Goal: Task Accomplishment & Management: Complete application form

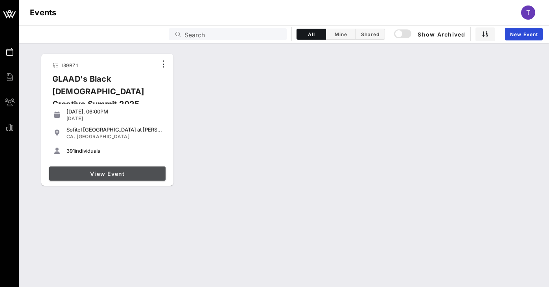
click at [131, 173] on span "View Event" at bounding box center [107, 174] width 110 height 7
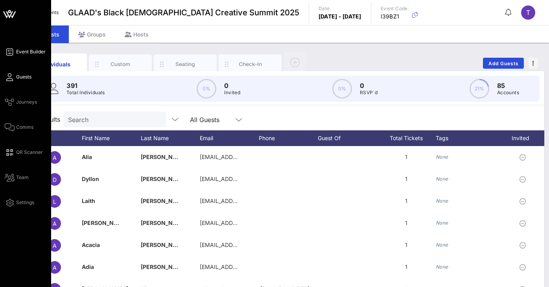
click at [20, 55] on link "Event Builder" at bounding box center [25, 51] width 41 height 9
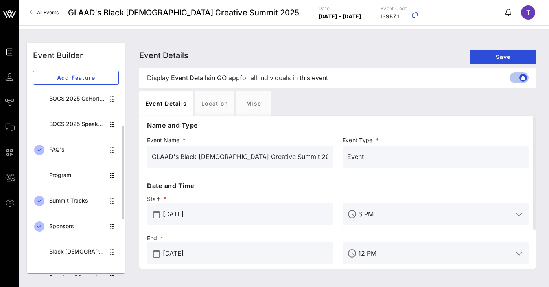
scroll to position [158, 0]
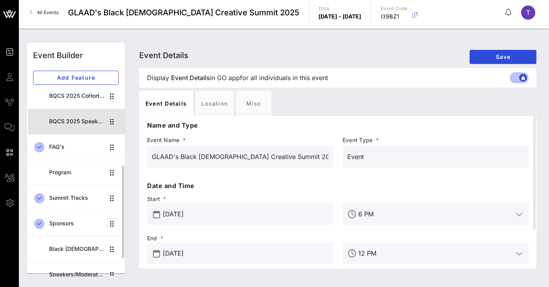
click at [81, 124] on div "BQCS 2025 Speaker Lineup" at bounding box center [76, 121] width 55 height 7
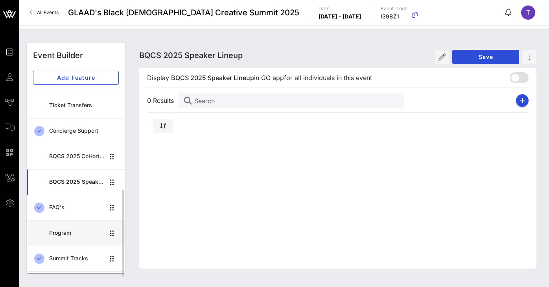
scroll to position [92, 0]
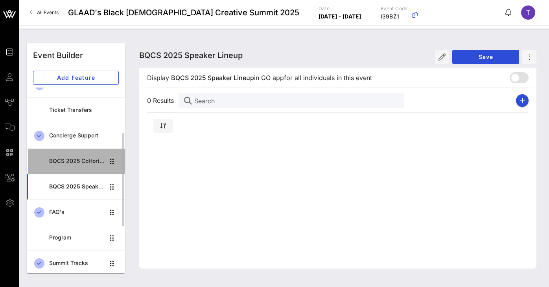
click at [80, 156] on div "BQCS 2025 CoHort Guestbook" at bounding box center [76, 161] width 55 height 16
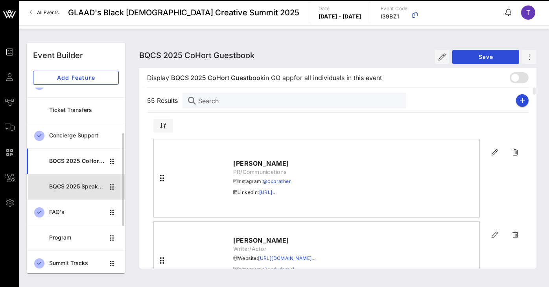
click at [76, 180] on div "BQCS 2025 Speaker Lineup" at bounding box center [76, 187] width 55 height 16
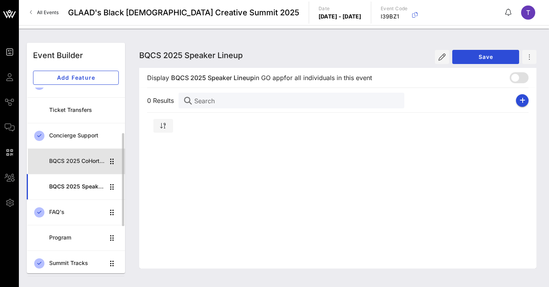
click at [83, 156] on div "BQCS 2025 CoHort Guestbook" at bounding box center [76, 161] width 55 height 16
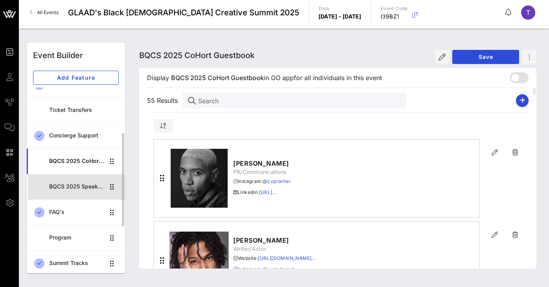
click at [83, 184] on div "BQCS 2025 Speaker Lineup" at bounding box center [76, 187] width 55 height 7
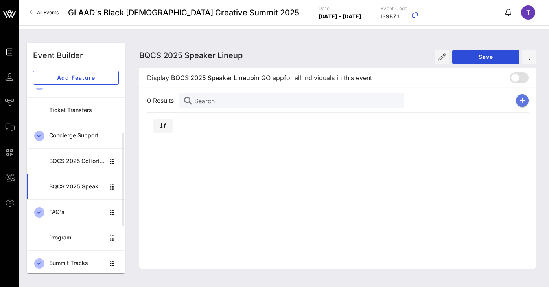
click at [523, 103] on icon "button" at bounding box center [522, 100] width 6 height 6
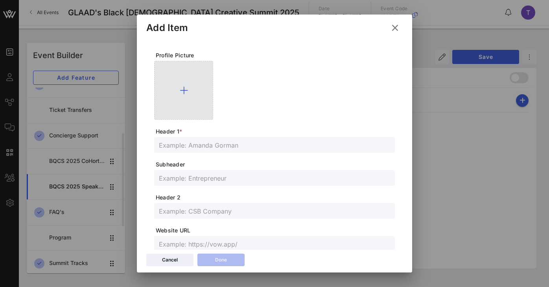
click at [177, 90] on div at bounding box center [183, 90] width 59 height 59
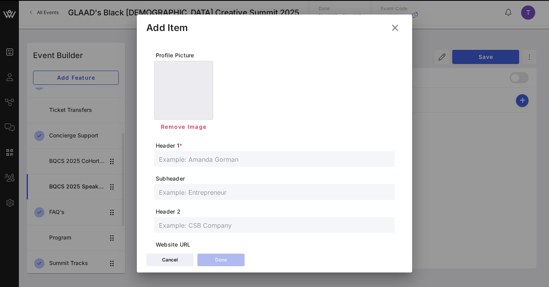
click at [217, 148] on span "Header 1 *" at bounding box center [275, 146] width 239 height 8
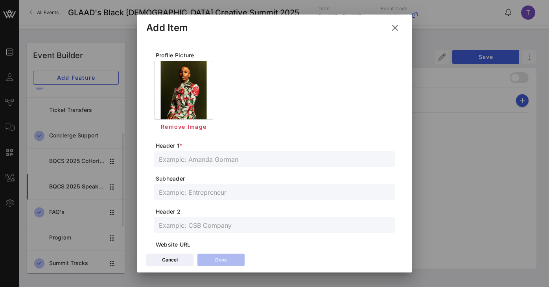
click at [210, 164] on input "text" at bounding box center [274, 159] width 231 height 10
click at [195, 158] on input "[PERSON_NAME] He/Him" at bounding box center [274, 159] width 231 height 10
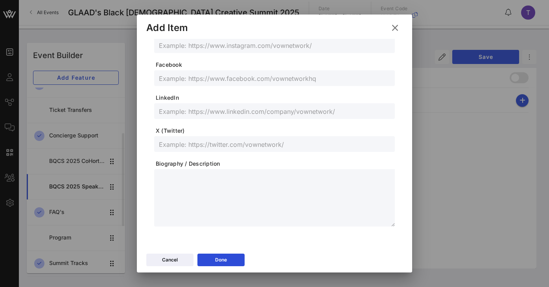
type input "[PERSON_NAME] (He/Him)"
click at [211, 178] on textarea at bounding box center [277, 199] width 236 height 55
paste textarea "**********"
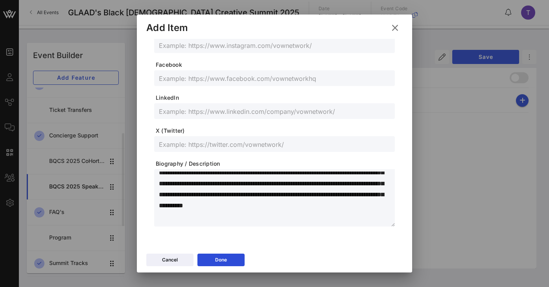
scroll to position [0, 0]
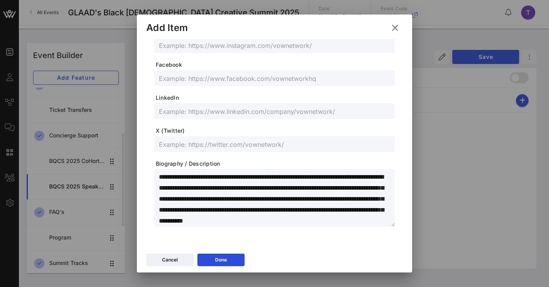
drag, startPoint x: 194, startPoint y: 176, endPoint x: 218, endPoint y: 177, distance: 24.0
click at [218, 177] on textarea "**********" at bounding box center [277, 199] width 236 height 55
drag, startPoint x: 256, startPoint y: 176, endPoint x: 371, endPoint y: 179, distance: 114.4
click at [371, 179] on textarea "**********" at bounding box center [277, 199] width 236 height 55
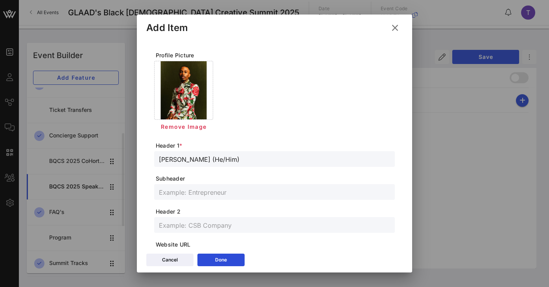
type textarea "**********"
click at [237, 219] on div at bounding box center [274, 225] width 231 height 16
paste input "actor, producer, and media personality"
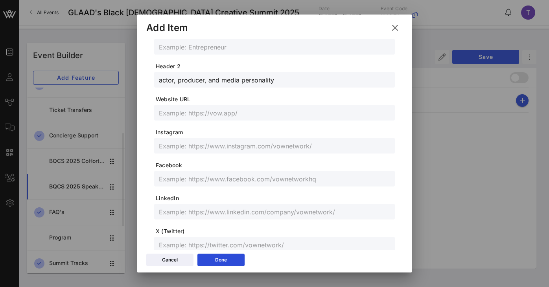
scroll to position [142, 0]
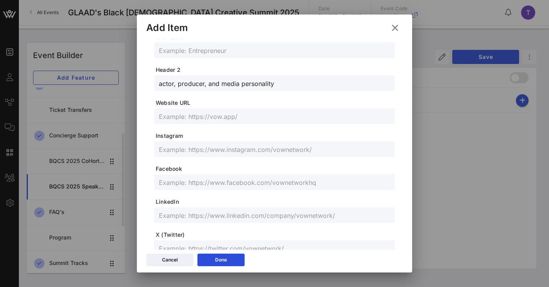
type input "actor, producer, and media personality"
click at [232, 149] on input "text" at bounding box center [274, 149] width 231 height 10
paste input "[URL][DOMAIN_NAME]"
type input "[URL][DOMAIN_NAME]"
click at [234, 265] on button "Done" at bounding box center [220, 260] width 47 height 13
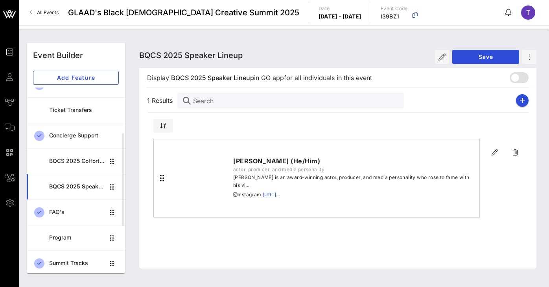
scroll to position [128, 0]
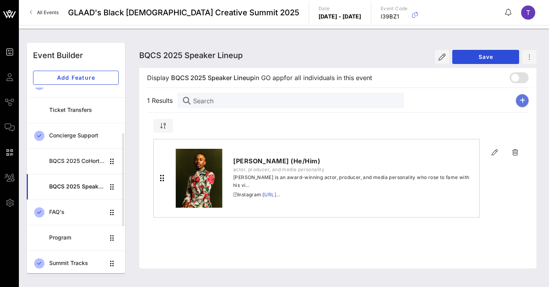
click at [524, 101] on icon "button" at bounding box center [522, 100] width 6 height 6
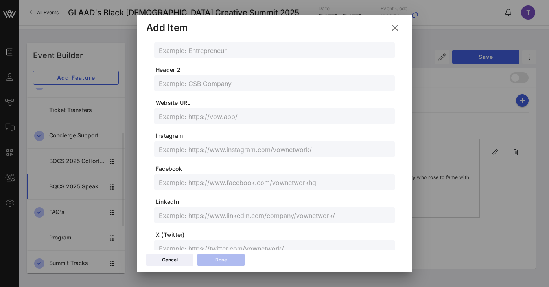
scroll to position [232, 0]
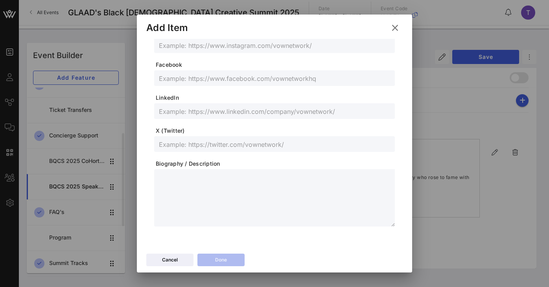
click at [182, 189] on textarea at bounding box center [277, 199] width 236 height 55
paste textarea "**********"
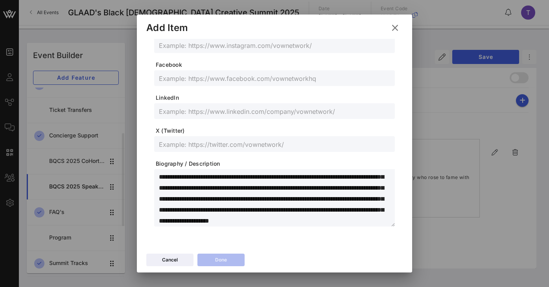
scroll to position [0, 0]
drag, startPoint x: 237, startPoint y: 178, endPoint x: 151, endPoint y: 176, distance: 86.1
click at [151, 176] on div "**********" at bounding box center [274, 25] width 256 height 436
click at [208, 183] on textarea "**********" at bounding box center [277, 199] width 236 height 55
drag, startPoint x: 207, startPoint y: 174, endPoint x: 234, endPoint y: 176, distance: 26.8
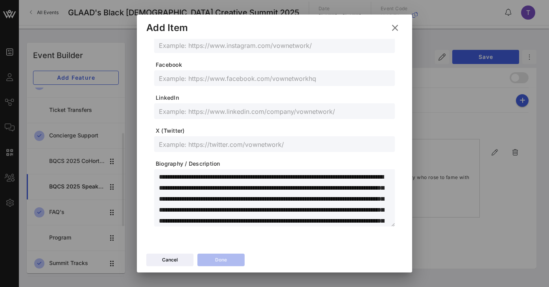
click at [234, 176] on textarea "**********" at bounding box center [277, 199] width 236 height 55
drag, startPoint x: 235, startPoint y: 177, endPoint x: 204, endPoint y: 176, distance: 31.9
click at [204, 176] on textarea "**********" at bounding box center [277, 199] width 236 height 55
click at [248, 85] on div at bounding box center [274, 78] width 231 height 16
click at [211, 178] on textarea "**********" at bounding box center [277, 199] width 236 height 55
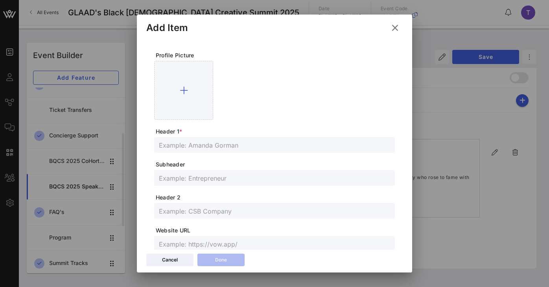
type textarea "**********"
click at [253, 147] on input "text" at bounding box center [274, 145] width 231 height 10
paste input "[PERSON_NAME] (she/her)"
type input "[PERSON_NAME] (she/her)"
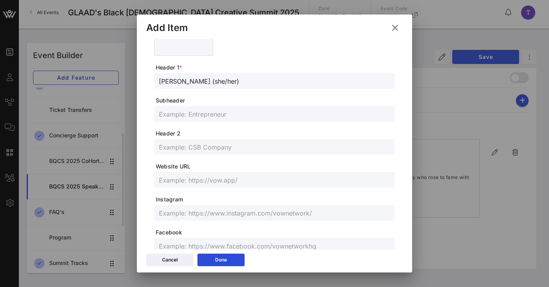
scroll to position [65, 0]
click at [204, 215] on input "text" at bounding box center [274, 212] width 231 height 10
paste input "[URL][DOMAIN_NAME]"
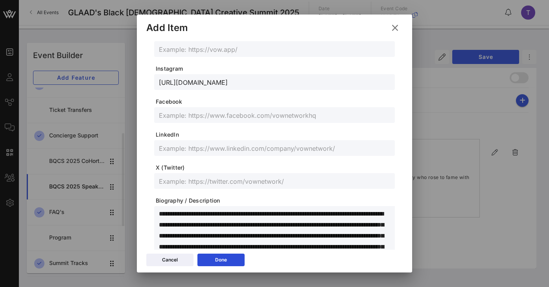
scroll to position [232, 0]
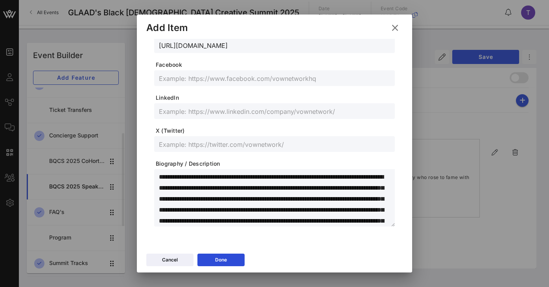
type input "[URL][DOMAIN_NAME]"
drag, startPoint x: 252, startPoint y: 178, endPoint x: 296, endPoint y: 177, distance: 44.4
click at [296, 177] on textarea "**********" at bounding box center [277, 199] width 236 height 55
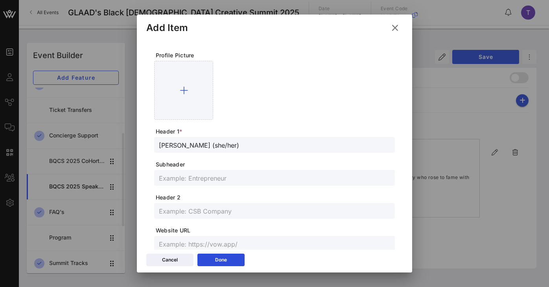
click at [215, 210] on input "text" at bounding box center [274, 211] width 231 height 10
paste input "content creator"
type input "content creator"
click at [224, 261] on div "Done" at bounding box center [221, 260] width 12 height 8
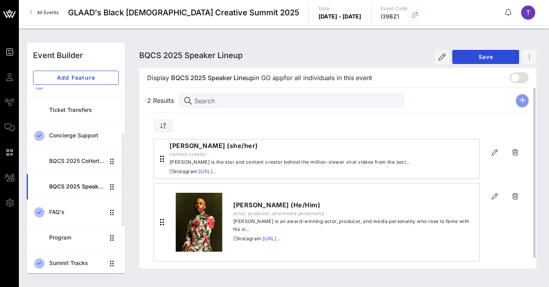
click at [522, 99] on icon "button" at bounding box center [522, 100] width 6 height 6
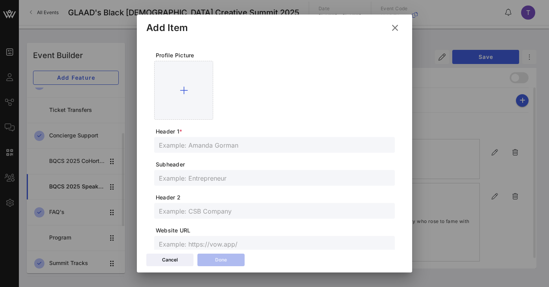
scroll to position [232, 0]
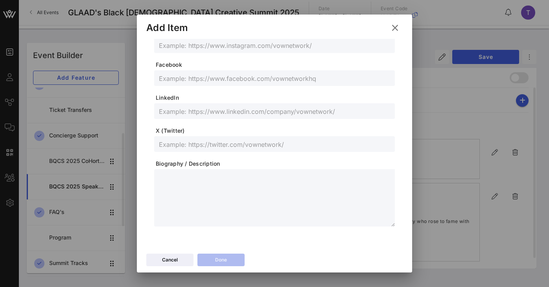
click at [189, 191] on textarea at bounding box center [277, 199] width 236 height 55
paste textarea "**********"
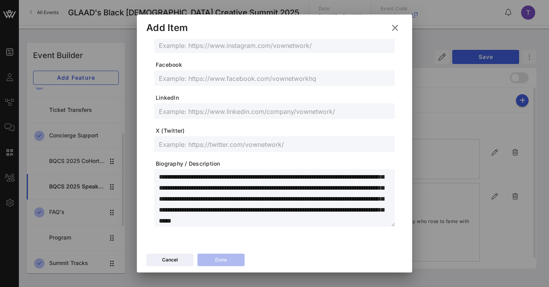
scroll to position [0, 0]
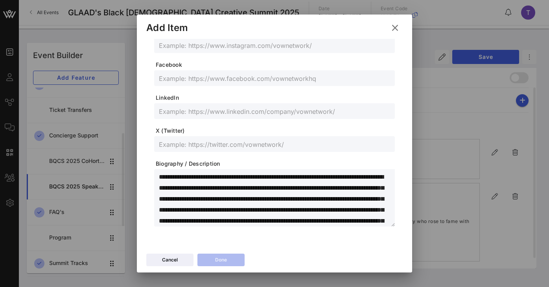
drag, startPoint x: 159, startPoint y: 176, endPoint x: 202, endPoint y: 178, distance: 42.9
click at [202, 178] on textarea "**********" at bounding box center [277, 199] width 236 height 55
type textarea "**********"
click at [225, 139] on input "text" at bounding box center [274, 144] width 231 height 10
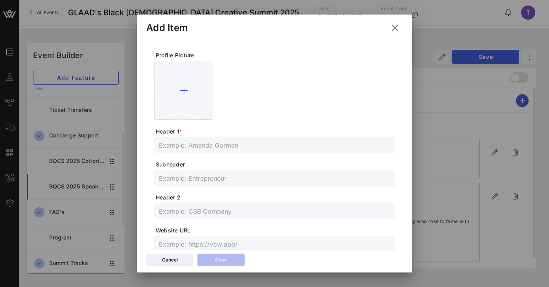
click at [219, 144] on input "text" at bounding box center [274, 145] width 231 height 10
paste input "[PERSON_NAME]"
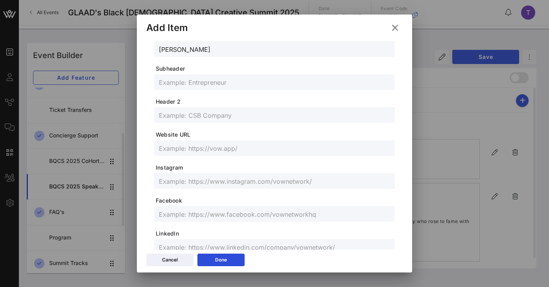
scroll to position [232, 0]
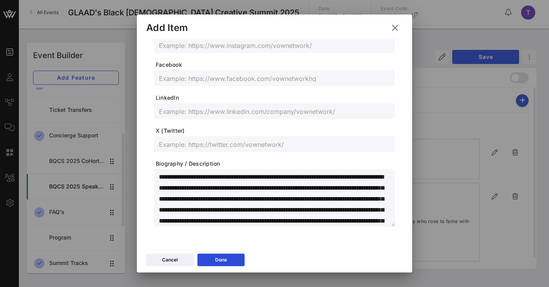
type input "[PERSON_NAME]"
drag, startPoint x: 287, startPoint y: 178, endPoint x: 383, endPoint y: 178, distance: 95.1
click at [383, 178] on textarea "**********" at bounding box center [277, 199] width 236 height 55
drag, startPoint x: 383, startPoint y: 178, endPoint x: 286, endPoint y: 175, distance: 96.8
click at [286, 175] on textarea "**********" at bounding box center [277, 199] width 236 height 55
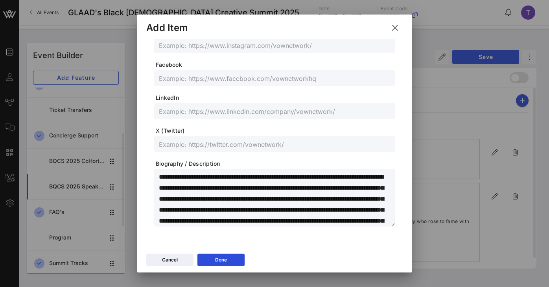
scroll to position [0, 0]
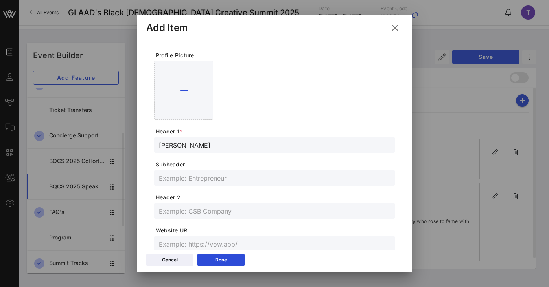
click at [209, 206] on input "text" at bounding box center [274, 211] width 231 height 10
paste input "filmmaker, writer, and educator"
type input "filmmaker, writer, and educator"
click at [184, 148] on input "[PERSON_NAME]" at bounding box center [274, 145] width 231 height 10
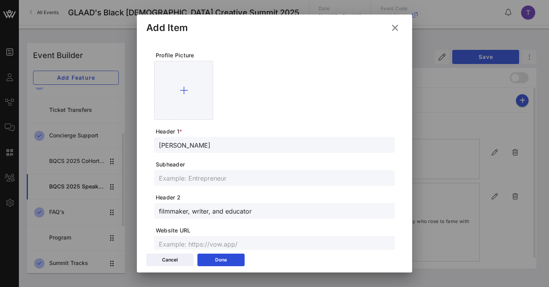
click at [184, 148] on input "[PERSON_NAME]" at bounding box center [274, 145] width 231 height 10
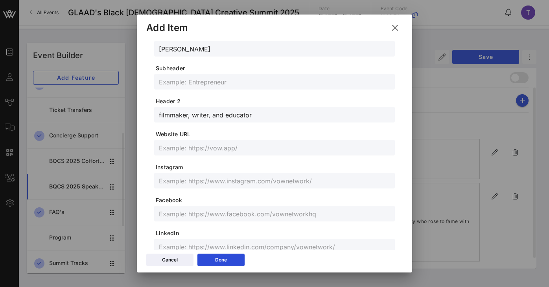
scroll to position [135, 0]
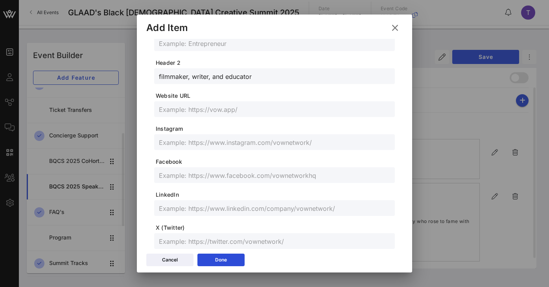
click at [195, 145] on input "text" at bounding box center [274, 142] width 231 height 10
paste input "[URL][DOMAIN_NAME]"
type input "[URL][DOMAIN_NAME]"
click at [344, 158] on span "Facebook" at bounding box center [275, 162] width 239 height 8
click at [217, 268] on div "Cancel Done" at bounding box center [274, 261] width 275 height 23
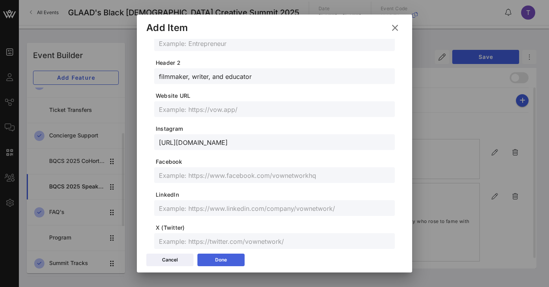
click at [220, 263] on div "Done" at bounding box center [221, 260] width 12 height 8
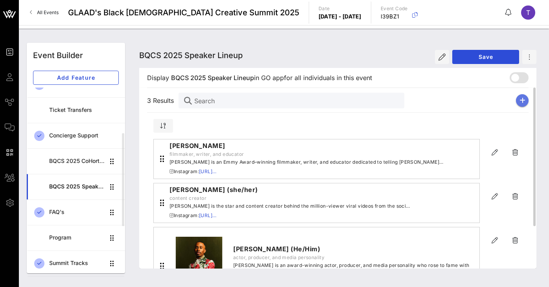
click at [519, 105] on button "button" at bounding box center [522, 100] width 13 height 13
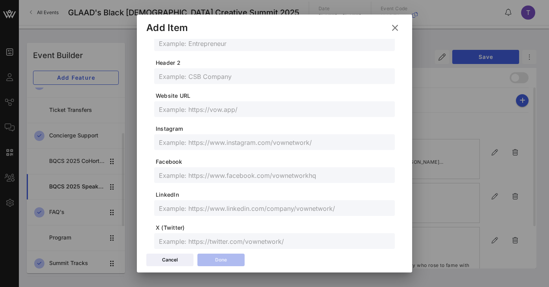
scroll to position [232, 0]
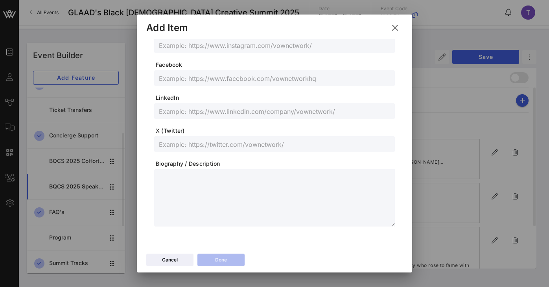
click at [173, 203] on textarea at bounding box center [277, 199] width 236 height 55
paste textarea "**********"
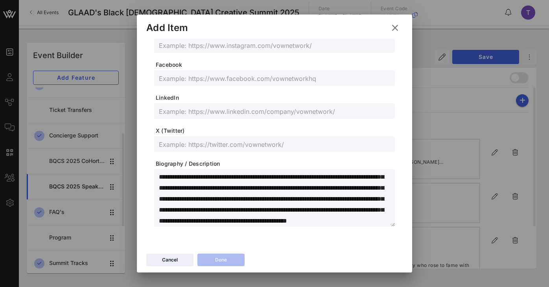
scroll to position [0, 0]
drag, startPoint x: 160, startPoint y: 176, endPoint x: 204, endPoint y: 178, distance: 44.9
click at [204, 178] on textarea "**********" at bounding box center [277, 199] width 236 height 55
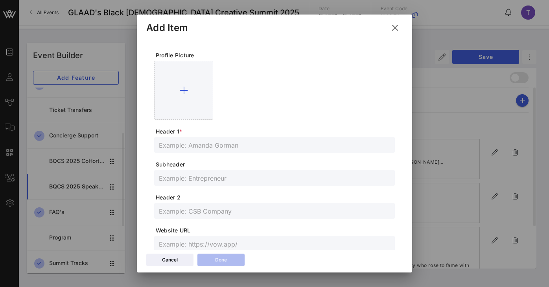
type textarea "**********"
click at [217, 145] on input "text" at bounding box center [274, 145] width 231 height 10
paste input "[PERSON_NAME]"
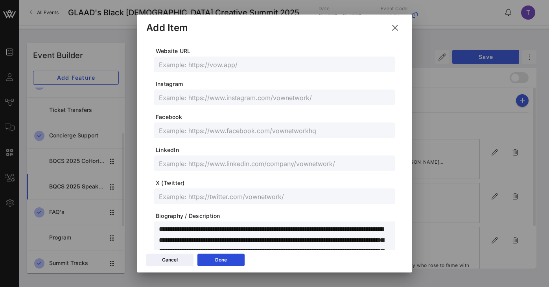
scroll to position [232, 0]
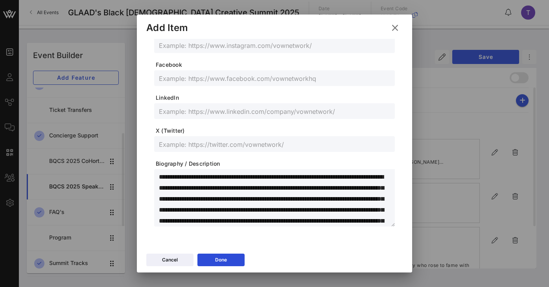
drag, startPoint x: 290, startPoint y: 177, endPoint x: 373, endPoint y: 181, distance: 83.0
click at [373, 181] on textarea "**********" at bounding box center [277, 199] width 236 height 55
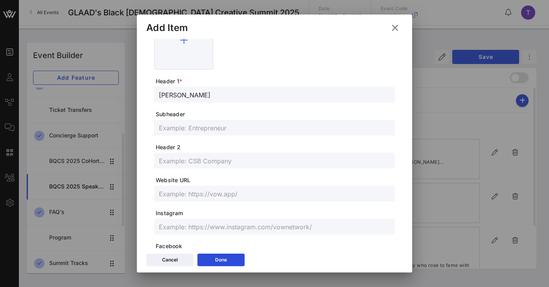
scroll to position [0, 0]
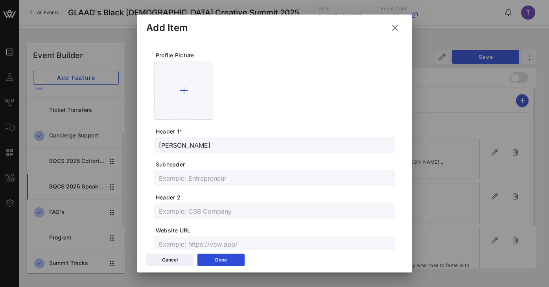
click at [287, 140] on input "[PERSON_NAME]" at bounding box center [274, 145] width 231 height 10
click at [287, 146] on input "[PERSON_NAME]" at bounding box center [274, 145] width 231 height 10
type input "[PERSON_NAME] (He/Him)"
click at [242, 214] on input "text" at bounding box center [274, 211] width 231 height 10
paste input "actor, filmmaker, and singer"
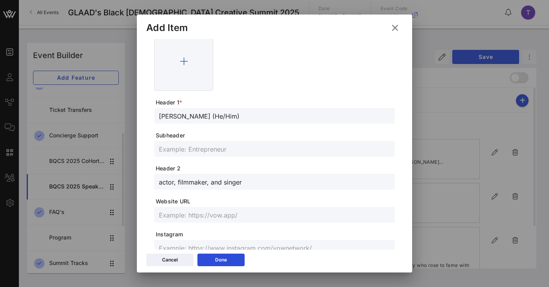
scroll to position [35, 0]
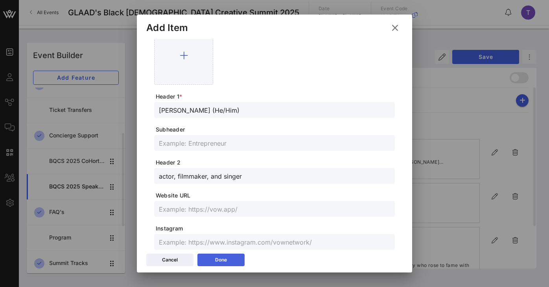
type input "actor, filmmaker, and singer"
click at [225, 263] on div "Done" at bounding box center [221, 260] width 12 height 8
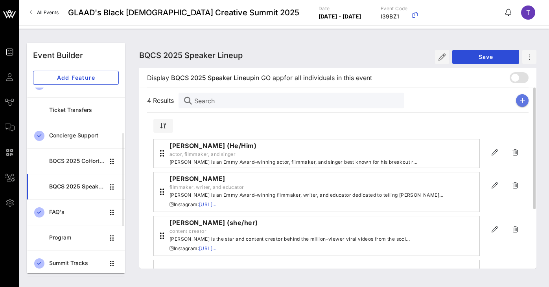
click at [525, 104] on button "button" at bounding box center [522, 100] width 13 height 13
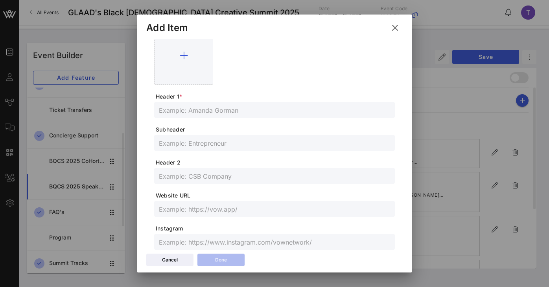
scroll to position [232, 0]
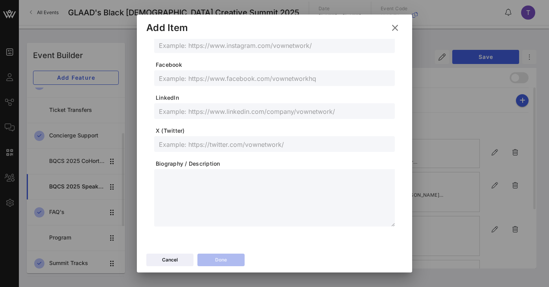
click at [191, 183] on textarea at bounding box center [277, 199] width 236 height 55
paste textarea "**********"
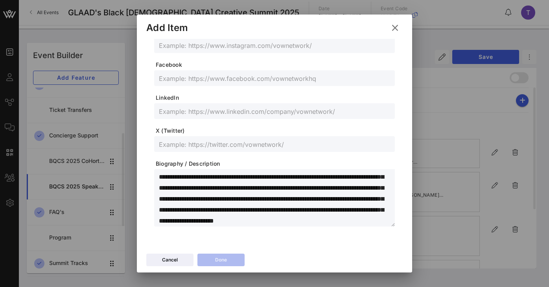
scroll to position [0, 0]
drag, startPoint x: 237, startPoint y: 179, endPoint x: 138, endPoint y: 175, distance: 99.6
click at [138, 175] on div "Profile Picture Header 1 * Subheader Header 2 Website URL Instagram Facebook Li…" at bounding box center [274, 145] width 275 height 212
paste textarea "**********"
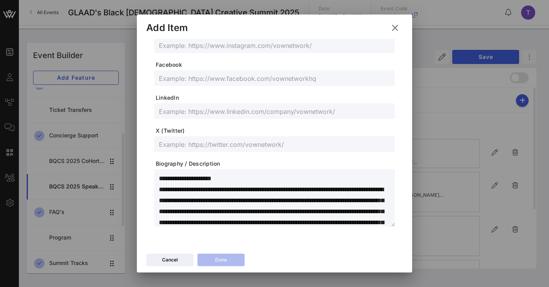
paste textarea "**********"
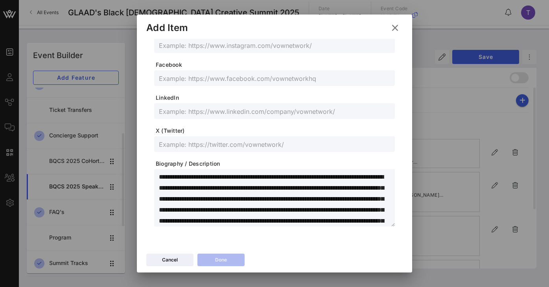
drag, startPoint x: 237, startPoint y: 177, endPoint x: 143, endPoint y: 176, distance: 94.0
click at [143, 176] on div "Profile Picture Header 1 * Subheader Header 2 Website URL Instagram Facebook Li…" at bounding box center [274, 145] width 275 height 212
click at [208, 176] on textarea at bounding box center [277, 199] width 236 height 55
drag, startPoint x: 208, startPoint y: 176, endPoint x: 236, endPoint y: 175, distance: 28.7
click at [236, 175] on textarea at bounding box center [277, 199] width 236 height 55
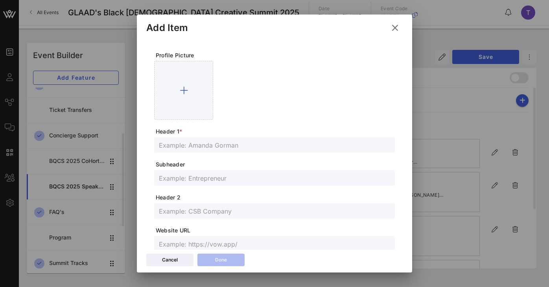
type textarea "**********"
click at [230, 143] on input "text" at bounding box center [274, 145] width 231 height 10
paste input "[PERSON_NAME] (she/her)"
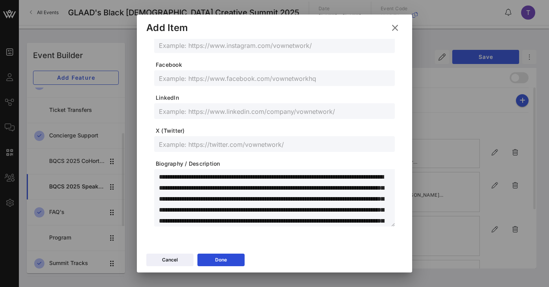
scroll to position [1, 0]
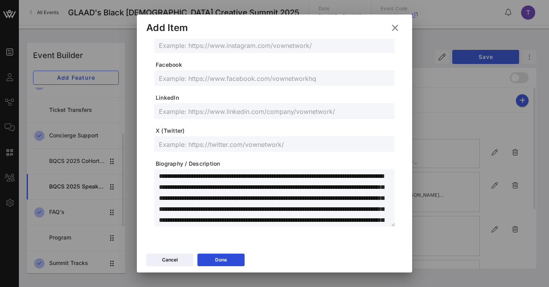
type input "[PERSON_NAME] (she/her)"
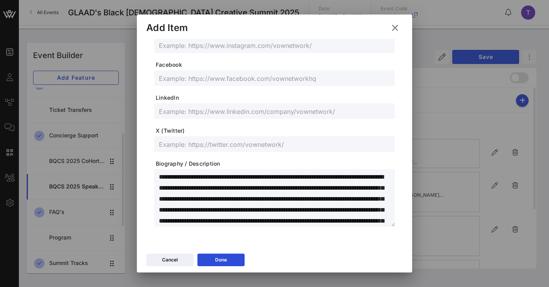
drag, startPoint x: 228, startPoint y: 176, endPoint x: 347, endPoint y: 175, distance: 118.3
click at [347, 175] on textarea at bounding box center [277, 199] width 236 height 55
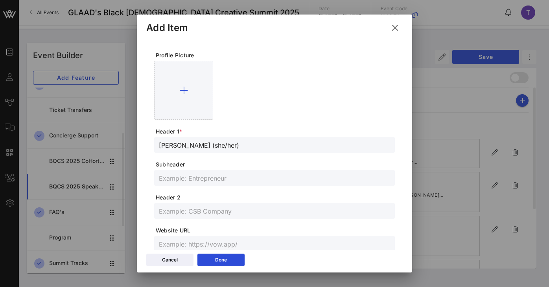
click at [208, 206] on input "text" at bounding box center [274, 211] width 231 height 10
paste input "Founder and CEO of Grand Rising Talent"
type input "Founder and CEO of Grand Rising Talent"
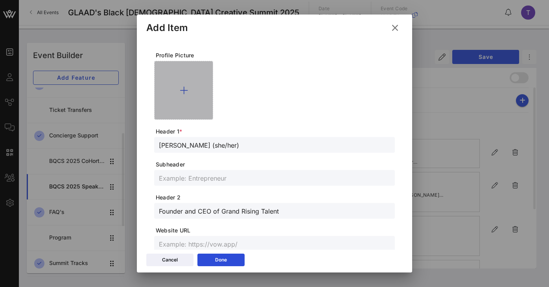
click at [185, 95] on div at bounding box center [183, 90] width 59 height 59
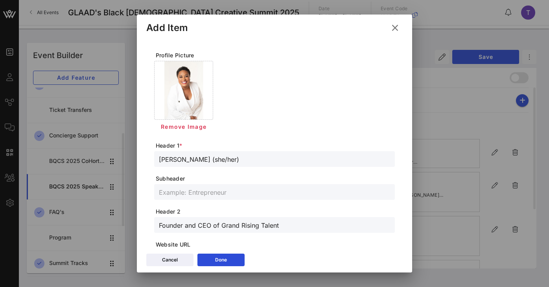
scroll to position [73, 0]
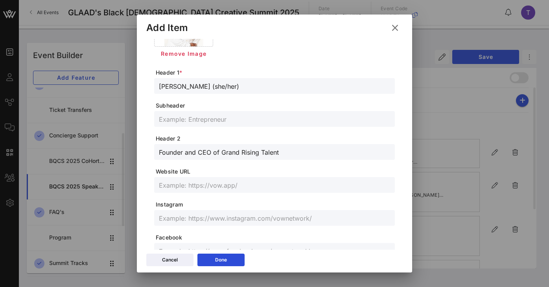
click at [208, 218] on input "text" at bounding box center [274, 218] width 231 height 10
paste input "[URL][DOMAIN_NAME]"
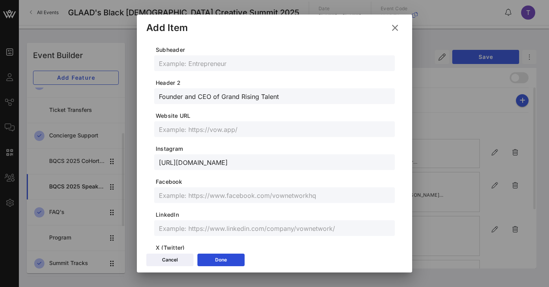
scroll to position [0, 0]
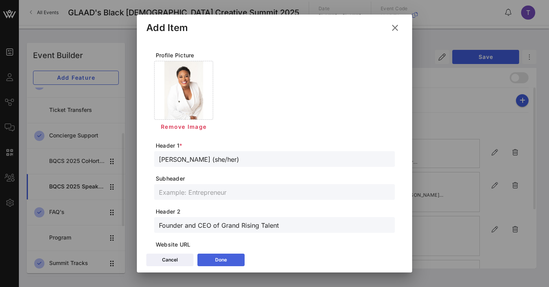
type input "[URL][DOMAIN_NAME]"
click at [211, 256] on button "Done" at bounding box center [220, 260] width 47 height 13
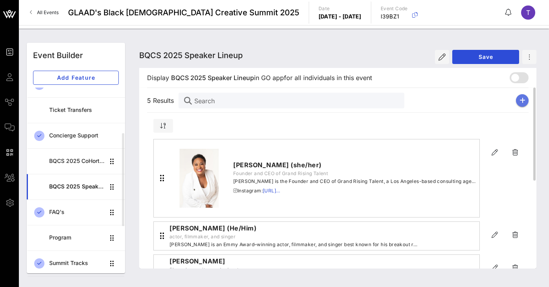
click at [523, 99] on icon "button" at bounding box center [522, 100] width 6 height 6
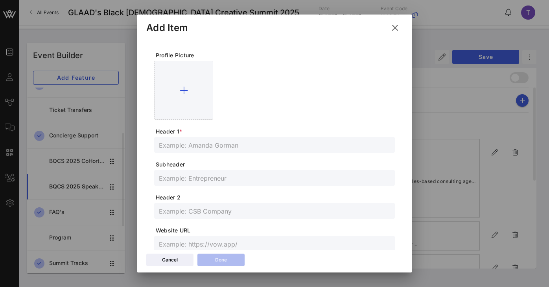
scroll to position [232, 0]
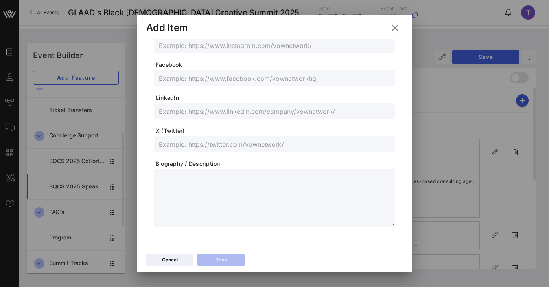
click at [206, 190] on textarea at bounding box center [277, 199] width 236 height 55
paste textarea "**********"
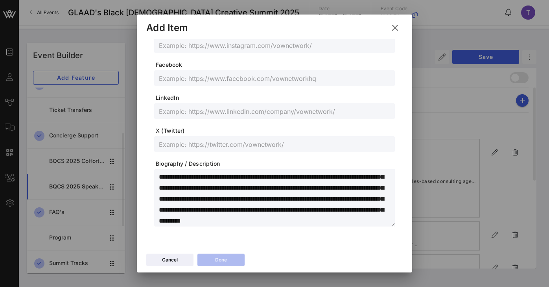
scroll to position [0, 0]
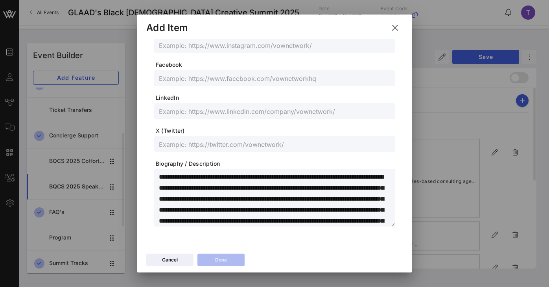
drag, startPoint x: 232, startPoint y: 177, endPoint x: 109, endPoint y: 173, distance: 123.5
click at [109, 173] on div "Event Builder Guests Journeys Comms QR Scanner Team Settings GLAAD's Black [DEM…" at bounding box center [274, 143] width 549 height 287
click at [232, 177] on textarea "**********" at bounding box center [277, 199] width 236 height 55
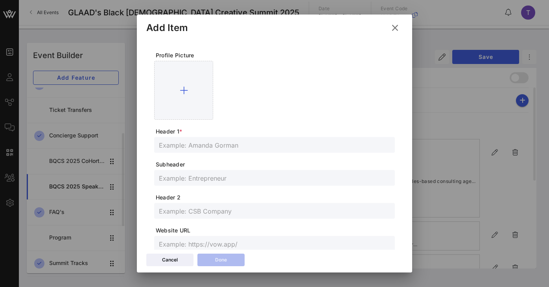
type textarea "**********"
click at [219, 151] on div at bounding box center [274, 145] width 231 height 16
paste input "September Hill (she/her)"
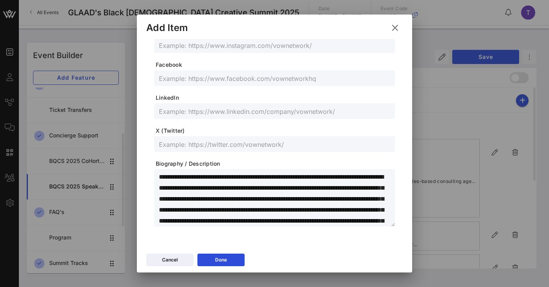
type input "September Hill (she/her)"
drag, startPoint x: 223, startPoint y: 177, endPoint x: 248, endPoint y: 187, distance: 27.0
click at [248, 187] on textarea "**********" at bounding box center [277, 199] width 236 height 55
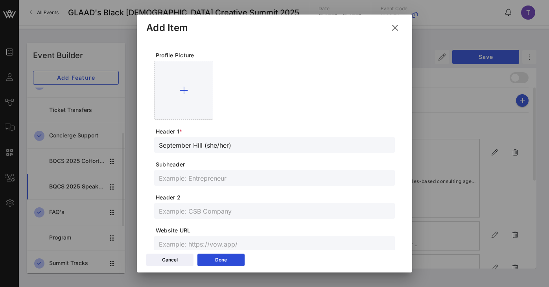
click at [220, 213] on input "text" at bounding box center [274, 211] width 231 height 10
paste input "Senior Program Manager for Advocacy and Outreach at the NAACP Hollywood Bureau"
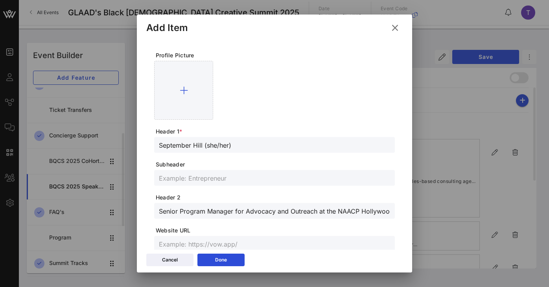
scroll to position [0, 25]
type input "Senior Program Manager for Advocacy and Outreach at the NAACP Hollywood Bureau"
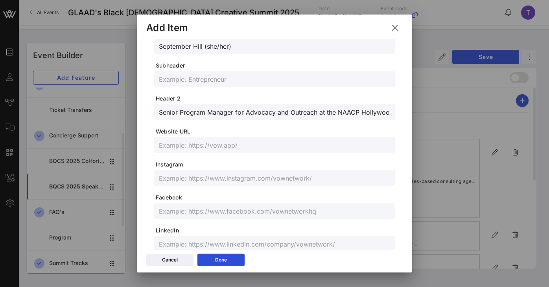
scroll to position [138, 0]
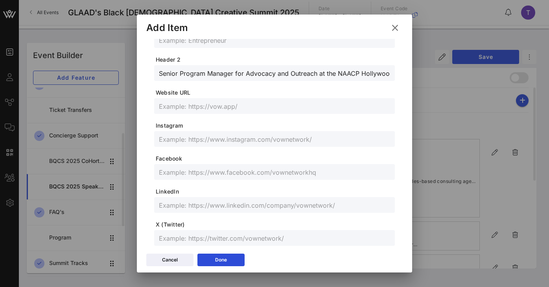
click at [202, 203] on input "text" at bounding box center [274, 205] width 231 height 10
paste input "[URL][DOMAIN_NAME]"
type input "[URL][DOMAIN_NAME]"
click at [224, 219] on form "Profile Picture Header 1 * September Hill (she/her) Subheader Header 2 Senior P…" at bounding box center [274, 117] width 241 height 407
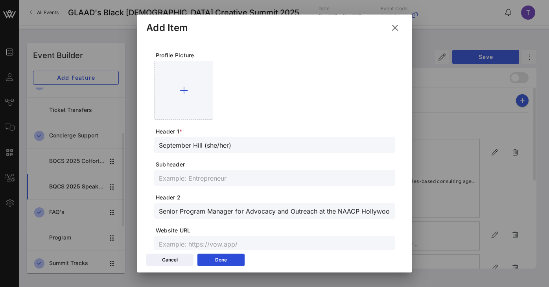
scroll to position [153, 0]
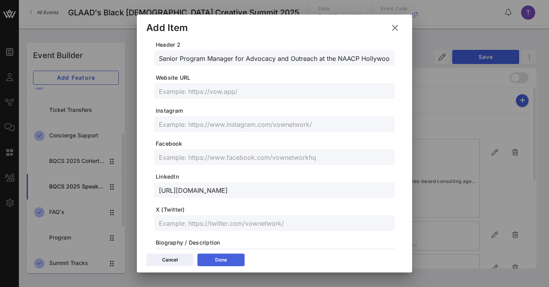
click at [223, 260] on icon at bounding box center [221, 260] width 6 height 5
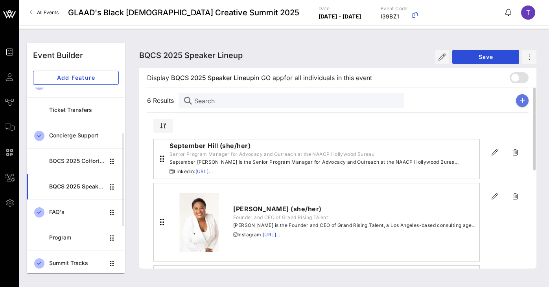
click at [521, 99] on icon "button" at bounding box center [522, 100] width 6 height 6
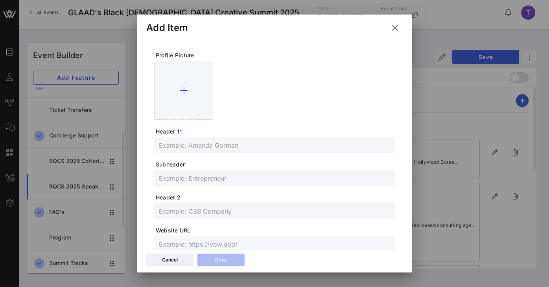
scroll to position [232, 0]
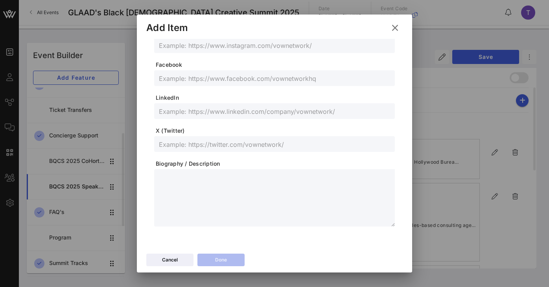
click at [185, 206] on textarea at bounding box center [277, 199] width 236 height 55
paste textarea "**********"
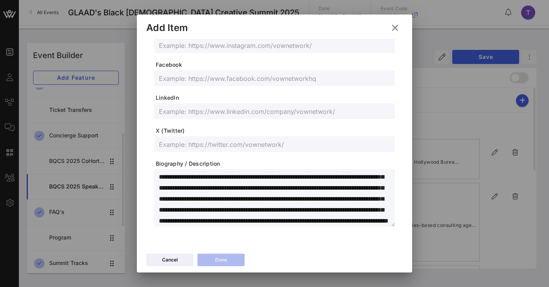
scroll to position [0, 0]
drag, startPoint x: 158, startPoint y: 178, endPoint x: 226, endPoint y: 177, distance: 68.8
click at [226, 177] on div "**********" at bounding box center [274, 197] width 241 height 57
drag, startPoint x: 224, startPoint y: 178, endPoint x: 145, endPoint y: 177, distance: 79.0
click at [145, 177] on div "**********" at bounding box center [274, 145] width 275 height 212
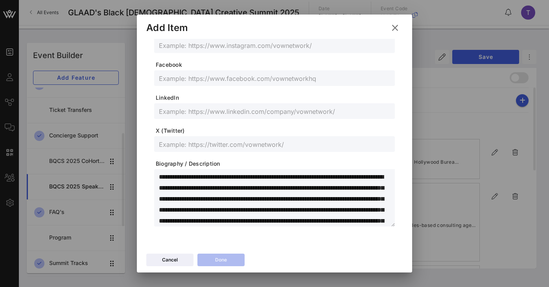
click at [225, 177] on textarea "**********" at bounding box center [277, 199] width 236 height 55
drag, startPoint x: 223, startPoint y: 177, endPoint x: 199, endPoint y: 177, distance: 24.0
click at [199, 177] on textarea "**********" at bounding box center [277, 199] width 236 height 55
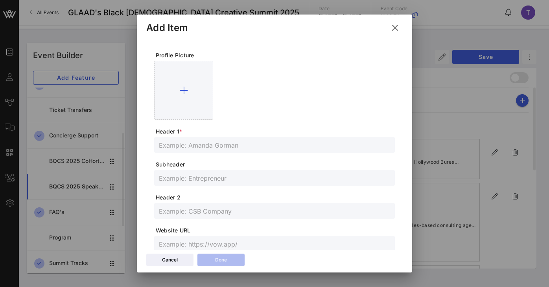
type textarea "**********"
click at [215, 145] on input "text" at bounding box center [274, 145] width 231 height 10
paste input "[PERSON_NAME] (he/him)"
type input "[PERSON_NAME] (he/him)"
click at [203, 212] on input "text" at bounding box center [274, 211] width 231 height 10
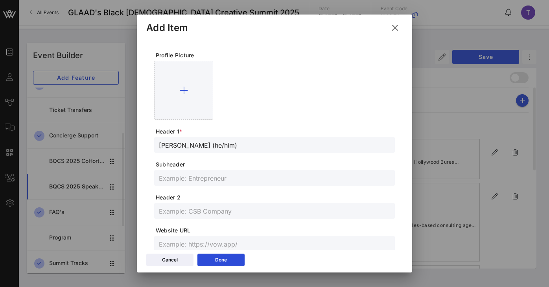
scroll to position [232, 0]
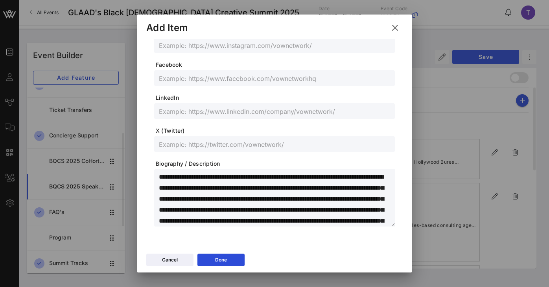
drag, startPoint x: 217, startPoint y: 177, endPoint x: 187, endPoint y: 186, distance: 31.3
click at [187, 186] on textarea "**********" at bounding box center [277, 199] width 236 height 55
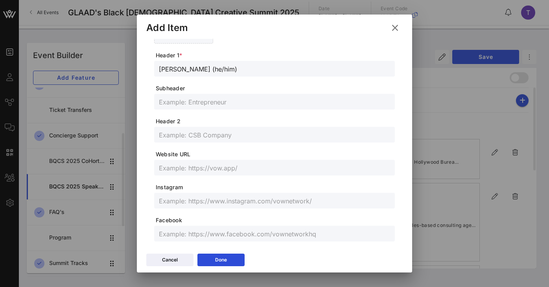
scroll to position [0, 0]
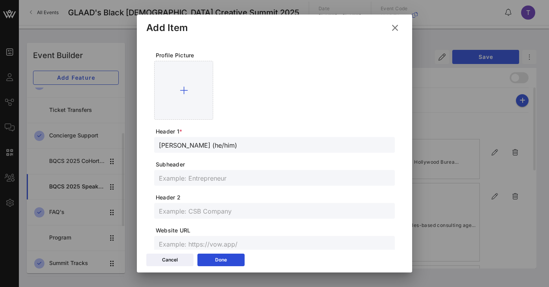
click at [204, 211] on input "text" at bounding box center [274, 211] width 231 height 10
paste input "Director of Entertainment and Media at Disability Belongs™"
type input "Director of Entertainment and Media at Disability Belongs™"
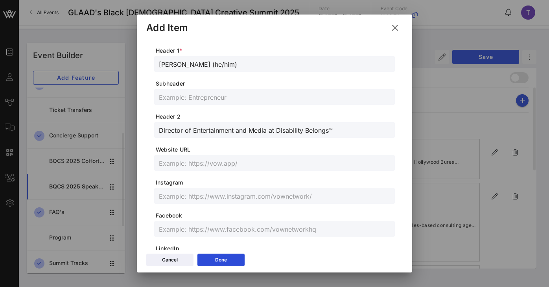
click at [217, 198] on input "text" at bounding box center [274, 196] width 231 height 10
paste input "[URL][DOMAIN_NAME]"
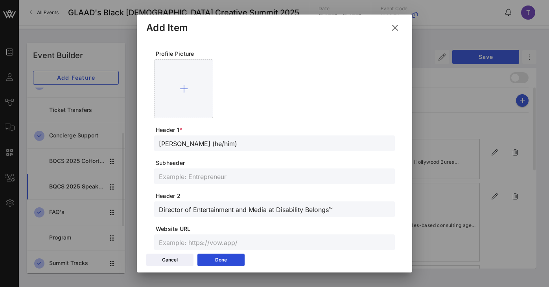
scroll to position [0, 0]
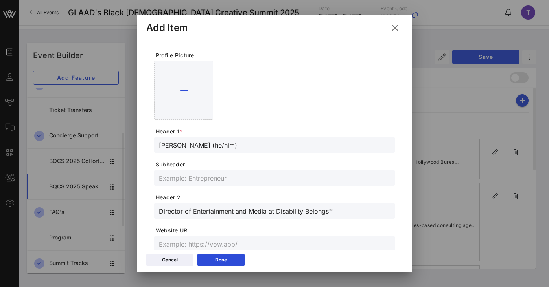
type input "[URL][DOMAIN_NAME]"
click at [224, 261] on icon at bounding box center [221, 260] width 6 height 5
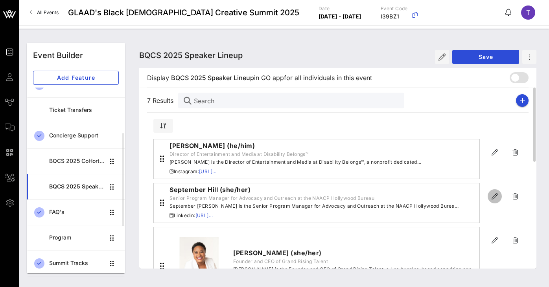
click at [495, 195] on icon "button" at bounding box center [494, 196] width 9 height 9
type input "September Hill (she/her)"
type input "Senior Program Manager for Advocacy and Outreach at the NAACP Hollywood Bureau"
type input "[URL][DOMAIN_NAME]"
type textarea "**********"
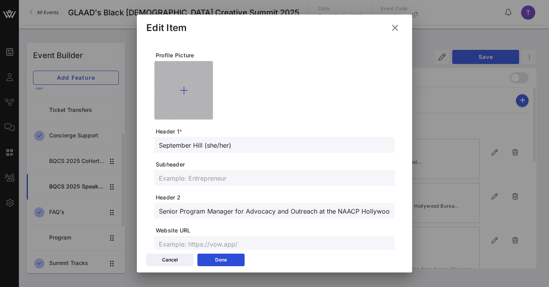
click at [178, 86] on div at bounding box center [183, 90] width 59 height 59
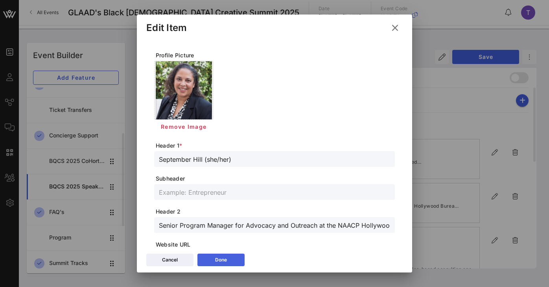
click at [223, 263] on div "Done" at bounding box center [221, 260] width 12 height 8
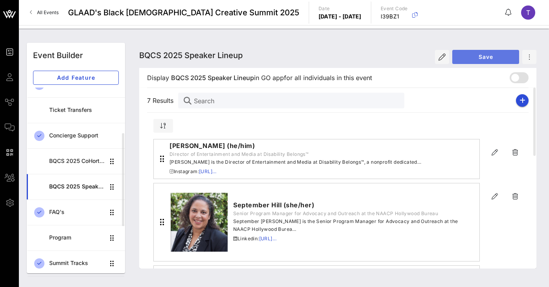
click at [474, 59] on span "Save" at bounding box center [485, 56] width 54 height 7
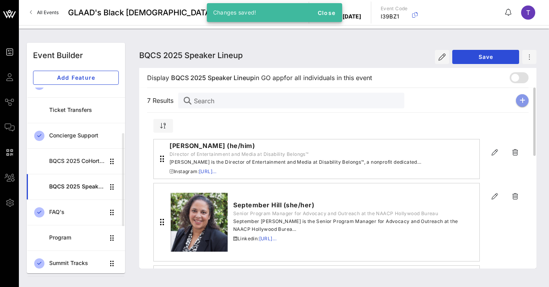
click at [523, 100] on icon "button" at bounding box center [522, 100] width 6 height 6
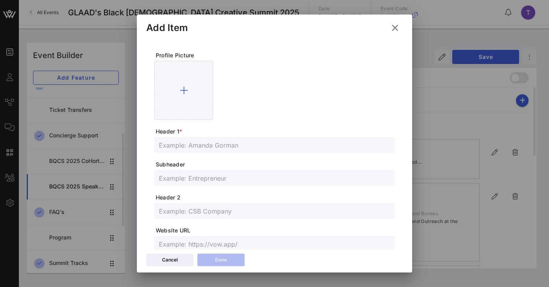
scroll to position [232, 0]
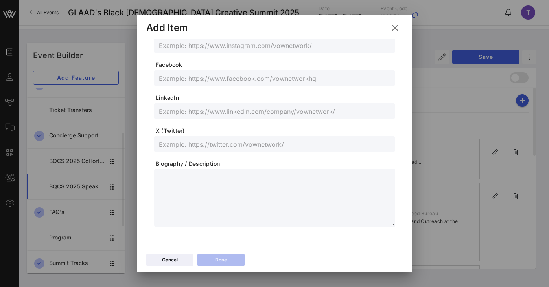
click at [182, 191] on textarea at bounding box center [277, 199] width 236 height 55
paste textarea "**********"
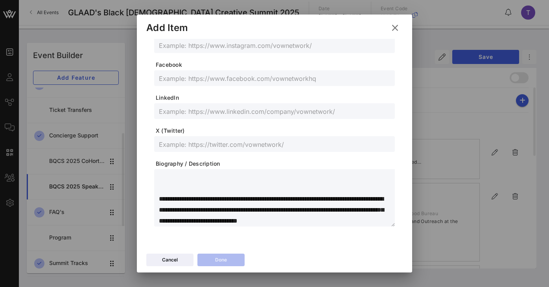
scroll to position [0, 0]
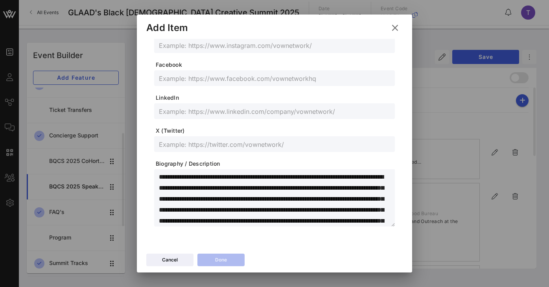
drag, startPoint x: 160, startPoint y: 178, endPoint x: 241, endPoint y: 176, distance: 81.0
click at [241, 176] on textarea "**********" at bounding box center [277, 199] width 236 height 55
click at [240, 180] on textarea "**********" at bounding box center [277, 199] width 236 height 55
drag, startPoint x: 241, startPoint y: 180, endPoint x: 202, endPoint y: 177, distance: 39.0
click at [202, 177] on textarea "**********" at bounding box center [277, 199] width 236 height 55
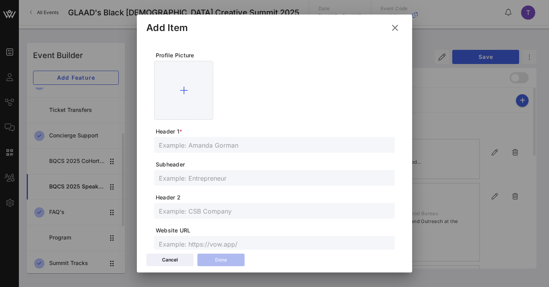
type textarea "**********"
click at [211, 143] on input "text" at bounding box center [274, 145] width 231 height 10
paste input "[PERSON_NAME] (they/she/he)"
type input "[PERSON_NAME] (they/she/he)"
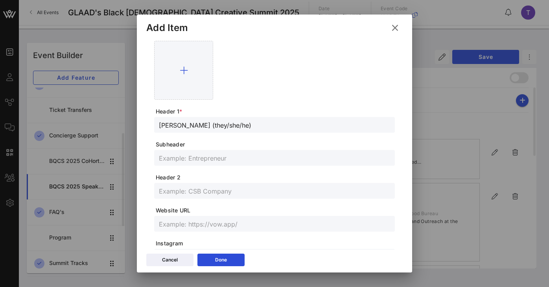
scroll to position [48, 0]
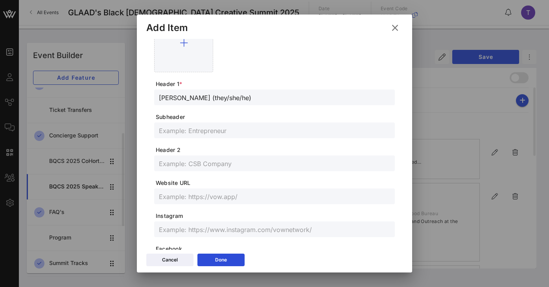
click at [204, 228] on input "text" at bounding box center [274, 229] width 231 height 10
paste input "[URL][DOMAIN_NAME]"
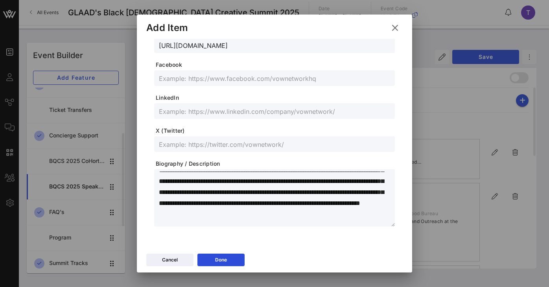
scroll to position [0, 0]
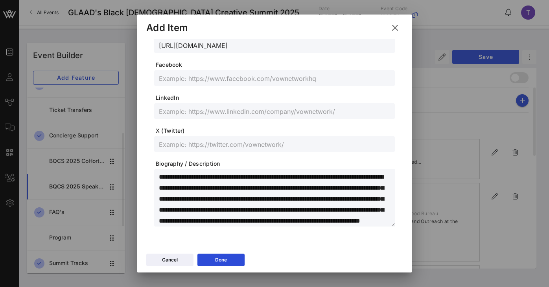
type input "[URL][DOMAIN_NAME]"
drag, startPoint x: 373, startPoint y: 177, endPoint x: 221, endPoint y: 188, distance: 152.1
click at [221, 188] on textarea "**********" at bounding box center [277, 199] width 236 height 55
click at [292, 206] on textarea "**********" at bounding box center [277, 199] width 236 height 55
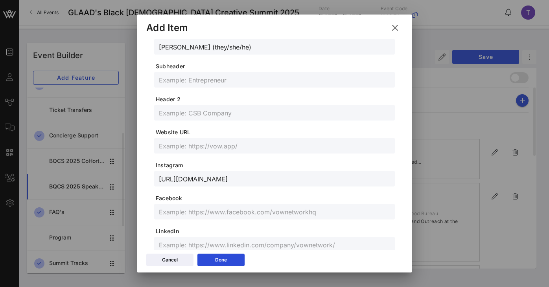
scroll to position [70, 0]
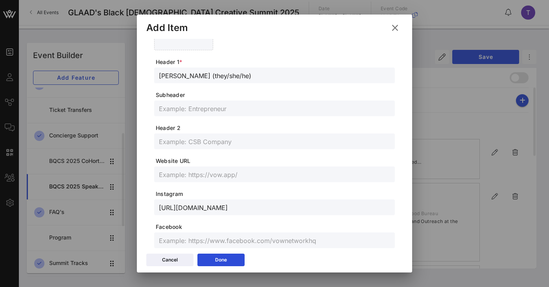
click at [251, 109] on input "text" at bounding box center [274, 108] width 231 height 10
paste input "CEO of The Trevor Project"
type input "CEO of The Trevor Project"
click at [225, 110] on input "CEO of The Trevor Project" at bounding box center [274, 108] width 231 height 10
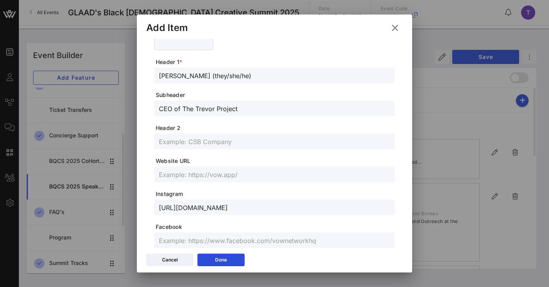
click at [225, 110] on input "CEO of The Trevor Project" at bounding box center [274, 108] width 231 height 10
click at [222, 149] on form "Profile Picture Header 1 * [PERSON_NAME] (they/she/he) Subheader Header 2 Websi…" at bounding box center [274, 185] width 241 height 407
click at [226, 137] on input "text" at bounding box center [274, 141] width 231 height 10
paste input "CEO of The Trevor Project"
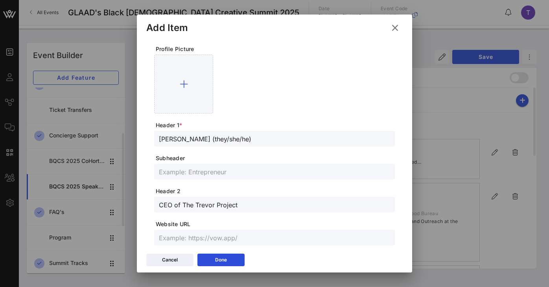
scroll to position [0, 0]
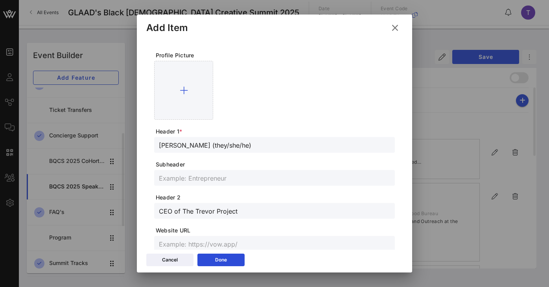
type input "CEO of The Trevor Project"
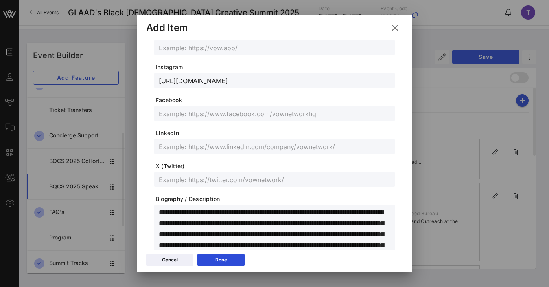
scroll to position [232, 0]
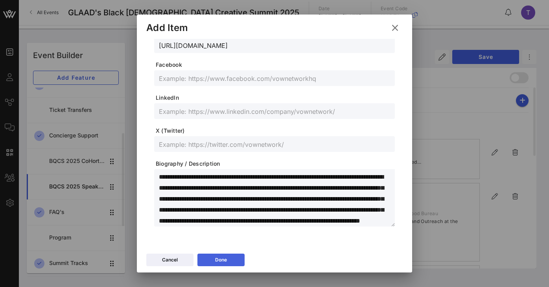
click at [206, 261] on button "Done" at bounding box center [220, 260] width 47 height 13
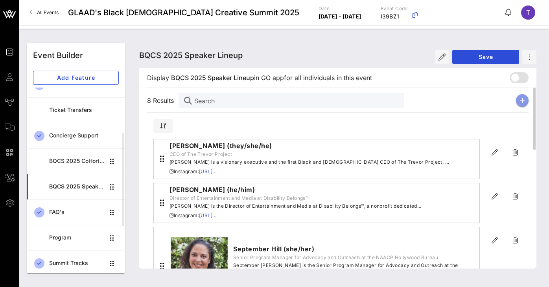
click at [525, 101] on button "button" at bounding box center [522, 100] width 13 height 13
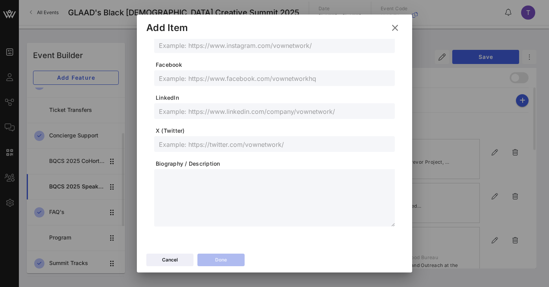
click at [207, 186] on textarea at bounding box center [277, 199] width 236 height 55
paste textarea "**********"
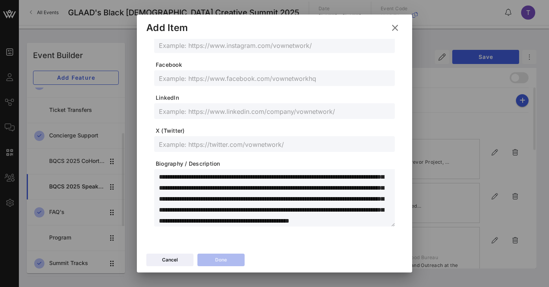
scroll to position [0, 0]
drag, startPoint x: 159, startPoint y: 177, endPoint x: 211, endPoint y: 174, distance: 52.0
click at [211, 174] on textarea "**********" at bounding box center [277, 199] width 236 height 55
click at [210, 178] on textarea "**********" at bounding box center [277, 199] width 236 height 55
drag, startPoint x: 210, startPoint y: 178, endPoint x: 186, endPoint y: 177, distance: 24.8
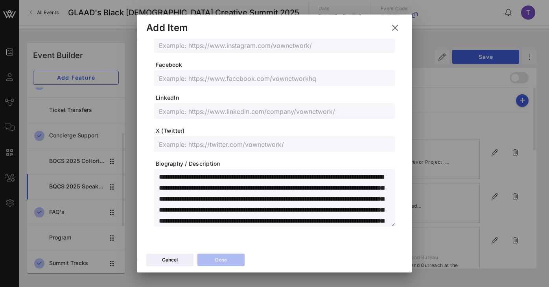
click at [186, 177] on textarea "**********" at bounding box center [277, 199] width 236 height 55
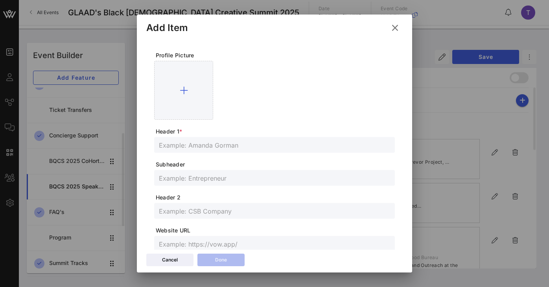
type textarea "**********"
click at [212, 139] on div at bounding box center [274, 145] width 231 height 16
paste input "[PERSON_NAME] (he/him)"
type input "[PERSON_NAME] (he/him)"
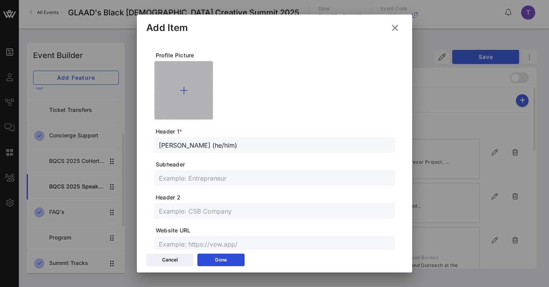
click at [177, 96] on div at bounding box center [183, 90] width 59 height 59
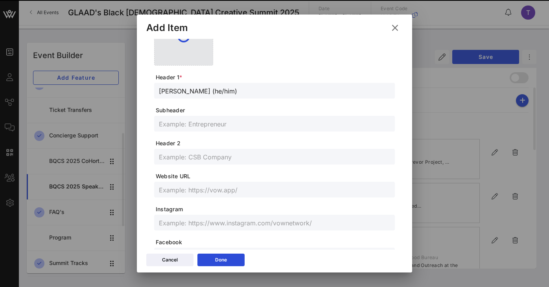
scroll to position [73, 0]
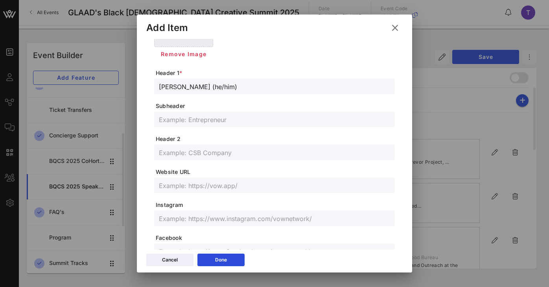
click at [196, 216] on input "text" at bounding box center [274, 218] width 231 height 10
paste input "[URL][DOMAIN_NAME][DOMAIN_NAME]"
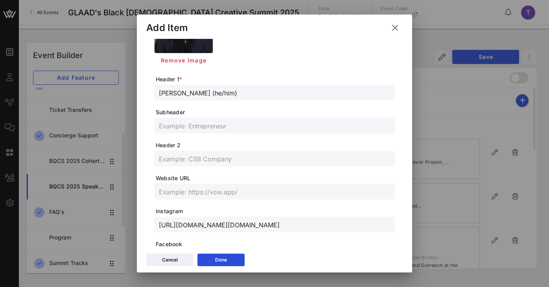
scroll to position [246, 0]
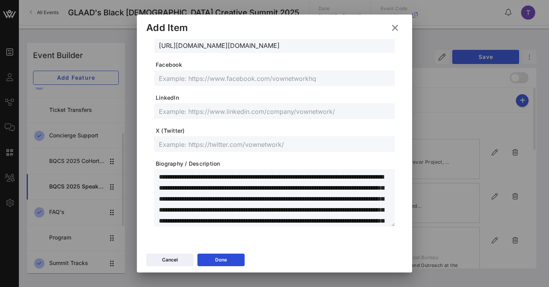
type input "[URL][DOMAIN_NAME][DOMAIN_NAME]"
drag, startPoint x: 205, startPoint y: 177, endPoint x: 373, endPoint y: 177, distance: 168.3
click at [373, 177] on textarea "**********" at bounding box center [277, 199] width 236 height 55
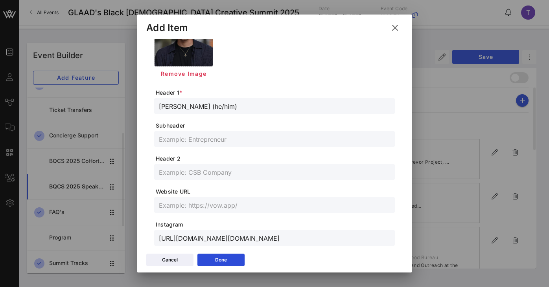
scroll to position [37, 0]
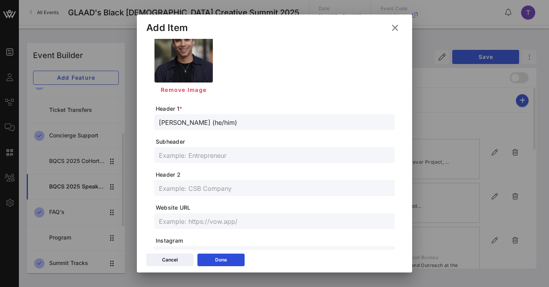
click at [205, 157] on input "text" at bounding box center [274, 155] width 231 height 10
click at [200, 187] on input "text" at bounding box center [274, 188] width 231 height 10
paste input "Assistant Director of Entertainment at Resetting the Table"
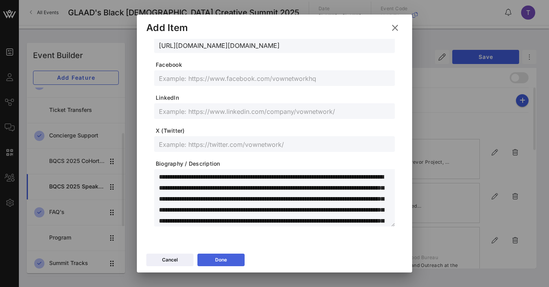
type input "Assistant Director of Entertainment at Resetting the Table"
click at [223, 258] on div "Done" at bounding box center [221, 260] width 12 height 8
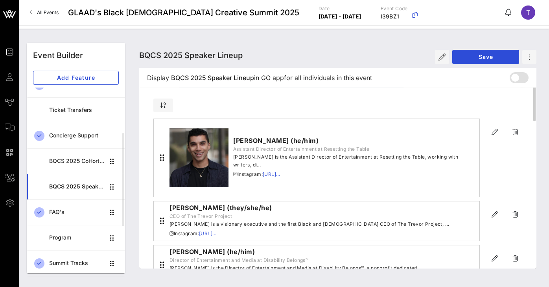
scroll to position [0, 0]
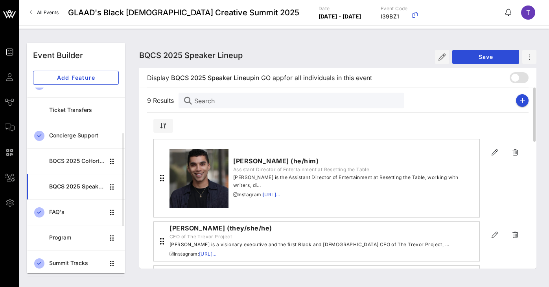
click at [523, 107] on div "9 Results Search" at bounding box center [337, 100] width 381 height 25
click at [521, 101] on icon "button" at bounding box center [522, 100] width 6 height 6
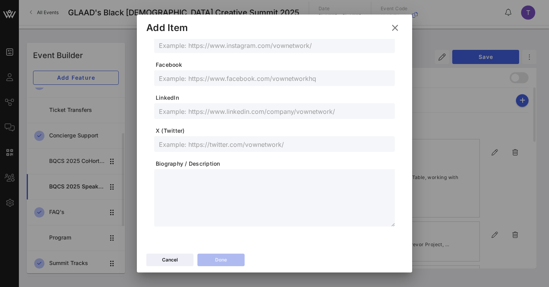
click at [183, 175] on textarea at bounding box center [277, 199] width 236 height 55
paste textarea "**********"
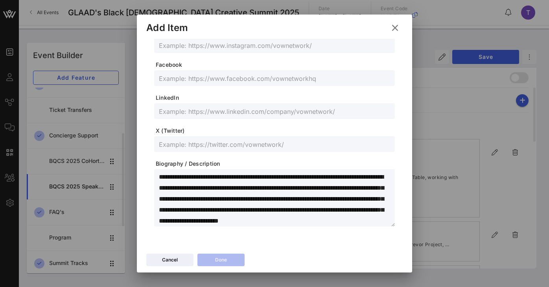
drag, startPoint x: 221, startPoint y: 178, endPoint x: 155, endPoint y: 172, distance: 66.3
click at [155, 172] on div "**********" at bounding box center [274, 197] width 241 height 57
click at [186, 176] on textarea "**********" at bounding box center [277, 199] width 236 height 55
drag, startPoint x: 195, startPoint y: 177, endPoint x: 221, endPoint y: 180, distance: 25.7
click at [221, 180] on textarea "**********" at bounding box center [277, 199] width 236 height 55
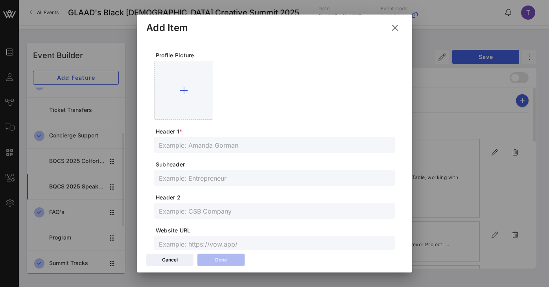
type textarea "**********"
click at [251, 142] on input "text" at bounding box center [274, 145] width 231 height 10
paste input "[PERSON_NAME] (he/him)"
type input "[PERSON_NAME] (he/him)"
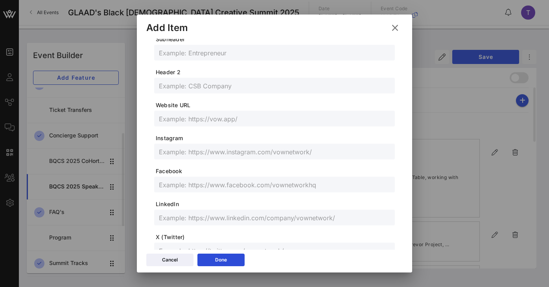
scroll to position [232, 0]
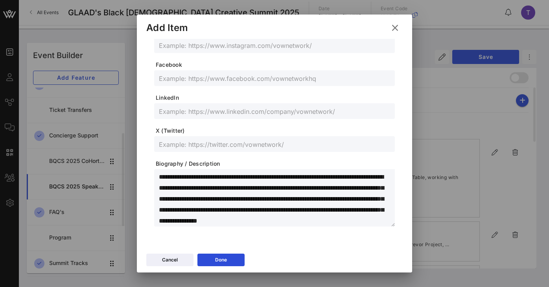
drag, startPoint x: 264, startPoint y: 177, endPoint x: 304, endPoint y: 182, distance: 40.1
click at [304, 182] on textarea "**********" at bounding box center [277, 199] width 236 height 55
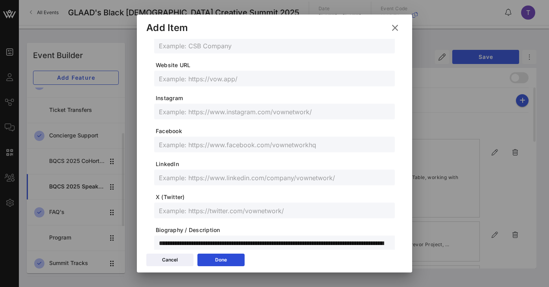
scroll to position [42, 0]
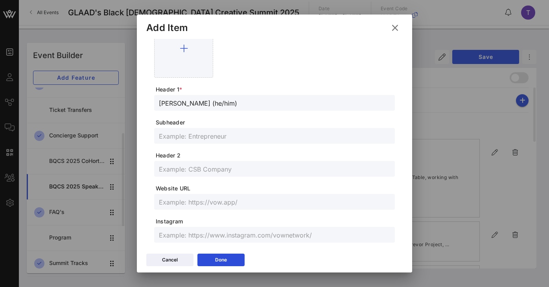
click at [213, 136] on input "text" at bounding box center [274, 136] width 231 height 10
click at [212, 166] on input "text" at bounding box center [274, 169] width 231 height 10
paste input "TV Journalist"
type input "TV Journalist"
click at [215, 201] on input "text" at bounding box center [274, 202] width 231 height 10
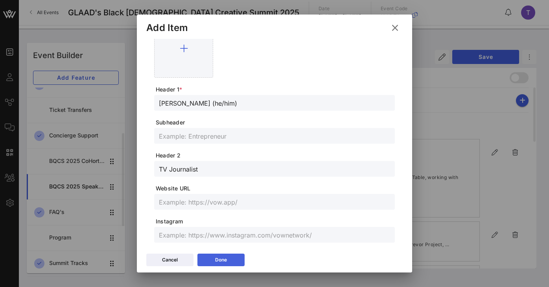
click at [224, 258] on div "Done" at bounding box center [221, 260] width 12 height 8
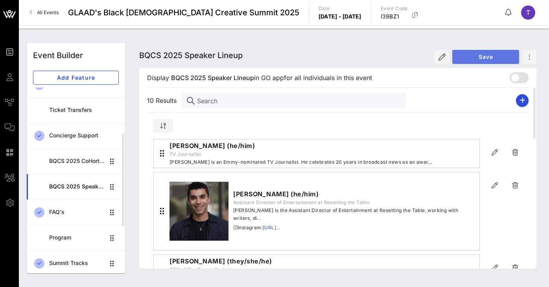
click at [483, 57] on span "Save" at bounding box center [485, 56] width 54 height 7
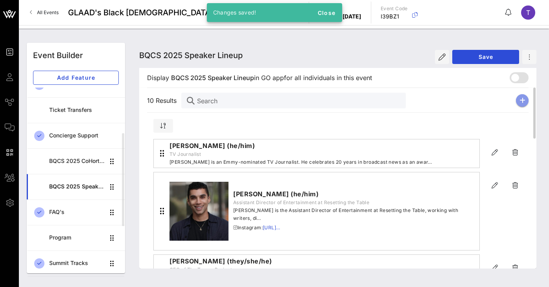
click at [520, 100] on icon "button" at bounding box center [522, 100] width 6 height 6
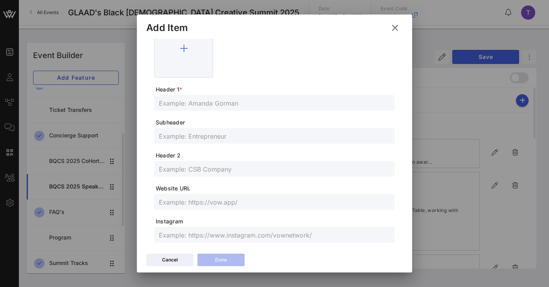
scroll to position [232, 0]
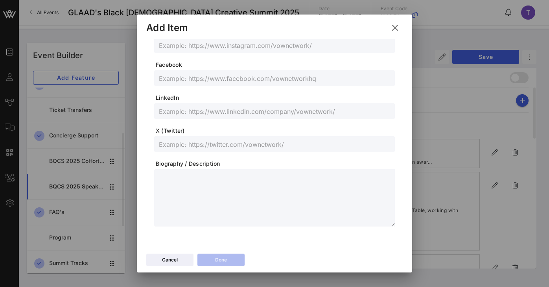
click at [191, 188] on textarea at bounding box center [277, 199] width 236 height 55
paste textarea "**********"
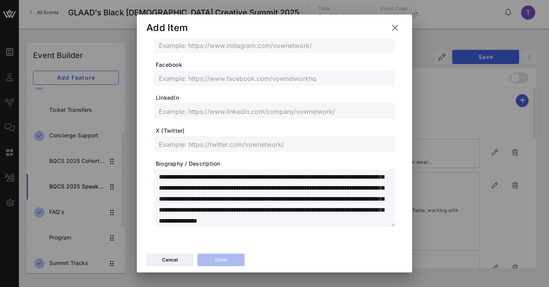
scroll to position [0, 0]
drag, startPoint x: 309, startPoint y: 176, endPoint x: 188, endPoint y: 187, distance: 121.5
click at [188, 187] on textarea at bounding box center [277, 199] width 236 height 55
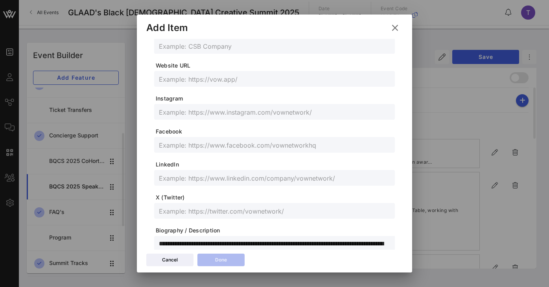
scroll to position [164, 0]
type textarea "**********"
click at [234, 48] on input "text" at bounding box center [274, 47] width 231 height 10
paste input "writer, actor, producer, and comedian"
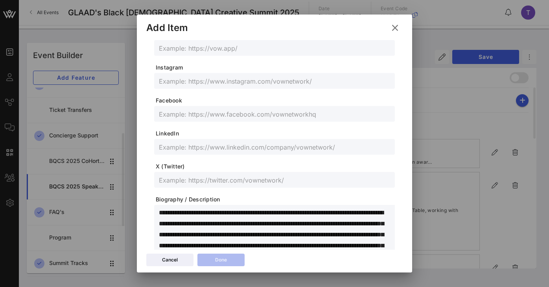
scroll to position [198, 0]
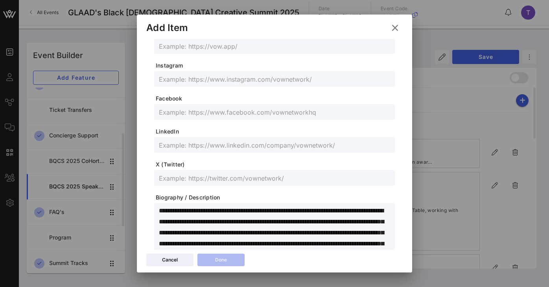
drag, startPoint x: 158, startPoint y: 211, endPoint x: 236, endPoint y: 217, distance: 78.5
type input "writer, actor, producer, and comedian"
click at [236, 217] on div at bounding box center [274, 231] width 241 height 57
drag, startPoint x: 238, startPoint y: 211, endPoint x: 149, endPoint y: 206, distance: 89.0
click at [149, 206] on div "Profile Picture Header 1 * Subheader Header 2 writer, actor, producer, and come…" at bounding box center [274, 59] width 256 height 436
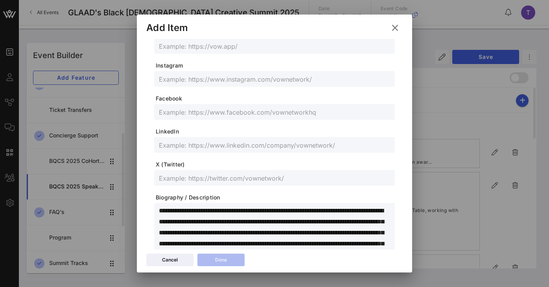
click at [238, 212] on textarea at bounding box center [277, 233] width 236 height 55
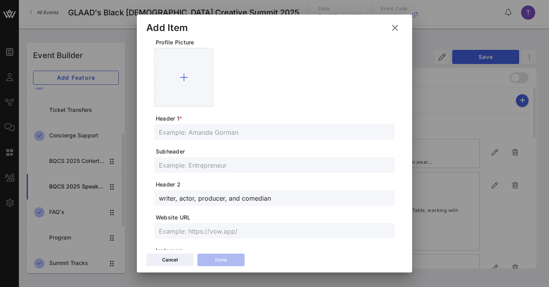
scroll to position [0, 0]
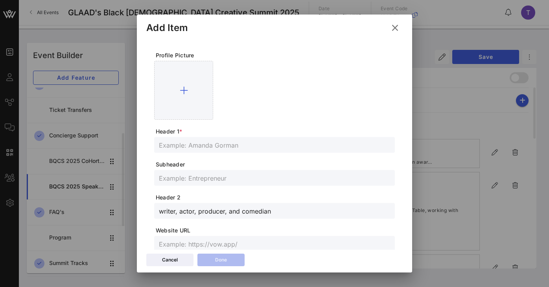
type textarea "**********"
click at [228, 143] on input "text" at bounding box center [274, 145] width 231 height 10
paste input "[PERSON_NAME] (he/him)"
type input "[PERSON_NAME] (he/him)"
click at [210, 179] on input "text" at bounding box center [274, 178] width 231 height 10
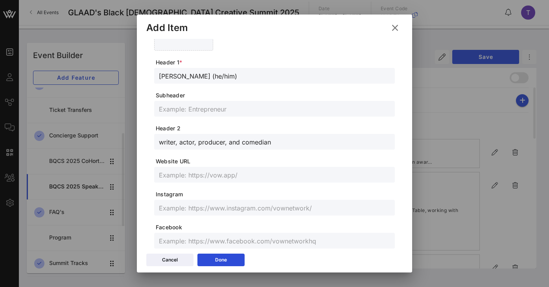
scroll to position [79, 0]
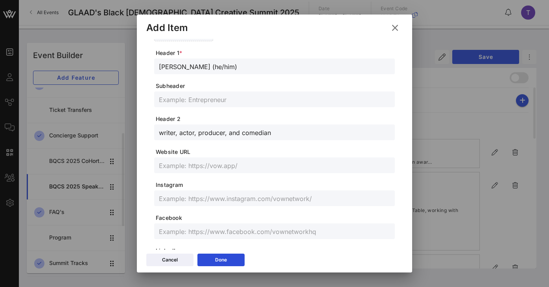
click at [197, 198] on input "text" at bounding box center [274, 198] width 231 height 10
paste input "[URL][DOMAIN_NAME]"
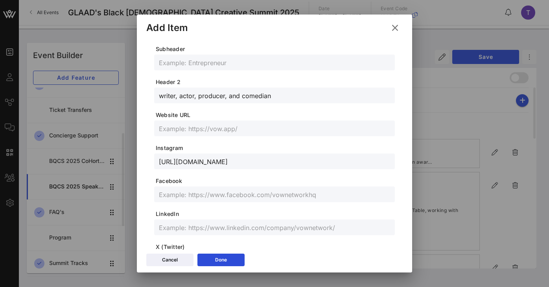
scroll to position [146, 0]
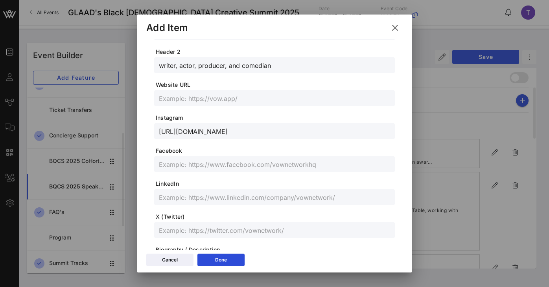
type input "[URL][DOMAIN_NAME]"
click at [215, 227] on input "text" at bounding box center [274, 230] width 231 height 10
paste input "[URL][DOMAIN_NAME]"
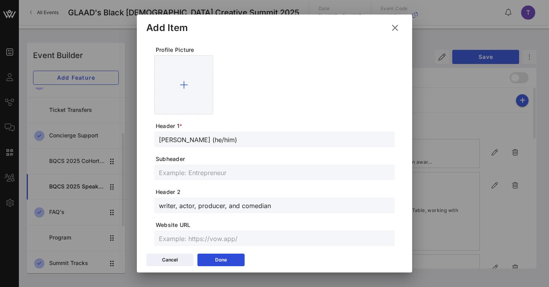
scroll to position [0, 0]
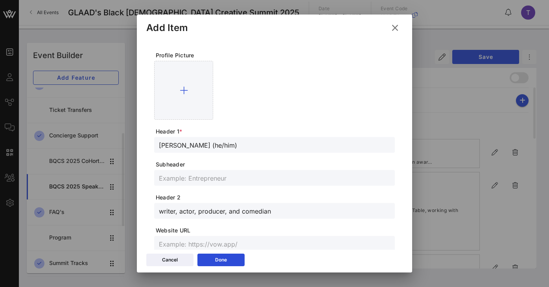
type input "[URL][DOMAIN_NAME]"
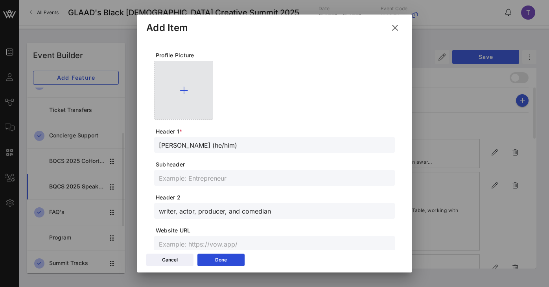
click at [186, 87] on icon at bounding box center [184, 90] width 8 height 9
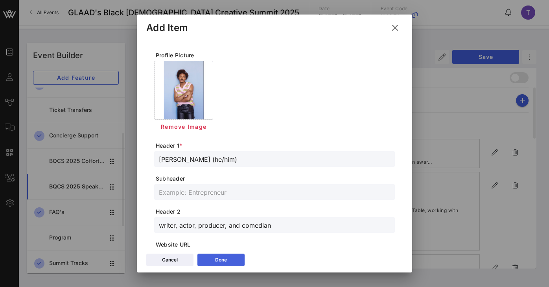
click at [221, 263] on button "Done" at bounding box center [220, 260] width 47 height 13
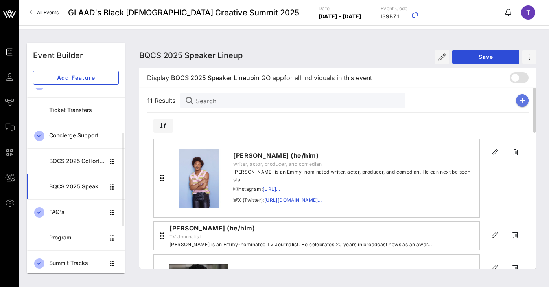
click at [528, 101] on button "button" at bounding box center [522, 100] width 13 height 13
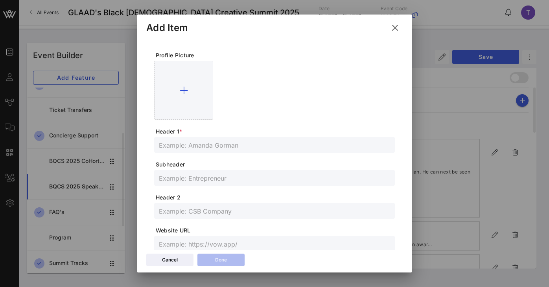
scroll to position [232, 0]
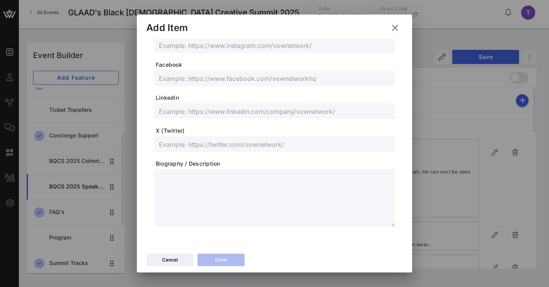
click at [197, 194] on textarea at bounding box center [277, 199] width 236 height 55
paste textarea "**********"
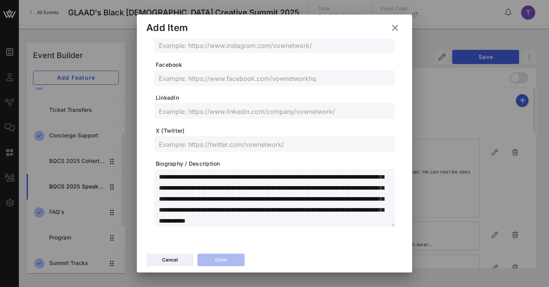
scroll to position [0, 0]
drag, startPoint x: 224, startPoint y: 178, endPoint x: 147, endPoint y: 175, distance: 76.7
click at [147, 175] on div "Profile Picture Header 1 * Subheader Header 2 Website URL Instagram Facebook Li…" at bounding box center [274, 25] width 256 height 436
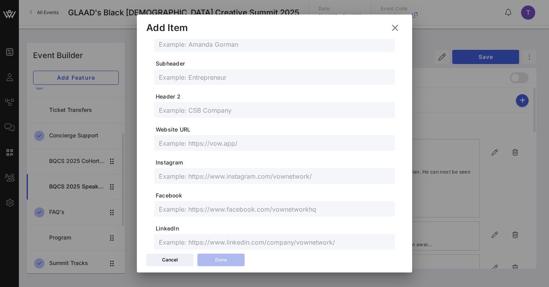
scroll to position [100, 0]
type textarea "**********"
click at [239, 43] on input "text" at bounding box center [274, 45] width 231 height 10
paste input "[PERSON_NAME] (she/her)"
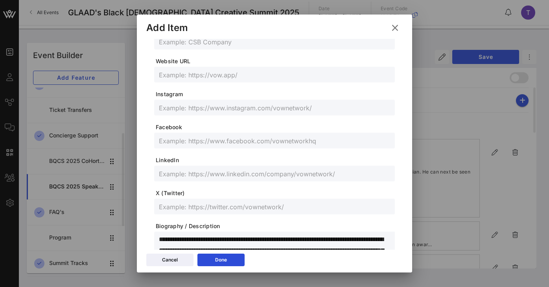
scroll to position [232, 0]
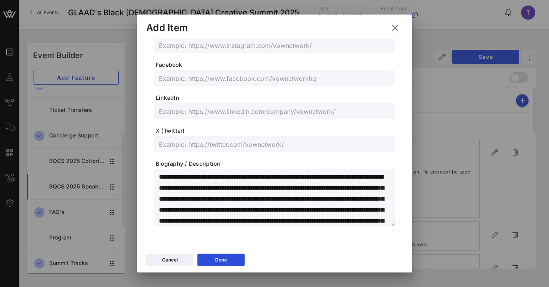
type input "[PERSON_NAME] (she/her)"
drag, startPoint x: 226, startPoint y: 178, endPoint x: 198, endPoint y: 177, distance: 28.3
click at [198, 177] on textarea at bounding box center [277, 199] width 236 height 55
drag, startPoint x: 280, startPoint y: 178, endPoint x: 358, endPoint y: 176, distance: 78.2
click at [358, 176] on textarea at bounding box center [277, 199] width 236 height 55
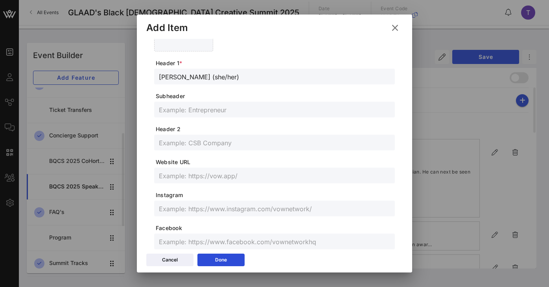
scroll to position [0, 0]
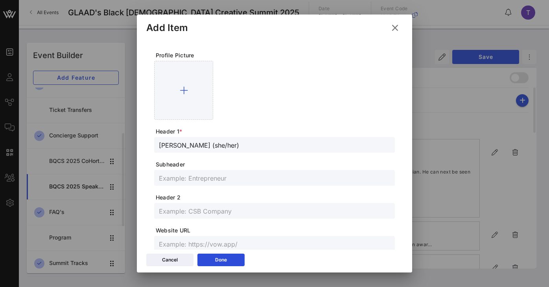
type textarea "**********"
click at [204, 209] on input "text" at bounding box center [274, 211] width 231 height 10
paste input "writer, actor, and producer"
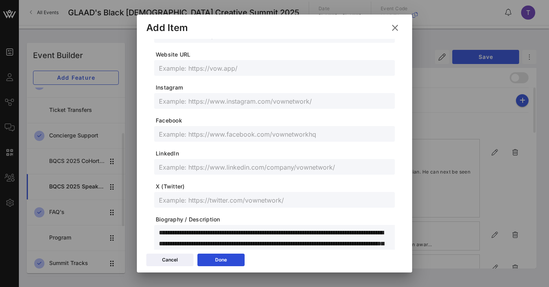
scroll to position [162, 0]
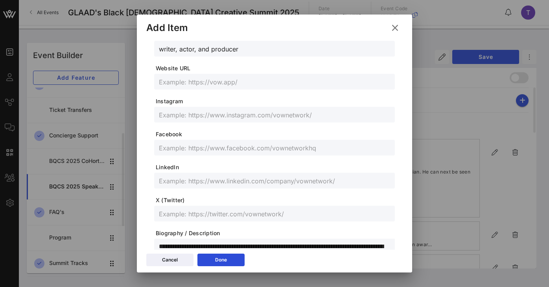
type input "writer, actor, and producer"
click at [191, 115] on input "text" at bounding box center [274, 115] width 231 height 10
paste input "[URL][DOMAIN_NAME]"
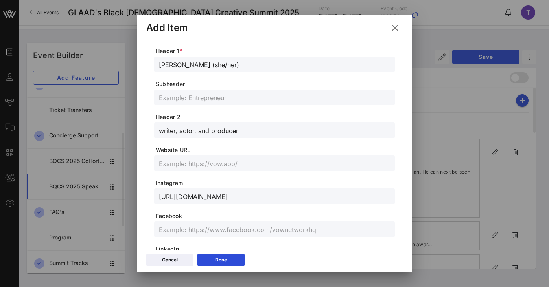
scroll to position [0, 0]
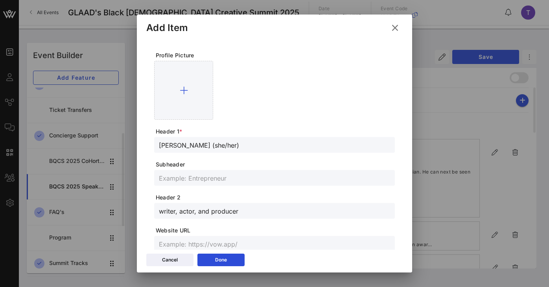
type input "[URL][DOMAIN_NAME]"
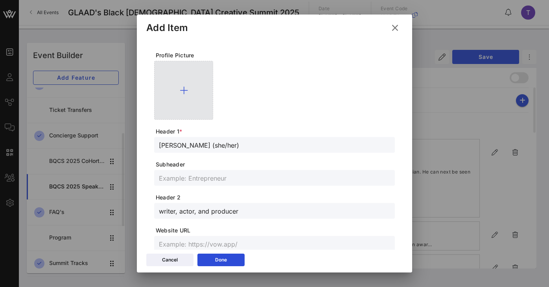
click at [184, 90] on icon at bounding box center [184, 90] width 8 height 9
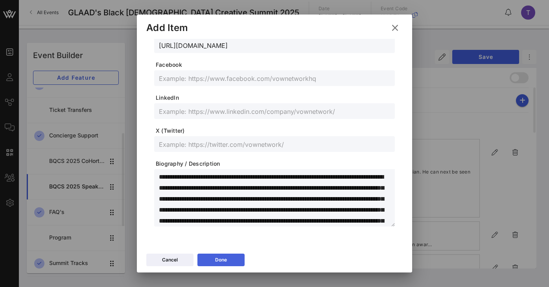
click at [229, 263] on button "Done" at bounding box center [220, 260] width 47 height 13
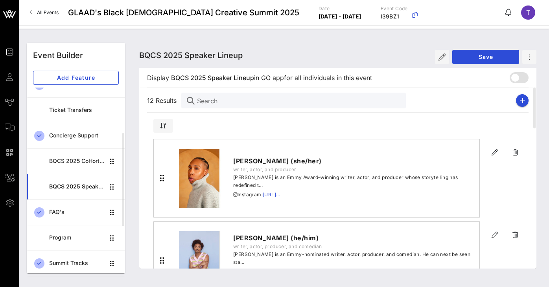
scroll to position [232, 0]
click at [523, 105] on button "button" at bounding box center [522, 100] width 13 height 13
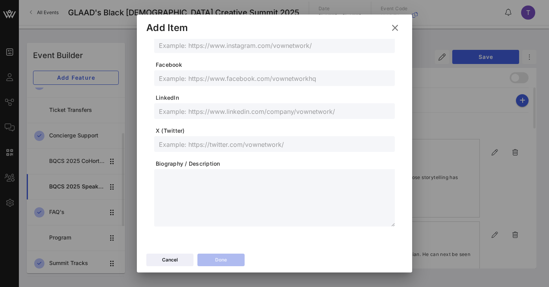
click at [183, 188] on textarea at bounding box center [277, 199] width 236 height 55
paste textarea "**********"
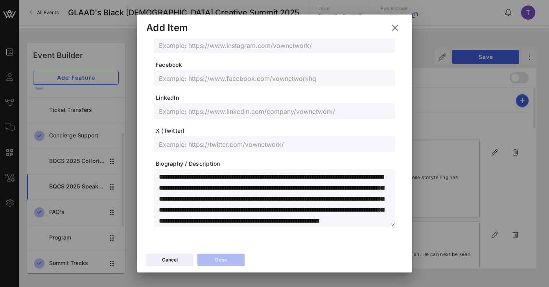
scroll to position [0, 0]
drag, startPoint x: 228, startPoint y: 177, endPoint x: 155, endPoint y: 171, distance: 73.3
click at [155, 171] on div at bounding box center [274, 197] width 241 height 57
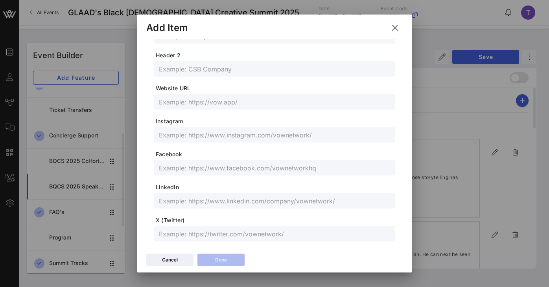
scroll to position [71, 0]
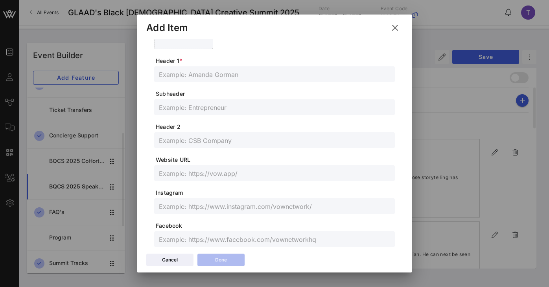
type textarea "**********"
click at [212, 75] on input "text" at bounding box center [274, 74] width 231 height 10
paste input "[PERSON_NAME] (she/her)"
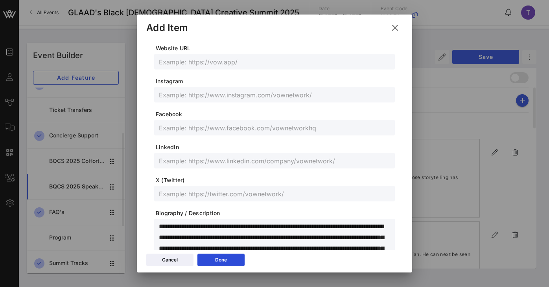
scroll to position [232, 0]
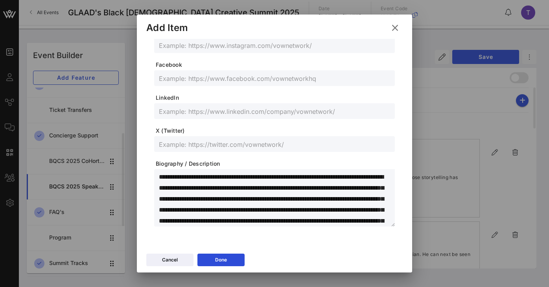
type input "[PERSON_NAME] (she/her)"
drag, startPoint x: 230, startPoint y: 178, endPoint x: 202, endPoint y: 177, distance: 27.2
click at [202, 177] on textarea at bounding box center [277, 199] width 236 height 55
drag, startPoint x: 278, startPoint y: 177, endPoint x: 370, endPoint y: 180, distance: 91.7
click at [370, 180] on textarea at bounding box center [277, 199] width 236 height 55
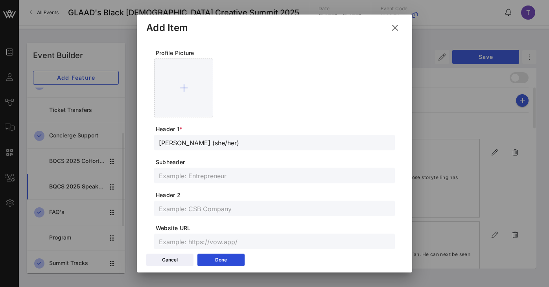
scroll to position [0, 0]
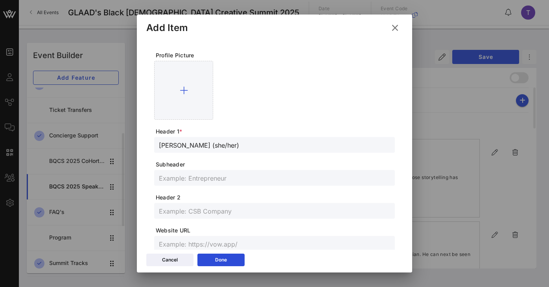
type textarea "**********"
click at [206, 213] on input "text" at bounding box center [274, 211] width 231 height 10
paste input "actress, singer, and voice artist"
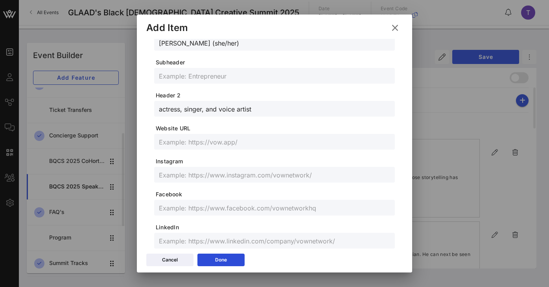
scroll to position [101, 0]
type input "actress, singer, and voice artist"
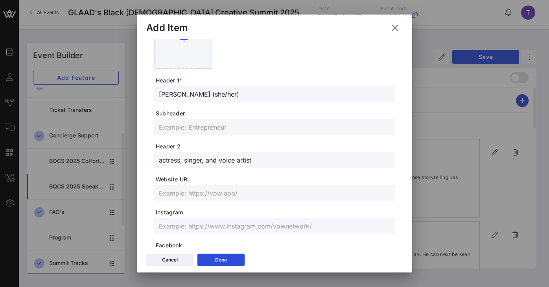
scroll to position [0, 0]
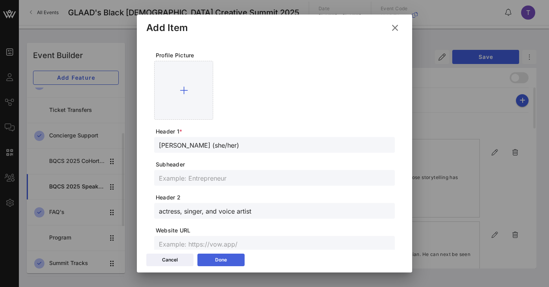
click at [233, 260] on button "Done" at bounding box center [220, 260] width 47 height 13
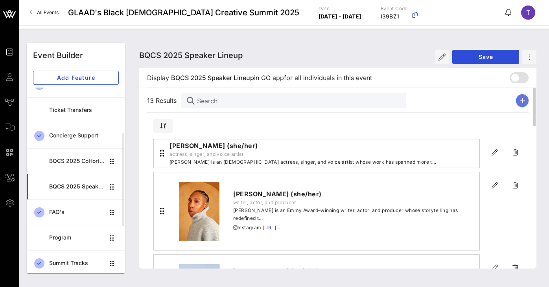
click at [521, 104] on button "button" at bounding box center [522, 100] width 13 height 13
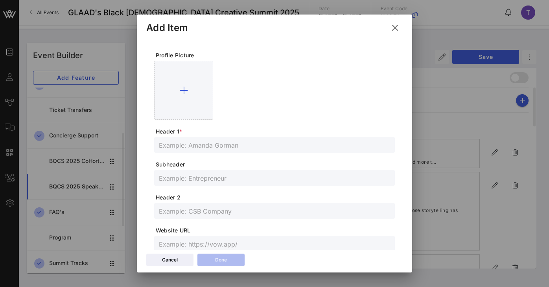
scroll to position [232, 0]
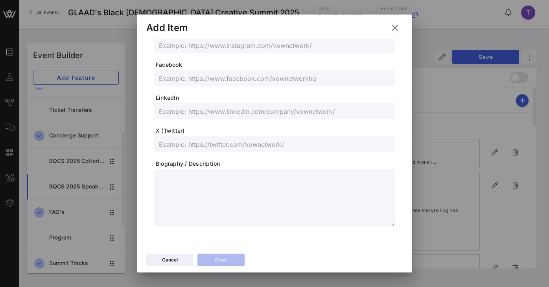
click at [189, 182] on textarea at bounding box center [277, 199] width 236 height 55
paste textarea "**********"
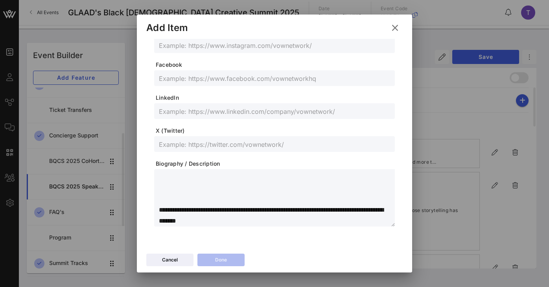
scroll to position [132, 0]
click at [156, 211] on div "**********" at bounding box center [274, 197] width 241 height 57
click at [160, 211] on textarea "**********" at bounding box center [277, 199] width 236 height 55
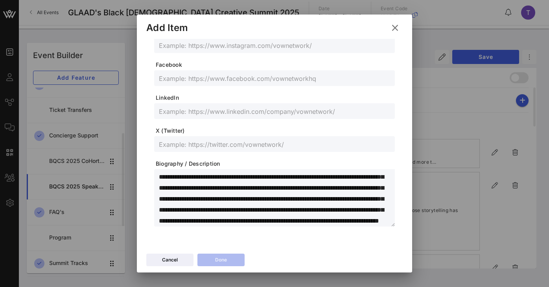
scroll to position [0, 0]
drag, startPoint x: 255, startPoint y: 177, endPoint x: 126, endPoint y: 174, distance: 129.4
click at [126, 174] on div "Event Builder Guests Journeys Comms QR Scanner Team Settings GLAAD's Black [DEM…" at bounding box center [274, 143] width 549 height 287
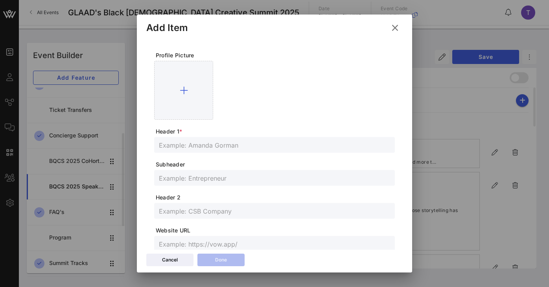
type textarea "**********"
click at [207, 141] on input "text" at bounding box center [274, 145] width 231 height 10
paste input "[PERSON_NAME] [PERSON_NAME] (she/her)"
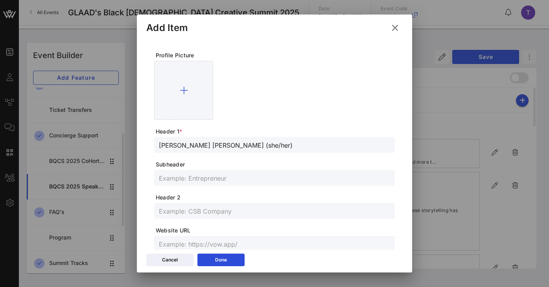
scroll to position [232, 0]
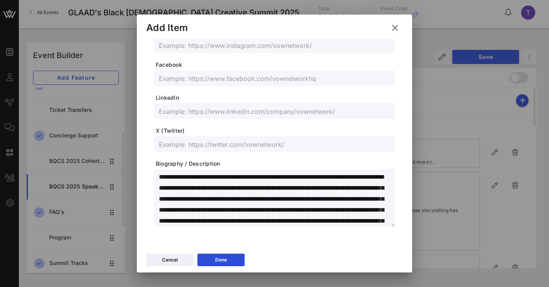
type input "[PERSON_NAME] [PERSON_NAME] (she/her)"
drag, startPoint x: 256, startPoint y: 176, endPoint x: 226, endPoint y: 178, distance: 29.2
click at [226, 178] on textarea "**********" at bounding box center [277, 199] width 236 height 55
type textarea "**********"
click at [271, 163] on span "Biography / Description" at bounding box center [275, 164] width 239 height 8
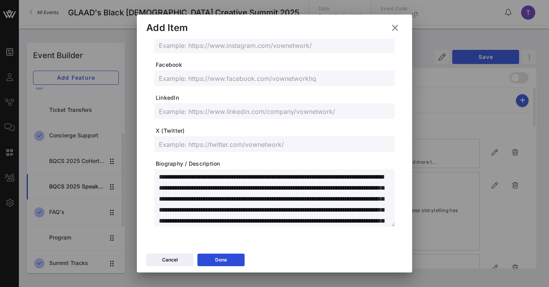
drag, startPoint x: 289, startPoint y: 177, endPoint x: 345, endPoint y: 177, distance: 55.8
click at [346, 177] on textarea "**********" at bounding box center [277, 199] width 236 height 55
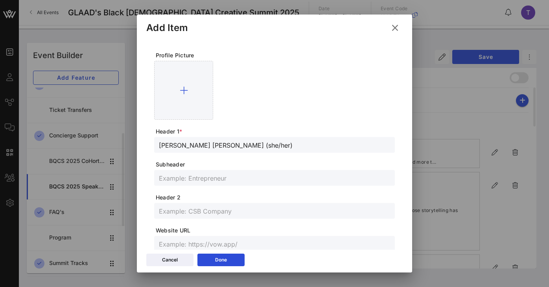
click at [216, 184] on div at bounding box center [274, 178] width 231 height 16
paste input "media professional"
type input "media professional"
click at [245, 197] on span "Header 2" at bounding box center [275, 198] width 239 height 8
click at [225, 262] on div "Done" at bounding box center [221, 260] width 12 height 8
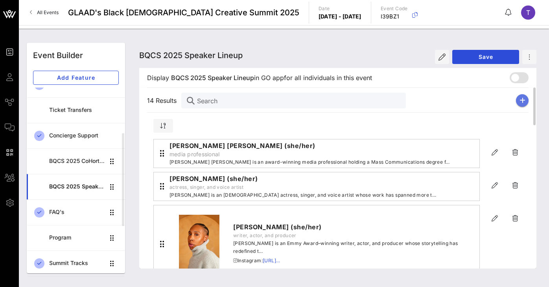
click at [521, 100] on icon "button" at bounding box center [522, 100] width 6 height 6
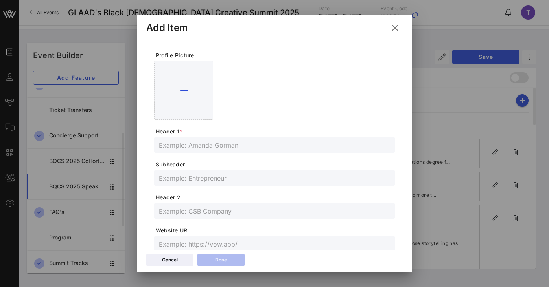
scroll to position [232, 0]
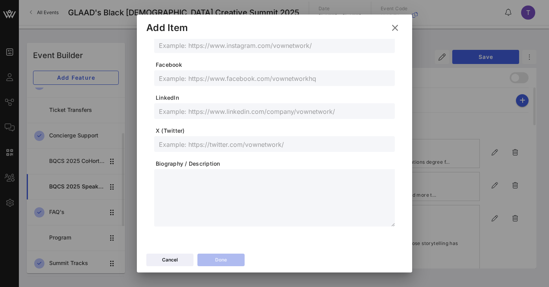
click at [189, 201] on textarea at bounding box center [277, 199] width 236 height 55
paste textarea "**********"
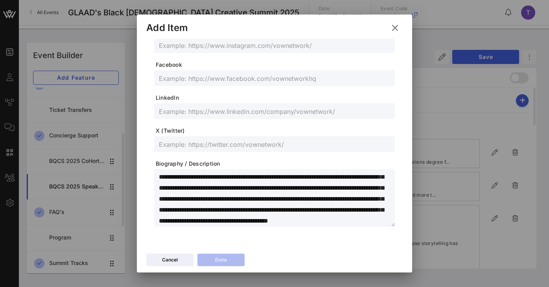
scroll to position [0, 0]
drag, startPoint x: 236, startPoint y: 177, endPoint x: 112, endPoint y: 171, distance: 124.4
click at [112, 171] on div "Event Builder Guests Journeys Comms QR Scanner Team Settings GLAAD's Black [DEM…" at bounding box center [274, 143] width 549 height 287
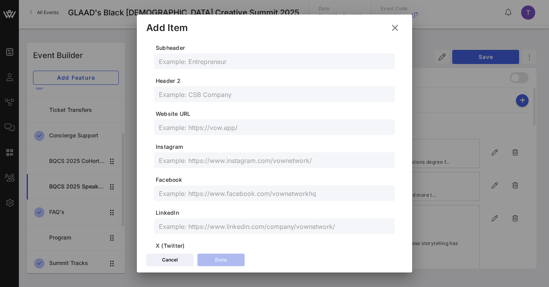
scroll to position [71, 0]
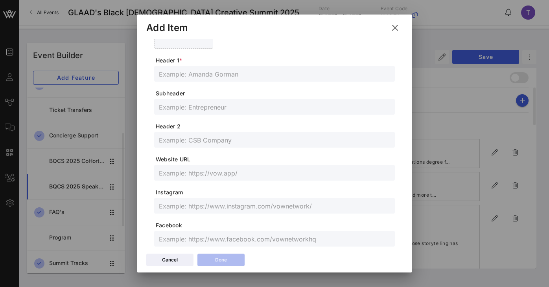
type textarea "**********"
click at [218, 76] on input "text" at bounding box center [274, 74] width 231 height 10
paste input "[PERSON_NAME] (she/they)"
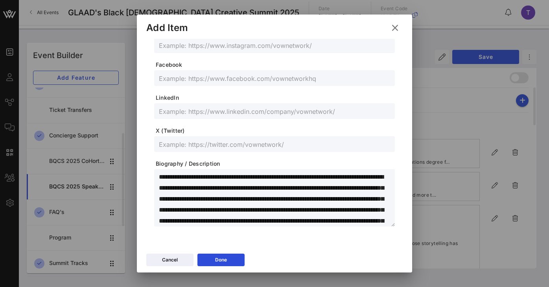
type input "[PERSON_NAME] (she/they)"
drag, startPoint x: 235, startPoint y: 177, endPoint x: 206, endPoint y: 175, distance: 29.9
click at [206, 175] on textarea "**********" at bounding box center [277, 199] width 236 height 55
drag, startPoint x: 219, startPoint y: 177, endPoint x: 350, endPoint y: 181, distance: 131.4
click at [350, 181] on textarea "**********" at bounding box center [277, 199] width 236 height 55
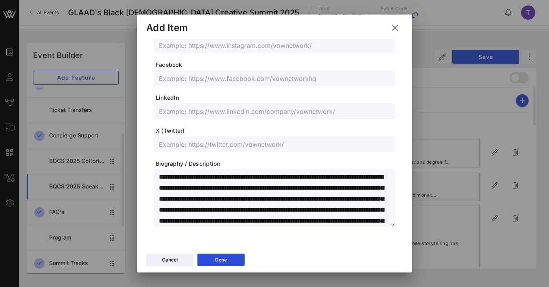
type textarea "**********"
click at [292, 164] on span "Biography / Description" at bounding box center [275, 164] width 239 height 8
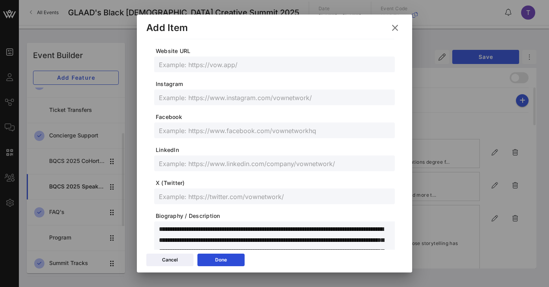
scroll to position [0, 0]
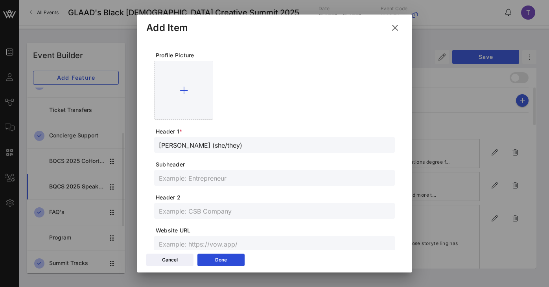
click at [228, 211] on input "text" at bounding box center [274, 211] width 231 height 10
paste input "screenwriter, musician, director, and actress"
type input "screenwriter, musician, director, and actress"
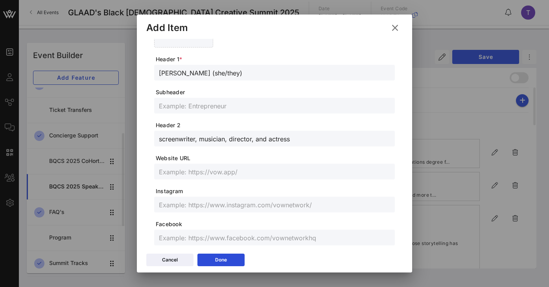
scroll to position [73, 0]
click at [215, 201] on input "text" at bounding box center [274, 204] width 231 height 10
paste input "[URL][DOMAIN_NAME]"
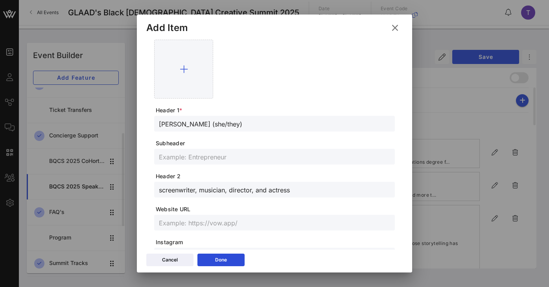
scroll to position [0, 0]
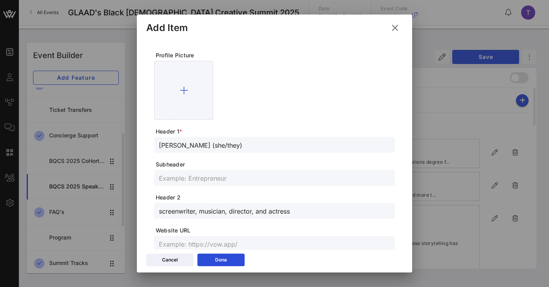
type input "[URL][DOMAIN_NAME]"
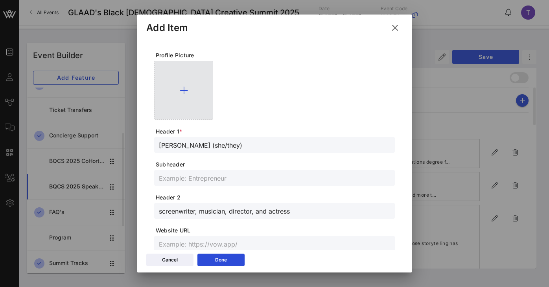
click at [185, 79] on div at bounding box center [183, 90] width 59 height 59
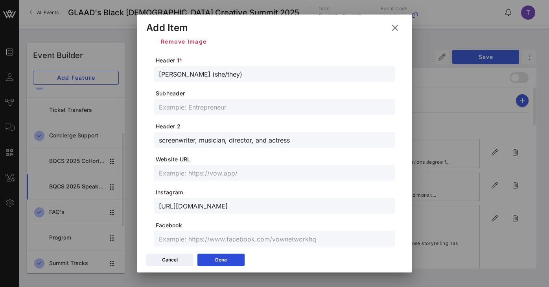
scroll to position [88, 0]
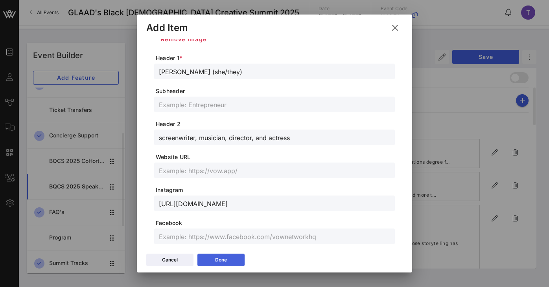
click at [229, 256] on button "Done" at bounding box center [220, 260] width 47 height 13
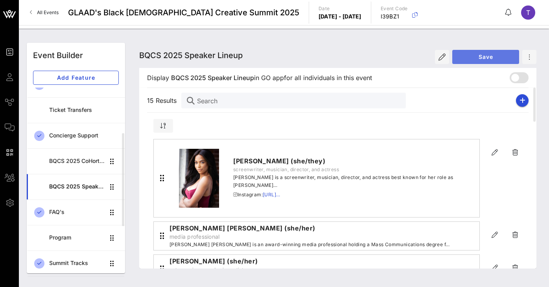
click at [482, 61] on button "Save" at bounding box center [485, 57] width 67 height 14
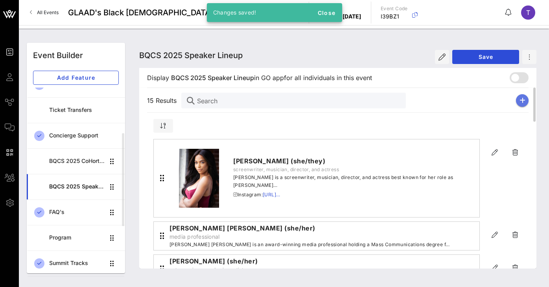
click at [520, 99] on icon "button" at bounding box center [522, 100] width 6 height 6
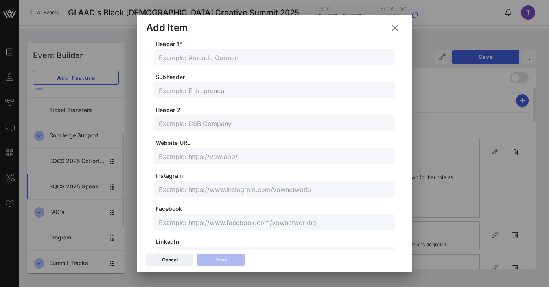
scroll to position [232, 0]
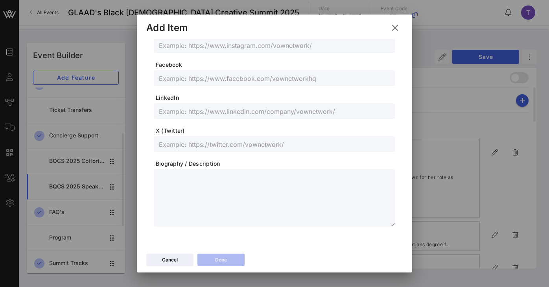
click at [202, 191] on textarea at bounding box center [277, 199] width 236 height 55
paste textarea "**********"
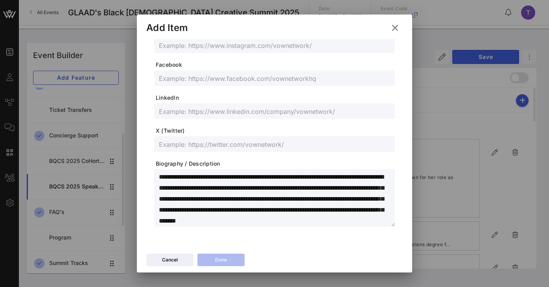
scroll to position [0, 0]
drag, startPoint x: 244, startPoint y: 178, endPoint x: 146, endPoint y: 173, distance: 98.0
click at [146, 173] on div "**********" at bounding box center [274, 145] width 275 height 212
click at [246, 180] on textarea "**********" at bounding box center [277, 199] width 236 height 55
drag, startPoint x: 244, startPoint y: 180, endPoint x: 219, endPoint y: 177, distance: 25.3
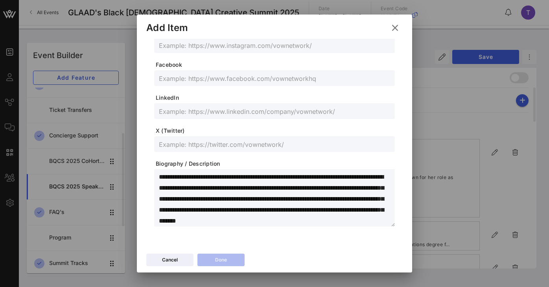
click at [219, 177] on textarea "**********" at bounding box center [277, 199] width 236 height 55
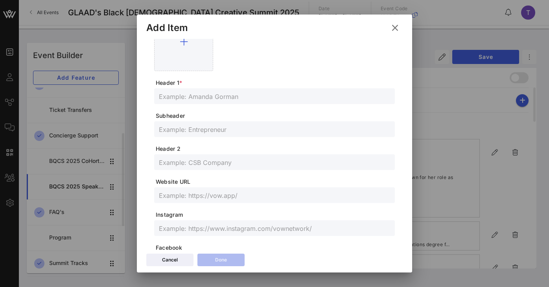
scroll to position [4, 0]
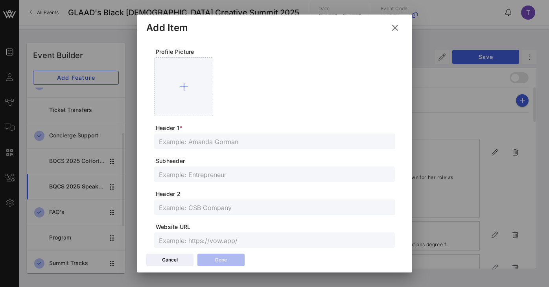
type textarea "**********"
click at [230, 139] on input "text" at bounding box center [274, 141] width 231 height 10
paste input "[PERSON_NAME] [PERSON_NAME] (he/him)"
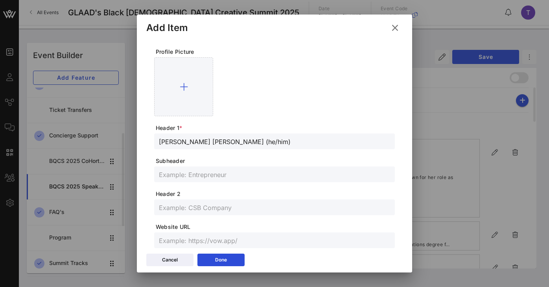
type input "[PERSON_NAME] [PERSON_NAME] (he/him)"
click at [211, 207] on input "text" at bounding box center [274, 207] width 231 height 10
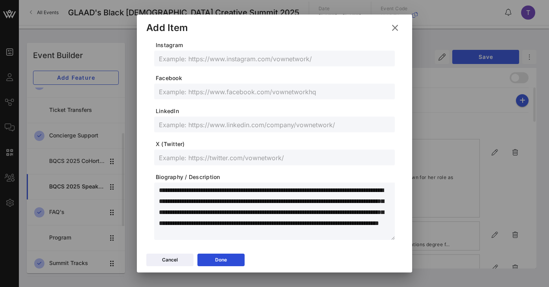
scroll to position [0, 0]
drag, startPoint x: 235, startPoint y: 190, endPoint x: 326, endPoint y: 189, distance: 90.8
click at [326, 189] on textarea "**********" at bounding box center [277, 212] width 236 height 55
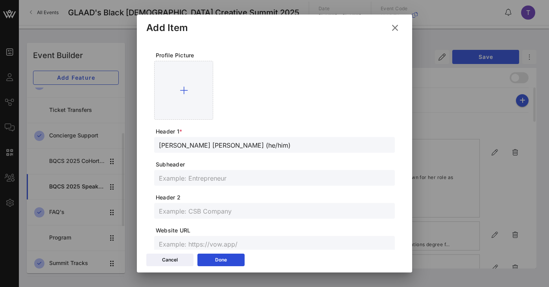
click at [226, 181] on input "text" at bounding box center [274, 178] width 231 height 10
click at [226, 217] on div at bounding box center [274, 211] width 231 height 16
paste input "actor, filmmaker, and advocate"
type input "actor, filmmaker, and advocate"
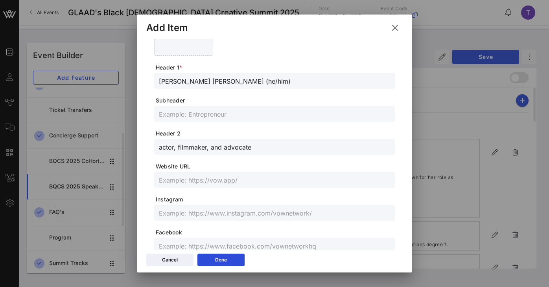
scroll to position [64, 0]
click at [217, 214] on input "text" at bounding box center [274, 213] width 231 height 10
paste input "[URL][DOMAIN_NAME] , [URL][DOMAIN_NAME]"
drag, startPoint x: 297, startPoint y: 212, endPoint x: 395, endPoint y: 214, distance: 97.5
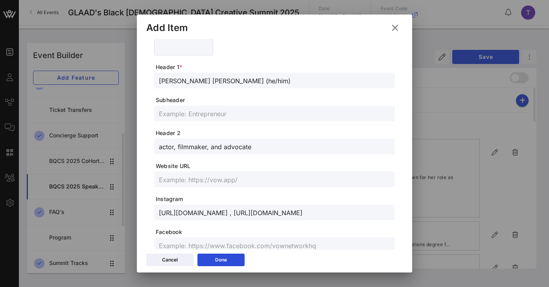
click at [395, 214] on div "**********" at bounding box center [274, 192] width 256 height 436
drag, startPoint x: 297, startPoint y: 213, endPoint x: 410, endPoint y: 215, distance: 112.5
click at [410, 215] on div "**********" at bounding box center [274, 145] width 275 height 212
click at [366, 212] on input "[URL][DOMAIN_NAME] , [URL][DOMAIN_NAME]" at bounding box center [274, 213] width 231 height 10
click at [389, 213] on input "[URL][DOMAIN_NAME] , [URL][DOMAIN_NAME]" at bounding box center [274, 213] width 231 height 10
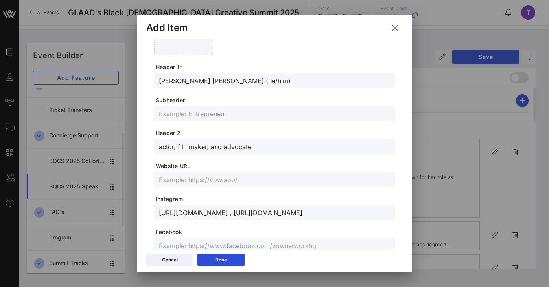
drag, startPoint x: 393, startPoint y: 212, endPoint x: 320, endPoint y: 203, distance: 73.3
click at [320, 203] on form "**********" at bounding box center [274, 190] width 241 height 407
drag, startPoint x: 391, startPoint y: 214, endPoint x: 307, endPoint y: 214, distance: 84.1
click at [307, 214] on div "[URL][DOMAIN_NAME] , [URL][DOMAIN_NAME]" at bounding box center [274, 213] width 241 height 16
drag, startPoint x: 299, startPoint y: 213, endPoint x: 407, endPoint y: 221, distance: 108.5
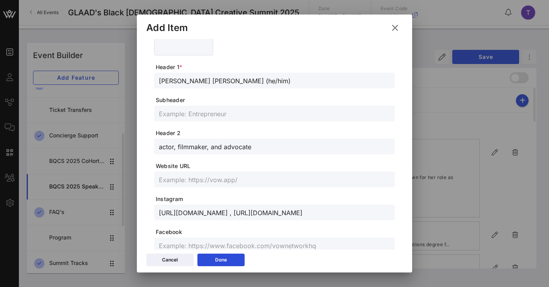
click at [407, 221] on div "**********" at bounding box center [274, 145] width 275 height 212
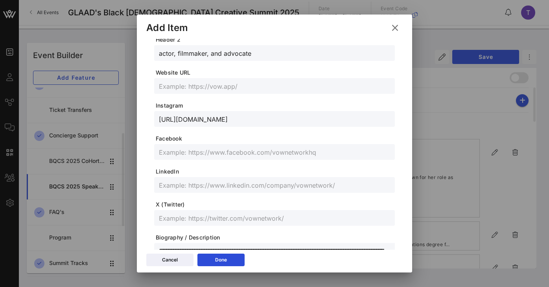
scroll to position [169, 0]
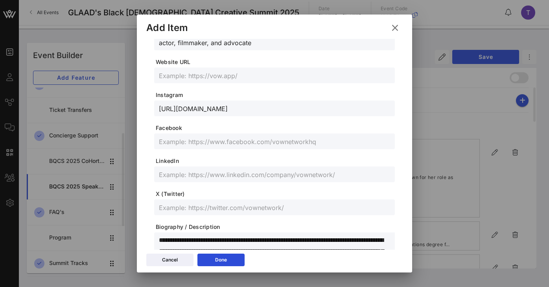
type input "[URL][DOMAIN_NAME]"
click at [202, 209] on input "text" at bounding box center [274, 207] width 231 height 10
paste input "[URL][DOMAIN_NAME]"
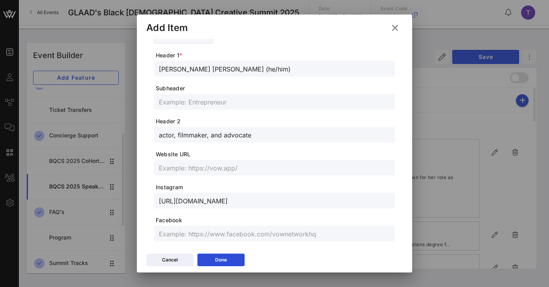
scroll to position [0, 0]
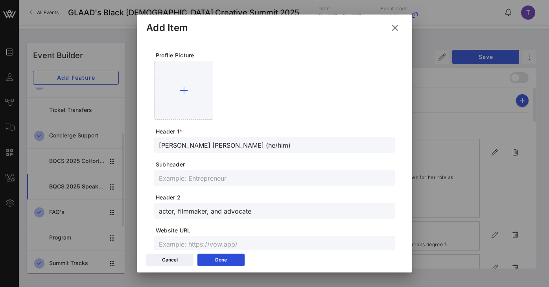
type input "[URL][DOMAIN_NAME]"
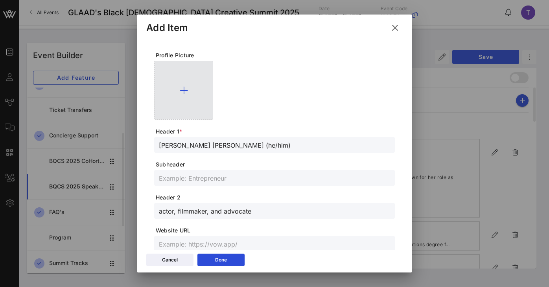
click at [182, 90] on icon at bounding box center [184, 90] width 8 height 9
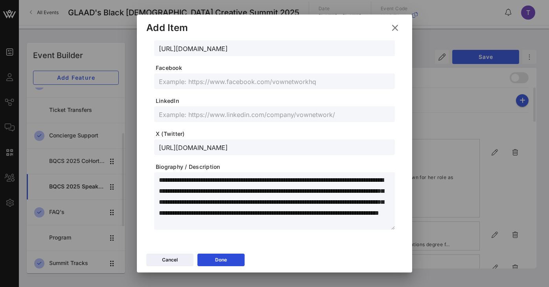
scroll to position [246, 0]
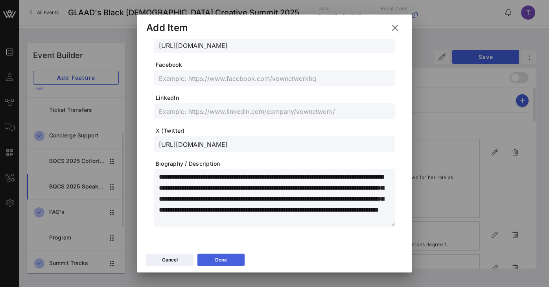
click at [223, 259] on button "Done" at bounding box center [220, 260] width 47 height 13
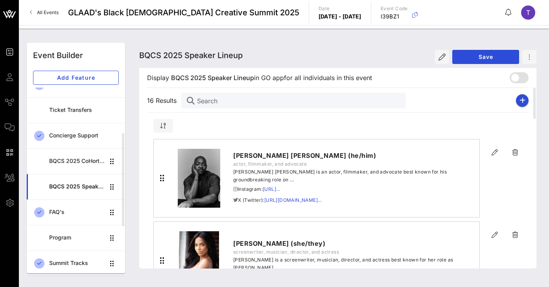
scroll to position [232, 0]
click at [519, 103] on button "button" at bounding box center [522, 100] width 13 height 13
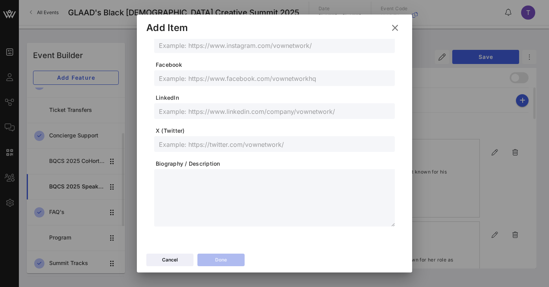
click at [205, 193] on textarea at bounding box center [277, 199] width 236 height 55
paste textarea "**********"
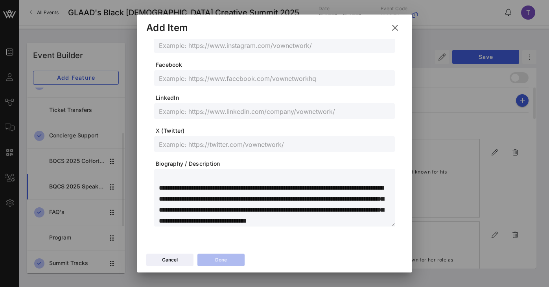
scroll to position [101, 0]
click at [188, 185] on textarea "**********" at bounding box center [277, 199] width 236 height 55
click at [159, 198] on textarea "**********" at bounding box center [277, 199] width 236 height 55
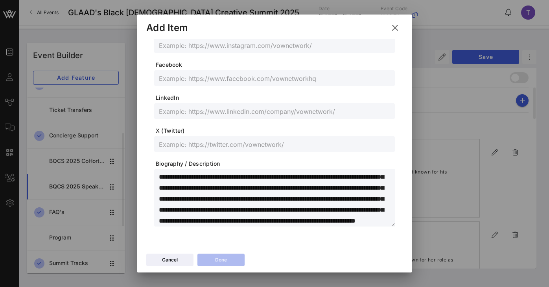
scroll to position [0, 0]
drag, startPoint x: 212, startPoint y: 177, endPoint x: 156, endPoint y: 175, distance: 55.9
click at [156, 175] on div "**********" at bounding box center [274, 197] width 241 height 57
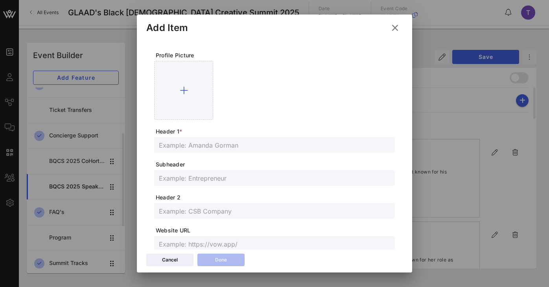
type textarea "**********"
click at [203, 150] on input "text" at bounding box center [274, 145] width 231 height 10
paste input "[PERSON_NAME] (she/her)"
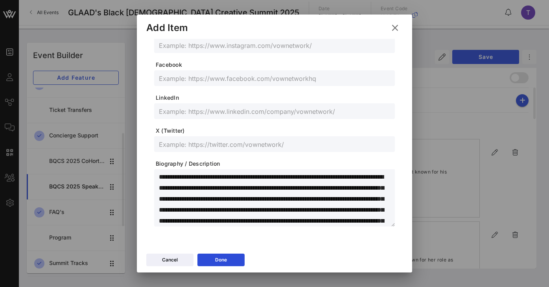
type input "[PERSON_NAME] (she/her)"
drag, startPoint x: 214, startPoint y: 177, endPoint x: 185, endPoint y: 178, distance: 29.5
click at [185, 178] on textarea "**********" at bounding box center [277, 199] width 236 height 55
drag, startPoint x: 232, startPoint y: 177, endPoint x: 339, endPoint y: 180, distance: 106.6
click at [339, 180] on textarea "**********" at bounding box center [277, 199] width 236 height 55
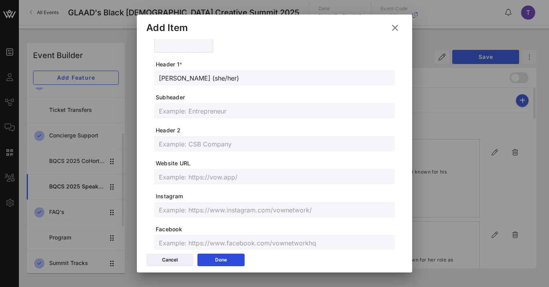
scroll to position [0, 0]
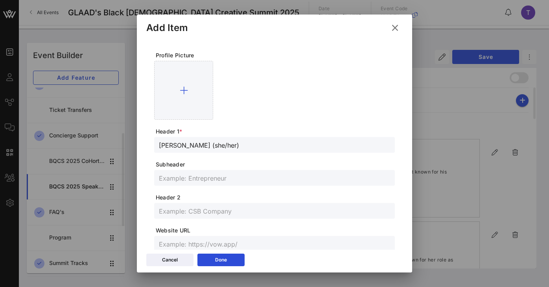
type textarea "**********"
click at [203, 206] on input "text" at bounding box center [274, 211] width 231 height 10
paste input "actress, influencer and humanitarian"
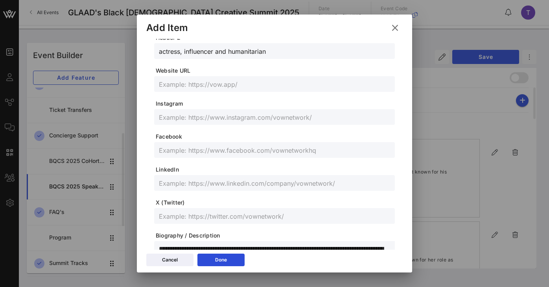
scroll to position [160, 0]
type input "actress, influencer and humanitarian"
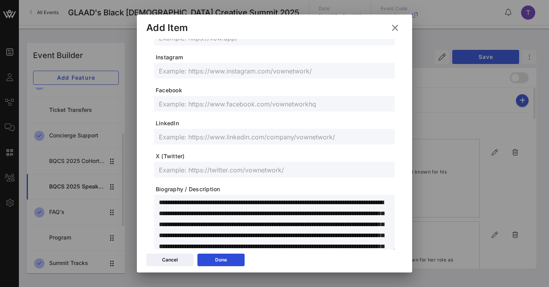
scroll to position [85, 0]
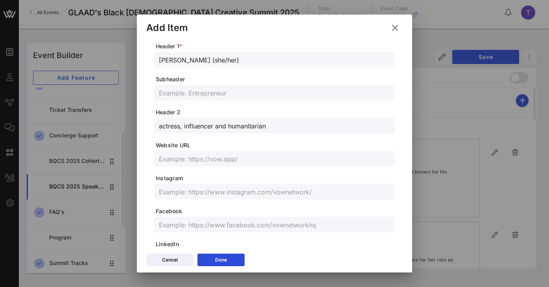
click at [200, 195] on input "text" at bounding box center [274, 192] width 231 height 10
paste input "[URL][DOMAIN_NAME]"
type input "[URL][DOMAIN_NAME]"
click at [241, 204] on form "**********" at bounding box center [274, 169] width 241 height 407
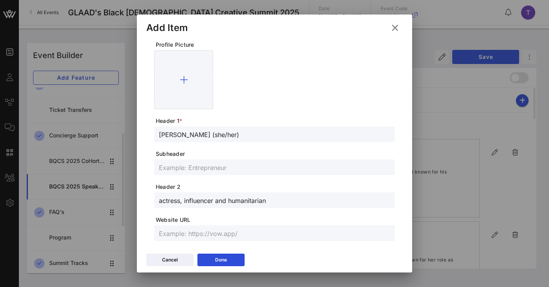
scroll to position [0, 0]
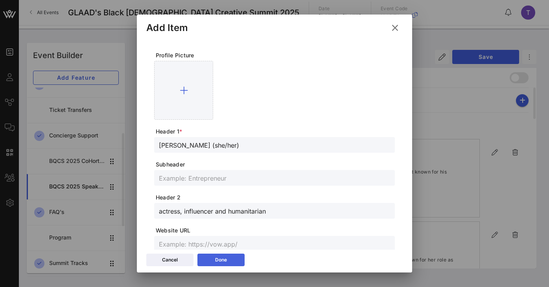
click at [227, 260] on button "Done" at bounding box center [220, 260] width 47 height 13
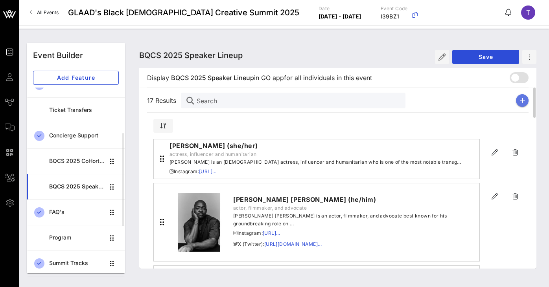
click at [525, 97] on button "button" at bounding box center [522, 100] width 13 height 13
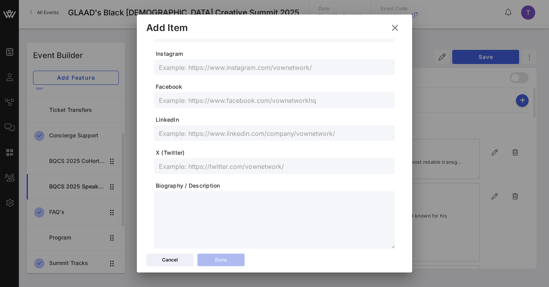
scroll to position [232, 0]
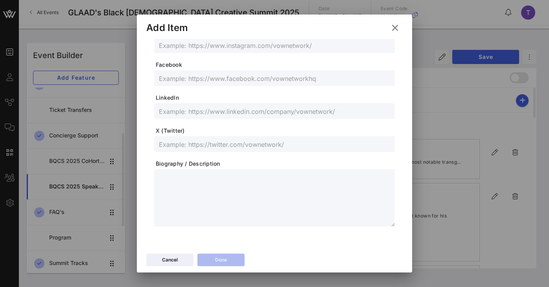
click at [185, 189] on textarea at bounding box center [277, 199] width 236 height 55
paste textarea "**********"
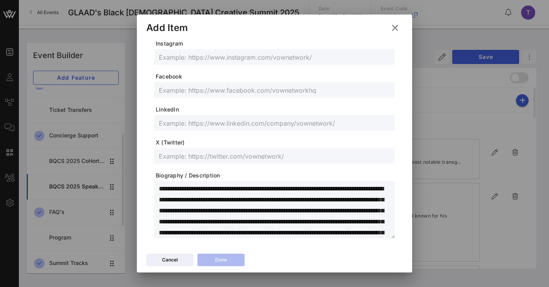
scroll to position [213, 0]
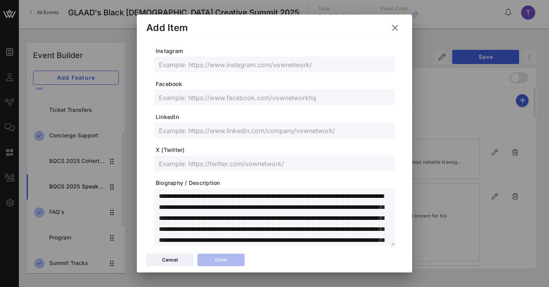
drag, startPoint x: 221, startPoint y: 196, endPoint x: 146, endPoint y: 195, distance: 75.5
click at [146, 195] on div "Profile Picture Header 1 * Subheader Header 2 Website URL Instagram Facebook Li…" at bounding box center [274, 145] width 275 height 212
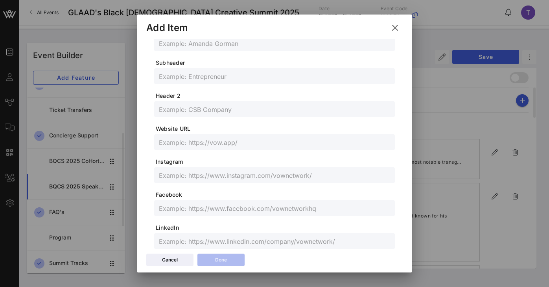
scroll to position [29, 0]
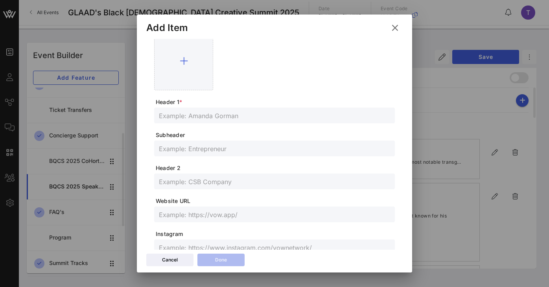
type textarea "**********"
click at [192, 114] on input "text" at bounding box center [274, 115] width 231 height 10
paste input "Peppermint (she/her)"
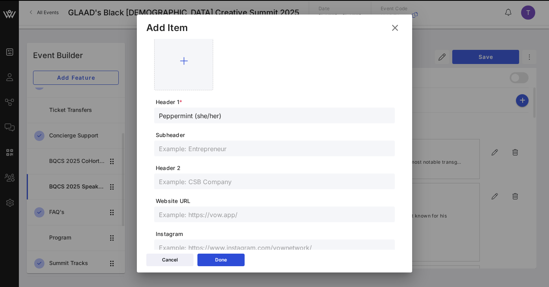
scroll to position [232, 0]
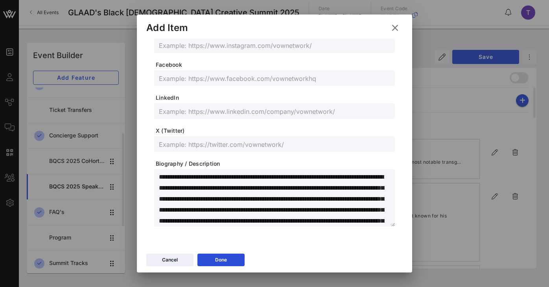
type input "Peppermint (she/her)"
click at [221, 178] on textarea "**********" at bounding box center [277, 199] width 236 height 55
drag, startPoint x: 223, startPoint y: 178, endPoint x: 196, endPoint y: 179, distance: 26.8
click at [196, 179] on textarea "**********" at bounding box center [277, 199] width 236 height 55
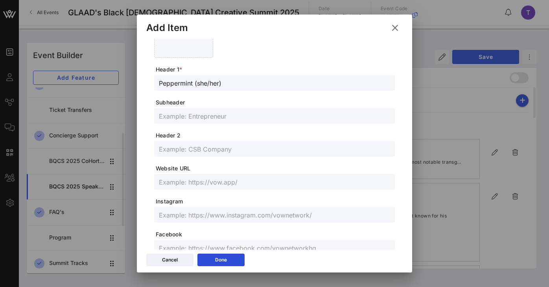
scroll to position [78, 0]
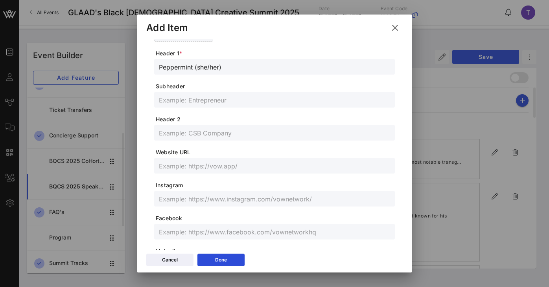
type textarea "**********"
click at [192, 198] on input "text" at bounding box center [274, 199] width 231 height 10
paste input "[URL][DOMAIN_NAME]"
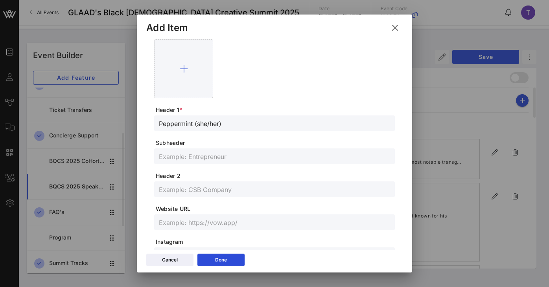
scroll to position [0, 0]
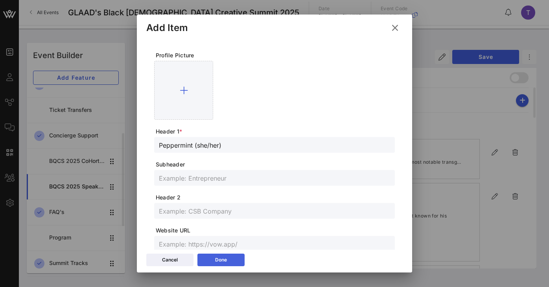
type input "[URL][DOMAIN_NAME]"
click at [228, 264] on button "Done" at bounding box center [220, 260] width 47 height 13
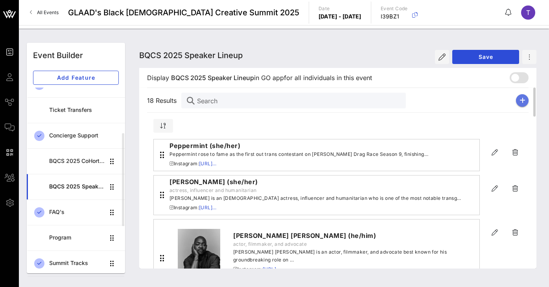
click at [522, 98] on icon "button" at bounding box center [522, 100] width 6 height 6
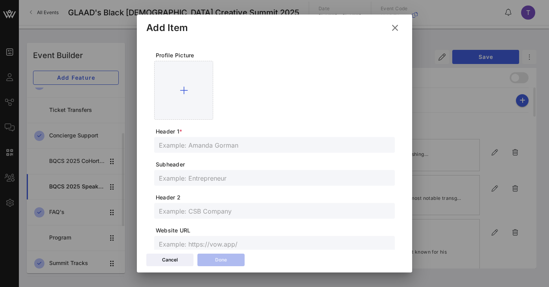
scroll to position [232, 0]
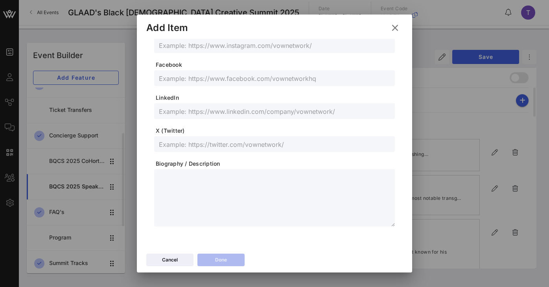
click at [187, 196] on textarea at bounding box center [277, 199] width 236 height 55
paste textarea "**********"
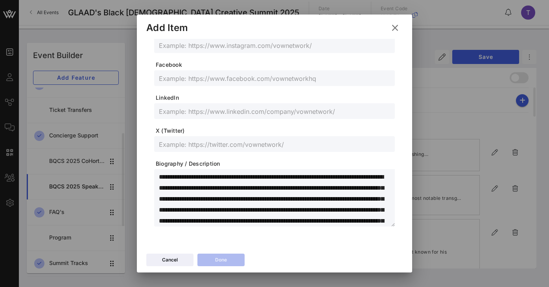
scroll to position [164, 0]
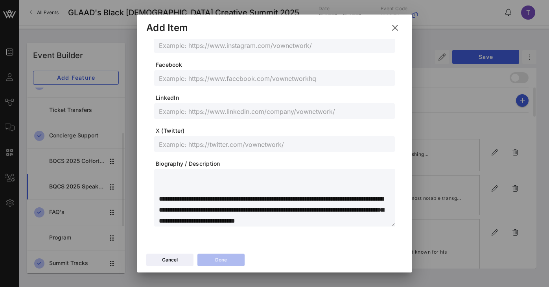
click at [157, 188] on div "**********" at bounding box center [274, 197] width 241 height 57
click at [160, 193] on textarea "**********" at bounding box center [277, 199] width 236 height 55
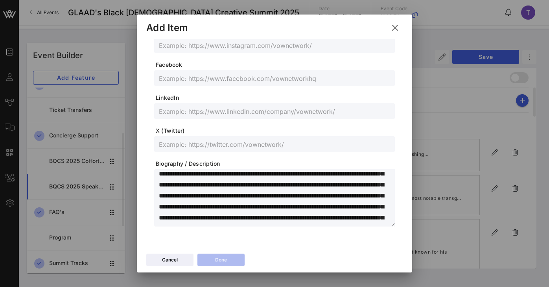
scroll to position [0, 0]
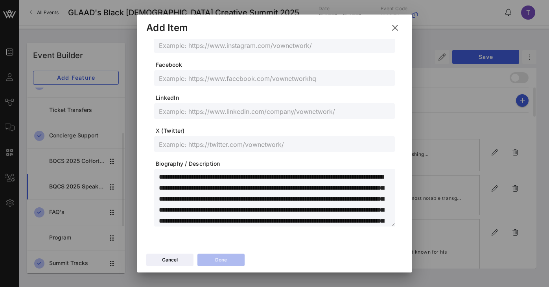
drag, startPoint x: 226, startPoint y: 177, endPoint x: 151, endPoint y: 177, distance: 75.5
click at [151, 177] on div "Profile Picture Header 1 * Subheader Header 2 Website URL Instagram Facebook Li…" at bounding box center [274, 25] width 256 height 436
click at [229, 175] on textarea "**********" at bounding box center [277, 199] width 236 height 55
drag, startPoint x: 226, startPoint y: 177, endPoint x: 200, endPoint y: 177, distance: 26.7
click at [200, 177] on textarea "**********" at bounding box center [277, 199] width 236 height 55
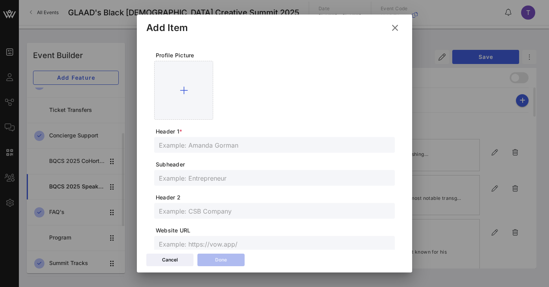
type textarea "**********"
click at [230, 151] on div at bounding box center [274, 145] width 231 height 16
paste input "[PERSON_NAME] (they/he)"
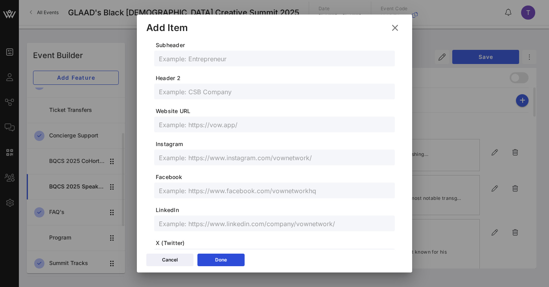
scroll to position [232, 0]
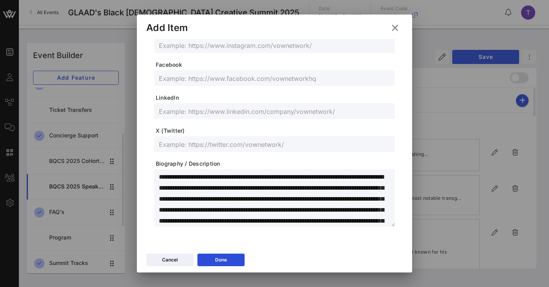
type input "[PERSON_NAME] (they/he)"
drag, startPoint x: 213, startPoint y: 178, endPoint x: 238, endPoint y: 189, distance: 27.7
click at [238, 189] on textarea "**********" at bounding box center [277, 199] width 236 height 55
click at [247, 193] on textarea "**********" at bounding box center [277, 199] width 236 height 55
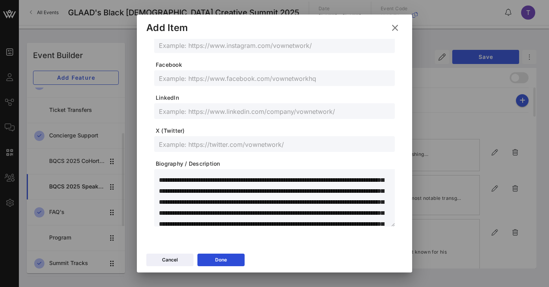
scroll to position [11, 0]
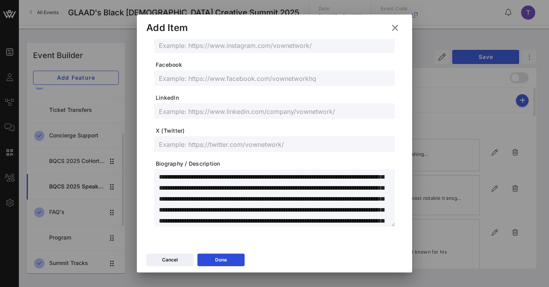
drag, startPoint x: 187, startPoint y: 199, endPoint x: 282, endPoint y: 200, distance: 95.2
click at [282, 200] on textarea "**********" at bounding box center [277, 199] width 236 height 55
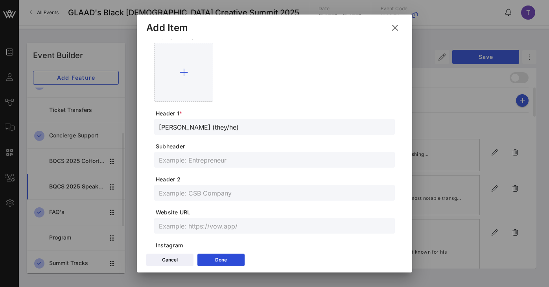
scroll to position [2, 0]
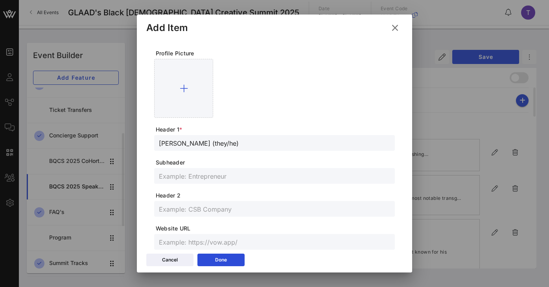
click at [202, 203] on div at bounding box center [274, 209] width 231 height 16
paste input "host, journalist, and culture critic"
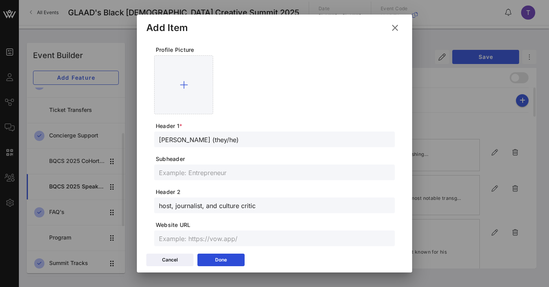
scroll to position [0, 0]
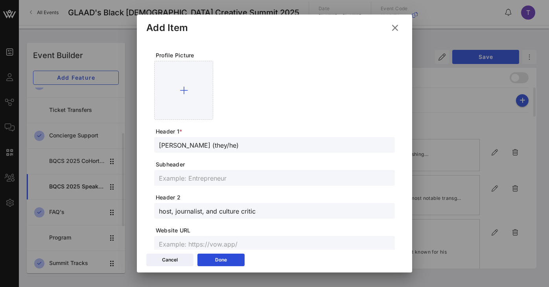
type input "host, journalist, and culture critic"
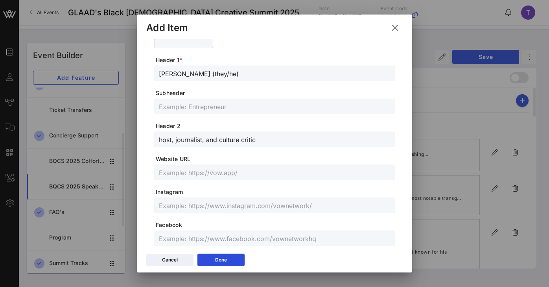
scroll to position [94, 0]
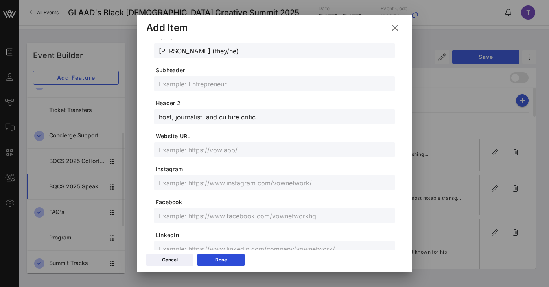
click at [217, 182] on input "text" at bounding box center [274, 183] width 231 height 10
paste input "[URL][DOMAIN_NAME]"
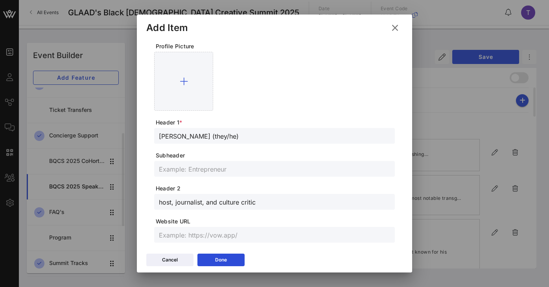
scroll to position [0, 0]
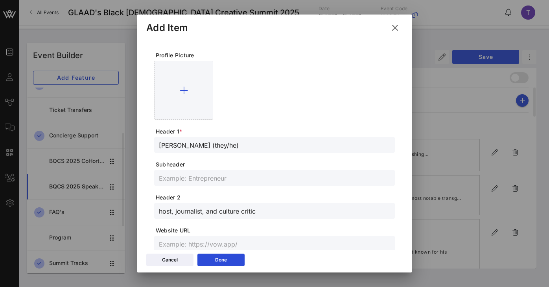
type input "[URL][DOMAIN_NAME]"
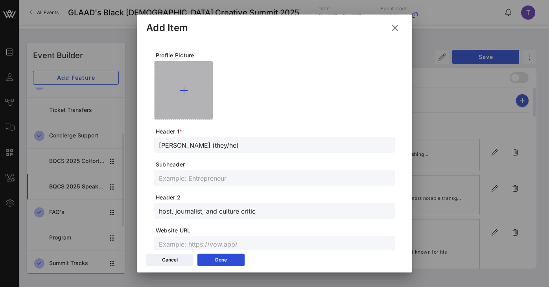
click at [182, 93] on icon at bounding box center [184, 90] width 8 height 9
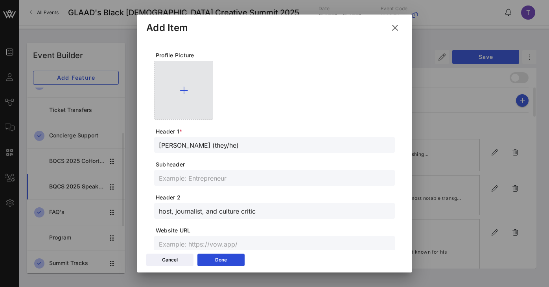
click at [181, 88] on icon at bounding box center [184, 90] width 8 height 9
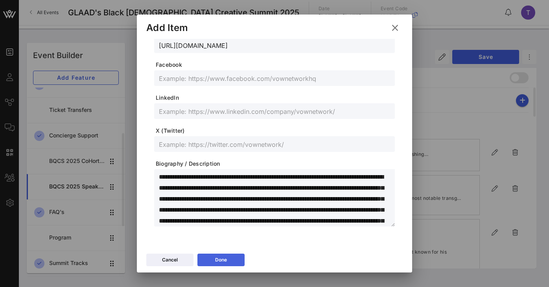
click at [229, 257] on button "Done" at bounding box center [220, 260] width 47 height 13
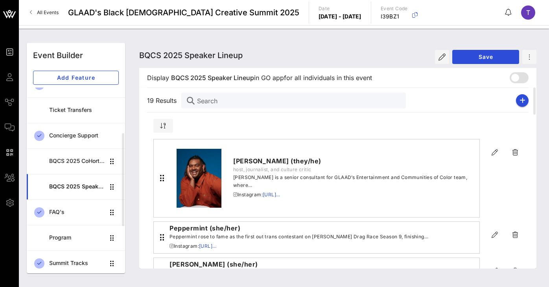
scroll to position [232, 0]
click at [524, 101] on icon "button" at bounding box center [522, 100] width 6 height 6
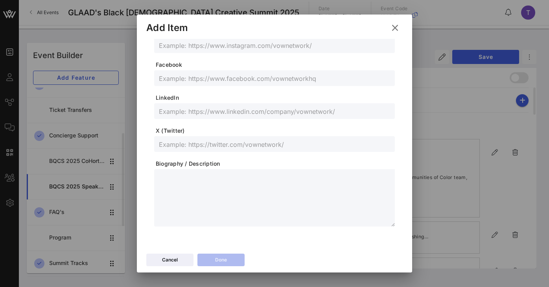
click at [183, 183] on textarea at bounding box center [277, 199] width 236 height 55
paste textarea "**********"
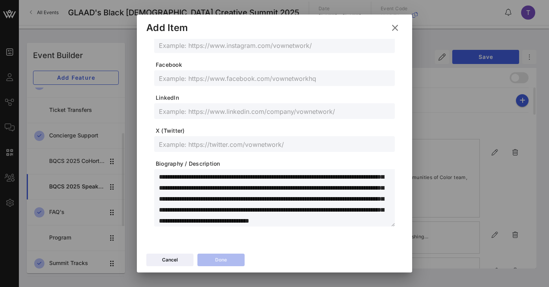
scroll to position [0, 0]
drag, startPoint x: 223, startPoint y: 178, endPoint x: 147, endPoint y: 175, distance: 76.7
click at [147, 175] on div "Profile Picture Header 1 * Subheader Header 2 Website URL Instagram Facebook Li…" at bounding box center [274, 25] width 256 height 436
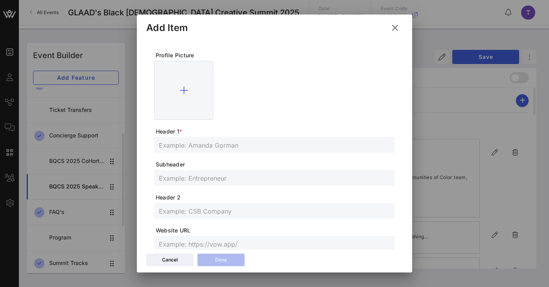
type textarea "**********"
click at [200, 142] on input "text" at bounding box center [274, 145] width 231 height 10
paste input "[PERSON_NAME] (he/him)"
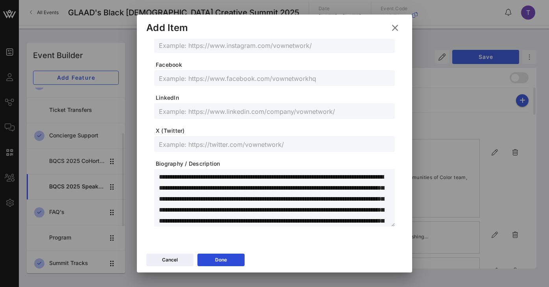
type input "[PERSON_NAME] (he/him)"
drag, startPoint x: 223, startPoint y: 178, endPoint x: 195, endPoint y: 177, distance: 28.0
click at [195, 177] on textarea at bounding box center [277, 199] width 236 height 55
drag, startPoint x: 215, startPoint y: 177, endPoint x: 186, endPoint y: 188, distance: 31.2
click at [186, 188] on textarea at bounding box center [277, 199] width 236 height 55
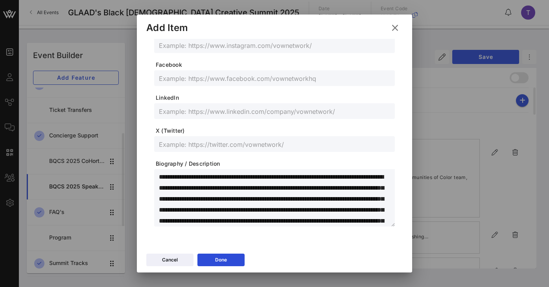
click at [221, 193] on textarea at bounding box center [277, 199] width 236 height 55
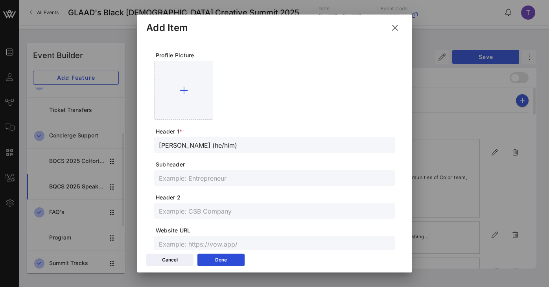
type textarea "**********"
click at [198, 213] on input "text" at bounding box center [274, 211] width 231 height 10
paste input "actor, host, producer, choreographer, and executive producer"
type input "actor, host, producer, choreographer, and executive producer"
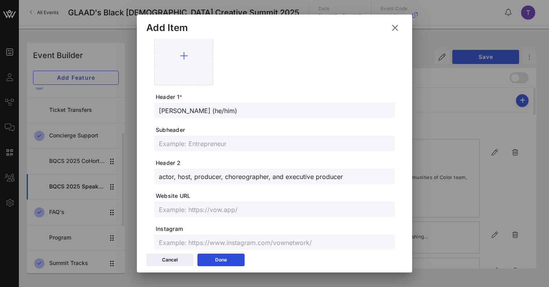
scroll to position [40, 0]
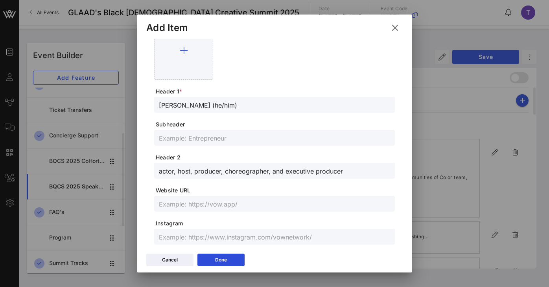
click at [183, 205] on input "text" at bounding box center [274, 204] width 231 height 10
click at [187, 237] on input "text" at bounding box center [274, 237] width 231 height 10
paste input "[URL][DOMAIN_NAME]"
type input "[URL][DOMAIN_NAME]"
click at [316, 218] on form "Profile Picture Header 1 * [PERSON_NAME] (he/him) Subheader Header 2 actor, hos…" at bounding box center [274, 214] width 241 height 407
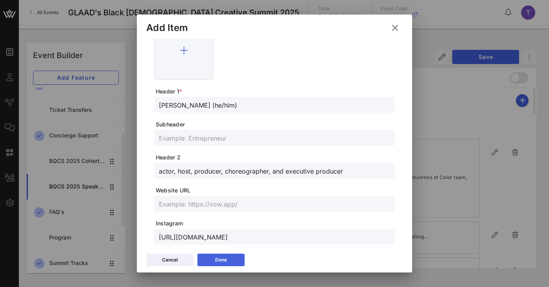
click at [215, 258] on div "Done" at bounding box center [221, 260] width 12 height 8
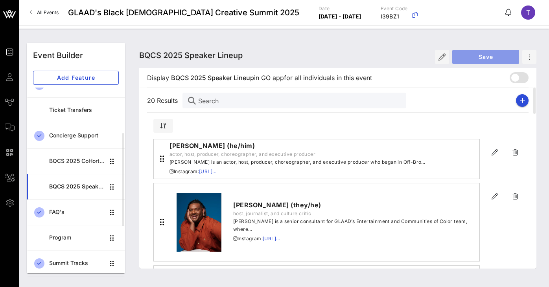
click at [495, 57] on span "Save" at bounding box center [485, 56] width 54 height 7
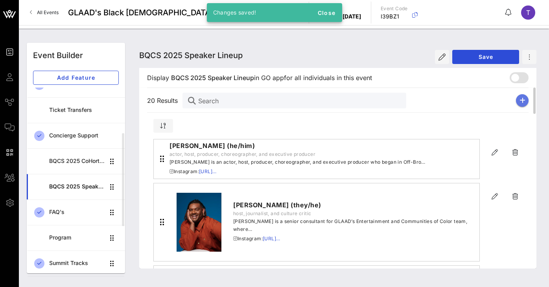
click at [524, 100] on icon "button" at bounding box center [522, 100] width 6 height 6
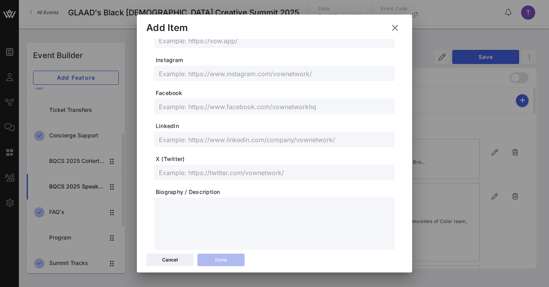
scroll to position [232, 0]
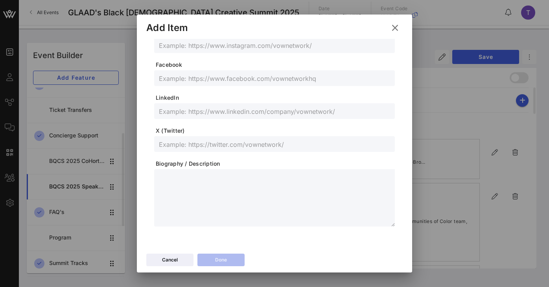
click at [186, 185] on textarea at bounding box center [277, 199] width 236 height 55
paste textarea "**********"
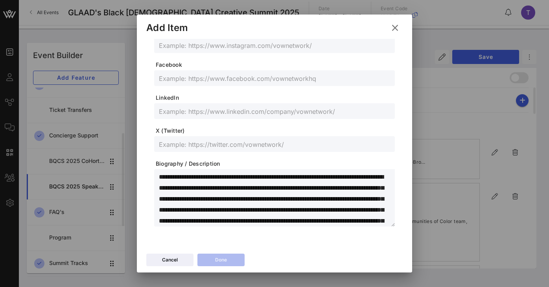
scroll to position [153, 0]
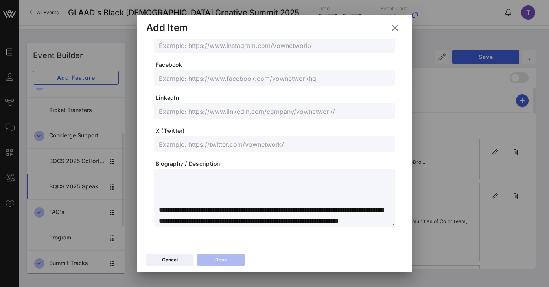
click at [158, 189] on div "**********" at bounding box center [274, 197] width 241 height 57
click at [160, 200] on textarea "**********" at bounding box center [277, 199] width 236 height 55
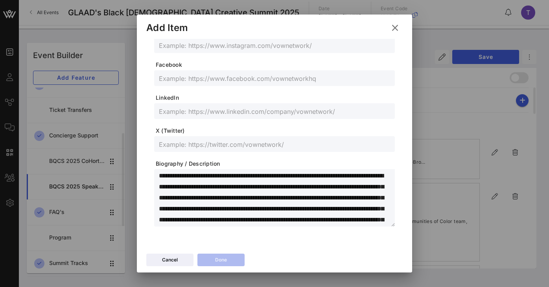
scroll to position [0, 0]
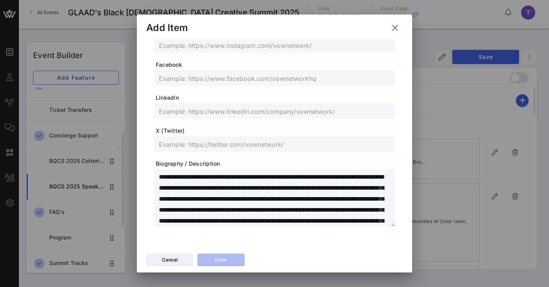
drag, startPoint x: 259, startPoint y: 177, endPoint x: 154, endPoint y: 178, distance: 105.4
click at [154, 178] on div "**********" at bounding box center [274, 197] width 241 height 57
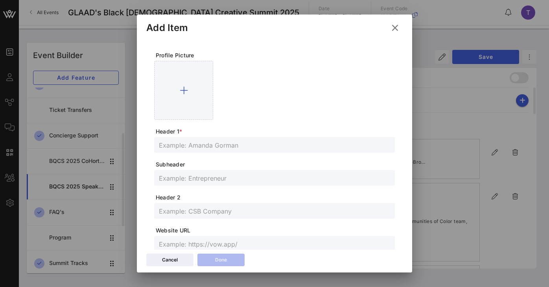
type textarea "**********"
click at [200, 143] on input "text" at bounding box center [274, 145] width 231 height 10
paste input "[PERSON_NAME] (she/her)"
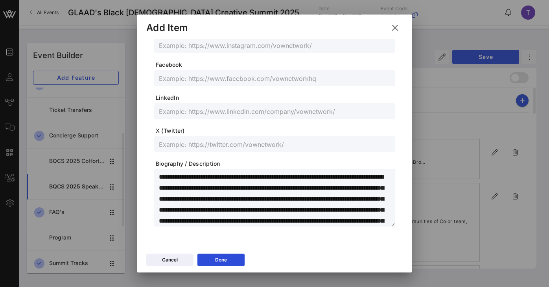
type input "[PERSON_NAME] (she/her)"
drag, startPoint x: 260, startPoint y: 177, endPoint x: 232, endPoint y: 178, distance: 27.5
click at [232, 178] on textarea "**********" at bounding box center [277, 199] width 236 height 55
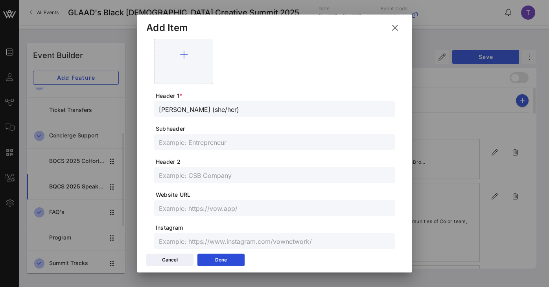
scroll to position [29, 0]
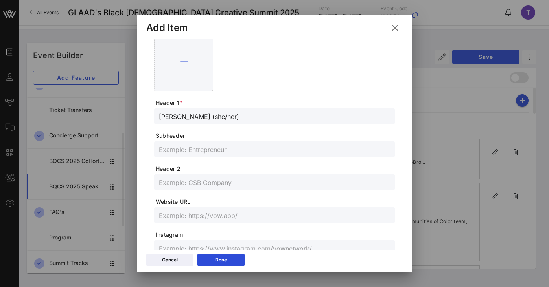
type textarea "**********"
click at [230, 115] on input "[PERSON_NAME] (she/her)" at bounding box center [274, 116] width 231 height 10
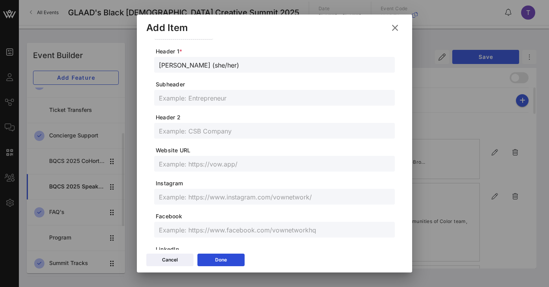
scroll to position [93, 0]
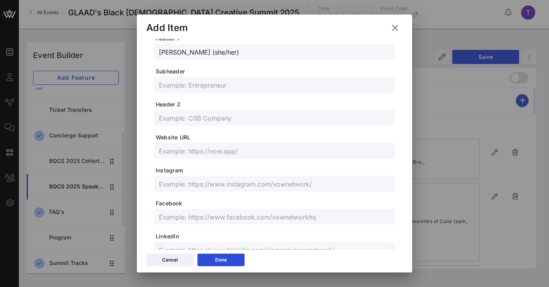
click at [206, 194] on form "Profile Picture Header 1 * [PERSON_NAME] (she/her) Subheader Header 2 Website U…" at bounding box center [274, 161] width 241 height 407
click at [208, 186] on input "text" at bounding box center [274, 184] width 231 height 10
paste input "[URL][DOMAIN_NAME]"
type input "[URL][DOMAIN_NAME]"
click at [240, 200] on span "Facebook" at bounding box center [275, 204] width 239 height 8
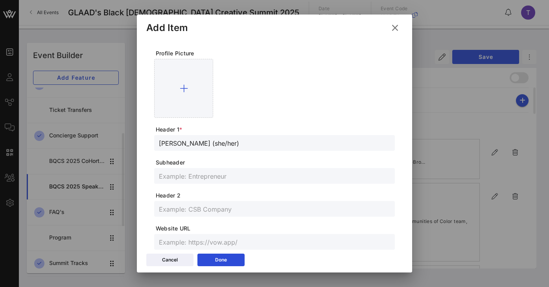
scroll to position [0, 0]
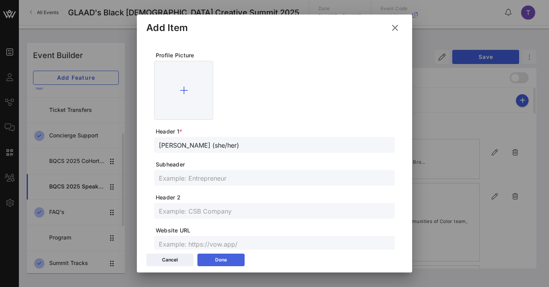
click at [234, 259] on button "Done" at bounding box center [220, 260] width 47 height 13
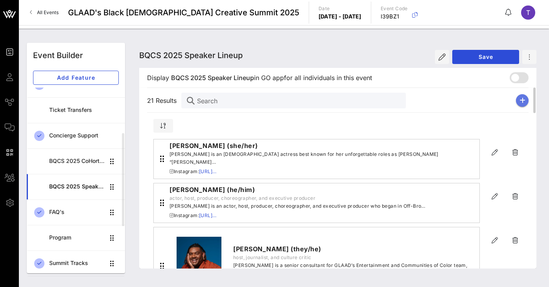
click at [519, 99] on icon "button" at bounding box center [522, 100] width 6 height 6
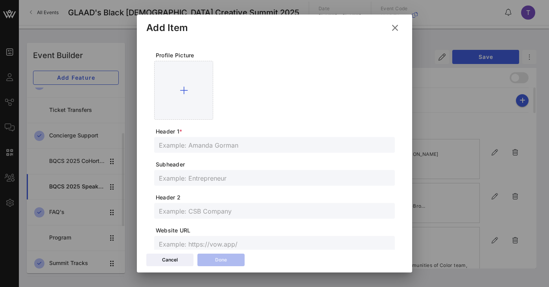
scroll to position [232, 0]
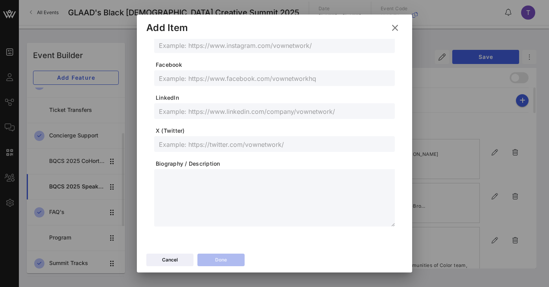
click at [182, 191] on textarea at bounding box center [277, 199] width 236 height 55
paste textarea "**********"
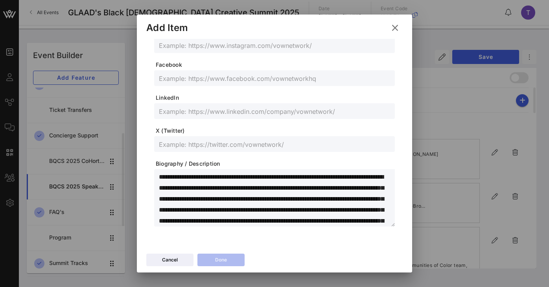
scroll to position [53, 0]
click at [167, 206] on textarea "**********" at bounding box center [277, 199] width 236 height 55
click at [178, 214] on textarea "**********" at bounding box center [277, 199] width 236 height 55
drag, startPoint x: 226, startPoint y: 178, endPoint x: 123, endPoint y: 177, distance: 102.2
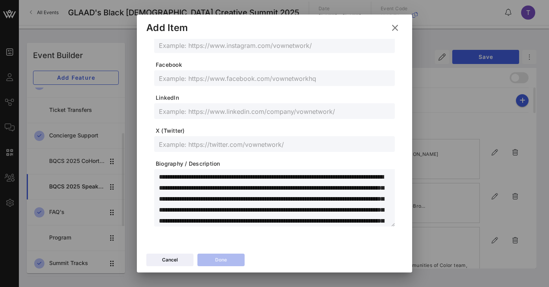
click at [123, 177] on div "Event Builder Guests Journeys Comms QR Scanner Team Settings GLAAD's Black [DEM…" at bounding box center [274, 143] width 549 height 287
click at [206, 177] on textarea "**********" at bounding box center [277, 199] width 236 height 55
click at [197, 177] on textarea "**********" at bounding box center [277, 199] width 236 height 55
drag, startPoint x: 198, startPoint y: 177, endPoint x: 228, endPoint y: 180, distance: 29.7
click at [228, 180] on textarea "**********" at bounding box center [277, 199] width 236 height 55
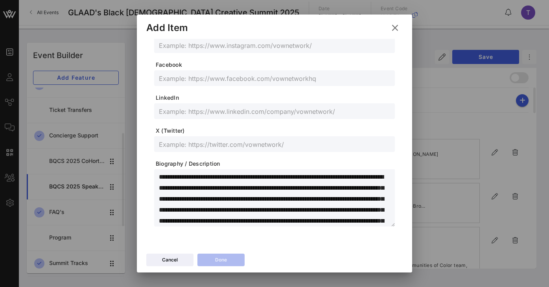
click at [258, 174] on textarea "**********" at bounding box center [277, 199] width 236 height 55
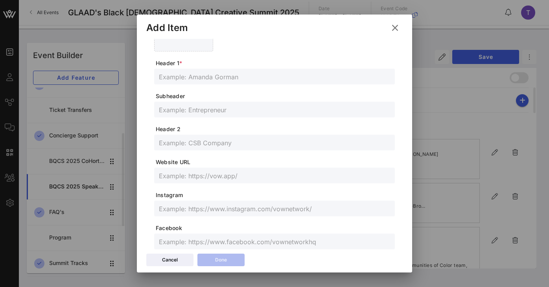
scroll to position [28, 0]
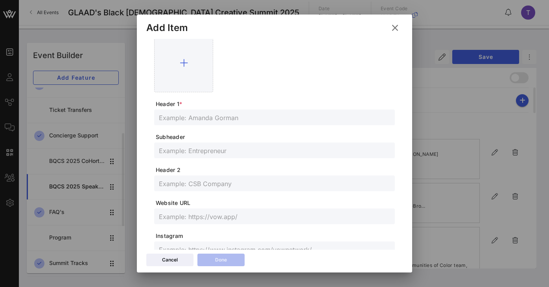
type textarea "**********"
click at [239, 113] on input "text" at bounding box center [274, 117] width 231 height 10
paste input "[PERSON_NAME] (she/her)"
type input "[PERSON_NAME] (she/her)"
click at [223, 181] on input "text" at bounding box center [274, 183] width 231 height 10
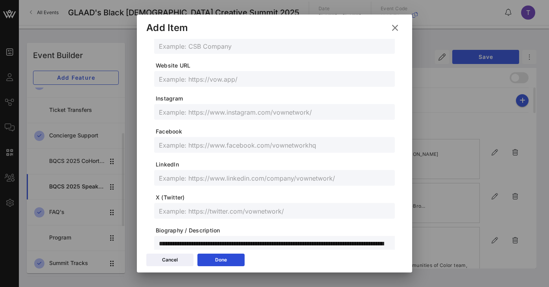
scroll to position [232, 0]
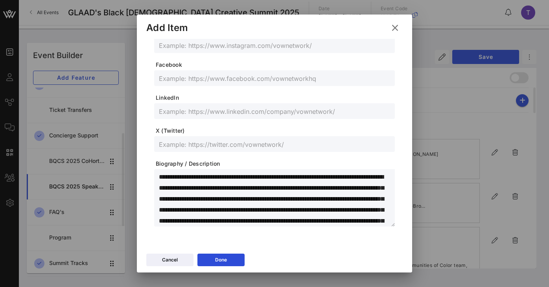
drag, startPoint x: 210, startPoint y: 178, endPoint x: 371, endPoint y: 178, distance: 161.2
click at [371, 178] on textarea "**********" at bounding box center [277, 199] width 236 height 55
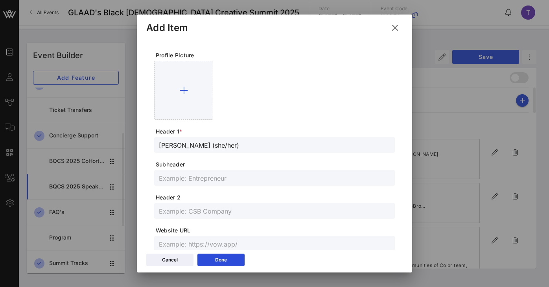
click at [232, 213] on input "text" at bounding box center [274, 211] width 231 height 10
paste input "multimedia journalist, TV host, and pop-culture expert"
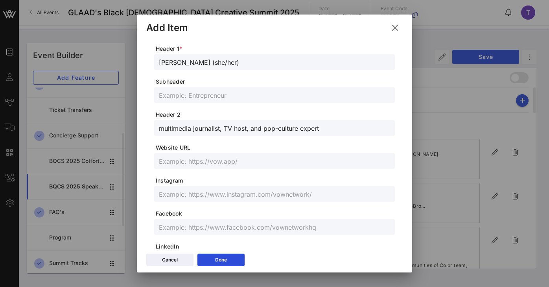
scroll to position [78, 0]
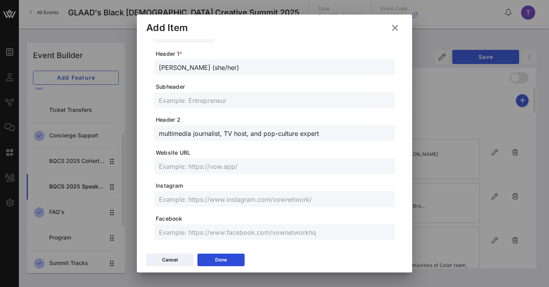
type input "multimedia journalist, TV host, and pop-culture expert"
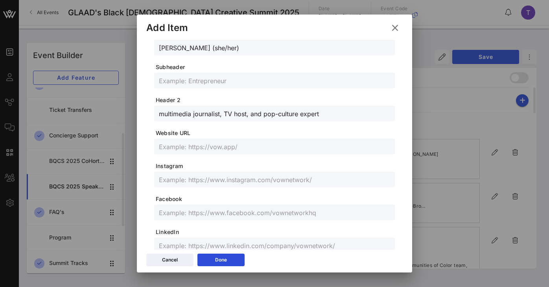
scroll to position [98, 0]
click at [234, 182] on input "text" at bounding box center [274, 179] width 231 height 10
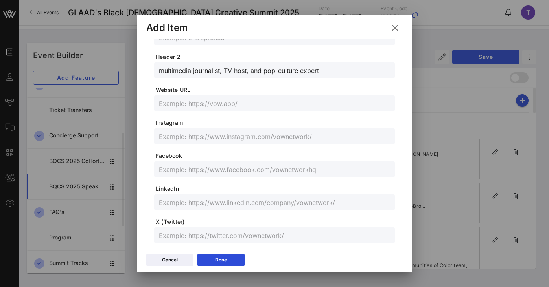
scroll to position [145, 0]
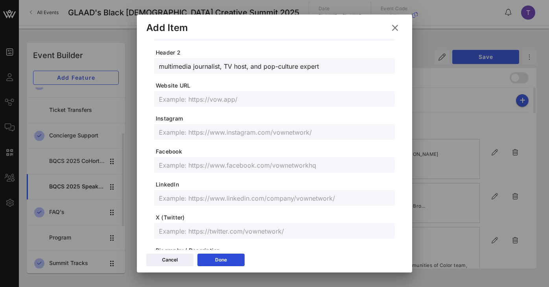
click at [235, 131] on input "text" at bounding box center [274, 132] width 231 height 10
paste input "@Raealy - [URL][DOMAIN_NAME] - [DOMAIN_NAME]"
drag, startPoint x: 192, startPoint y: 132, endPoint x: 325, endPoint y: 131, distance: 132.9
click at [325, 131] on input "@Raealy - [URL][DOMAIN_NAME] - [DOMAIN_NAME]" at bounding box center [274, 132] width 231 height 10
type input "@Raealy - - [DOMAIN_NAME]"
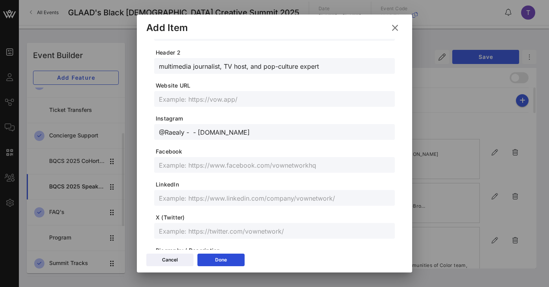
click at [201, 198] on input "text" at bounding box center [274, 198] width 231 height 10
paste input "[URL][DOMAIN_NAME]"
type input "[URL][DOMAIN_NAME]"
drag, startPoint x: 198, startPoint y: 132, endPoint x: 277, endPoint y: 135, distance: 79.1
click at [277, 135] on input "@Raealy - - [DOMAIN_NAME]" at bounding box center [274, 132] width 231 height 10
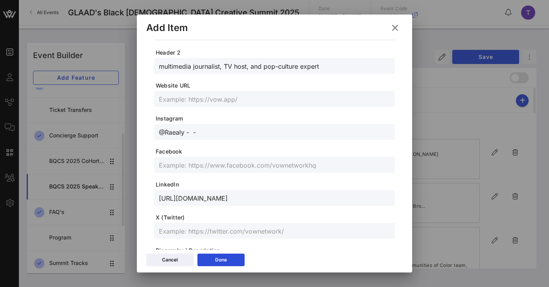
type input "@Raealy - -"
click at [235, 100] on input "text" at bounding box center [274, 99] width 231 height 10
paste input "[DOMAIN_NAME]"
type input "[DOMAIN_NAME]"
drag, startPoint x: 184, startPoint y: 132, endPoint x: 148, endPoint y: 132, distance: 36.2
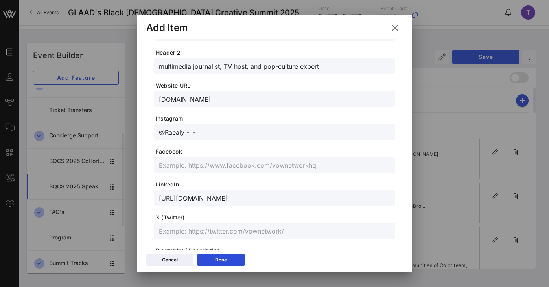
click at [148, 132] on div "**********" at bounding box center [274, 112] width 256 height 436
click at [214, 127] on input "@Raealy - -" at bounding box center [274, 132] width 231 height 10
paste input "[URL][DOMAIN_NAME]"
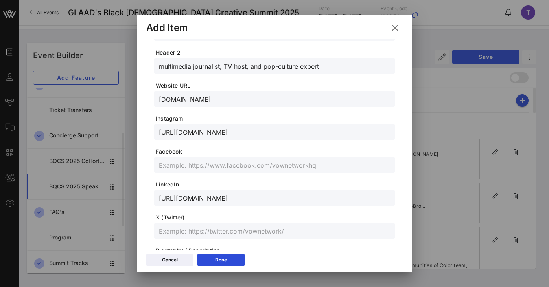
type input "[URL][DOMAIN_NAME]"
click at [246, 145] on form "**********" at bounding box center [274, 109] width 241 height 407
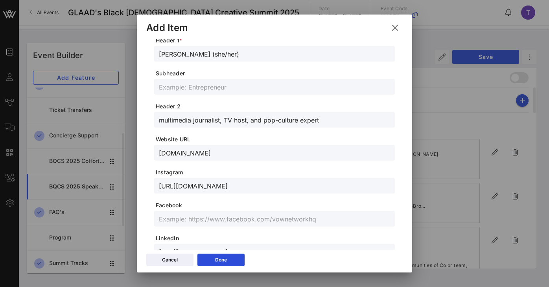
scroll to position [0, 0]
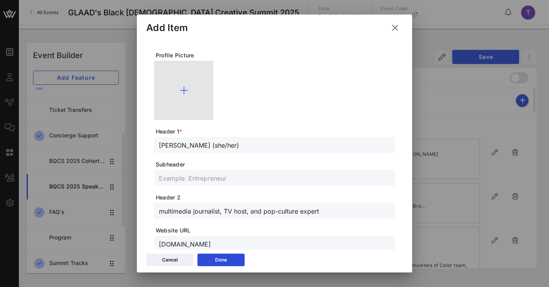
click at [182, 92] on icon at bounding box center [184, 90] width 8 height 9
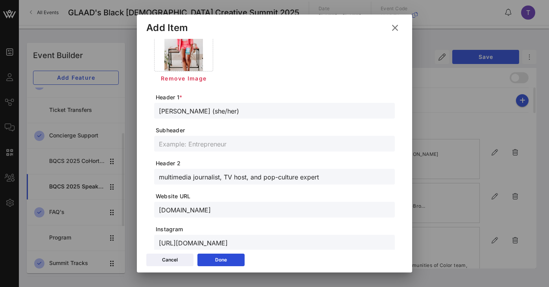
scroll to position [47, 0]
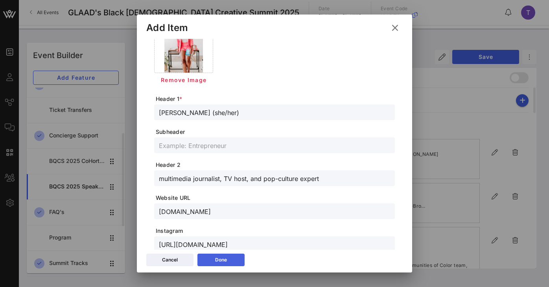
click at [216, 260] on div "Done" at bounding box center [221, 260] width 12 height 8
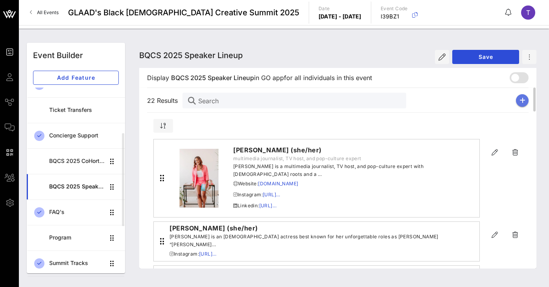
click at [525, 100] on button "button" at bounding box center [522, 100] width 13 height 13
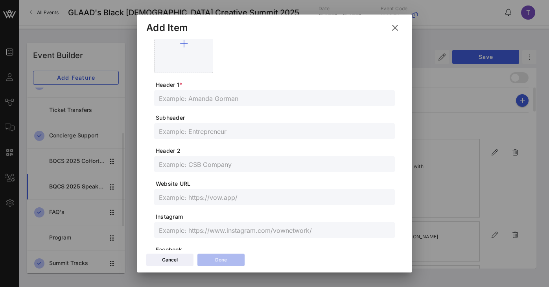
scroll to position [232, 0]
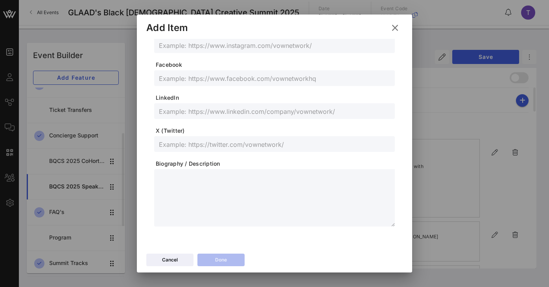
click at [237, 187] on textarea at bounding box center [277, 199] width 236 height 55
paste textarea "**********"
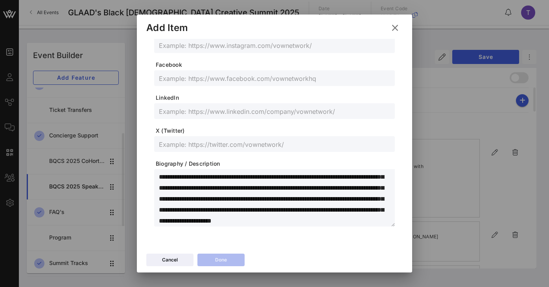
scroll to position [0, 0]
drag, startPoint x: 159, startPoint y: 177, endPoint x: 234, endPoint y: 176, distance: 74.7
click at [234, 176] on textarea "**********" at bounding box center [277, 199] width 236 height 55
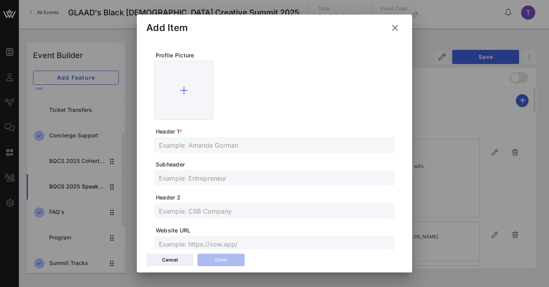
type textarea "**********"
click at [233, 151] on div at bounding box center [274, 145] width 231 height 16
paste input "[PERSON_NAME] "Phonz" [PERSON_NAME]"
type input "[PERSON_NAME] "Phonz" [PERSON_NAME]"
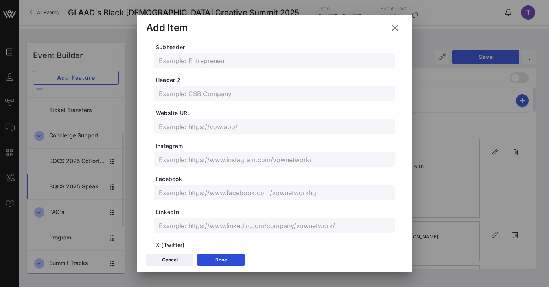
scroll to position [120, 0]
click at [244, 155] on input "text" at bounding box center [274, 158] width 231 height 10
paste input "@phonz (SPILL), iphonz (IG), [URL][DOMAIN_NAME] (LI)"
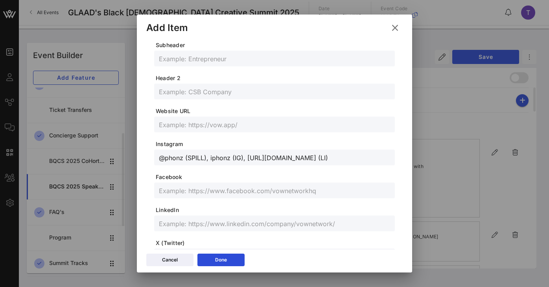
drag, startPoint x: 248, startPoint y: 158, endPoint x: 350, endPoint y: 160, distance: 102.6
click at [350, 160] on input "@phonz (SPILL), iphonz (IG), [URL][DOMAIN_NAME] (LI)" at bounding box center [274, 158] width 231 height 10
type input "@phonz (SPILL), iphonz (IG), / (LI)"
click at [210, 225] on input "text" at bounding box center [274, 224] width 231 height 10
paste input "[URL][DOMAIN_NAME]"
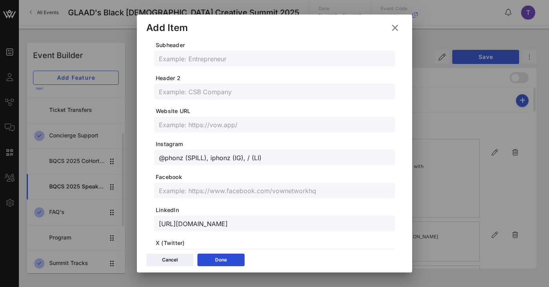
type input "[URL][DOMAIN_NAME]"
click at [268, 159] on input "@phonz (SPILL), iphonz (IG), / (LI)" at bounding box center [274, 158] width 231 height 10
drag, startPoint x: 210, startPoint y: 157, endPoint x: 250, endPoint y: 156, distance: 40.1
click at [250, 156] on input "@phonz (SPILL), iphonz" at bounding box center [274, 158] width 231 height 10
click at [197, 158] on input "@phonz (SPILL), iphonz" at bounding box center [274, 158] width 231 height 10
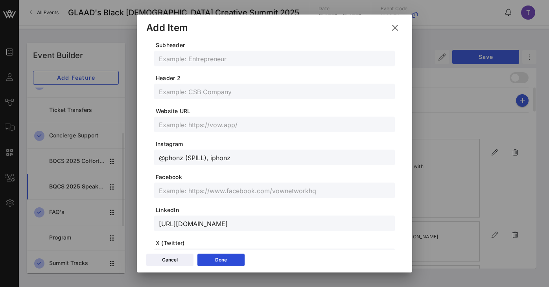
click at [197, 158] on input "@phonz (SPILL), iphonz" at bounding box center [274, 158] width 231 height 10
paste input "[URL][DOMAIN_NAME]"
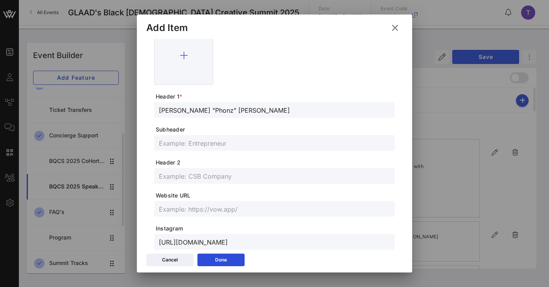
scroll to position [232, 0]
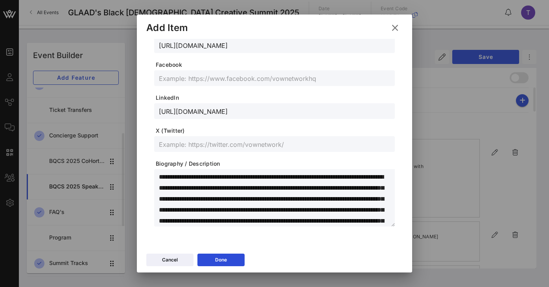
type input "[URL][DOMAIN_NAME]"
drag, startPoint x: 254, startPoint y: 177, endPoint x: 343, endPoint y: 176, distance: 89.2
click at [343, 176] on textarea "**********" at bounding box center [277, 199] width 236 height 55
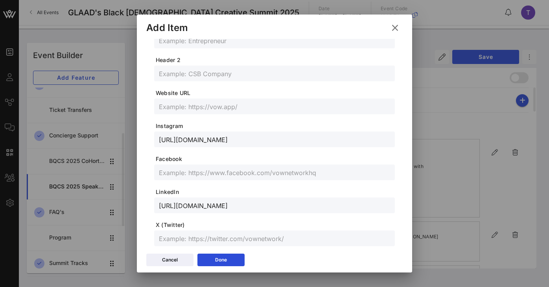
scroll to position [0, 0]
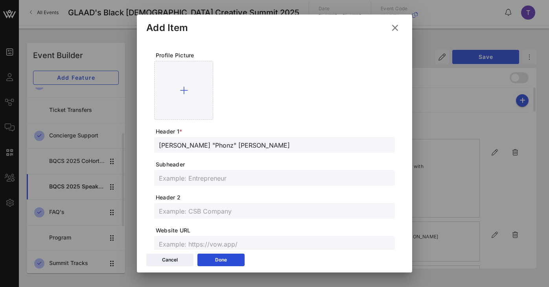
click at [205, 210] on input "text" at bounding box center [274, 211] width 231 height 10
paste input "Co-Founder and CEO of SPILL"
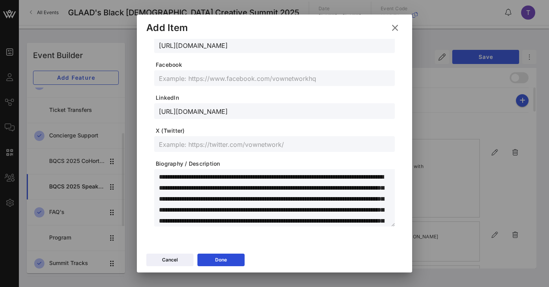
type input "Co-Founder and CEO of SPILL"
drag, startPoint x: 370, startPoint y: 177, endPoint x: 345, endPoint y: 178, distance: 24.8
click at [345, 178] on textarea "**********" at bounding box center [277, 199] width 236 height 55
click at [235, 177] on textarea "**********" at bounding box center [277, 199] width 236 height 55
paste textarea "********"
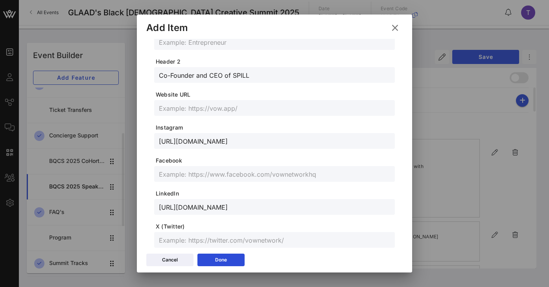
scroll to position [0, 0]
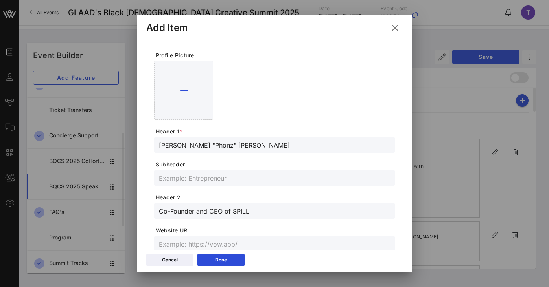
type textarea "**********"
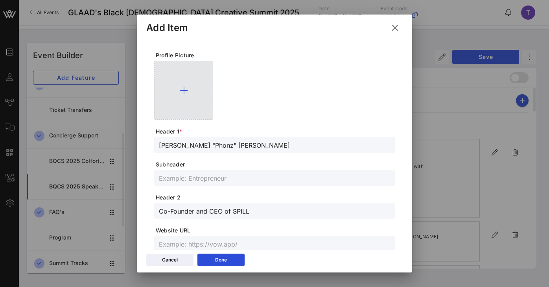
click at [180, 92] on icon at bounding box center [184, 90] width 8 height 9
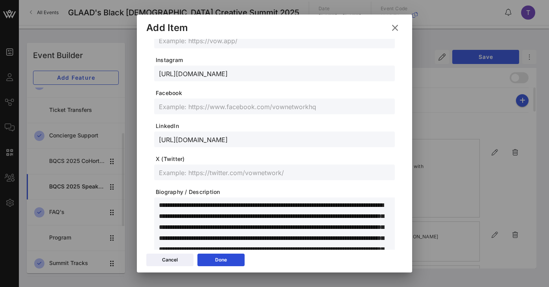
scroll to position [184, 0]
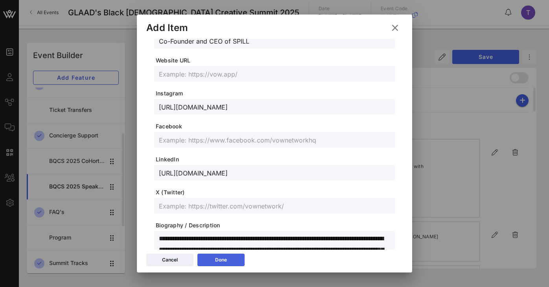
click at [230, 263] on button "Done" at bounding box center [220, 260] width 47 height 13
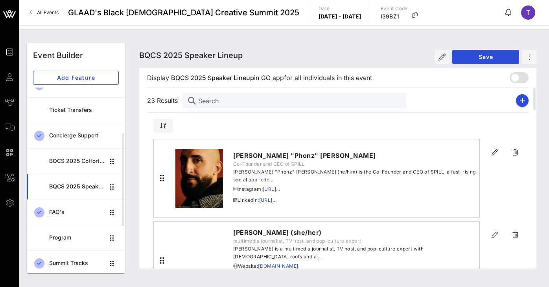
scroll to position [170, 0]
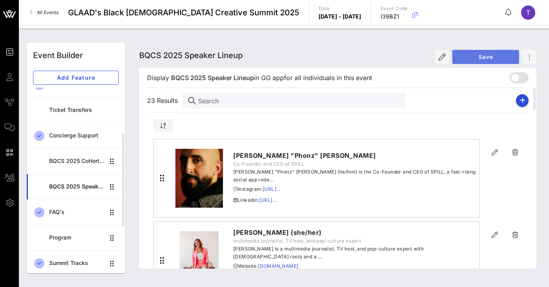
click at [481, 57] on span "Save" at bounding box center [485, 56] width 54 height 7
click at [519, 101] on icon "button" at bounding box center [522, 100] width 6 height 6
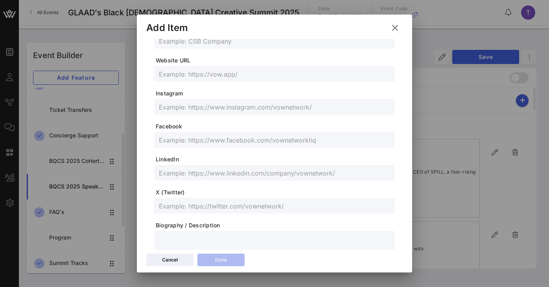
scroll to position [232, 0]
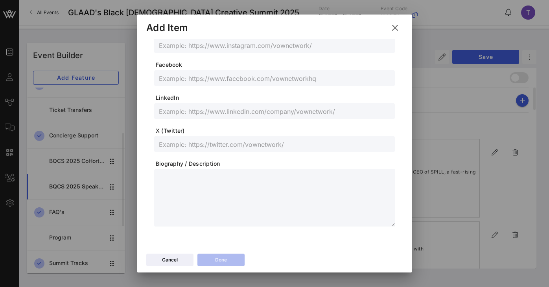
click at [184, 182] on textarea at bounding box center [277, 199] width 236 height 55
paste textarea "**********"
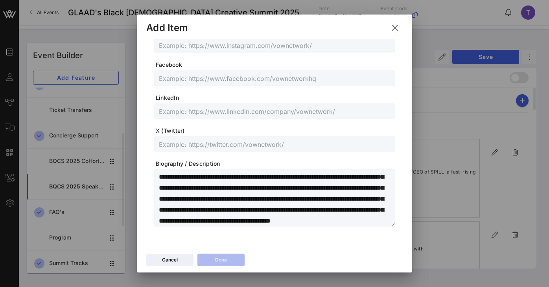
scroll to position [0, 0]
drag, startPoint x: 220, startPoint y: 177, endPoint x: 122, endPoint y: 179, distance: 97.9
click at [122, 179] on div "Event Builder Guests Journeys Comms QR Scanner Team Settings GLAAD's Black [DEM…" at bounding box center [274, 143] width 549 height 287
click at [189, 180] on textarea "**********" at bounding box center [277, 199] width 236 height 55
drag, startPoint x: 221, startPoint y: 177, endPoint x: 144, endPoint y: 174, distance: 77.1
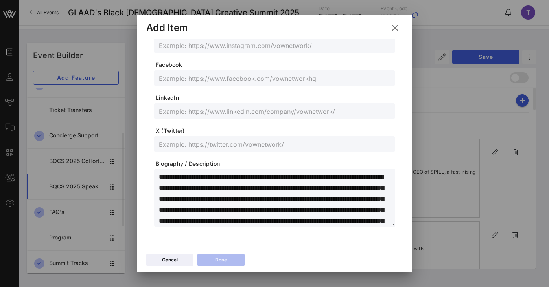
click at [144, 174] on div "Profile Picture Header 1 * Subheader Header 2 Website URL Instagram Facebook Li…" at bounding box center [274, 145] width 275 height 212
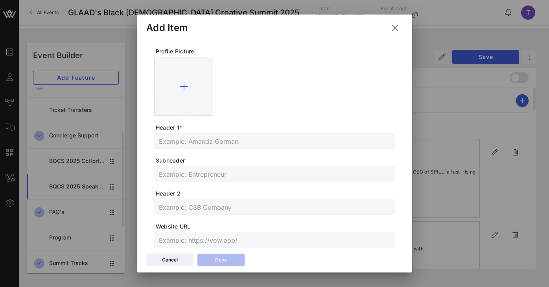
type textarea "**********"
click at [194, 145] on input "text" at bounding box center [274, 141] width 231 height 10
paste input "[PERSON_NAME] (she/her)"
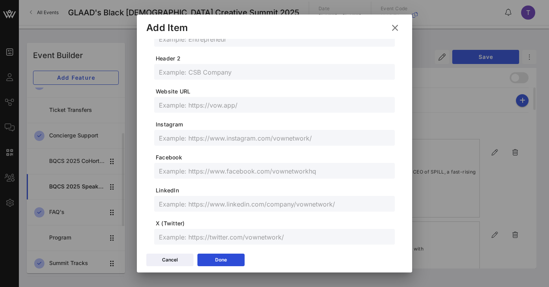
scroll to position [232, 0]
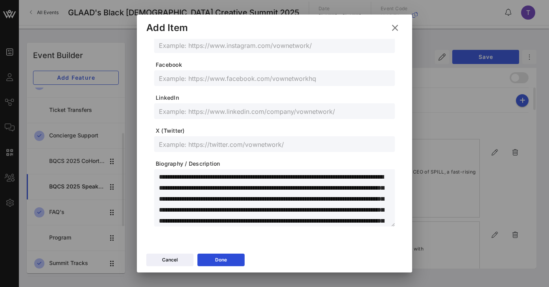
type input "[PERSON_NAME] (she/her)"
drag, startPoint x: 221, startPoint y: 179, endPoint x: 193, endPoint y: 177, distance: 27.6
click at [193, 177] on textarea "**********" at bounding box center [277, 199] width 236 height 55
drag, startPoint x: 265, startPoint y: 177, endPoint x: 240, endPoint y: 185, distance: 26.0
click at [240, 185] on textarea "**********" at bounding box center [277, 199] width 236 height 55
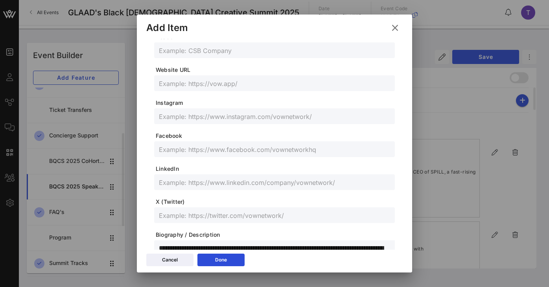
scroll to position [24, 0]
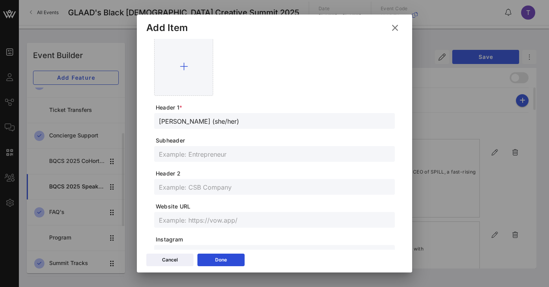
type textarea "**********"
click at [211, 188] on input "text" at bounding box center [274, 187] width 231 height 10
paste input "digital culture expert, keynote speaker, and mental health advocate"
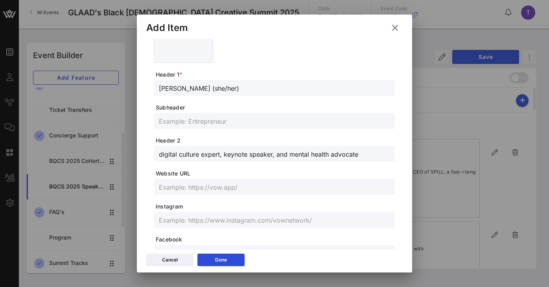
type input "digital culture expert, keynote speaker, and mental health advocate"
click at [211, 188] on input "text" at bounding box center [274, 187] width 231 height 10
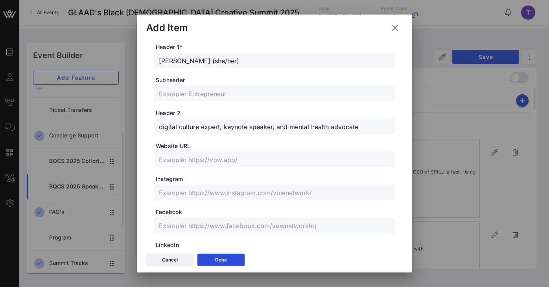
click at [224, 200] on div at bounding box center [274, 193] width 231 height 16
paste input "[URL][DOMAIN_NAME]"
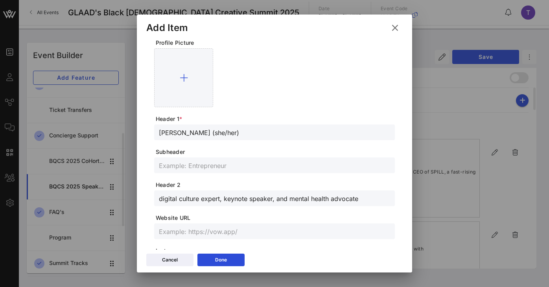
scroll to position [0, 0]
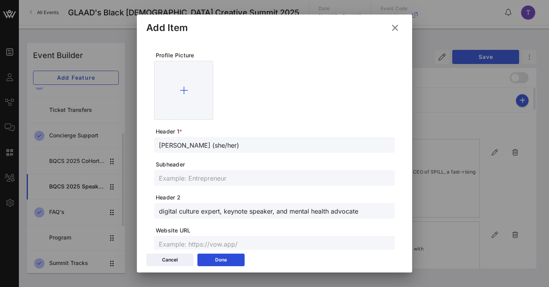
type input "[URL][DOMAIN_NAME]"
click at [219, 145] on input "[PERSON_NAME] (she/her)" at bounding box center [274, 145] width 231 height 10
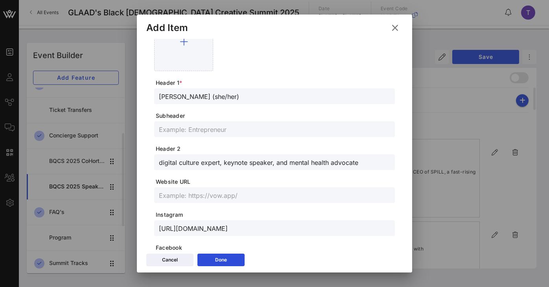
click at [207, 196] on input "text" at bounding box center [274, 195] width 231 height 10
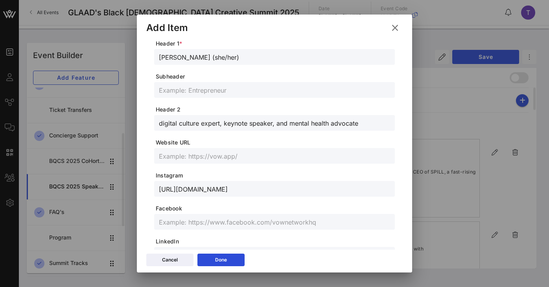
scroll to position [118, 0]
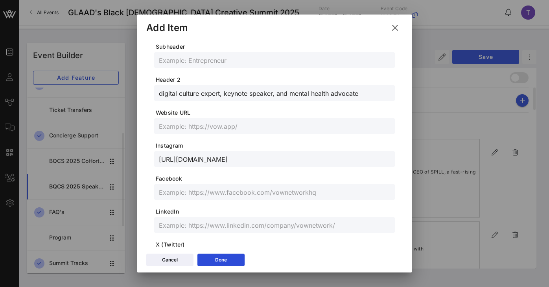
click at [185, 227] on input "text" at bounding box center [274, 225] width 231 height 10
paste
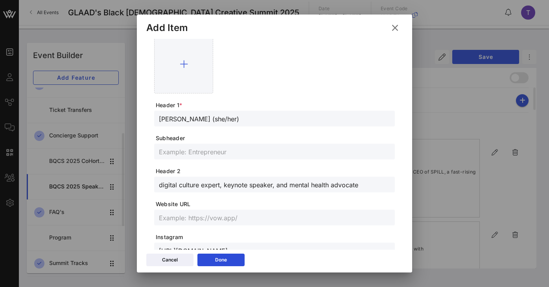
scroll to position [0, 0]
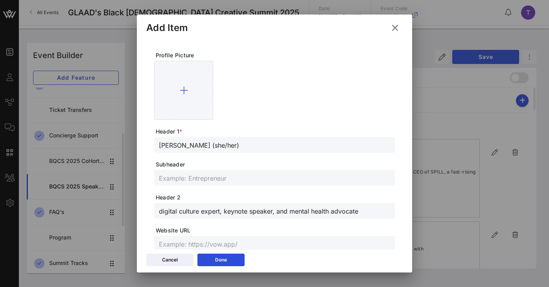
type input "[URL][DOMAIN_NAME]"
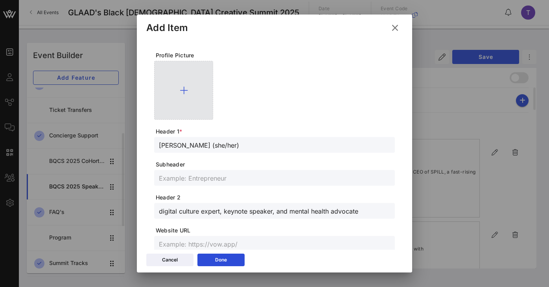
click at [175, 96] on div at bounding box center [183, 90] width 59 height 59
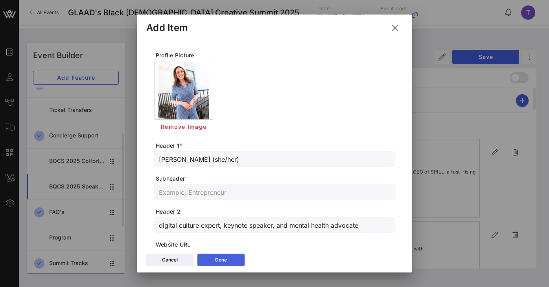
click at [229, 260] on button "Done" at bounding box center [220, 260] width 47 height 13
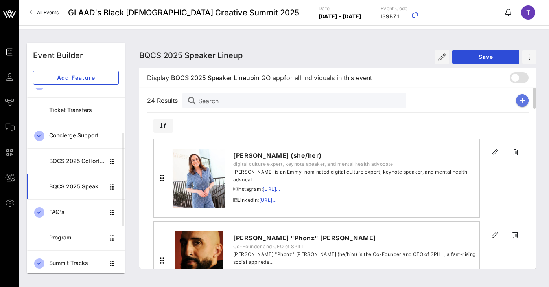
click at [519, 99] on button "button" at bounding box center [522, 100] width 13 height 13
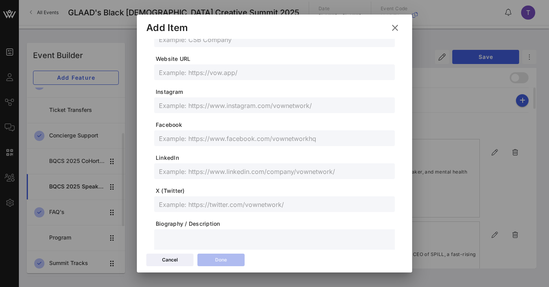
scroll to position [204, 0]
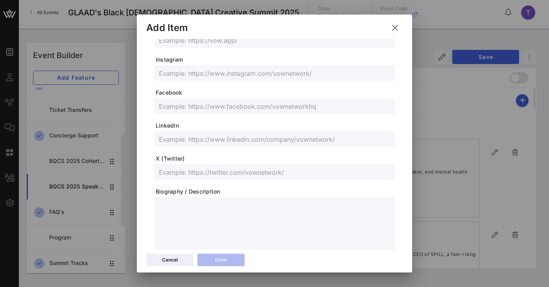
click at [189, 206] on textarea at bounding box center [277, 227] width 236 height 55
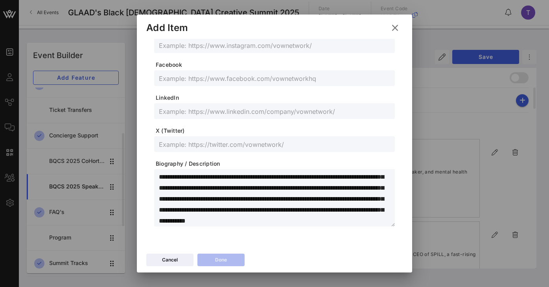
scroll to position [0, 0]
click at [215, 178] on textarea "**********" at bounding box center [277, 199] width 236 height 55
drag, startPoint x: 216, startPoint y: 175, endPoint x: 223, endPoint y: 182, distance: 9.7
click at [216, 175] on textarea "**********" at bounding box center [277, 199] width 236 height 55
click at [244, 195] on textarea "**********" at bounding box center [277, 199] width 236 height 55
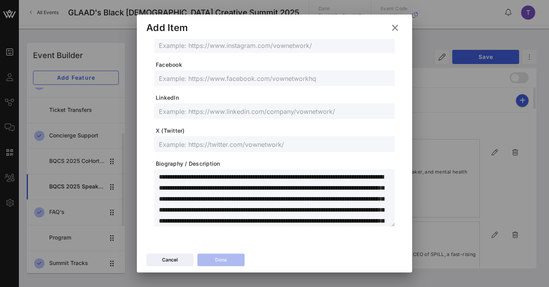
type textarea "**********"
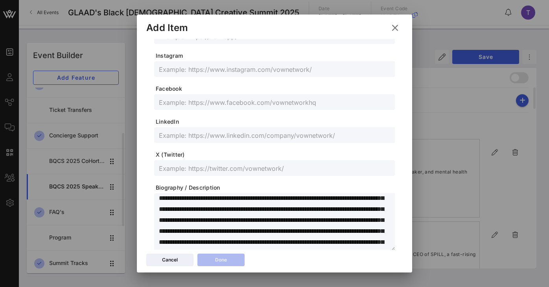
scroll to position [207, 0]
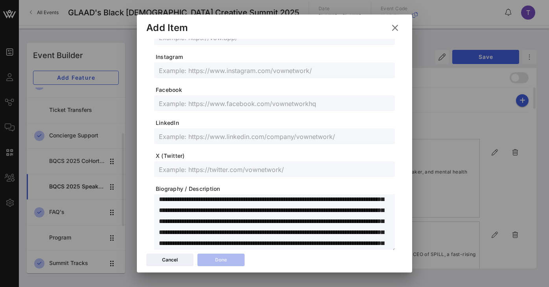
click at [232, 66] on input "text" at bounding box center [274, 70] width 231 height 10
type input "[URL][DOMAIN_NAME]"
click at [274, 117] on form "Profile Picture Header 1 * Subheader Header 2 Website URL Instagram [URL][DOMAI…" at bounding box center [274, 48] width 241 height 407
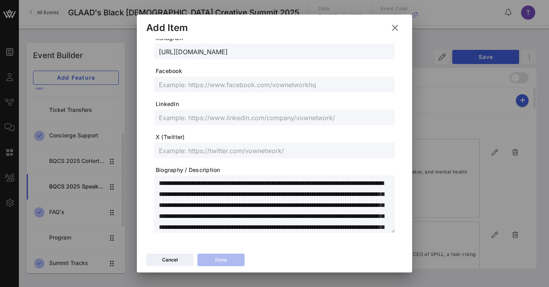
scroll to position [225, 0]
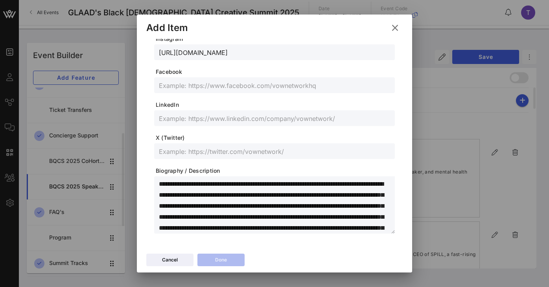
drag, startPoint x: 240, startPoint y: 185, endPoint x: 114, endPoint y: 182, distance: 126.6
click at [114, 182] on div "Event Builder Guests Journeys Comms QR Scanner Team Settings GLAAD's Black [DEM…" at bounding box center [274, 143] width 549 height 287
click at [243, 182] on textarea "**********" at bounding box center [277, 206] width 236 height 55
drag, startPoint x: 243, startPoint y: 183, endPoint x: 213, endPoint y: 182, distance: 29.9
click at [213, 182] on textarea "**********" at bounding box center [277, 206] width 236 height 55
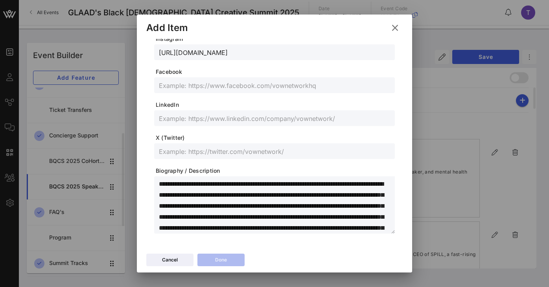
scroll to position [0, 0]
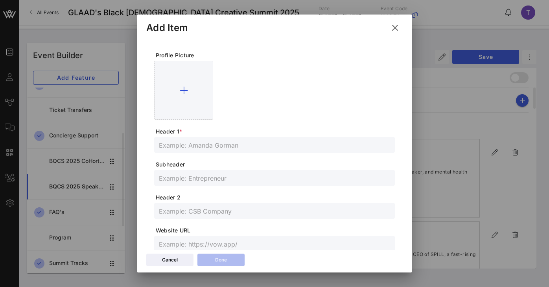
type textarea "**********"
click at [233, 143] on input "text" at bounding box center [274, 145] width 231 height 10
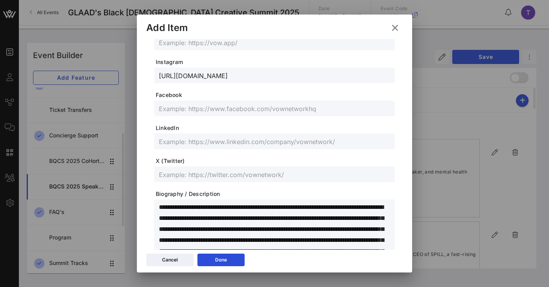
scroll to position [232, 0]
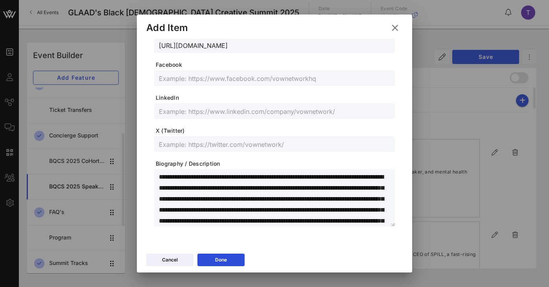
type input "[PERSON_NAME] (he/him)"
drag, startPoint x: 230, startPoint y: 177, endPoint x: 376, endPoint y: 177, distance: 146.6
click at [376, 177] on textarea "**********" at bounding box center [277, 199] width 236 height 55
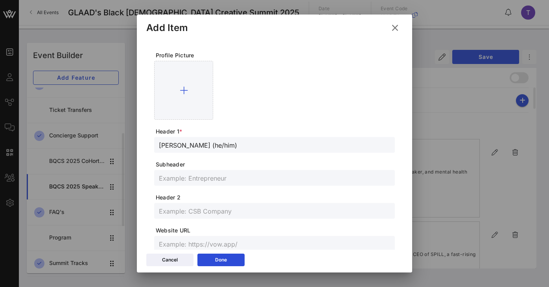
click at [210, 193] on form "Profile Picture Header 1 * [PERSON_NAME] (he/him) Subheader Header 2 Website UR…" at bounding box center [274, 255] width 241 height 407
click at [210, 180] on input "text" at bounding box center [274, 178] width 231 height 10
click at [208, 209] on input "text" at bounding box center [274, 211] width 231 height 10
click at [236, 213] on input "creative wellness curator, certified yoga instructor" at bounding box center [274, 211] width 231 height 10
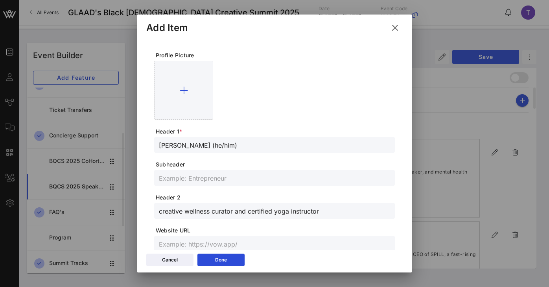
type input "creative wellness curator and certified yoga instructor"
click at [272, 231] on span "Website URL" at bounding box center [275, 231] width 239 height 8
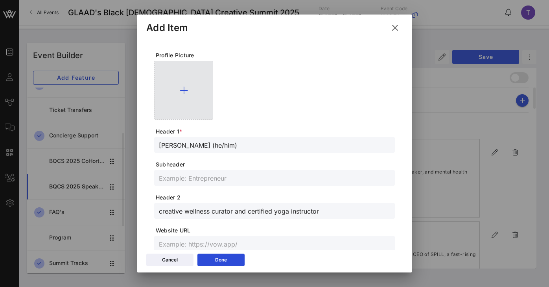
click at [180, 81] on div at bounding box center [183, 90] width 59 height 59
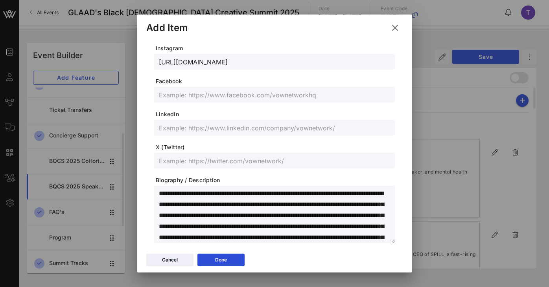
scroll to position [58, 0]
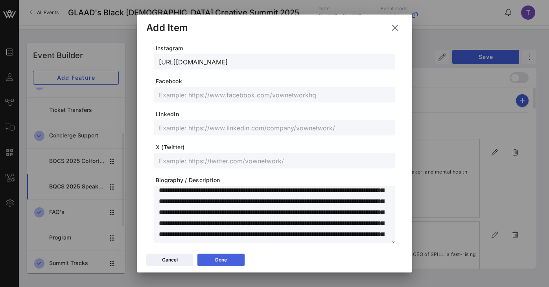
click at [218, 259] on div "Done" at bounding box center [221, 260] width 12 height 8
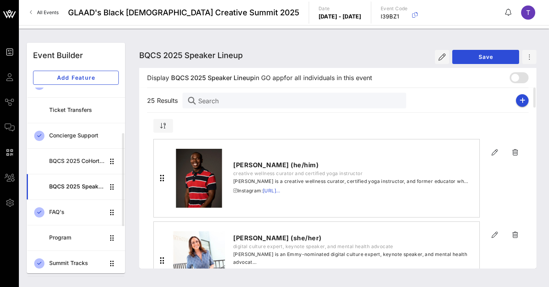
scroll to position [215, 0]
click at [484, 57] on span "Save" at bounding box center [485, 56] width 54 height 7
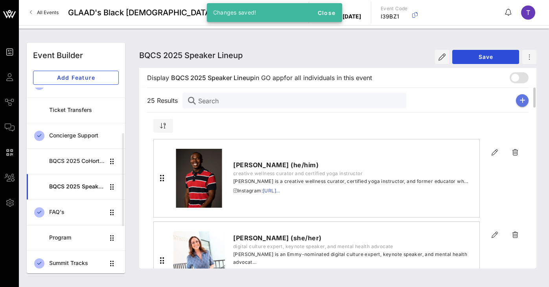
click at [521, 97] on icon "button" at bounding box center [522, 100] width 6 height 6
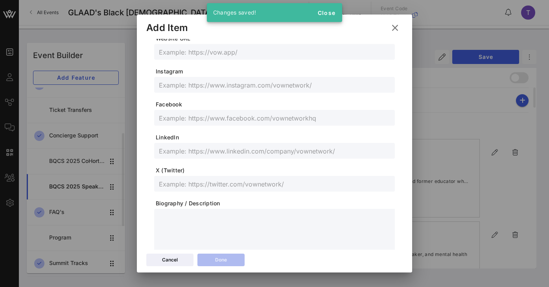
scroll to position [232, 0]
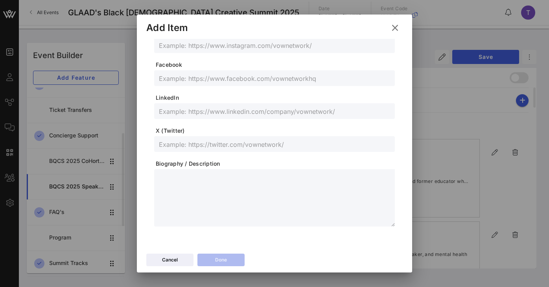
click at [180, 178] on textarea at bounding box center [277, 199] width 236 height 55
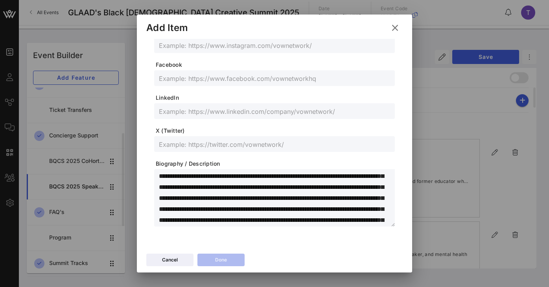
scroll to position [0, 0]
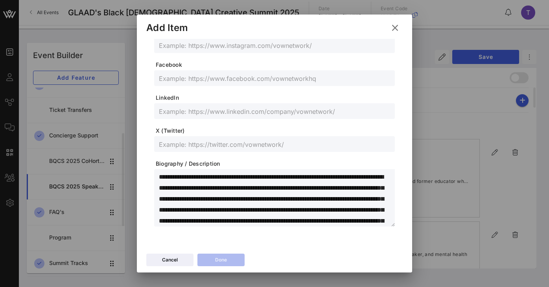
drag, startPoint x: 230, startPoint y: 177, endPoint x: 154, endPoint y: 171, distance: 76.9
click at [154, 171] on div "**********" at bounding box center [274, 197] width 241 height 57
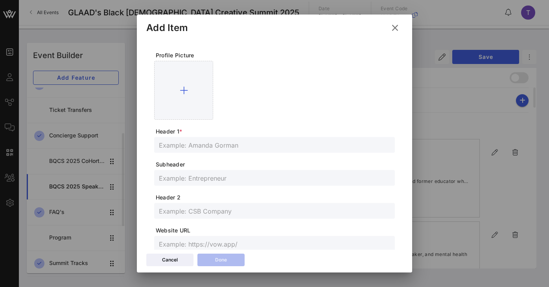
click at [218, 145] on input "text" at bounding box center [274, 145] width 231 height 10
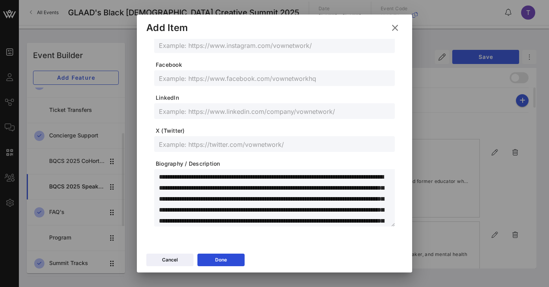
drag, startPoint x: 230, startPoint y: 179, endPoint x: 202, endPoint y: 181, distance: 28.0
click at [202, 181] on textarea "**********" at bounding box center [277, 199] width 236 height 55
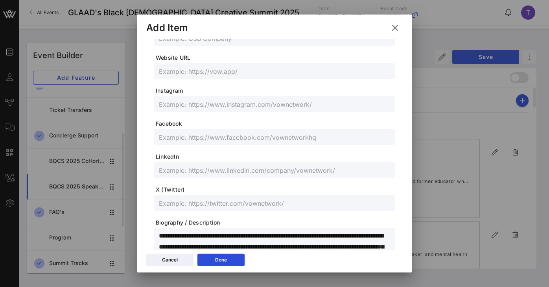
scroll to position [203, 0]
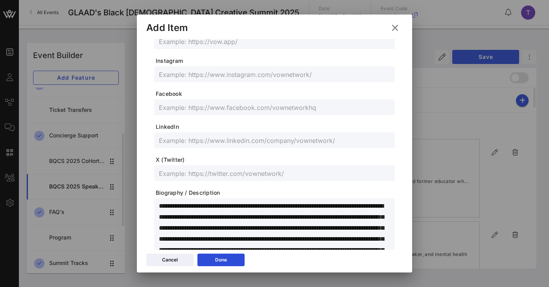
drag, startPoint x: 217, startPoint y: 208, endPoint x: 355, endPoint y: 204, distance: 137.6
click at [355, 204] on textarea "**********" at bounding box center [277, 228] width 236 height 55
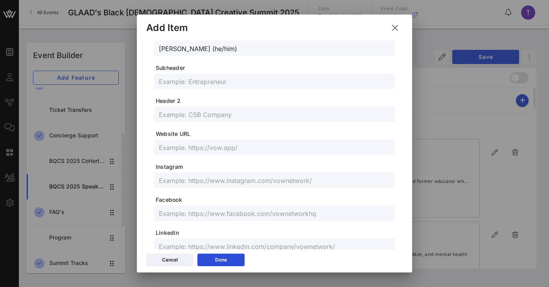
scroll to position [10, 0]
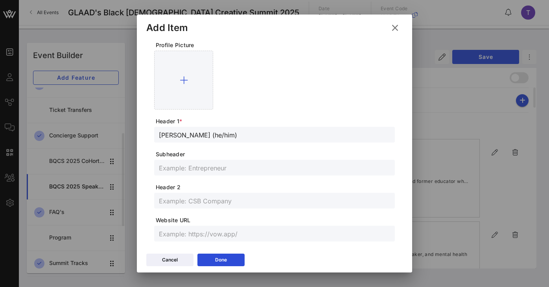
click at [231, 171] on input "text" at bounding box center [274, 168] width 231 height 10
click at [230, 197] on input "text" at bounding box center [274, 201] width 231 height 10
click at [272, 210] on form "Profile Picture Header 1 * [PERSON_NAME] (he/him) Subheader Header 2 performer,…" at bounding box center [274, 244] width 241 height 407
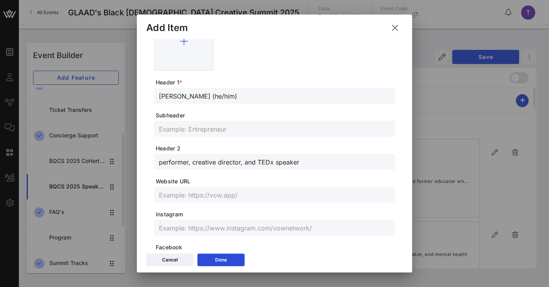
scroll to position [118, 0]
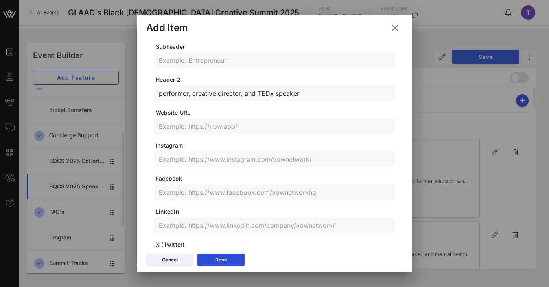
click at [234, 160] on input "text" at bounding box center [274, 159] width 231 height 10
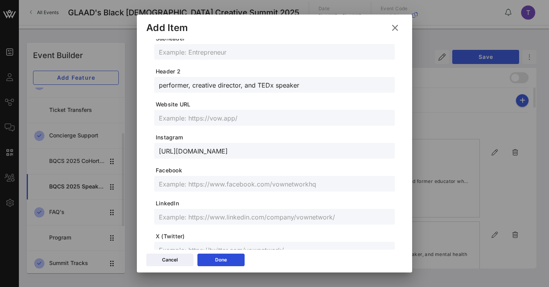
scroll to position [0, 0]
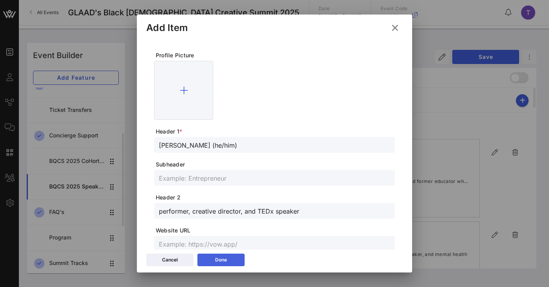
click at [229, 260] on button "Done" at bounding box center [220, 260] width 47 height 13
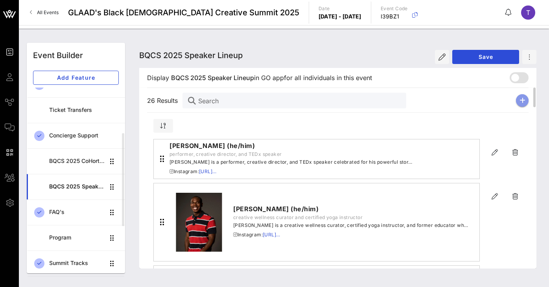
click at [523, 98] on icon "button" at bounding box center [522, 100] width 6 height 6
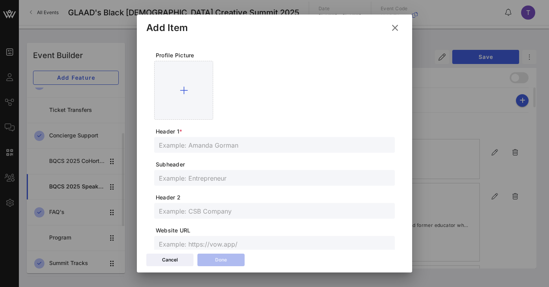
scroll to position [232, 0]
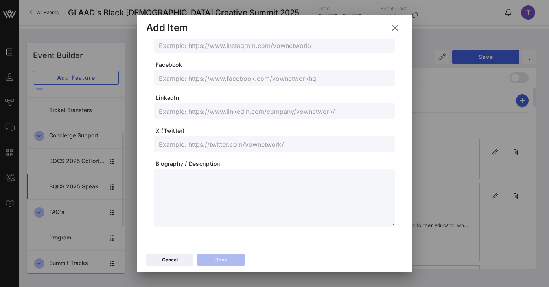
click at [188, 198] on textarea at bounding box center [277, 199] width 236 height 55
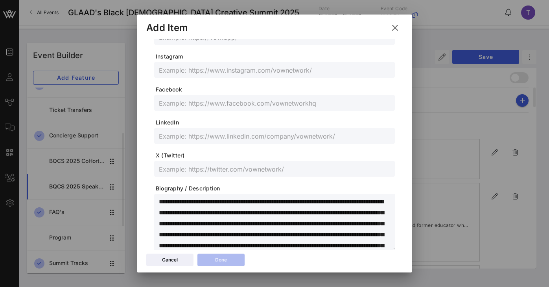
scroll to position [183, 0]
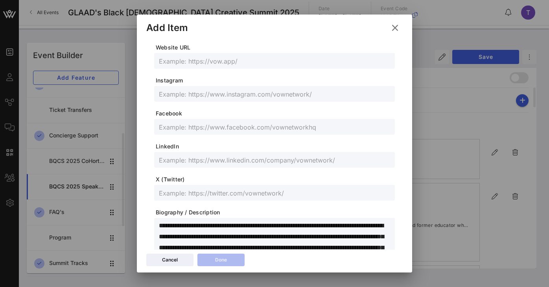
click at [221, 91] on input "text" at bounding box center [274, 94] width 231 height 10
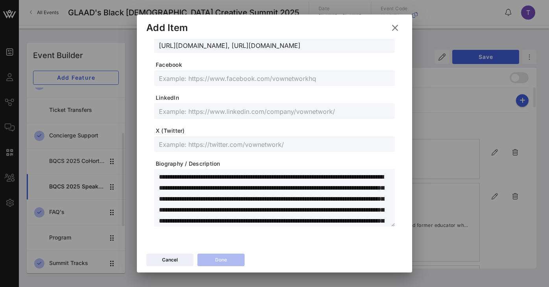
scroll to position [0, 0]
drag, startPoint x: 159, startPoint y: 176, endPoint x: 252, endPoint y: 174, distance: 93.2
click at [252, 174] on textarea "**********" at bounding box center [277, 199] width 236 height 55
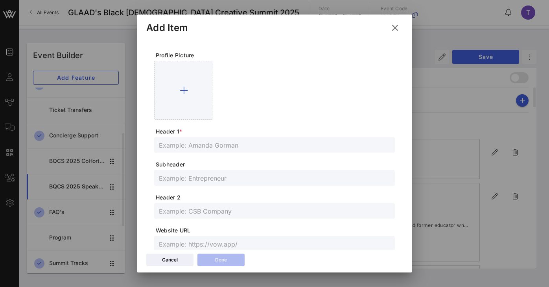
click at [225, 143] on input "text" at bounding box center [274, 145] width 231 height 10
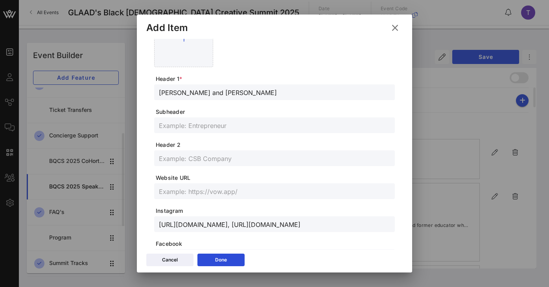
scroll to position [52, 0]
click at [184, 92] on input "[PERSON_NAME] and [PERSON_NAME]" at bounding box center [274, 93] width 231 height 10
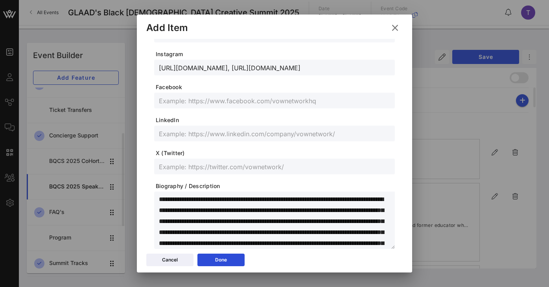
scroll to position [232, 0]
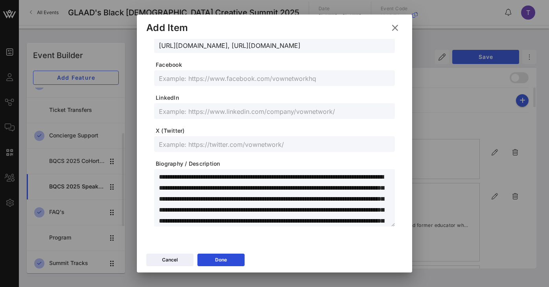
drag, startPoint x: 271, startPoint y: 177, endPoint x: 182, endPoint y: 190, distance: 89.8
click at [182, 190] on textarea "**********" at bounding box center [277, 199] width 236 height 55
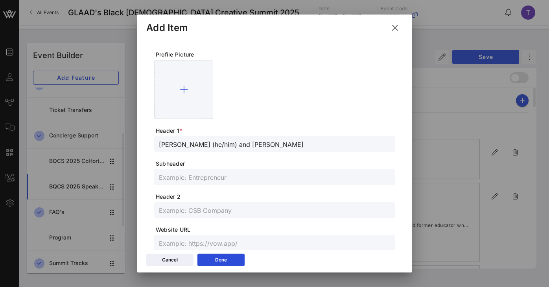
scroll to position [0, 0]
click at [210, 173] on input "text" at bounding box center [274, 178] width 231 height 10
click at [227, 207] on input "text" at bounding box center [274, 211] width 231 height 10
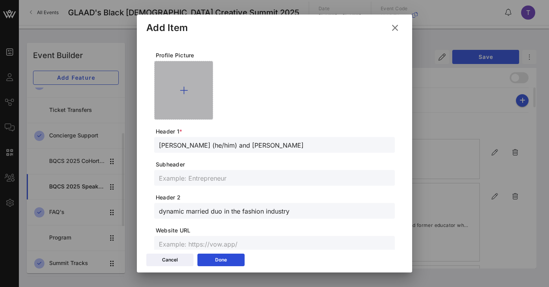
click at [185, 96] on div at bounding box center [183, 90] width 59 height 59
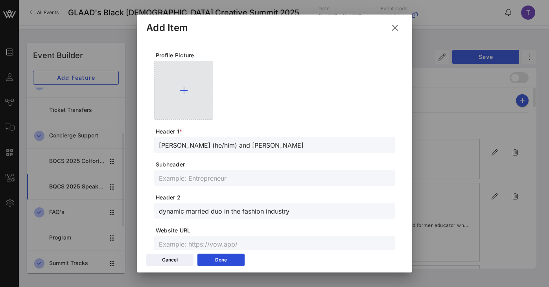
click at [178, 86] on div at bounding box center [183, 90] width 59 height 59
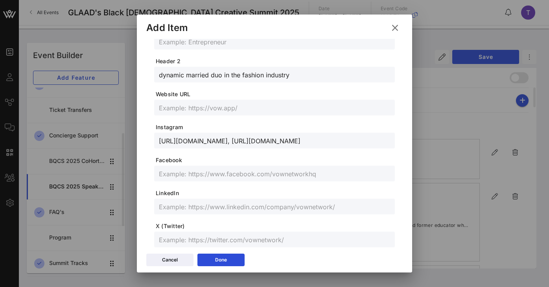
scroll to position [151, 0]
click at [223, 261] on icon at bounding box center [221, 260] width 6 height 5
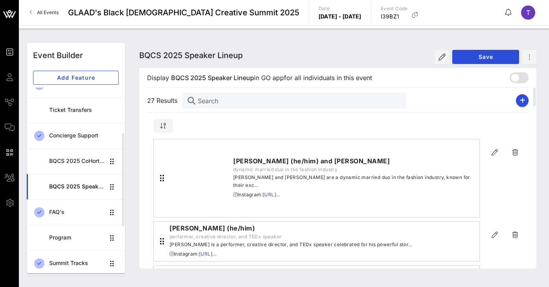
scroll to position [137, 0]
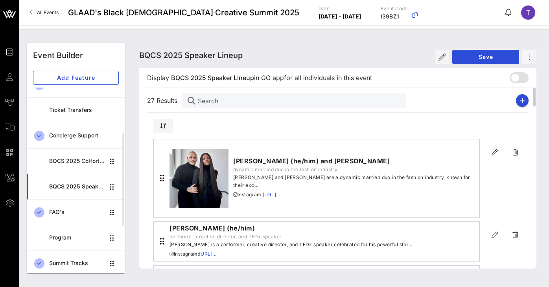
click at [280, 194] on link "[URL]…" at bounding box center [271, 195] width 17 height 6
click at [491, 57] on span "Save" at bounding box center [485, 56] width 54 height 7
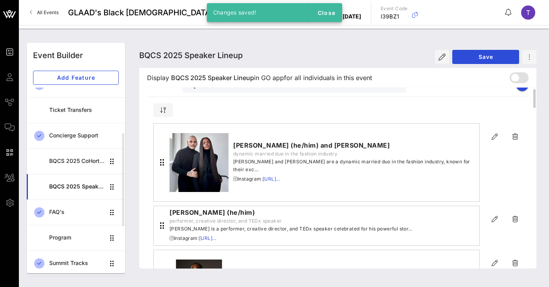
scroll to position [0, 0]
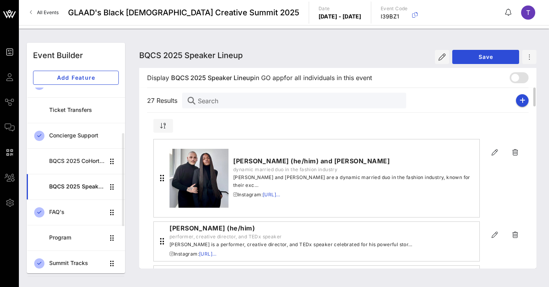
click at [275, 215] on div "[PERSON_NAME] (he/him) and [PERSON_NAME] dynamic married duo in the fashion ind…" at bounding box center [316, 178] width 326 height 79
click at [495, 153] on icon "button" at bounding box center [494, 152] width 9 height 9
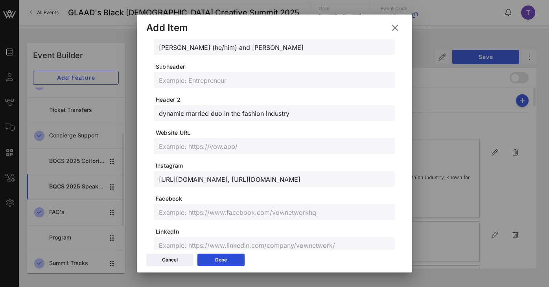
scroll to position [112, 0]
click at [394, 27] on icon at bounding box center [394, 28] width 13 height 12
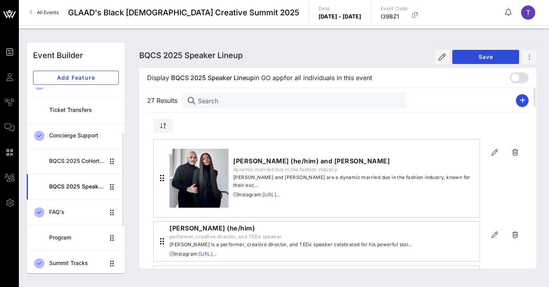
scroll to position [97, 0]
click at [518, 100] on button "button" at bounding box center [522, 100] width 13 height 13
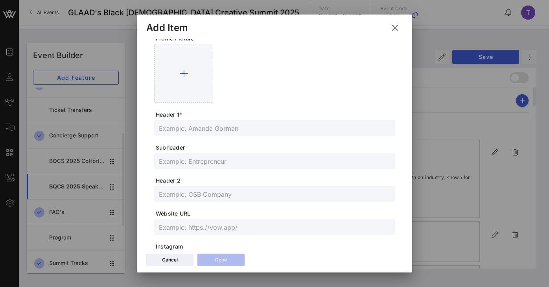
scroll to position [0, 0]
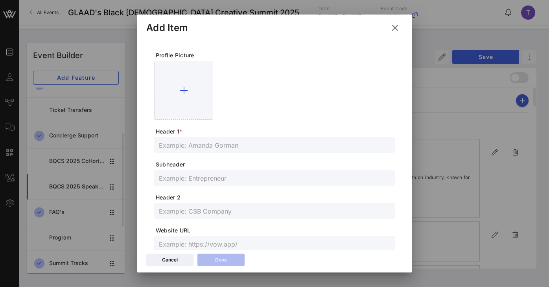
click at [457, 93] on div at bounding box center [274, 143] width 549 height 287
click at [397, 26] on icon at bounding box center [395, 27] width 11 height 9
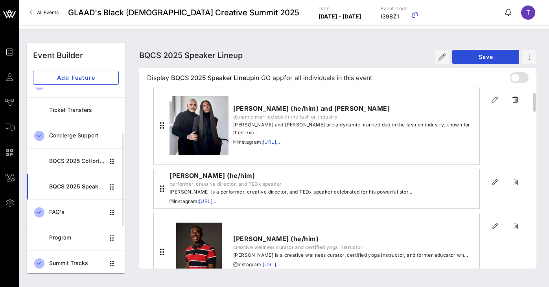
scroll to position [53, 0]
click at [494, 102] on icon "button" at bounding box center [494, 99] width 9 height 9
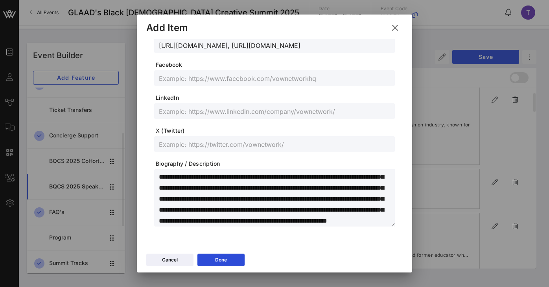
scroll to position [55, 0]
click at [340, 224] on textarea "**********" at bounding box center [277, 199] width 236 height 55
click at [226, 261] on div "Done" at bounding box center [221, 260] width 12 height 8
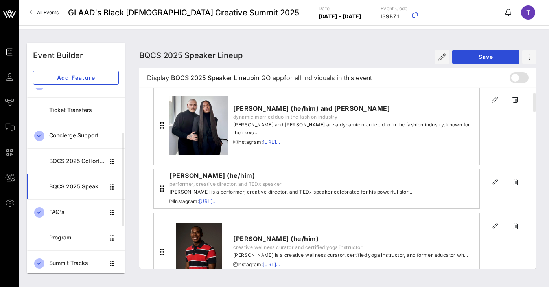
scroll to position [232, 0]
click at [485, 60] on button "Save" at bounding box center [485, 57] width 67 height 14
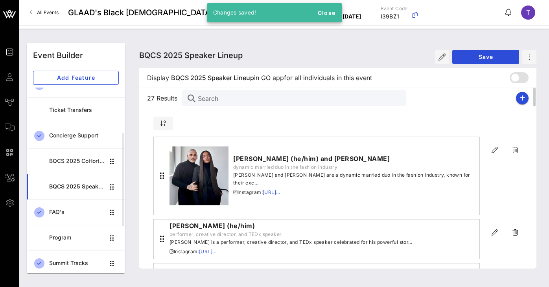
scroll to position [0, 0]
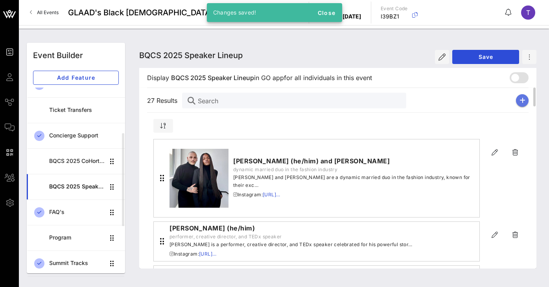
click at [524, 98] on icon "button" at bounding box center [522, 100] width 6 height 6
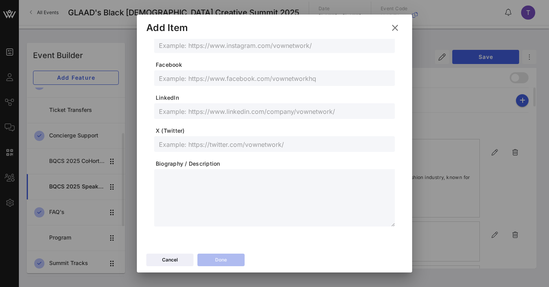
click at [212, 173] on textarea at bounding box center [277, 199] width 236 height 55
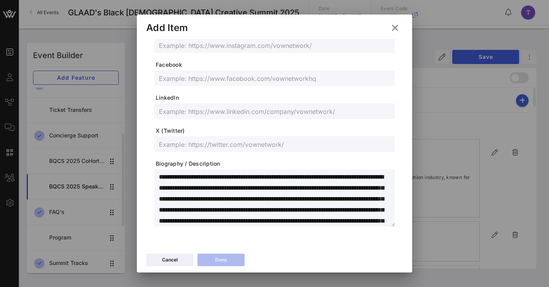
drag, startPoint x: 236, startPoint y: 189, endPoint x: 213, endPoint y: 189, distance: 23.2
click at [213, 189] on textarea "**********" at bounding box center [277, 199] width 236 height 55
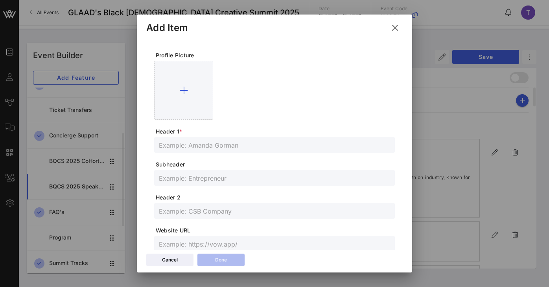
click at [237, 149] on input "text" at bounding box center [274, 145] width 231 height 10
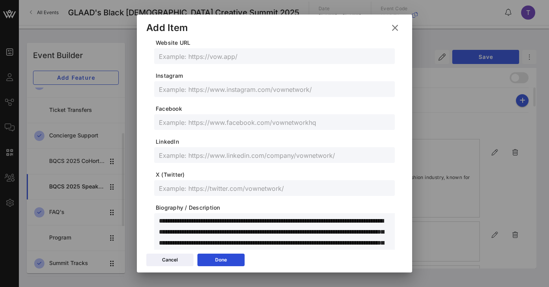
scroll to position [232, 0]
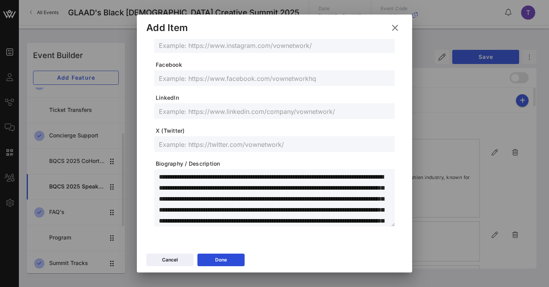
drag, startPoint x: 199, startPoint y: 177, endPoint x: 133, endPoint y: 178, distance: 65.7
click at [133, 178] on div "Event Builder Guests Journeys Comms QR Scanner Team Settings GLAAD's Black [DEM…" at bounding box center [274, 143] width 549 height 287
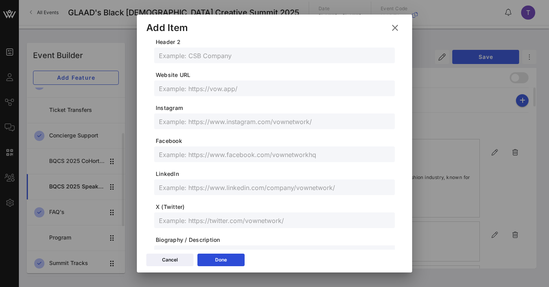
scroll to position [0, 0]
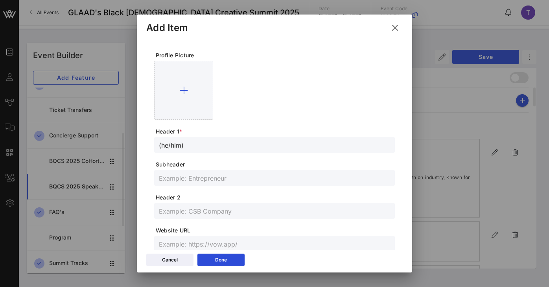
click at [158, 145] on div "(he/him)" at bounding box center [274, 145] width 241 height 16
click at [159, 147] on input "(he/him)" at bounding box center [274, 145] width 231 height 10
click at [227, 164] on span "Subheader" at bounding box center [275, 165] width 239 height 8
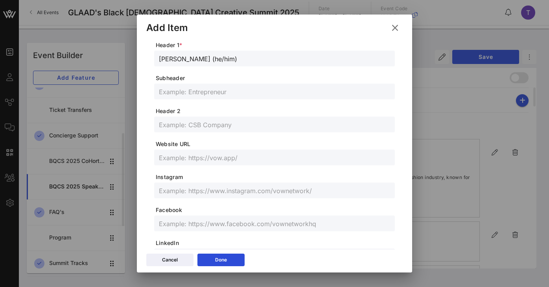
scroll to position [90, 0]
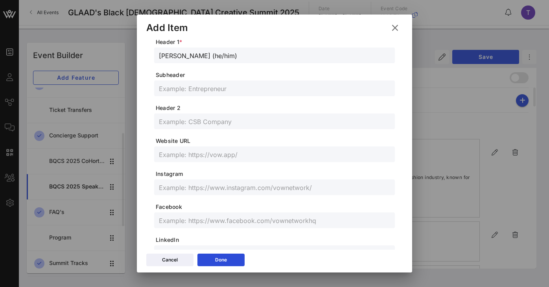
click at [217, 187] on input "text" at bounding box center [274, 187] width 231 height 10
click at [255, 202] on form "Profile Picture Header 1 * [PERSON_NAME] (he/him) Subheader Header 2 Website UR…" at bounding box center [274, 165] width 241 height 407
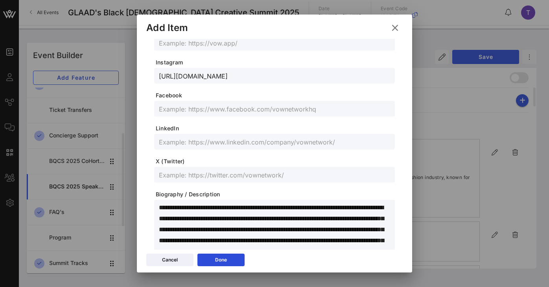
scroll to position [207, 0]
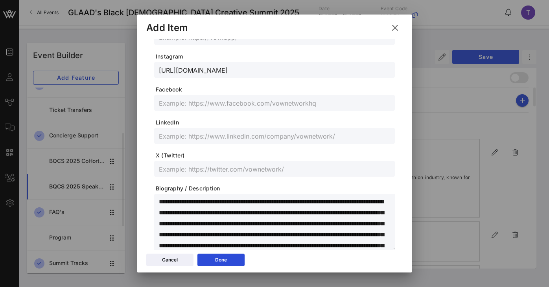
drag, startPoint x: 202, startPoint y: 200, endPoint x: 211, endPoint y: 210, distance: 12.5
click at [211, 210] on textarea "**********" at bounding box center [277, 224] width 236 height 55
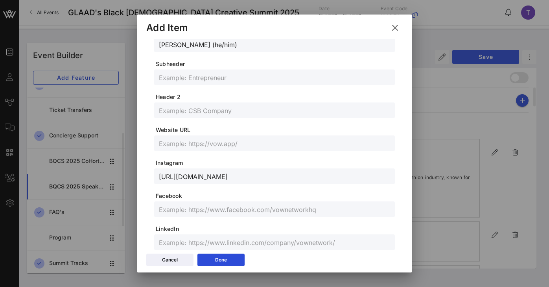
scroll to position [86, 0]
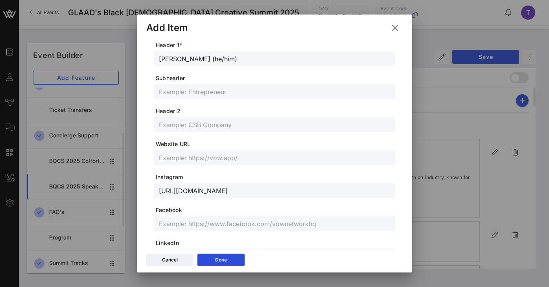
click at [204, 127] on input "text" at bounding box center [274, 125] width 231 height 10
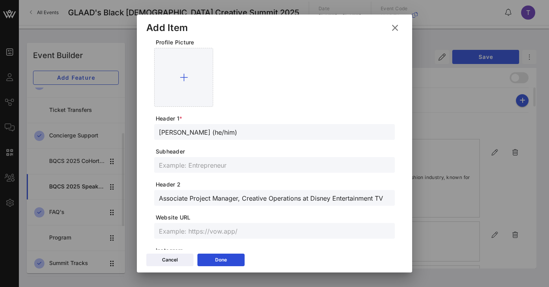
scroll to position [0, 0]
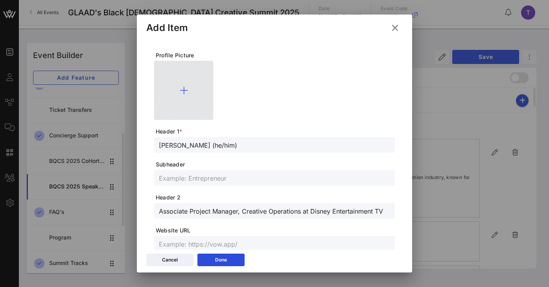
click at [186, 86] on icon at bounding box center [184, 90] width 8 height 9
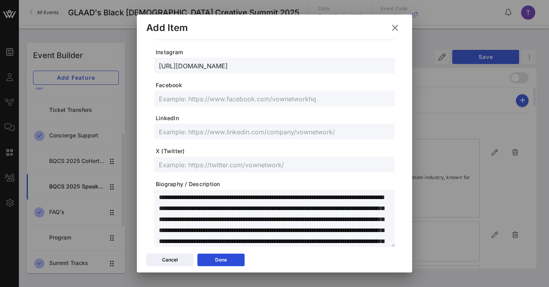
scroll to position [246, 0]
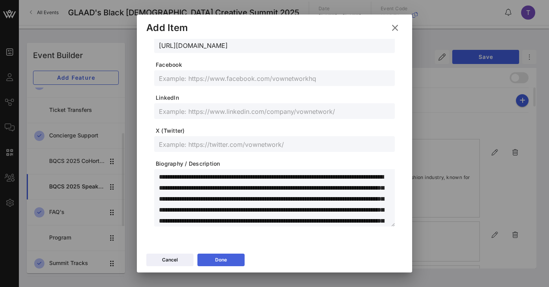
click at [221, 261] on icon at bounding box center [221, 260] width 6 height 5
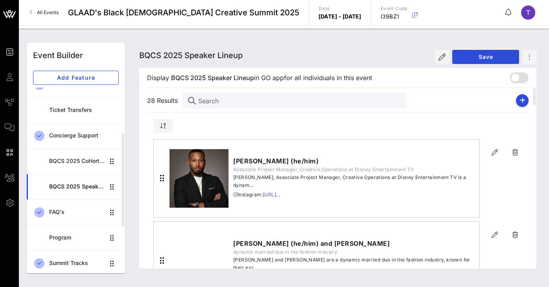
scroll to position [232, 0]
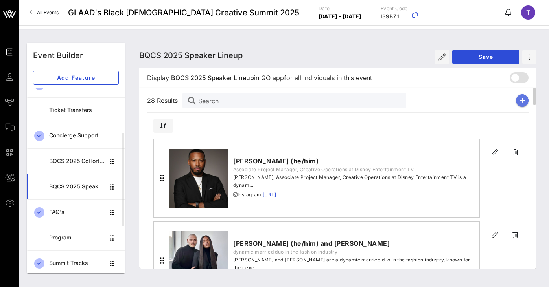
click at [522, 97] on icon "button" at bounding box center [522, 100] width 6 height 6
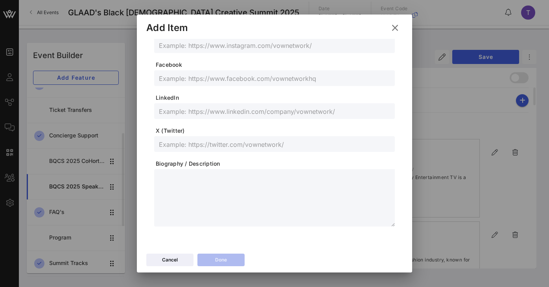
click at [203, 184] on textarea at bounding box center [277, 199] width 236 height 55
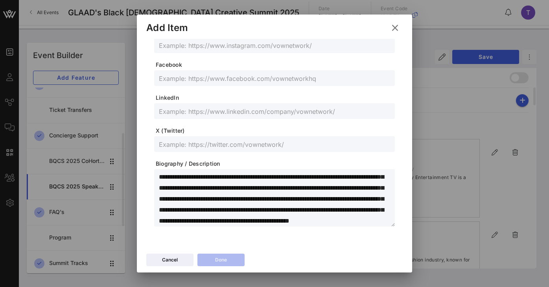
scroll to position [0, 0]
drag, startPoint x: 259, startPoint y: 177, endPoint x: 125, endPoint y: 175, distance: 134.1
click at [125, 175] on div "Event Builder Guests Journeys Comms QR Scanner Team Settings GLAAD's Black [DEM…" at bounding box center [274, 143] width 549 height 287
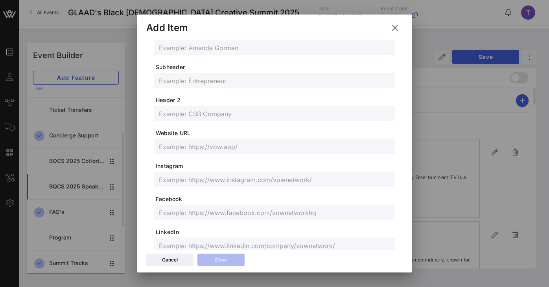
scroll to position [46, 0]
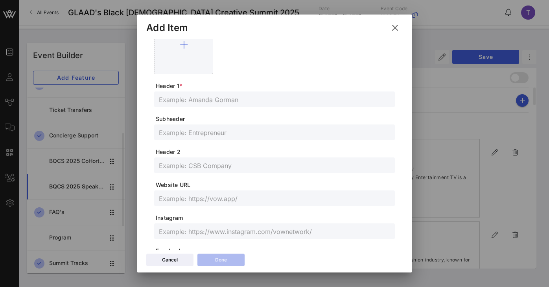
click at [212, 98] on input "text" at bounding box center [274, 99] width 231 height 10
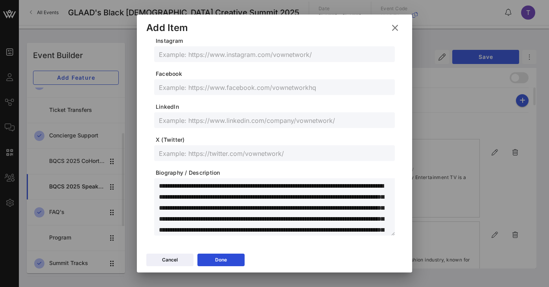
scroll to position [223, 0]
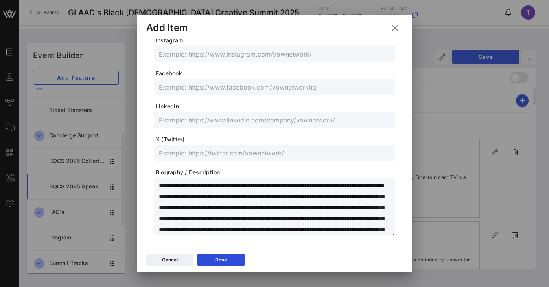
drag, startPoint x: 322, startPoint y: 186, endPoint x: 311, endPoint y: 195, distance: 14.5
click at [311, 195] on textarea "**********" at bounding box center [277, 207] width 236 height 55
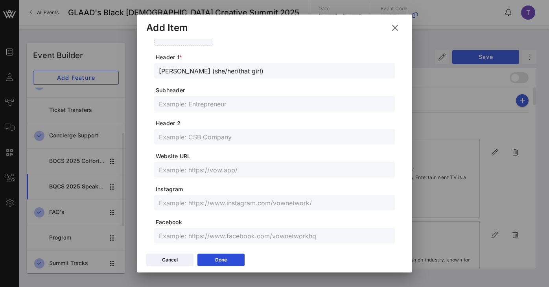
scroll to position [60, 0]
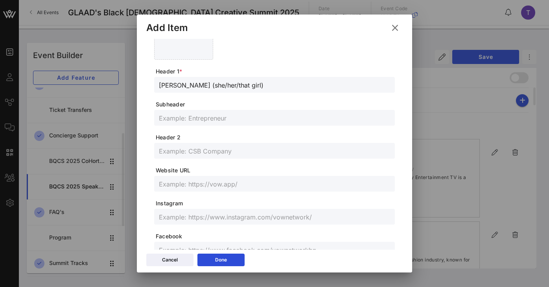
click at [278, 150] on input "text" at bounding box center [274, 151] width 231 height 10
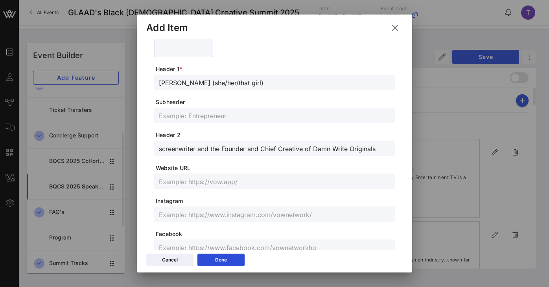
click at [162, 149] on input "screenwriter and the Founder and Chief Creative of Damn Write Originals" at bounding box center [274, 148] width 231 height 10
click at [193, 171] on span "Website URL" at bounding box center [275, 168] width 239 height 8
click at [209, 212] on input "text" at bounding box center [274, 215] width 231 height 10
click at [234, 215] on input "@screenwriteher_" at bounding box center [274, 215] width 231 height 10
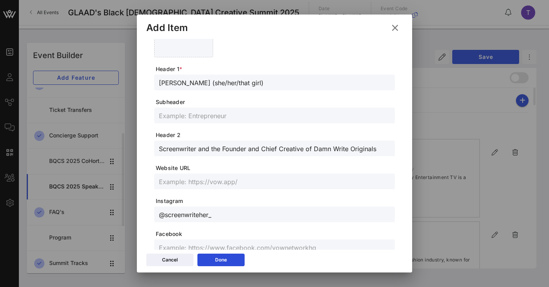
click at [234, 215] on input "@screenwriteher_" at bounding box center [274, 215] width 231 height 10
click at [234, 215] on input "[URL][DOMAIN_NAME]" at bounding box center [274, 215] width 231 height 10
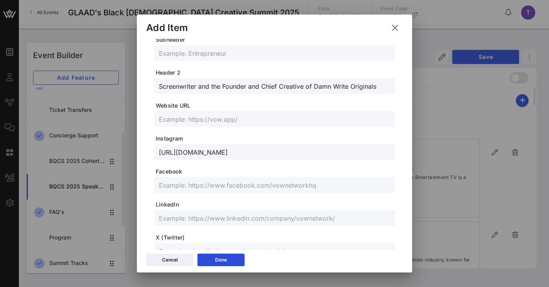
scroll to position [125, 0]
click at [223, 119] on input "text" at bounding box center [274, 119] width 231 height 10
click at [224, 132] on form "Profile Picture Header 1 * [PERSON_NAME] (she/her/that girl) [PERSON_NAME] Head…" at bounding box center [274, 129] width 241 height 407
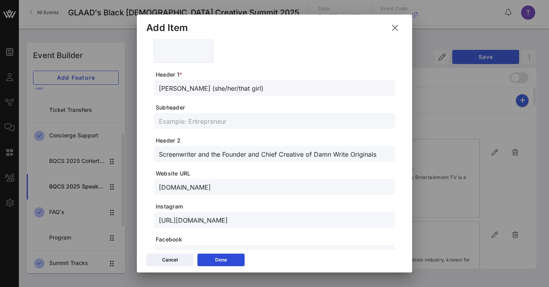
scroll to position [0, 0]
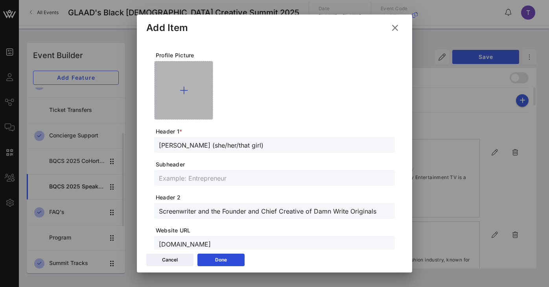
click at [177, 95] on div at bounding box center [183, 90] width 59 height 59
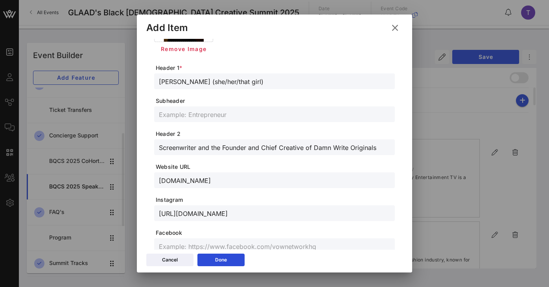
scroll to position [246, 0]
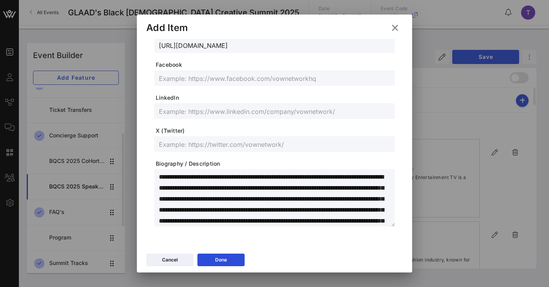
drag, startPoint x: 259, startPoint y: 178, endPoint x: 205, endPoint y: 175, distance: 54.4
click at [205, 175] on textarea "**********" at bounding box center [277, 199] width 236 height 55
click at [224, 261] on div "Done" at bounding box center [221, 260] width 12 height 8
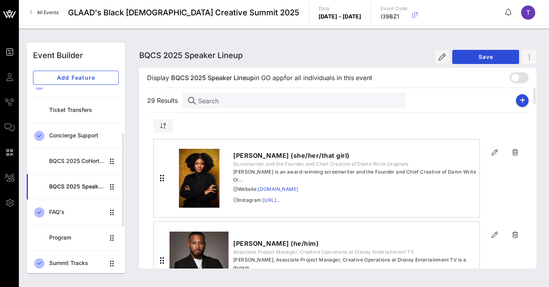
scroll to position [232, 0]
click at [520, 100] on icon "button" at bounding box center [522, 100] width 6 height 6
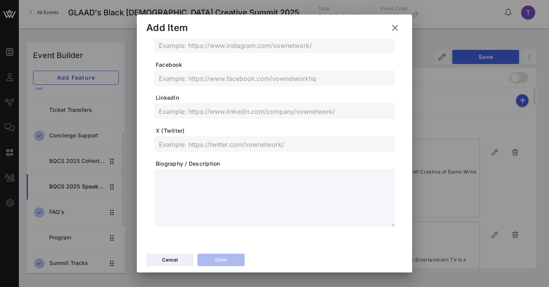
click at [219, 175] on textarea at bounding box center [277, 199] width 236 height 55
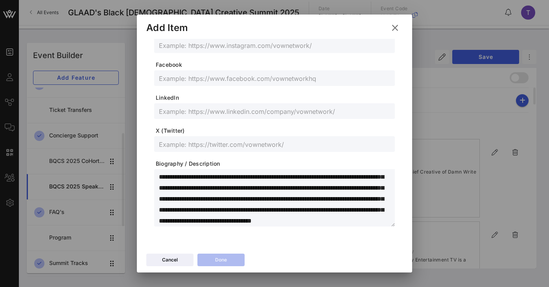
scroll to position [0, 0]
drag, startPoint x: 240, startPoint y: 178, endPoint x: 153, endPoint y: 175, distance: 87.7
click at [153, 175] on div "**********" at bounding box center [274, 25] width 256 height 436
click at [243, 174] on textarea "**********" at bounding box center [277, 199] width 236 height 55
click at [231, 178] on textarea "**********" at bounding box center [277, 199] width 236 height 55
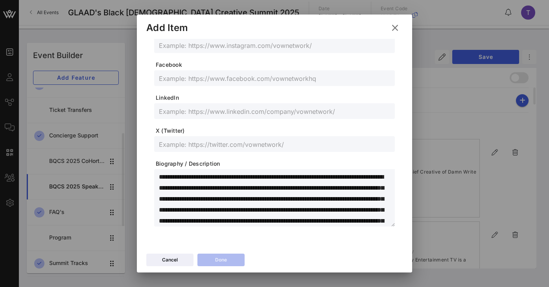
click at [231, 178] on textarea "**********" at bounding box center [277, 199] width 236 height 55
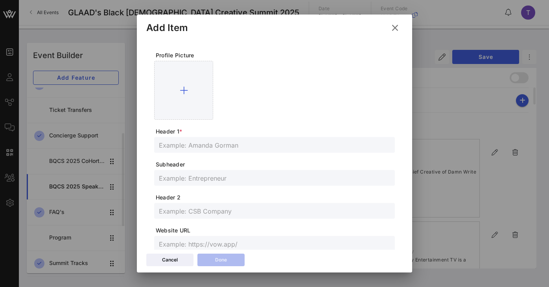
click at [219, 144] on input "text" at bounding box center [274, 145] width 231 height 10
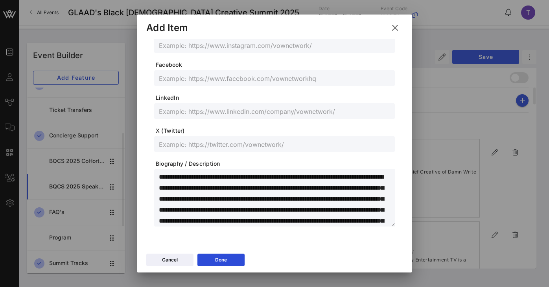
drag, startPoint x: 234, startPoint y: 177, endPoint x: 382, endPoint y: 177, distance: 148.6
click at [382, 177] on textarea "**********" at bounding box center [277, 199] width 236 height 55
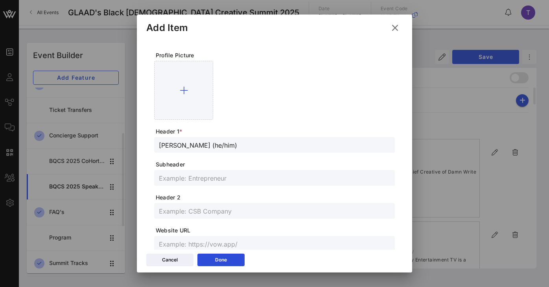
click at [224, 179] on input "text" at bounding box center [274, 178] width 231 height 10
click at [217, 208] on input "text" at bounding box center [274, 211] width 231 height 10
click at [222, 260] on icon at bounding box center [220, 260] width 7 height 6
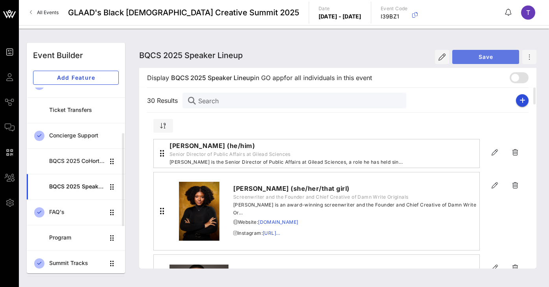
click at [484, 53] on span "Save" at bounding box center [485, 56] width 54 height 7
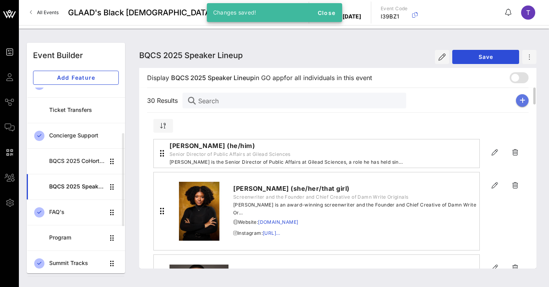
click at [520, 102] on icon "button" at bounding box center [522, 100] width 6 height 6
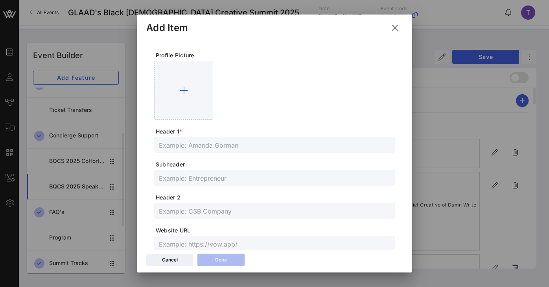
scroll to position [232, 0]
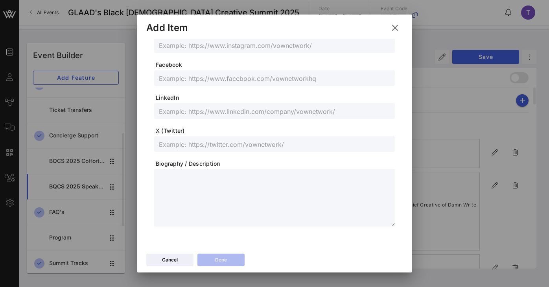
click at [182, 183] on textarea at bounding box center [277, 199] width 236 height 55
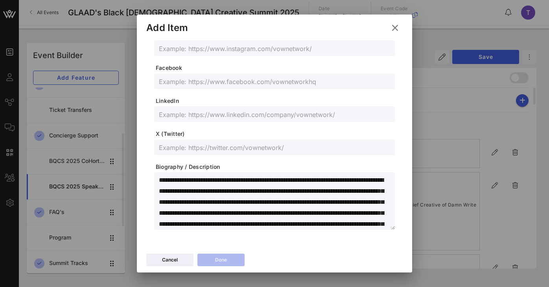
scroll to position [227, 0]
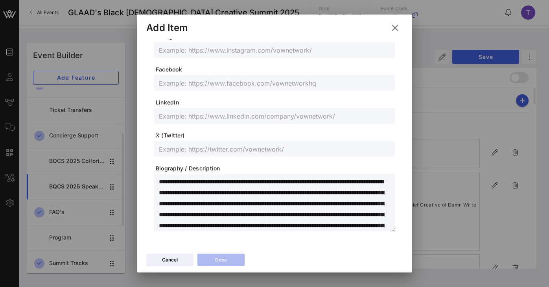
drag, startPoint x: 218, startPoint y: 183, endPoint x: 146, endPoint y: 181, distance: 72.0
click at [146, 181] on div "Profile Picture Header 1 * Subheader Header 2 Website URL Instagram Facebook Li…" at bounding box center [274, 30] width 256 height 436
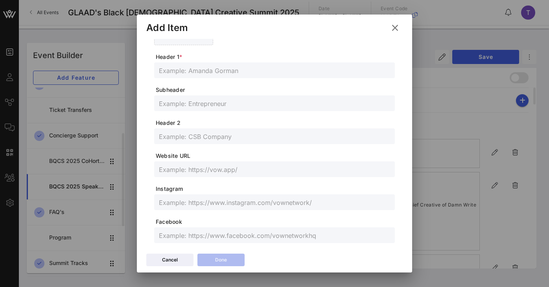
scroll to position [70, 0]
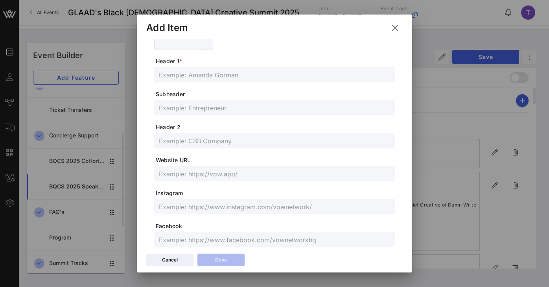
click at [182, 76] on input "text" at bounding box center [274, 75] width 231 height 10
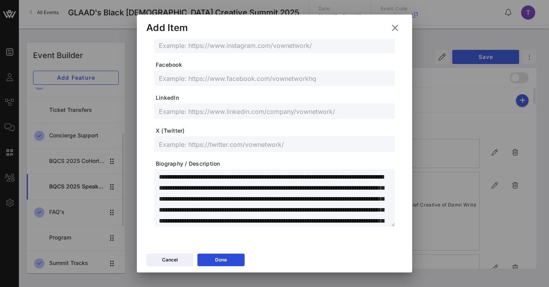
drag, startPoint x: 217, startPoint y: 179, endPoint x: 192, endPoint y: 178, distance: 25.6
click at [192, 178] on textarea "**********" at bounding box center [277, 199] width 236 height 55
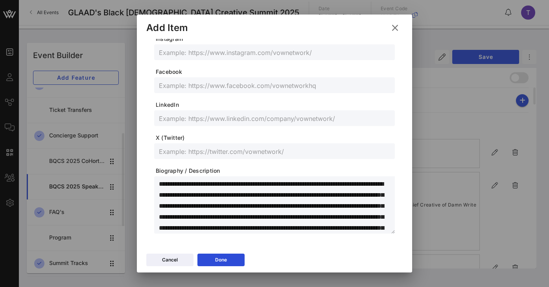
scroll to position [224, 0]
drag, startPoint x: 254, startPoint y: 186, endPoint x: 335, endPoint y: 186, distance: 81.4
click at [335, 186] on textarea "**********" at bounding box center [277, 206] width 236 height 55
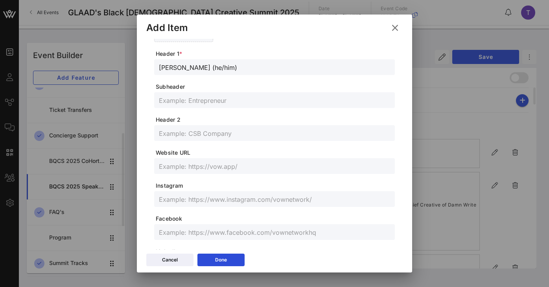
click at [240, 134] on input "text" at bounding box center [274, 133] width 231 height 10
click at [217, 200] on input "text" at bounding box center [274, 199] width 231 height 10
click at [236, 166] on input "text" at bounding box center [274, 166] width 231 height 10
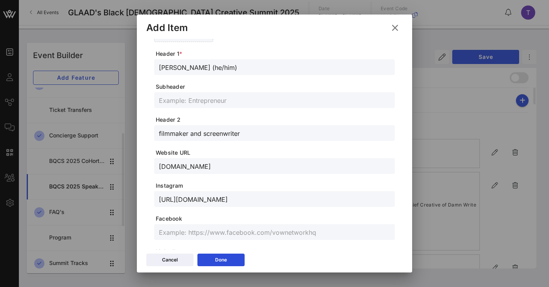
click at [261, 189] on span "Instagram" at bounding box center [275, 186] width 239 height 8
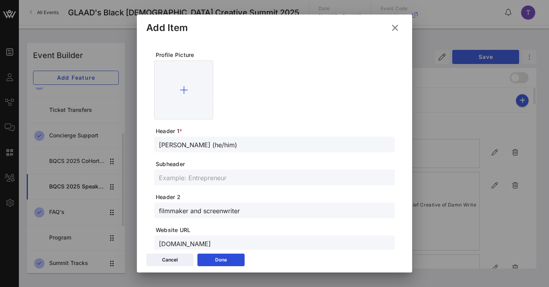
scroll to position [0, 0]
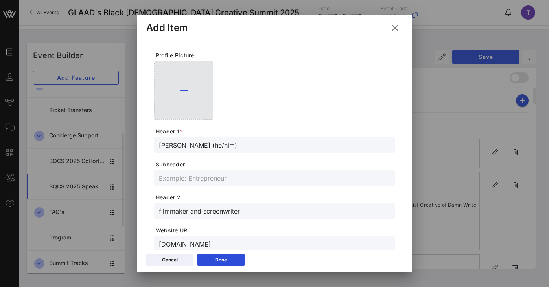
click at [189, 75] on div at bounding box center [183, 90] width 59 height 59
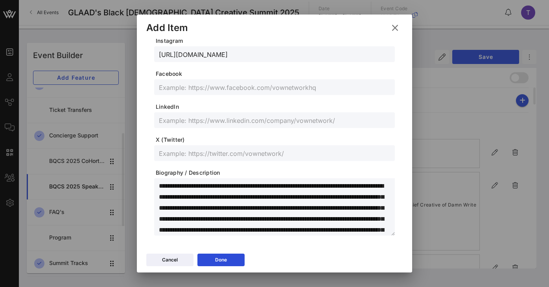
scroll to position [246, 0]
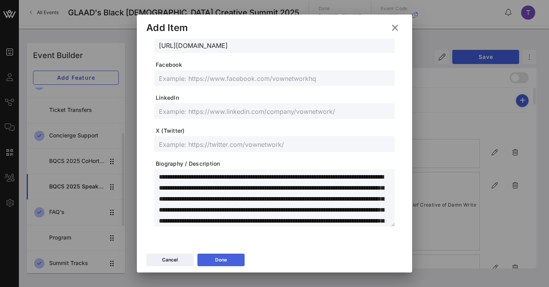
click at [226, 258] on div "Done" at bounding box center [221, 260] width 12 height 8
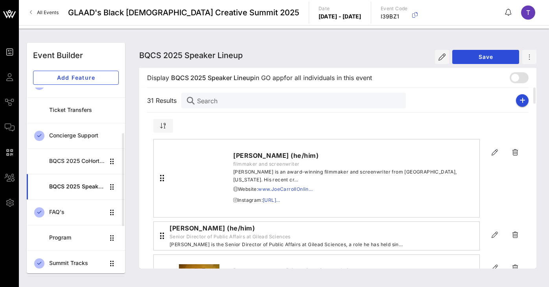
scroll to position [232, 0]
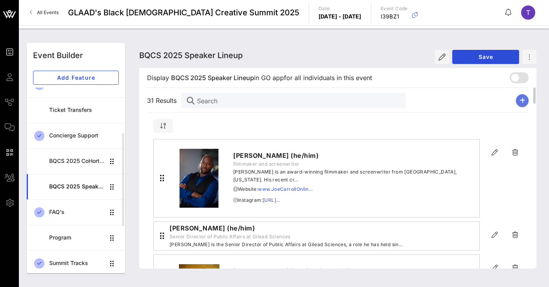
click at [524, 100] on icon "button" at bounding box center [522, 100] width 6 height 6
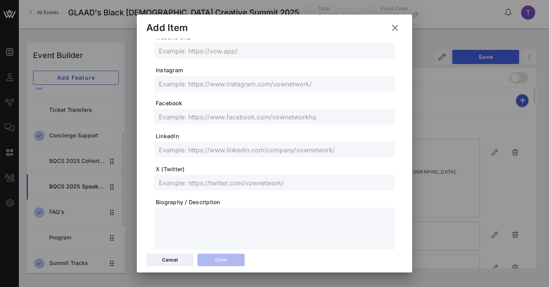
scroll to position [230, 0]
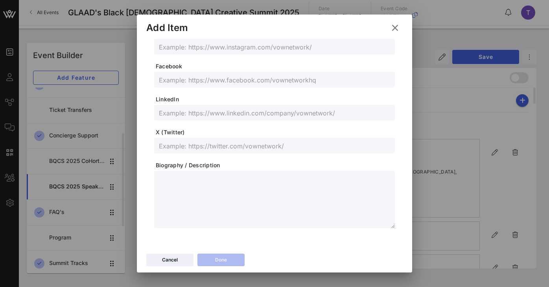
click at [222, 199] on textarea at bounding box center [277, 200] width 236 height 55
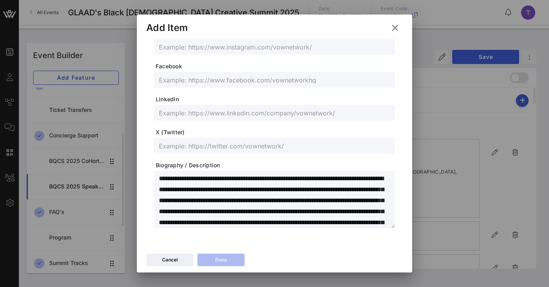
scroll to position [142, 0]
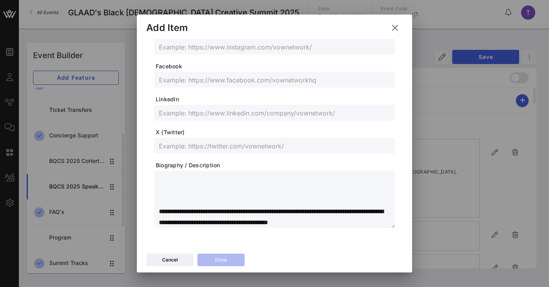
click at [156, 189] on div "**********" at bounding box center [274, 199] width 241 height 57
click at [160, 210] on textarea "**********" at bounding box center [277, 200] width 236 height 55
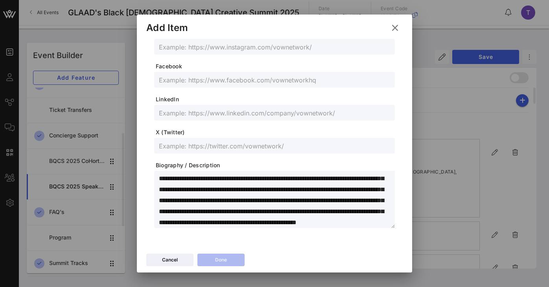
scroll to position [0, 0]
drag, startPoint x: 216, startPoint y: 179, endPoint x: 149, endPoint y: 174, distance: 67.4
click at [149, 174] on div "**********" at bounding box center [274, 27] width 256 height 436
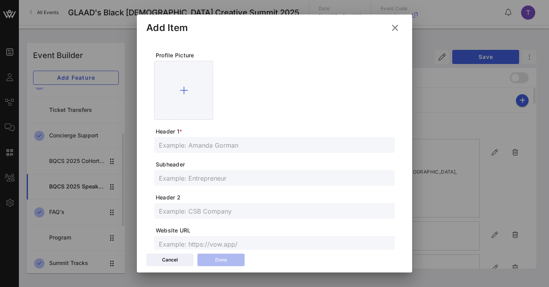
click at [188, 142] on input "text" at bounding box center [274, 145] width 231 height 10
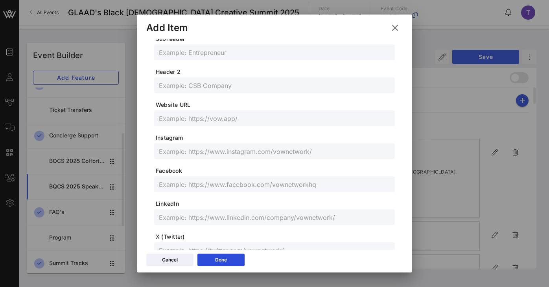
scroll to position [232, 0]
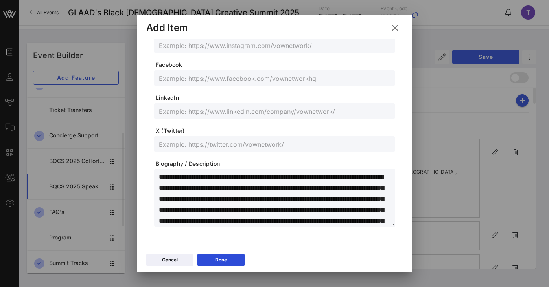
drag, startPoint x: 216, startPoint y: 177, endPoint x: 188, endPoint y: 178, distance: 28.0
click at [188, 178] on textarea "**********" at bounding box center [277, 199] width 236 height 55
click at [237, 182] on textarea "**********" at bounding box center [277, 199] width 236 height 55
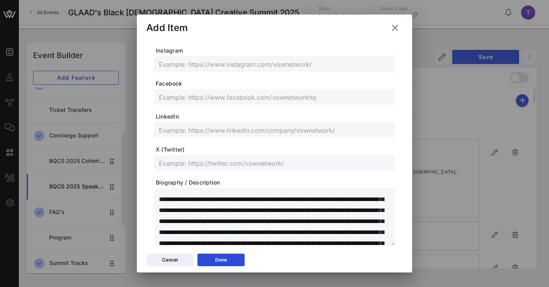
scroll to position [7, 0]
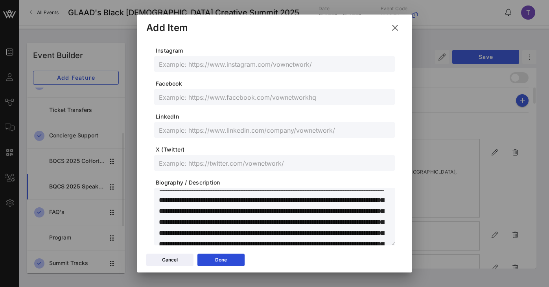
drag, startPoint x: 218, startPoint y: 211, endPoint x: 304, endPoint y: 215, distance: 85.4
click at [304, 215] on textarea "**********" at bounding box center [277, 218] width 236 height 55
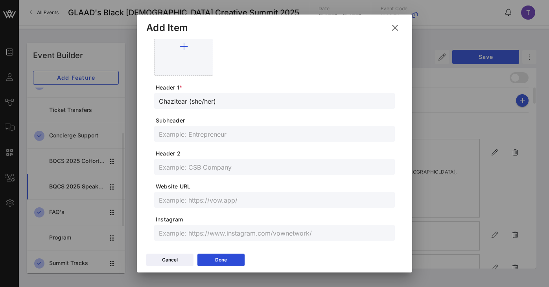
scroll to position [29, 0]
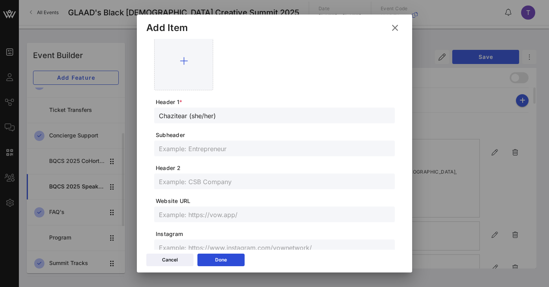
click at [239, 181] on input "text" at bounding box center [274, 182] width 231 height 10
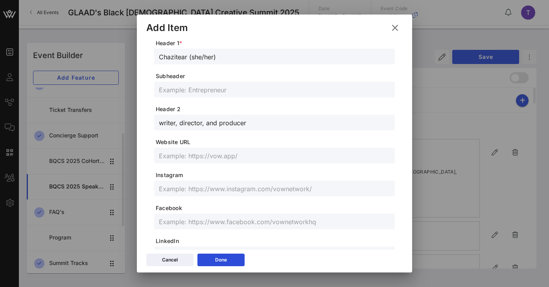
scroll to position [100, 0]
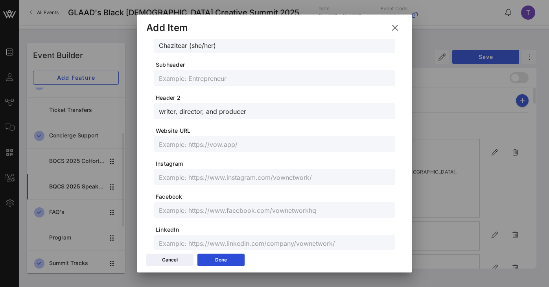
click at [238, 176] on input "text" at bounding box center [274, 177] width 231 height 10
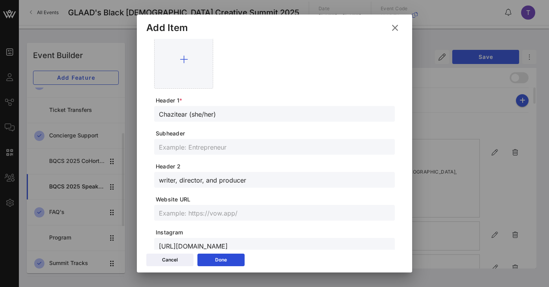
scroll to position [0, 0]
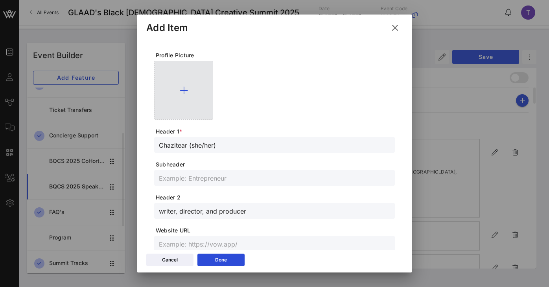
click at [187, 83] on div at bounding box center [183, 90] width 59 height 59
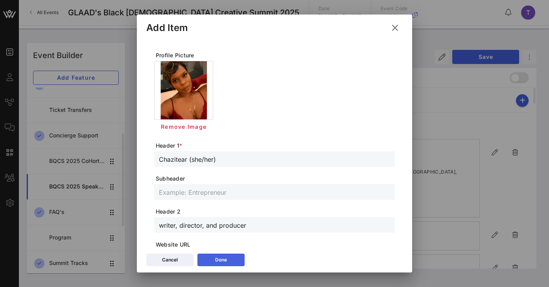
click at [224, 260] on div "Done" at bounding box center [221, 260] width 12 height 8
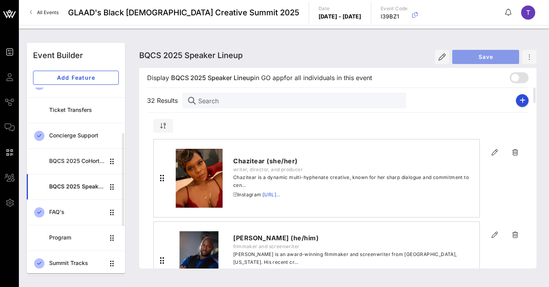
click at [475, 54] on span "Save" at bounding box center [485, 56] width 54 height 7
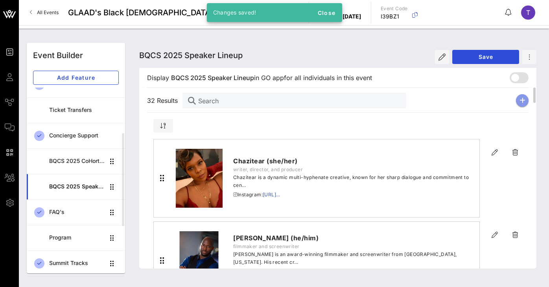
click at [523, 102] on icon "button" at bounding box center [522, 100] width 6 height 6
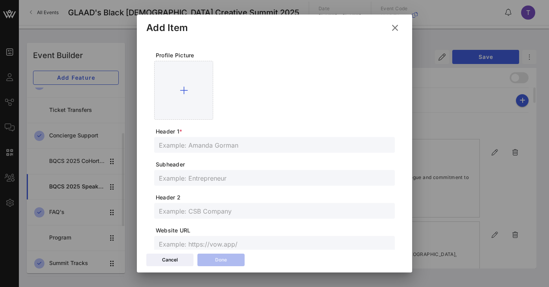
scroll to position [232, 0]
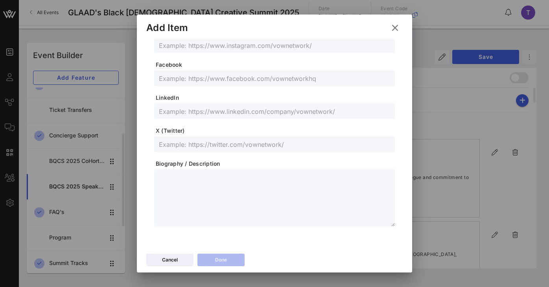
click at [199, 189] on textarea at bounding box center [277, 199] width 236 height 55
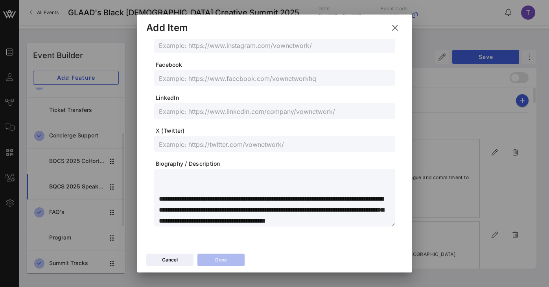
scroll to position [118, 0]
click at [158, 203] on div "**********" at bounding box center [274, 197] width 241 height 57
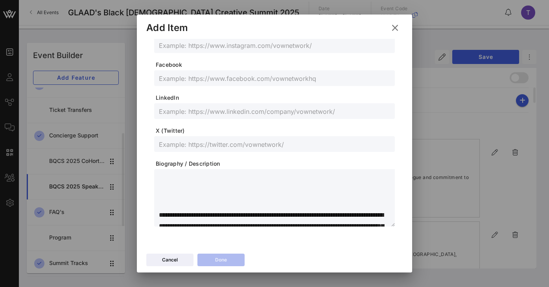
scroll to position [95, 0]
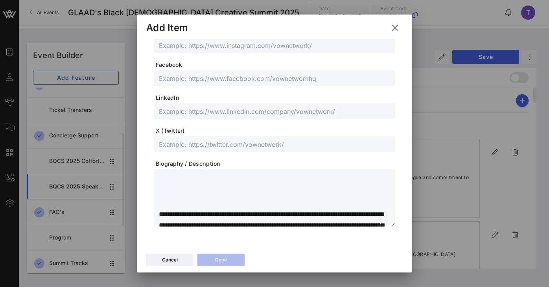
click at [159, 220] on textarea "**********" at bounding box center [277, 199] width 236 height 55
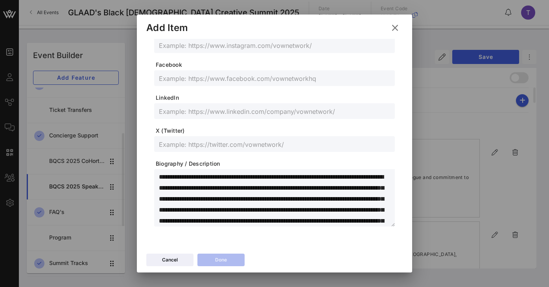
scroll to position [219, 0]
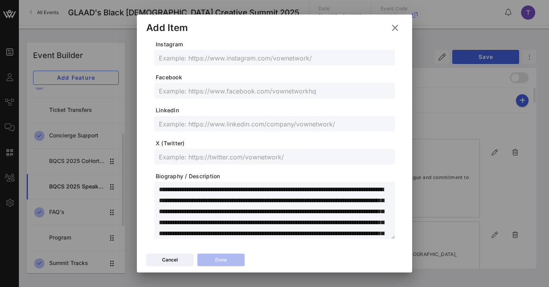
drag, startPoint x: 234, startPoint y: 188, endPoint x: 147, endPoint y: 186, distance: 86.5
click at [147, 186] on div "**********" at bounding box center [274, 38] width 256 height 436
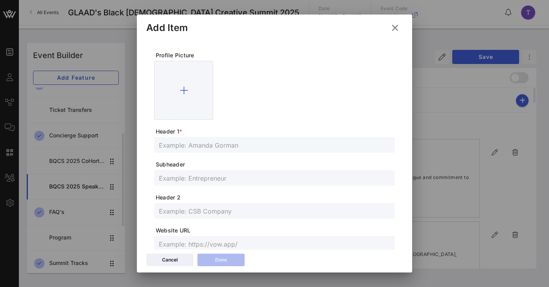
click at [209, 139] on div at bounding box center [274, 145] width 231 height 16
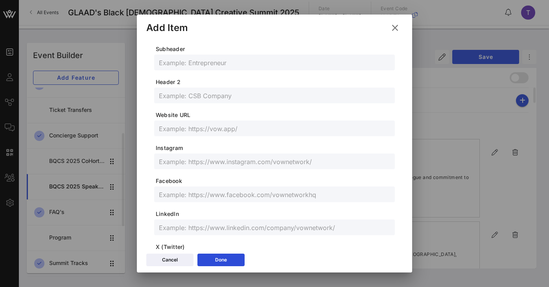
scroll to position [232, 0]
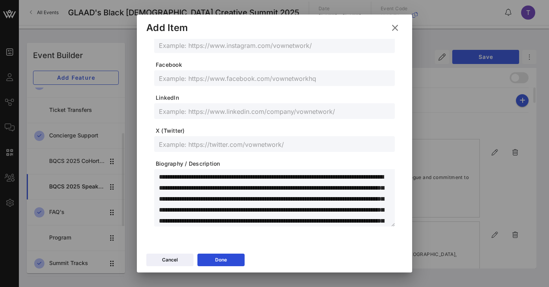
drag, startPoint x: 235, startPoint y: 177, endPoint x: 208, endPoint y: 176, distance: 26.8
click at [208, 176] on textarea "**********" at bounding box center [277, 199] width 236 height 55
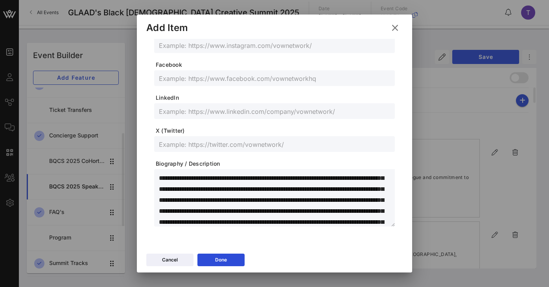
scroll to position [0, 0]
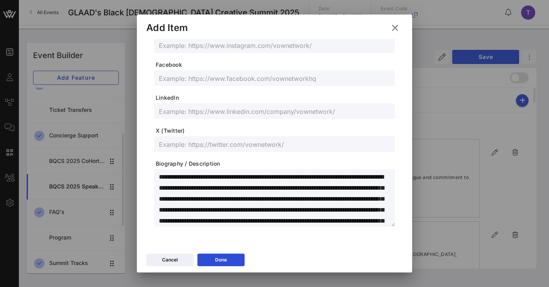
drag, startPoint x: 225, startPoint y: 178, endPoint x: 300, endPoint y: 175, distance: 74.7
click at [300, 175] on textarea "**********" at bounding box center [277, 199] width 236 height 55
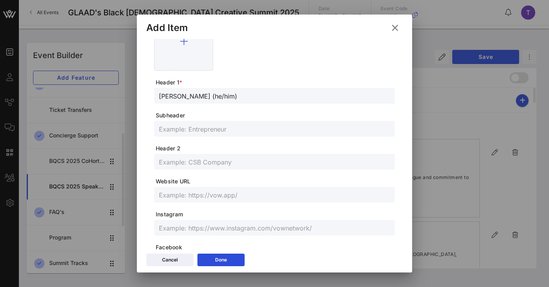
scroll to position [9, 0]
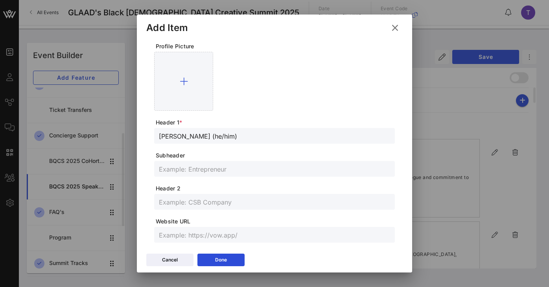
click at [214, 169] on input "text" at bounding box center [274, 169] width 231 height 10
click at [214, 206] on input "text" at bounding box center [274, 202] width 231 height 10
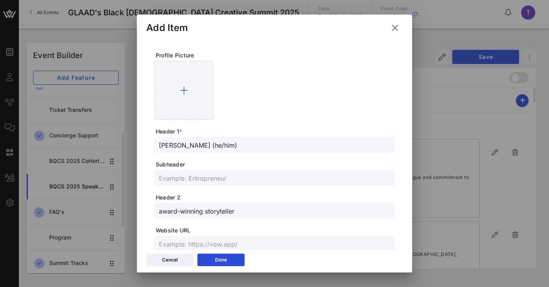
scroll to position [80, 0]
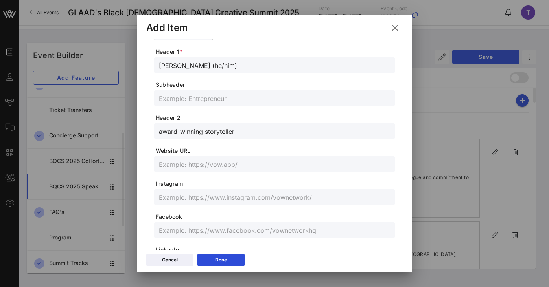
click at [202, 163] on input "text" at bounding box center [274, 164] width 231 height 10
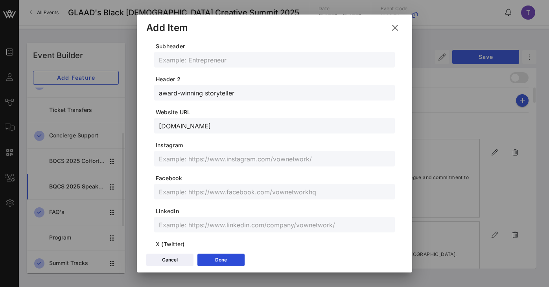
scroll to position [123, 0]
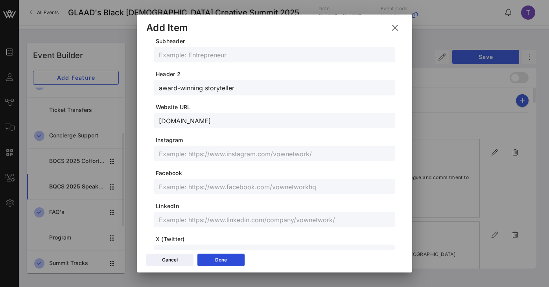
click at [234, 159] on div at bounding box center [274, 154] width 231 height 16
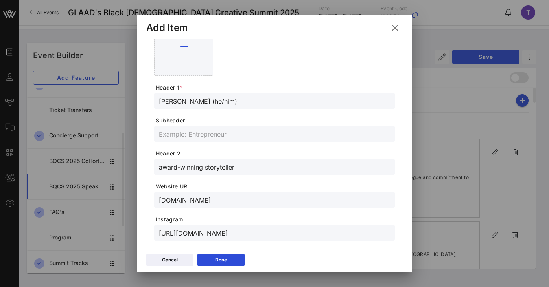
scroll to position [0, 0]
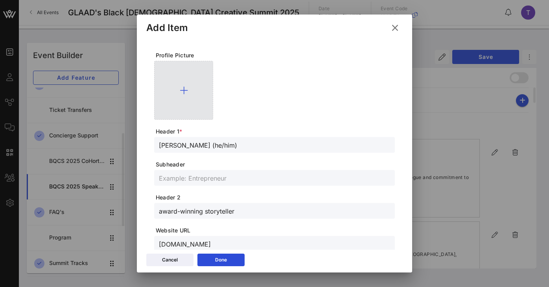
click at [182, 94] on icon at bounding box center [184, 90] width 8 height 9
click at [183, 89] on icon at bounding box center [184, 90] width 8 height 9
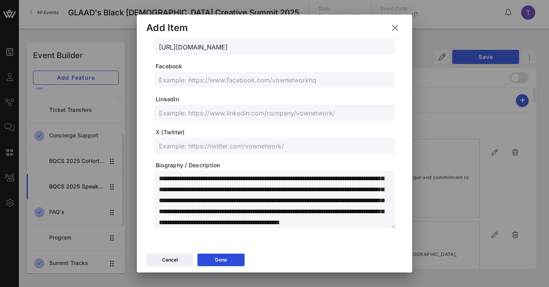
scroll to position [246, 0]
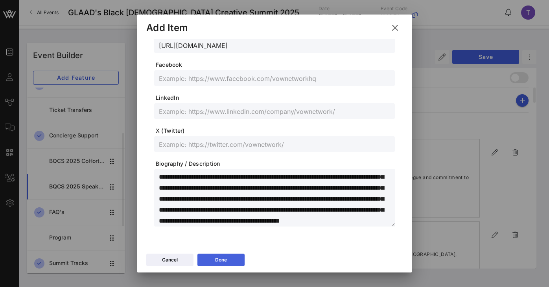
click at [235, 261] on button "Done" at bounding box center [220, 260] width 47 height 13
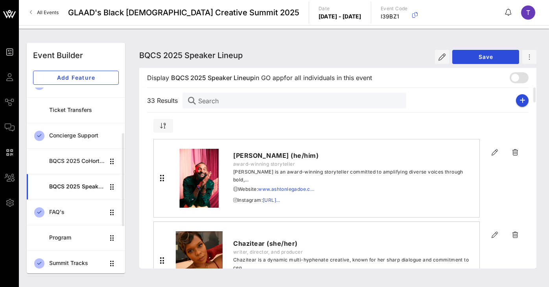
scroll to position [232, 0]
click at [522, 101] on icon "button" at bounding box center [522, 100] width 6 height 6
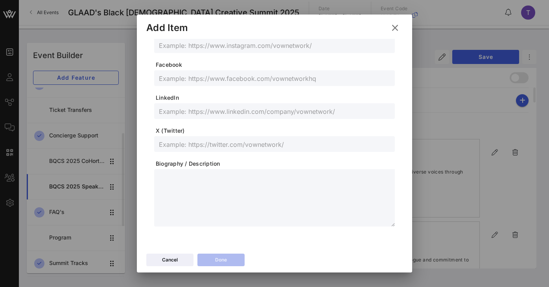
click at [225, 179] on textarea at bounding box center [277, 199] width 236 height 55
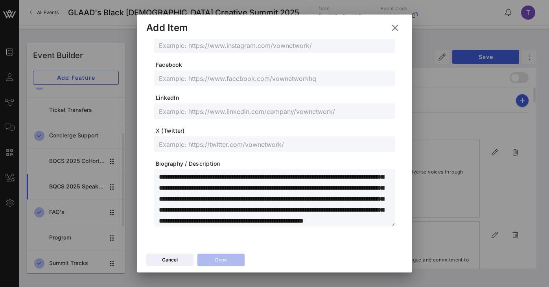
scroll to position [0, 0]
drag, startPoint x: 230, startPoint y: 178, endPoint x: 129, endPoint y: 180, distance: 101.4
click at [129, 180] on div "Event Builder Guests Journeys Comms QR Scanner Team Settings GLAAD's Black [DEM…" at bounding box center [274, 143] width 549 height 287
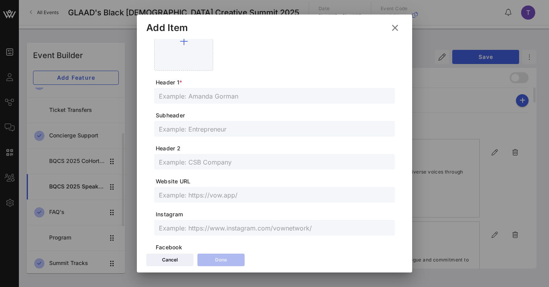
scroll to position [14, 0]
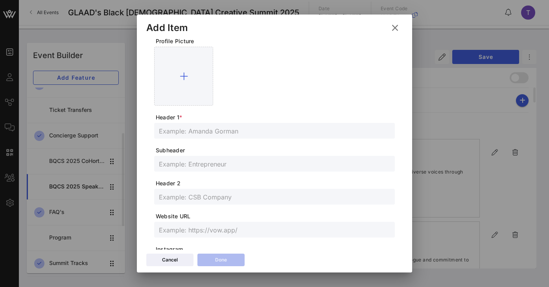
click at [184, 129] on input "text" at bounding box center [274, 131] width 231 height 10
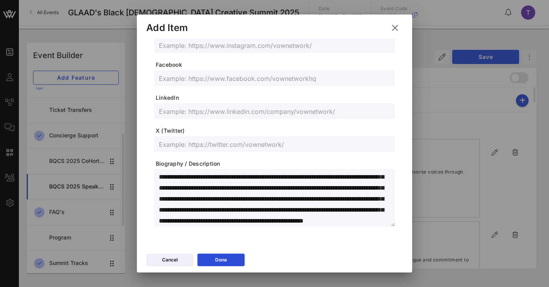
scroll to position [0, 0]
drag, startPoint x: 230, startPoint y: 177, endPoint x: 202, endPoint y: 174, distance: 27.7
click at [202, 174] on textarea "**********" at bounding box center [277, 199] width 236 height 55
drag, startPoint x: 217, startPoint y: 177, endPoint x: 292, endPoint y: 180, distance: 75.9
click at [292, 180] on textarea "**********" at bounding box center [277, 199] width 236 height 55
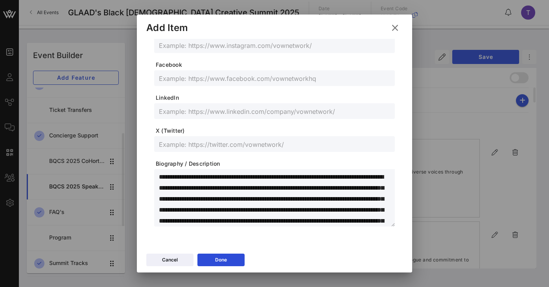
drag, startPoint x: 215, startPoint y: 177, endPoint x: 369, endPoint y: 173, distance: 154.6
click at [369, 173] on textarea "**********" at bounding box center [277, 199] width 236 height 55
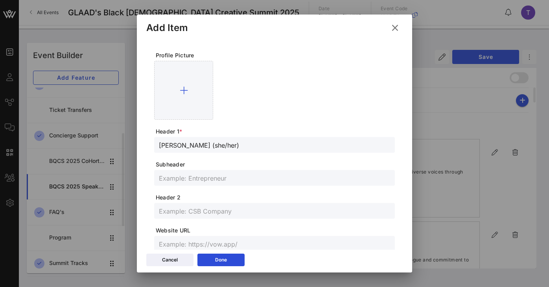
click at [199, 216] on div at bounding box center [274, 211] width 231 height 16
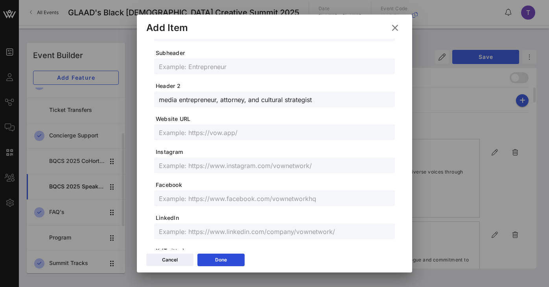
scroll to position [103, 0]
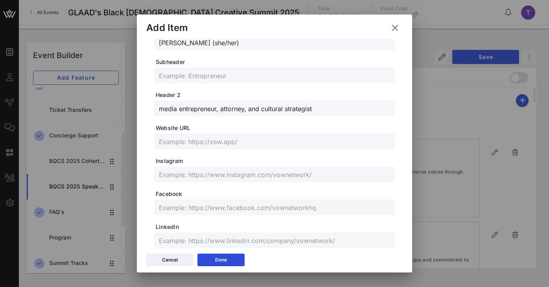
click at [163, 110] on input "media entrepreneur, attorney, and cultural strategist" at bounding box center [274, 108] width 231 height 10
click at [249, 175] on input "text" at bounding box center [274, 174] width 231 height 10
click at [256, 198] on form "Profile Picture Header 1 * [PERSON_NAME] (she/her) Subheader Header 2 Media ent…" at bounding box center [274, 152] width 241 height 407
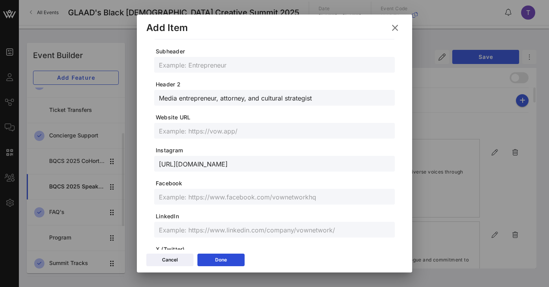
click at [238, 133] on input "text" at bounding box center [274, 131] width 231 height 10
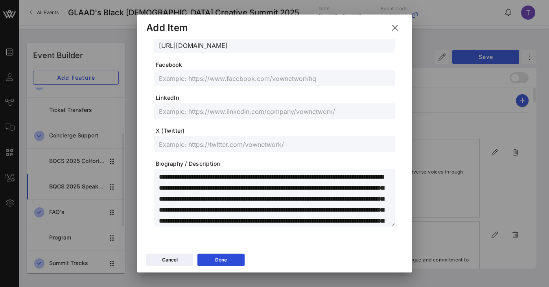
scroll to position [0, 0]
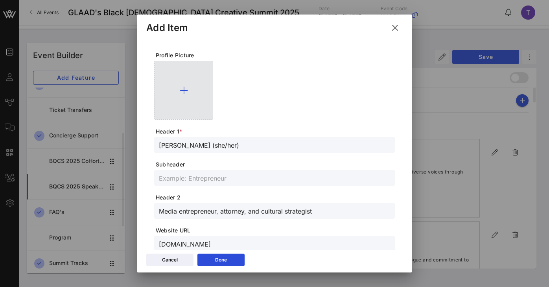
click at [178, 81] on div at bounding box center [183, 90] width 59 height 59
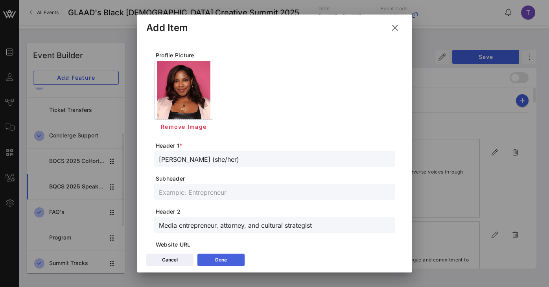
click at [224, 264] on div "Done" at bounding box center [221, 260] width 12 height 8
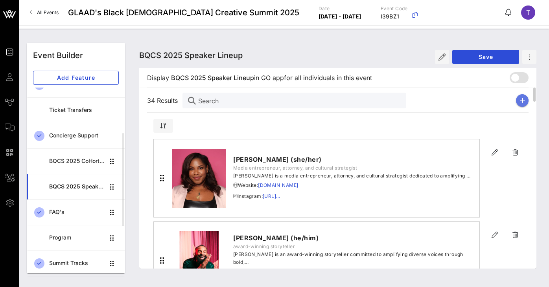
click at [521, 102] on icon "button" at bounding box center [522, 100] width 6 height 6
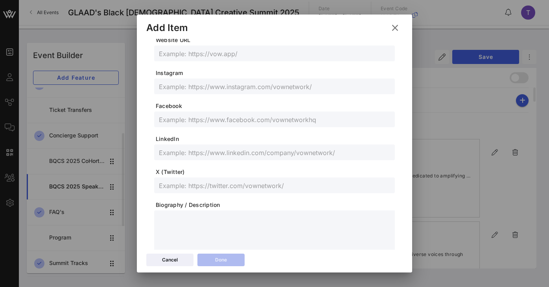
scroll to position [232, 0]
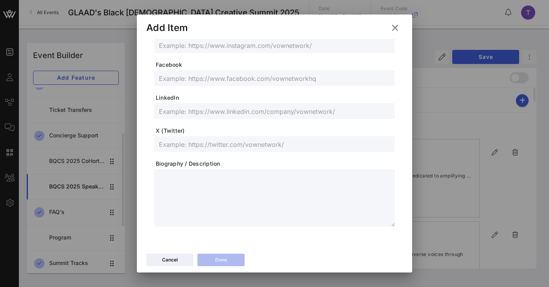
click at [210, 189] on textarea at bounding box center [277, 199] width 236 height 55
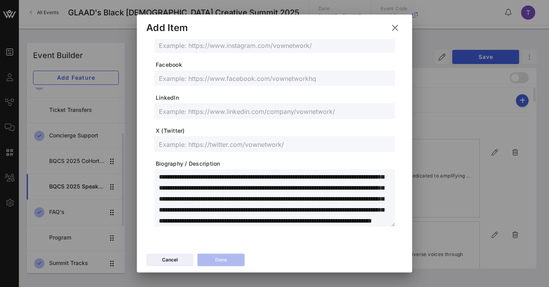
scroll to position [0, 0]
drag, startPoint x: 241, startPoint y: 177, endPoint x: 132, endPoint y: 180, distance: 109.3
click at [132, 180] on div "Event Builder Guests Journeys Comms QR Scanner Team Settings GLAAD's Black [DEM…" at bounding box center [274, 143] width 549 height 287
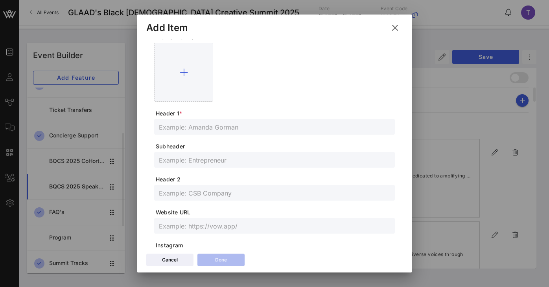
click at [232, 124] on input "text" at bounding box center [274, 127] width 231 height 10
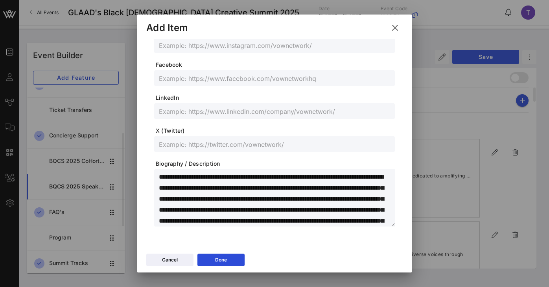
drag, startPoint x: 243, startPoint y: 176, endPoint x: 216, endPoint y: 177, distance: 27.5
click at [216, 177] on textarea "**********" at bounding box center [277, 199] width 236 height 55
drag, startPoint x: 228, startPoint y: 177, endPoint x: 361, endPoint y: 175, distance: 133.7
click at [361, 175] on textarea "**********" at bounding box center [277, 199] width 236 height 55
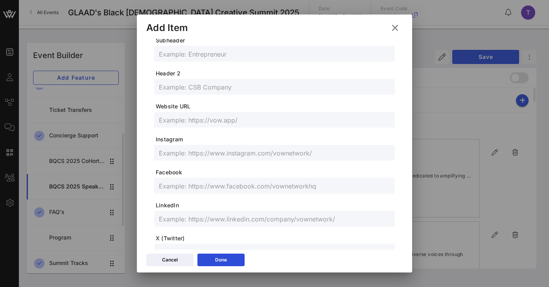
scroll to position [0, 0]
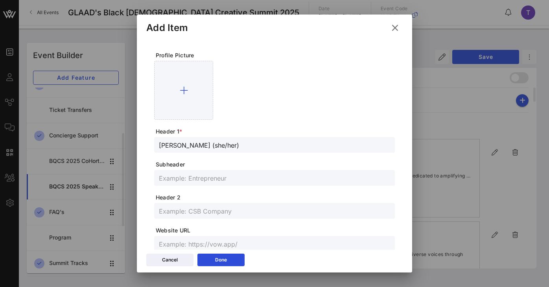
click at [223, 213] on input "text" at bounding box center [274, 211] width 231 height 10
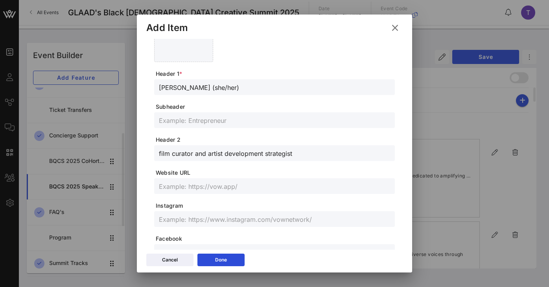
scroll to position [62, 0]
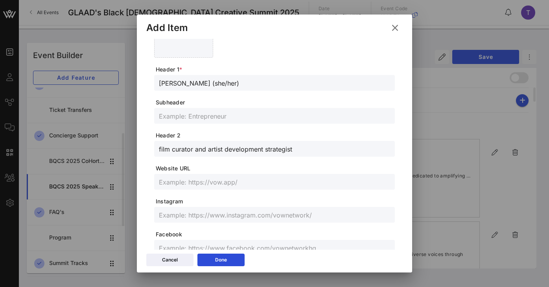
click at [193, 214] on input "text" at bounding box center [274, 215] width 231 height 10
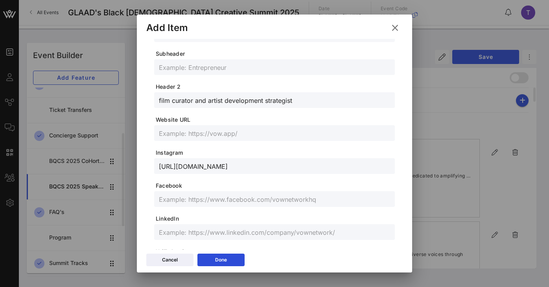
scroll to position [121, 0]
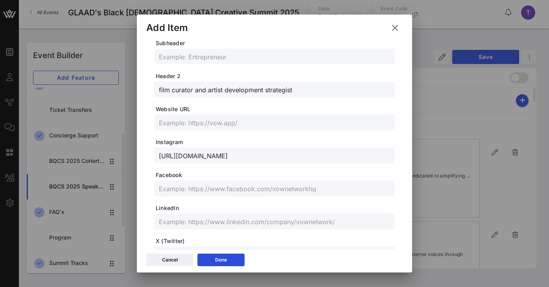
click at [177, 228] on div at bounding box center [274, 222] width 231 height 16
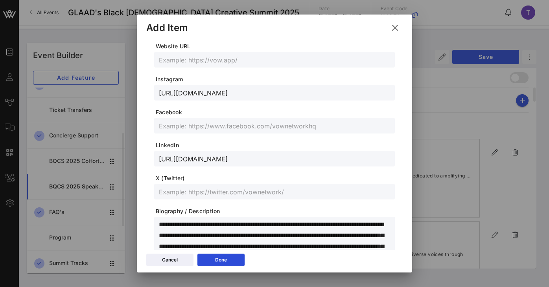
scroll to position [188, 0]
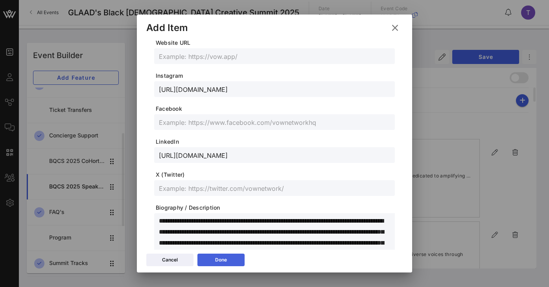
click at [227, 259] on button "Done" at bounding box center [220, 260] width 47 height 13
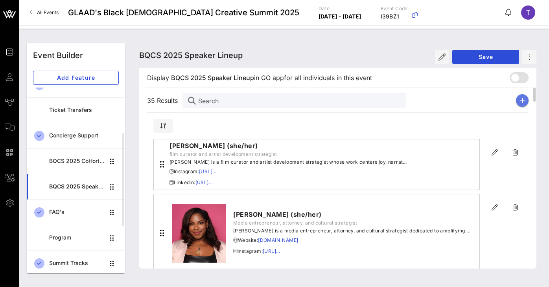
click at [522, 104] on button "button" at bounding box center [522, 100] width 13 height 13
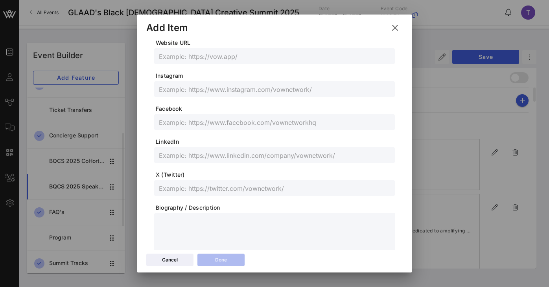
scroll to position [232, 0]
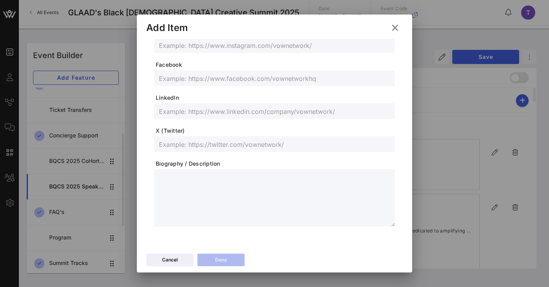
click at [201, 174] on textarea at bounding box center [277, 199] width 236 height 55
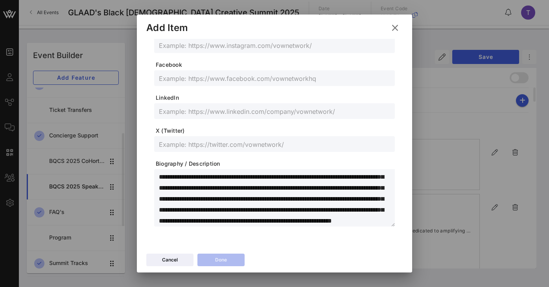
scroll to position [0, 0]
drag, startPoint x: 237, startPoint y: 178, endPoint x: 133, endPoint y: 175, distance: 104.2
click at [133, 175] on div "Event Builder Guests Journeys Comms QR Scanner Team Settings GLAAD's Black [DEM…" at bounding box center [274, 143] width 549 height 287
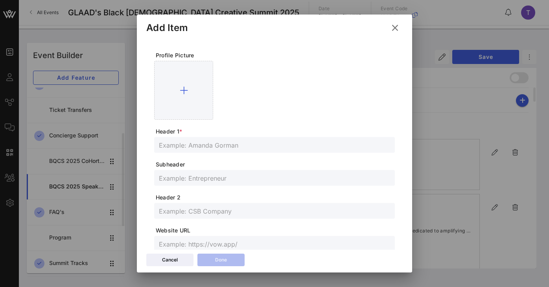
click at [198, 147] on input "text" at bounding box center [274, 145] width 231 height 10
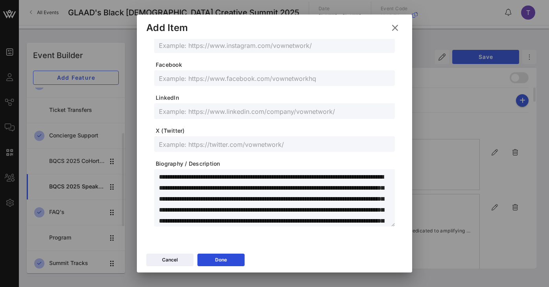
drag, startPoint x: 237, startPoint y: 177, endPoint x: 210, endPoint y: 174, distance: 27.7
click at [210, 177] on textarea "**********" at bounding box center [277, 199] width 236 height 55
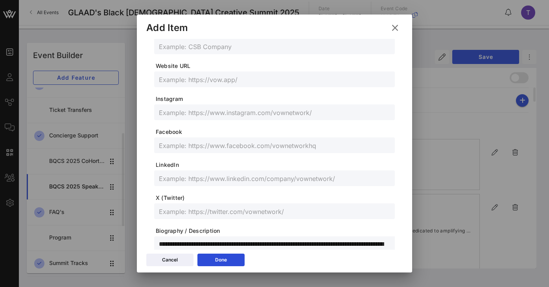
scroll to position [160, 0]
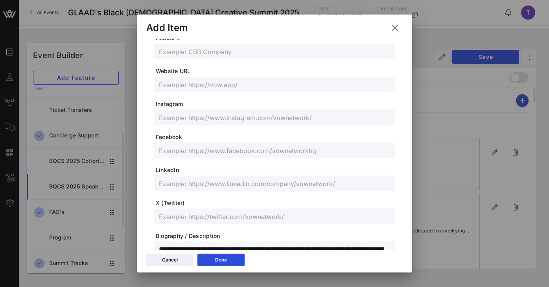
click at [197, 107] on span "Instagram" at bounding box center [275, 104] width 239 height 8
click at [198, 114] on input "text" at bounding box center [274, 117] width 231 height 10
click at [338, 107] on span "Instagram" at bounding box center [275, 104] width 239 height 8
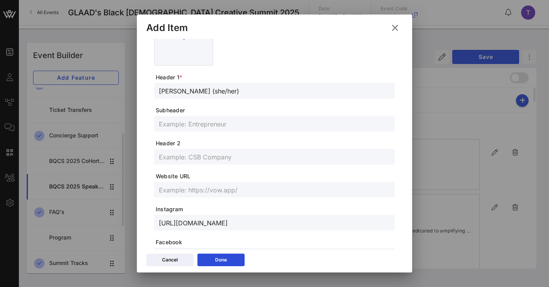
scroll to position [36, 0]
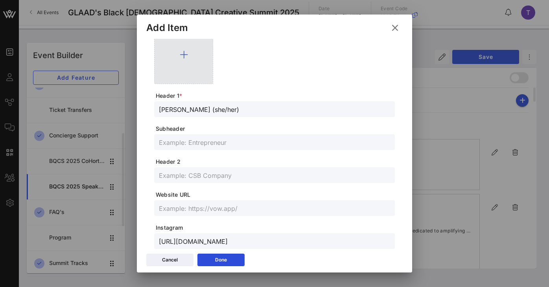
click at [171, 52] on div at bounding box center [183, 54] width 59 height 59
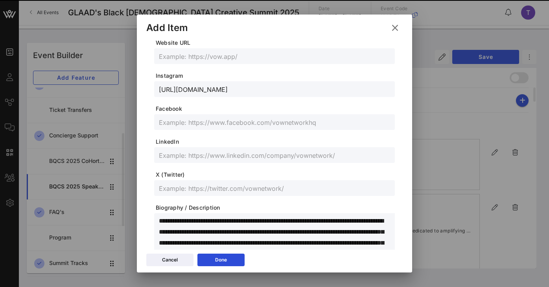
scroll to position [246, 0]
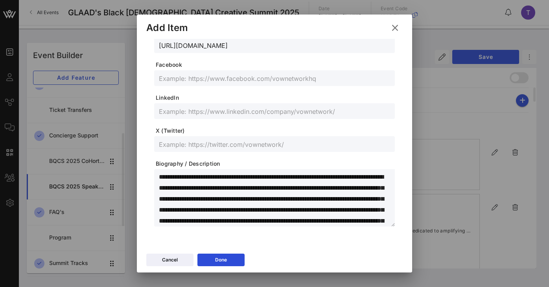
drag, startPoint x: 280, startPoint y: 178, endPoint x: 354, endPoint y: 180, distance: 74.3
click at [354, 180] on textarea "**********" at bounding box center [277, 199] width 236 height 55
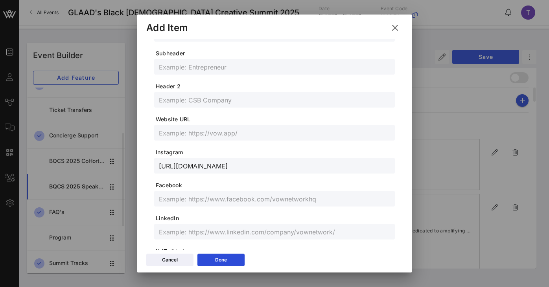
scroll to position [44, 0]
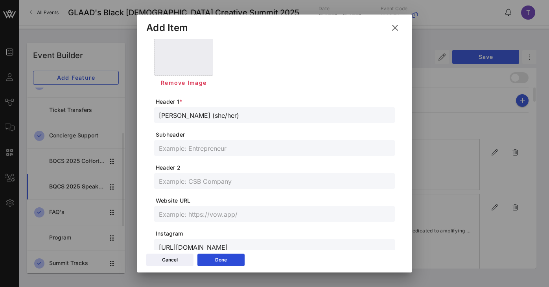
click at [239, 145] on input "text" at bounding box center [274, 148] width 231 height 10
click at [239, 191] on form "**********" at bounding box center [274, 217] width 241 height 421
click at [239, 186] on input "text" at bounding box center [274, 181] width 231 height 10
click at [162, 185] on input "comedian, writer, actress" at bounding box center [274, 181] width 231 height 10
click at [213, 190] on form "Profile Picture Remove Image Header 1 * [PERSON_NAME] (she/her) Subheader Heade…" at bounding box center [274, 217] width 241 height 421
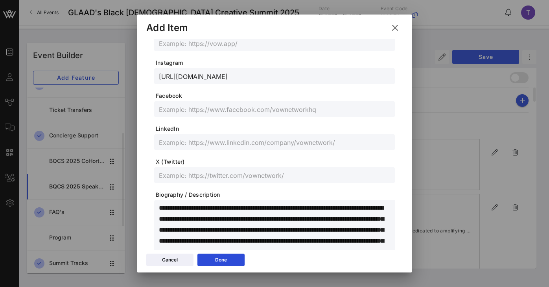
scroll to position [204, 0]
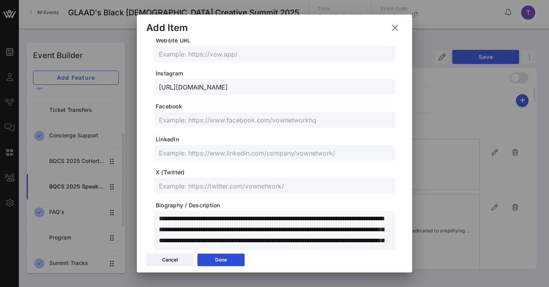
click at [266, 50] on input "text" at bounding box center [274, 54] width 231 height 10
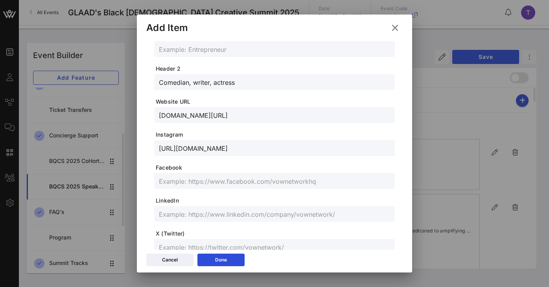
scroll to position [246, 0]
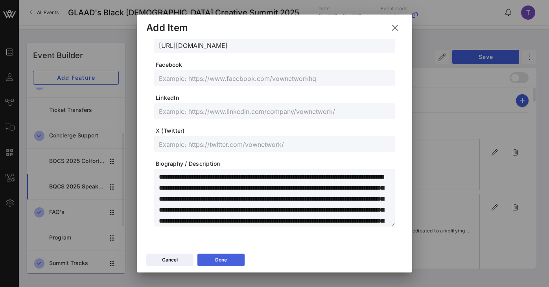
click at [230, 261] on button "Done" at bounding box center [220, 260] width 47 height 13
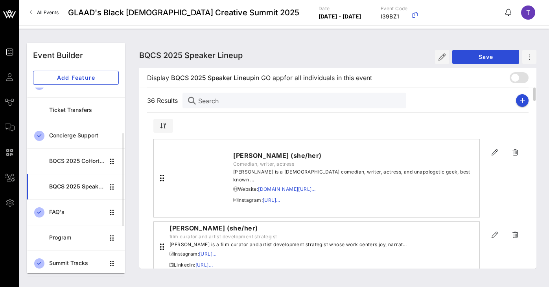
scroll to position [232, 0]
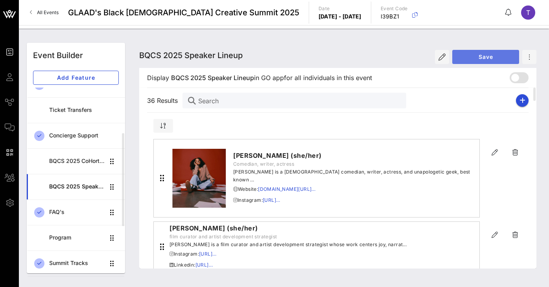
click at [473, 59] on span "Save" at bounding box center [485, 56] width 54 height 7
click at [524, 104] on button "button" at bounding box center [522, 100] width 13 height 13
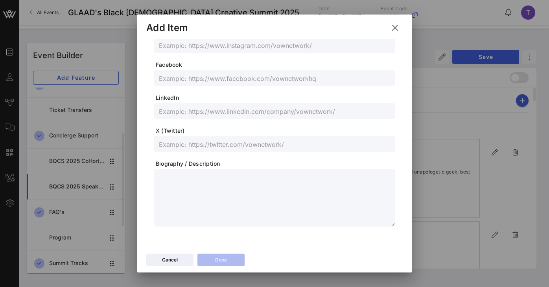
click at [311, 193] on textarea at bounding box center [277, 199] width 236 height 55
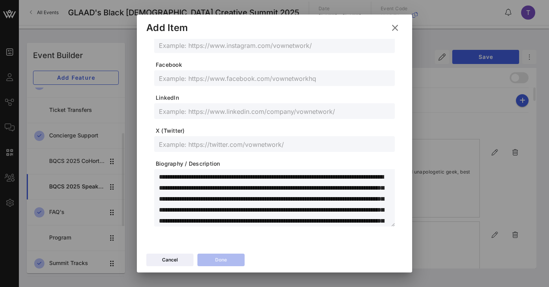
scroll to position [231, 0]
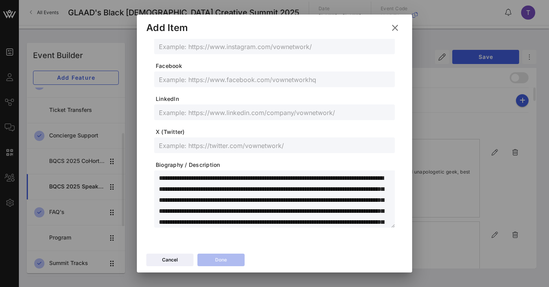
drag, startPoint x: 246, startPoint y: 177, endPoint x: 138, endPoint y: 176, distance: 108.1
click at [138, 176] on div "Profile Picture Header 1 * Subheader Header 2 Website URL Instagram Facebook Li…" at bounding box center [274, 145] width 275 height 212
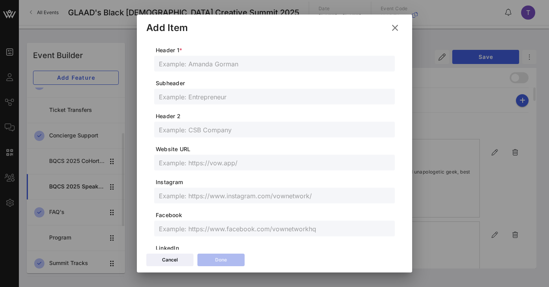
scroll to position [0, 0]
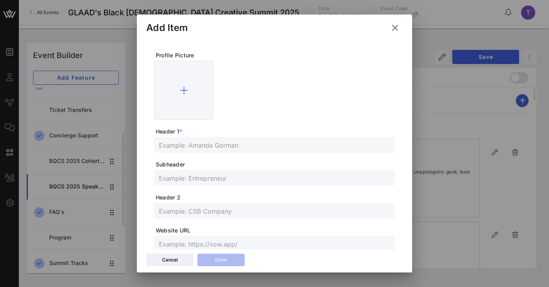
click at [228, 143] on input "text" at bounding box center [274, 145] width 231 height 10
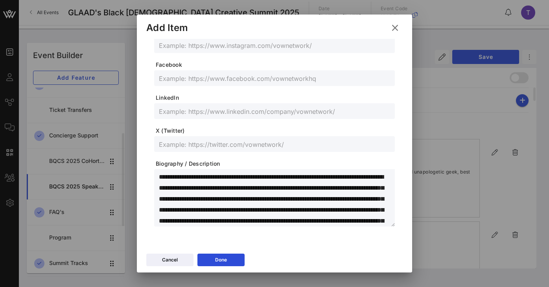
drag, startPoint x: 246, startPoint y: 178, endPoint x: 212, endPoint y: 178, distance: 34.6
click at [212, 178] on textarea "**********" at bounding box center [277, 199] width 236 height 55
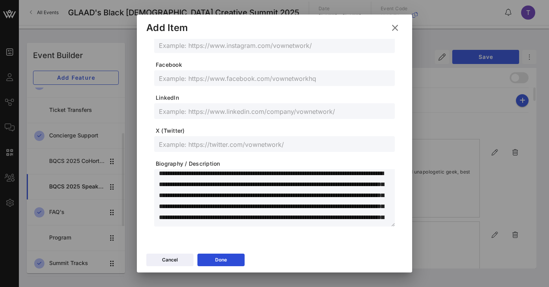
scroll to position [0, 0]
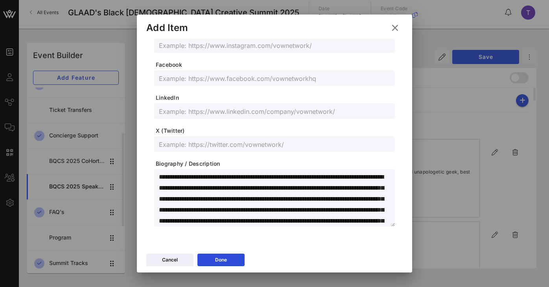
drag, startPoint x: 280, startPoint y: 174, endPoint x: 186, endPoint y: 189, distance: 94.4
click at [186, 189] on textarea "**********" at bounding box center [277, 199] width 236 height 55
click at [205, 116] on div at bounding box center [274, 111] width 231 height 16
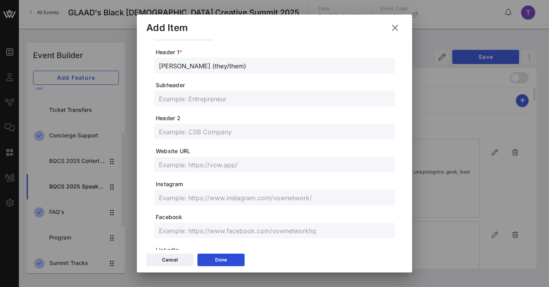
scroll to position [74, 0]
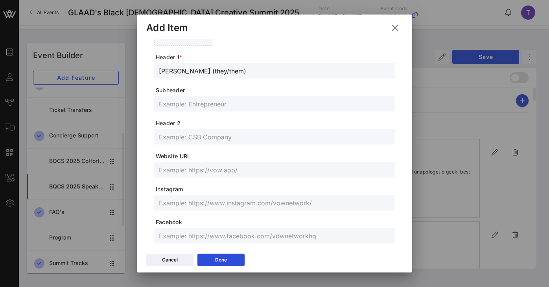
click at [205, 132] on input "text" at bounding box center [274, 137] width 231 height 10
click at [162, 138] on input "artist, educator, and community organizer" at bounding box center [274, 137] width 231 height 10
click at [199, 164] on div at bounding box center [274, 170] width 231 height 16
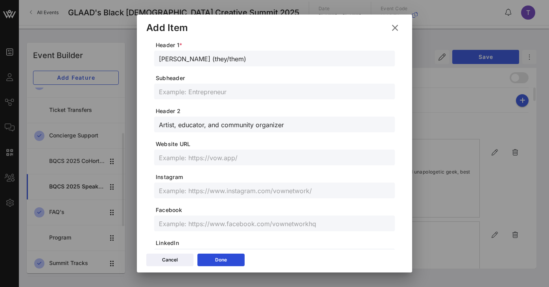
scroll to position [112, 0]
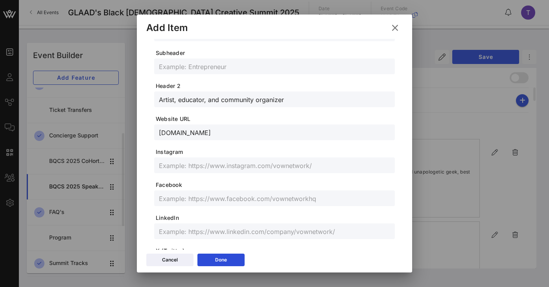
click at [246, 152] on span "Instagram" at bounding box center [275, 152] width 239 height 8
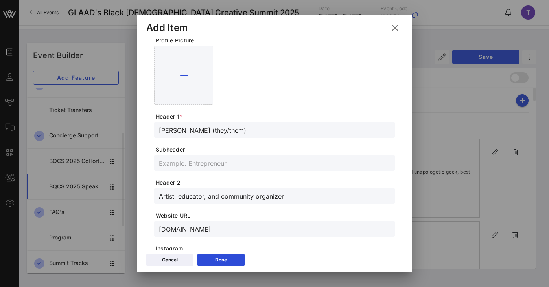
scroll to position [0, 0]
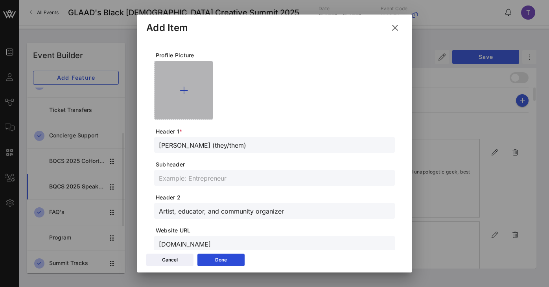
click at [177, 85] on div at bounding box center [183, 90] width 59 height 59
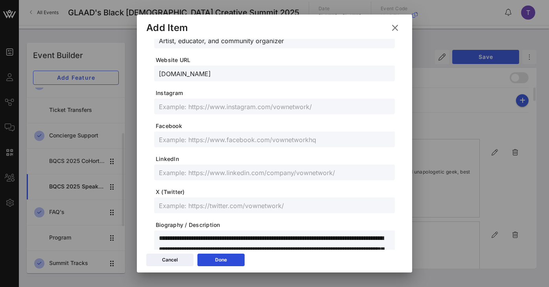
scroll to position [246, 0]
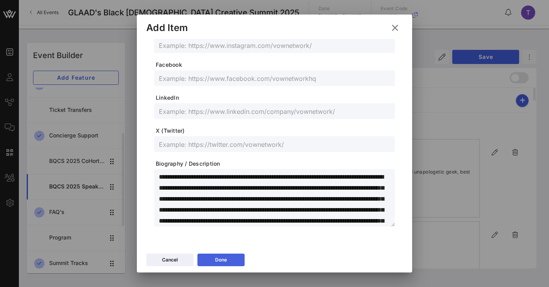
click at [225, 259] on div "Done" at bounding box center [221, 260] width 12 height 8
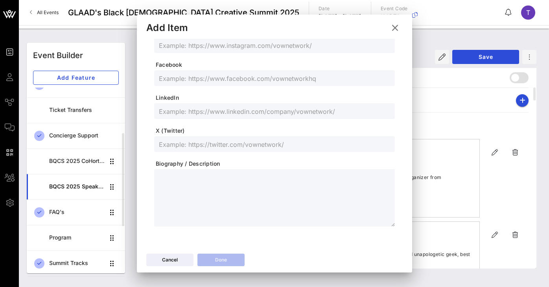
scroll to position [232, 0]
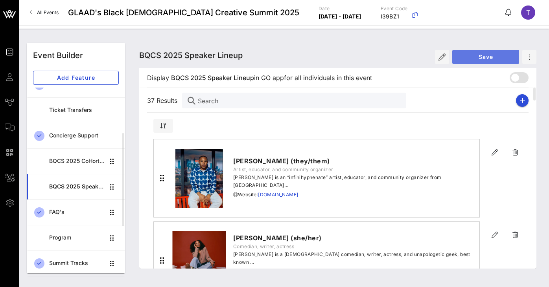
click at [474, 55] on span "Save" at bounding box center [485, 56] width 54 height 7
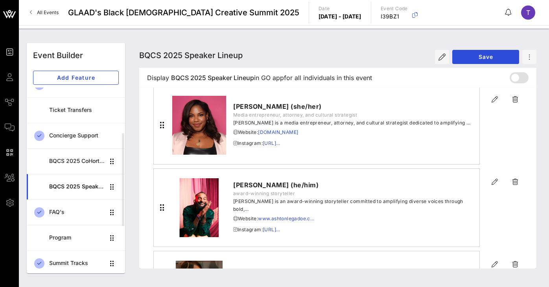
scroll to position [0, 0]
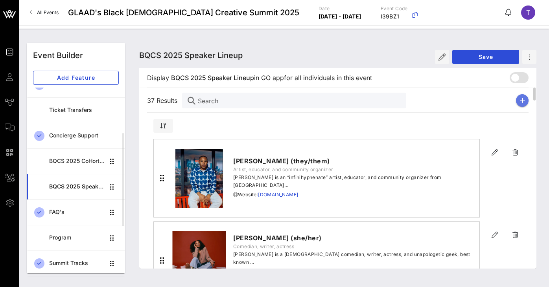
click at [523, 104] on button "button" at bounding box center [522, 100] width 13 height 13
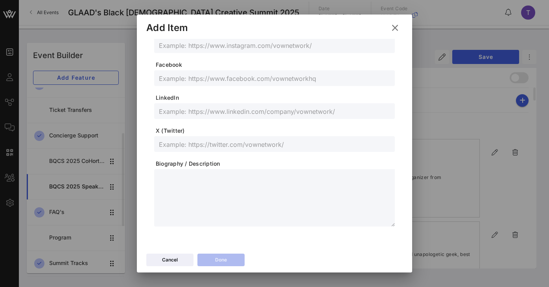
click at [287, 191] on textarea at bounding box center [277, 199] width 236 height 55
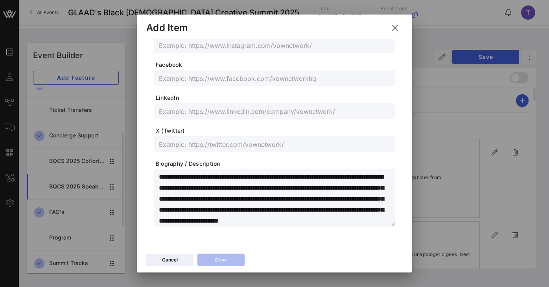
scroll to position [153, 0]
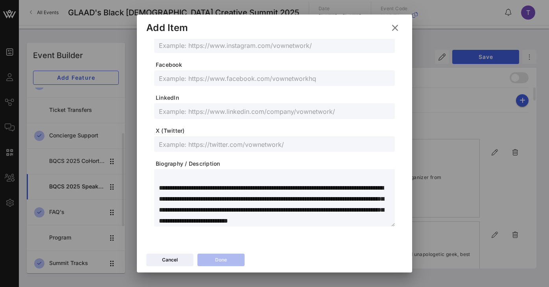
click at [287, 191] on textarea "**********" at bounding box center [277, 199] width 236 height 55
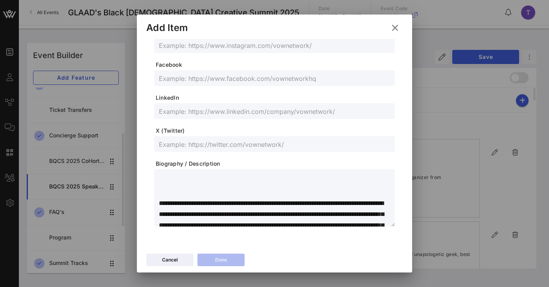
scroll to position [107, 0]
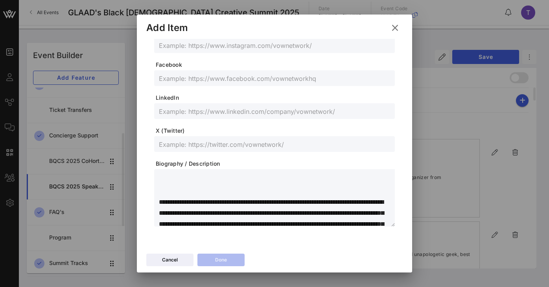
click at [159, 213] on textarea "**********" at bounding box center [277, 199] width 236 height 55
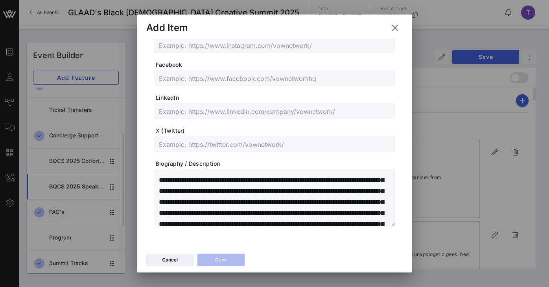
scroll to position [0, 0]
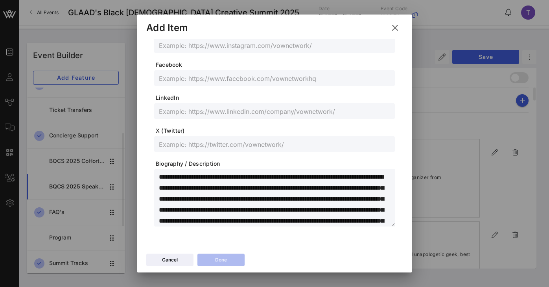
click at [231, 177] on textarea "**********" at bounding box center [277, 199] width 236 height 55
drag, startPoint x: 234, startPoint y: 177, endPoint x: 156, endPoint y: 176, distance: 77.9
click at [156, 176] on div "**********" at bounding box center [274, 197] width 241 height 57
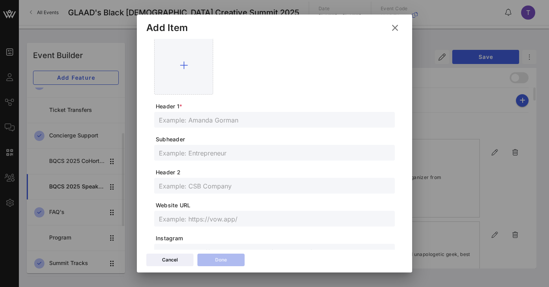
scroll to position [4, 0]
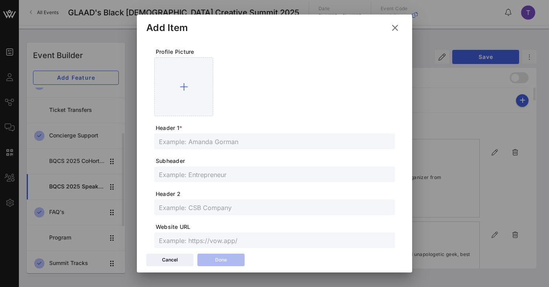
click at [213, 134] on div at bounding box center [274, 142] width 231 height 16
click at [237, 139] on input "[PERSON_NAME] (he/him)" at bounding box center [274, 141] width 231 height 10
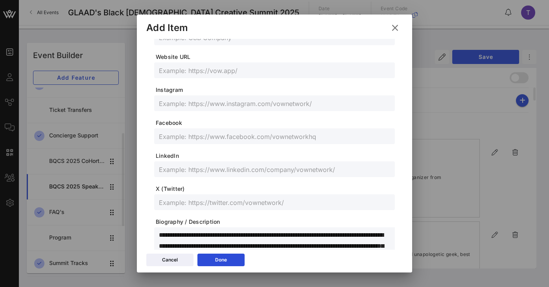
scroll to position [232, 0]
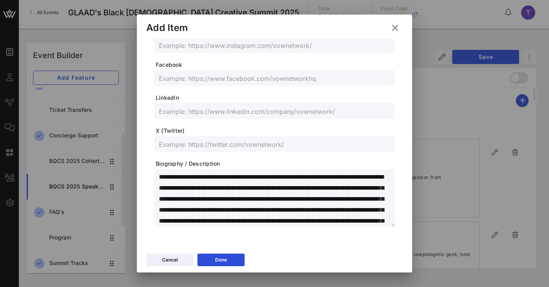
drag, startPoint x: 232, startPoint y: 178, endPoint x: 206, endPoint y: 178, distance: 25.2
click at [206, 178] on textarea "**********" at bounding box center [277, 199] width 236 height 55
drag, startPoint x: 247, startPoint y: 178, endPoint x: 385, endPoint y: 181, distance: 138.0
click at [385, 181] on textarea "**********" at bounding box center [277, 199] width 236 height 55
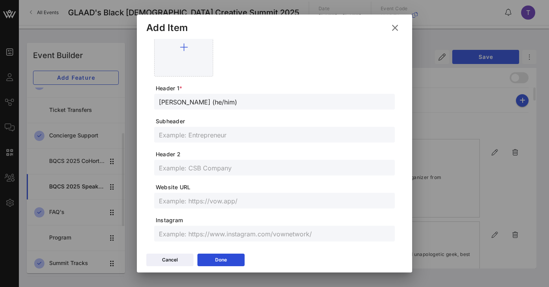
scroll to position [0, 0]
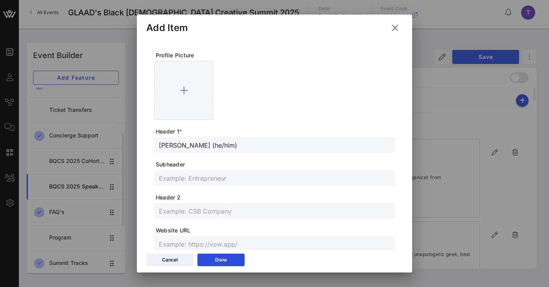
click at [218, 215] on input "text" at bounding box center [274, 211] width 231 height 10
click at [234, 213] on input "dancer, actor, and trailblazing plus-size model" at bounding box center [274, 211] width 231 height 10
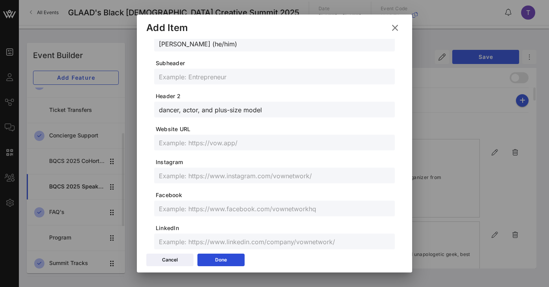
scroll to position [104, 0]
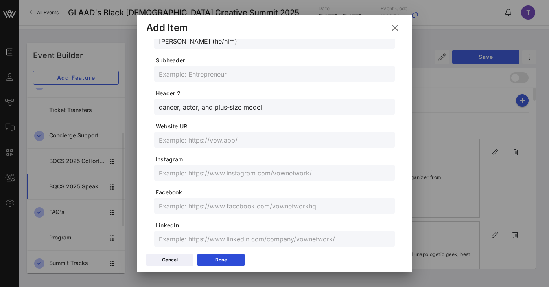
click at [162, 107] on input "dancer, actor, and plus-size model" at bounding box center [274, 107] width 231 height 10
click at [200, 135] on input "text" at bounding box center [274, 140] width 231 height 10
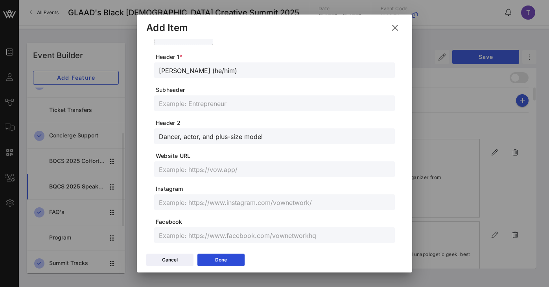
scroll to position [0, 0]
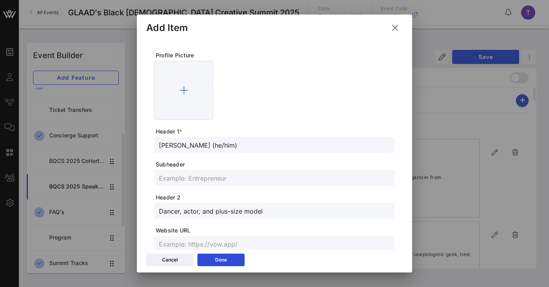
click at [206, 145] on input "[PERSON_NAME] (he/him)" at bounding box center [274, 145] width 231 height 10
click at [260, 188] on form "Profile Picture Header 1 * [PERSON_NAME] (he/him) Subheader Header 2 Dancer, ac…" at bounding box center [274, 255] width 241 height 407
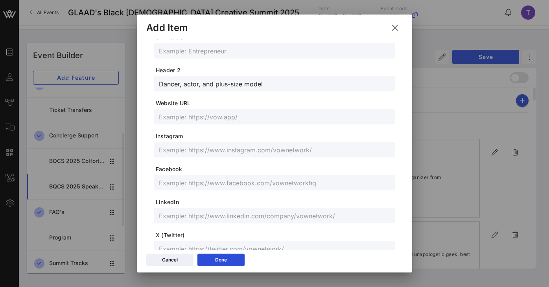
scroll to position [124, 0]
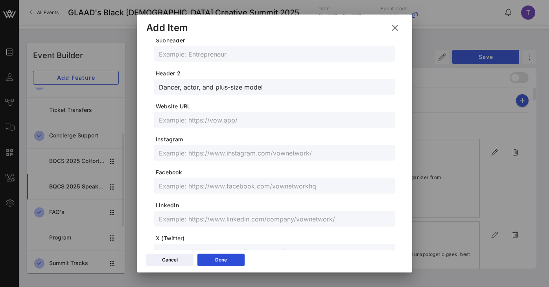
click at [245, 153] on input "text" at bounding box center [274, 153] width 231 height 10
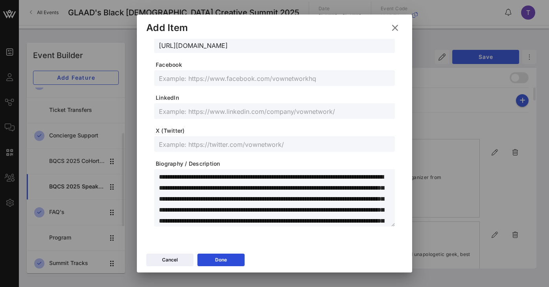
scroll to position [232, 0]
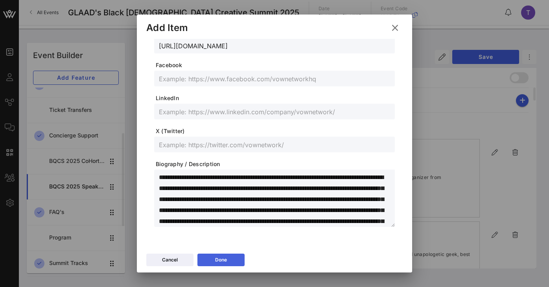
click at [220, 263] on div "Done" at bounding box center [221, 260] width 12 height 8
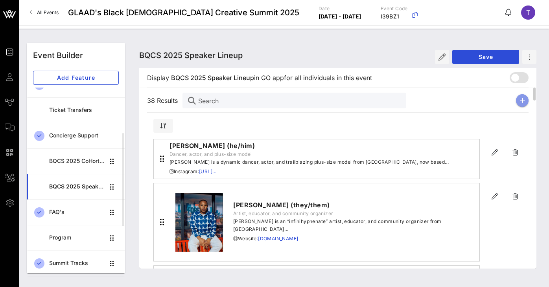
click at [522, 100] on icon "button" at bounding box center [522, 100] width 6 height 6
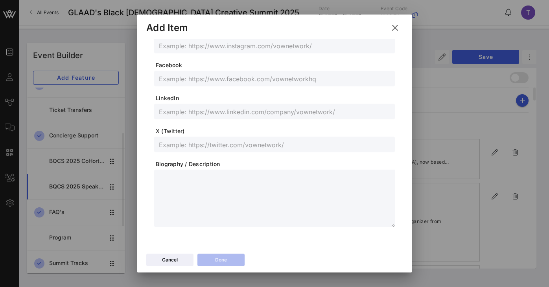
click at [232, 173] on textarea at bounding box center [277, 199] width 236 height 55
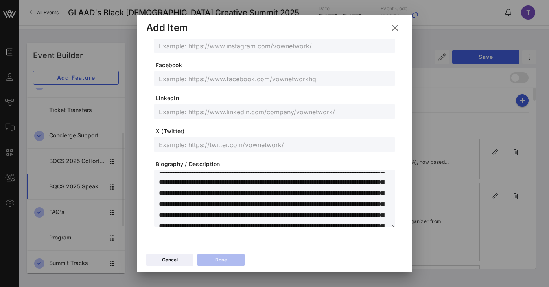
scroll to position [0, 0]
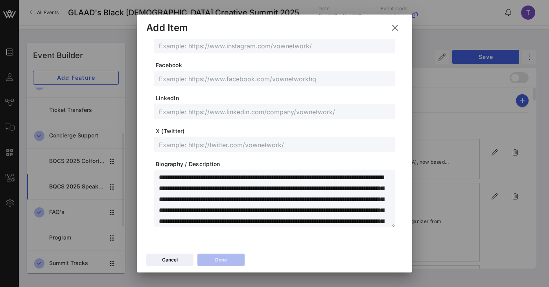
drag, startPoint x: 242, startPoint y: 178, endPoint x: 149, endPoint y: 178, distance: 92.8
click at [149, 178] on div "Profile Picture Header 1 * Subheader Header 2 Website URL Instagram Facebook Li…" at bounding box center [274, 25] width 256 height 436
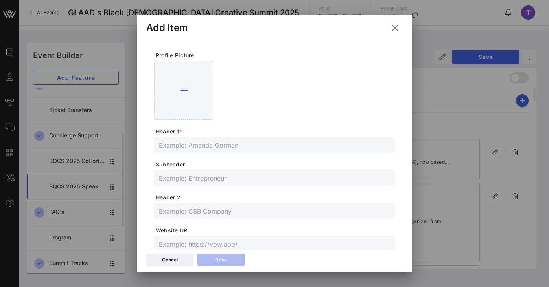
click at [189, 147] on input "text" at bounding box center [274, 145] width 231 height 10
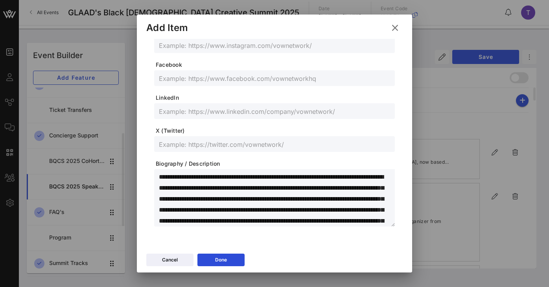
drag, startPoint x: 243, startPoint y: 178, endPoint x: 211, endPoint y: 177, distance: 31.5
click at [211, 177] on textarea "**********" at bounding box center [277, 199] width 236 height 55
drag, startPoint x: 230, startPoint y: 177, endPoint x: 364, endPoint y: 178, distance: 134.1
click at [364, 178] on textarea "**********" at bounding box center [277, 199] width 236 height 55
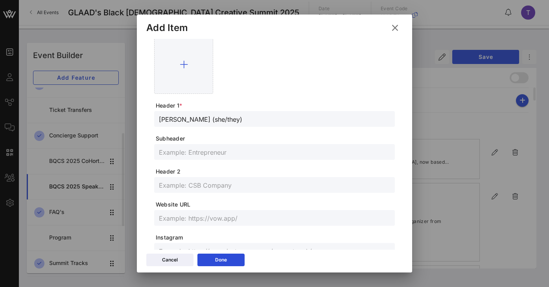
scroll to position [0, 0]
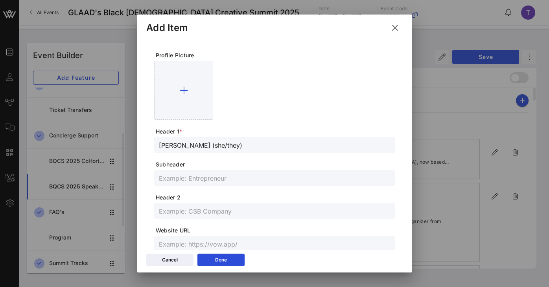
click at [222, 212] on input "text" at bounding box center [274, 211] width 231 height 10
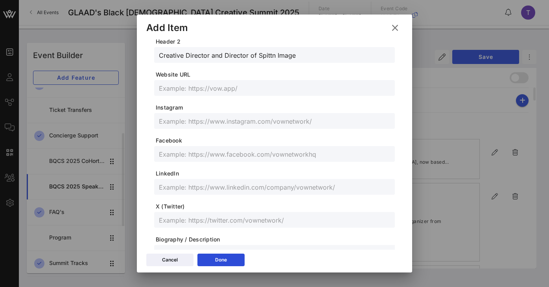
scroll to position [167, 0]
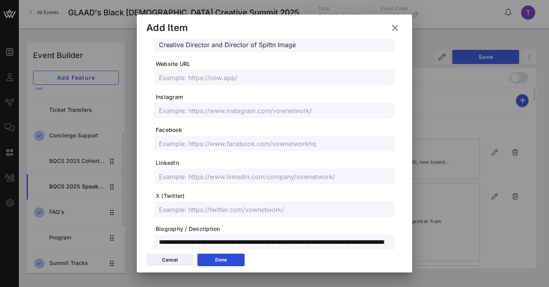
click at [229, 107] on input "text" at bounding box center [274, 110] width 231 height 10
click at [265, 128] on span "Facebook" at bounding box center [275, 130] width 239 height 8
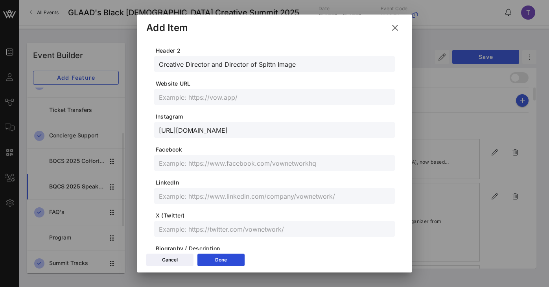
scroll to position [145, 0]
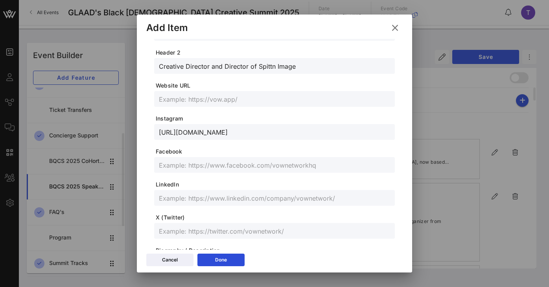
click at [209, 99] on input "text" at bounding box center [274, 99] width 231 height 10
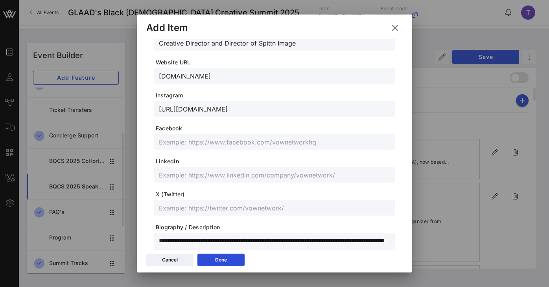
scroll to position [171, 0]
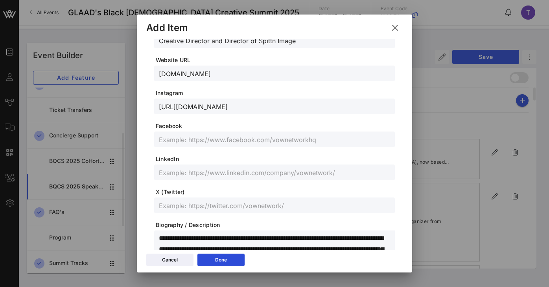
click at [221, 174] on input "text" at bounding box center [274, 172] width 231 height 10
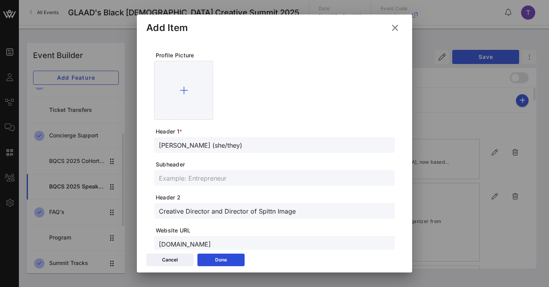
scroll to position [4, 0]
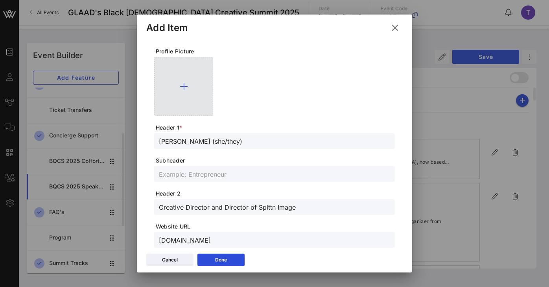
click at [188, 91] on div at bounding box center [183, 86] width 59 height 59
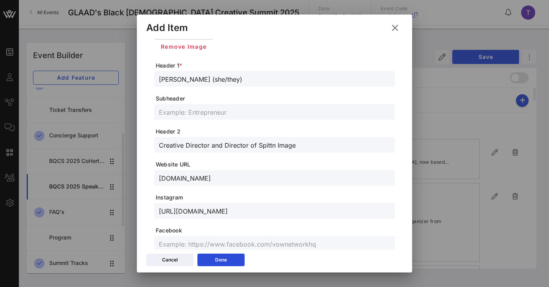
scroll to position [0, 0]
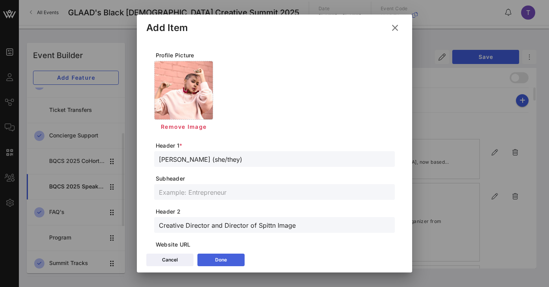
click at [232, 257] on button "Done" at bounding box center [220, 260] width 47 height 13
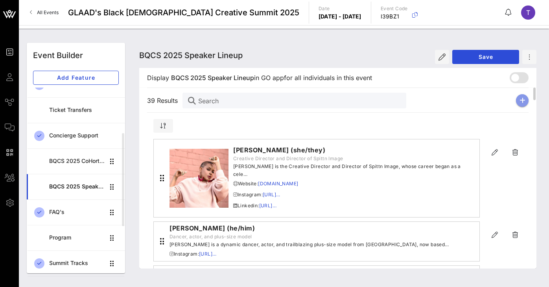
click at [522, 100] on icon "button" at bounding box center [522, 100] width 6 height 6
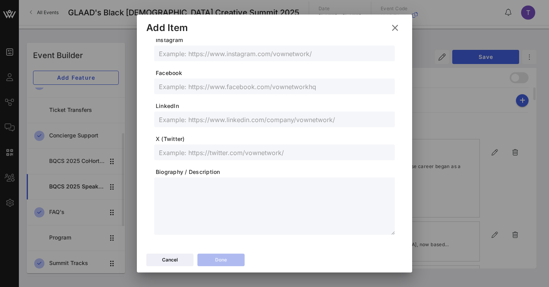
scroll to position [226, 0]
click at [196, 226] on textarea at bounding box center [277, 205] width 236 height 55
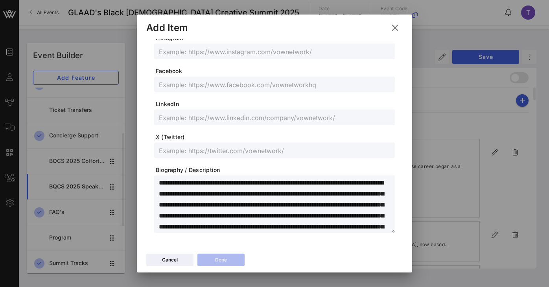
scroll to position [0, 0]
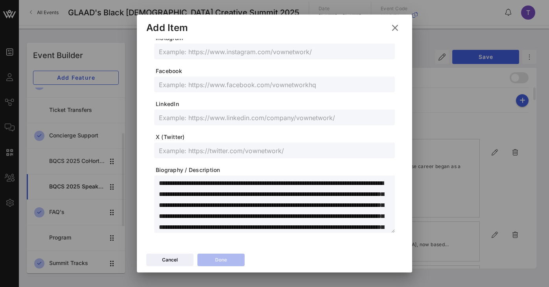
drag, startPoint x: 216, startPoint y: 182, endPoint x: 184, endPoint y: 182, distance: 32.2
click at [184, 182] on textarea "**********" at bounding box center [277, 205] width 236 height 55
drag, startPoint x: 218, startPoint y: 185, endPoint x: 154, endPoint y: 186, distance: 64.1
click at [154, 186] on div "**********" at bounding box center [274, 204] width 241 height 57
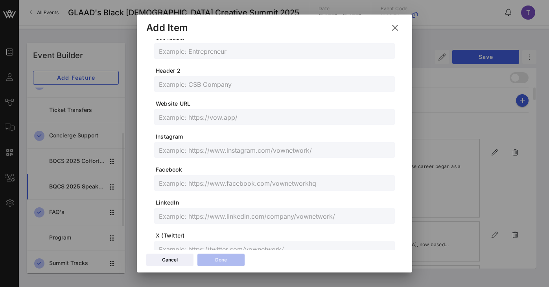
scroll to position [45, 0]
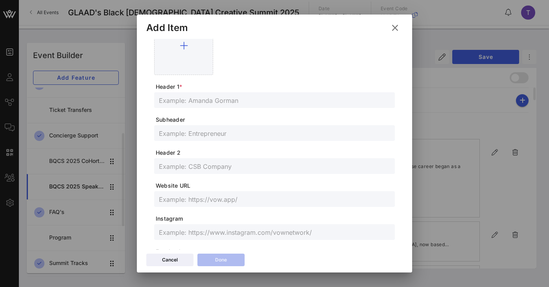
click at [208, 111] on form "**********" at bounding box center [274, 210] width 241 height 407
click at [209, 97] on input "text" at bounding box center [274, 100] width 231 height 10
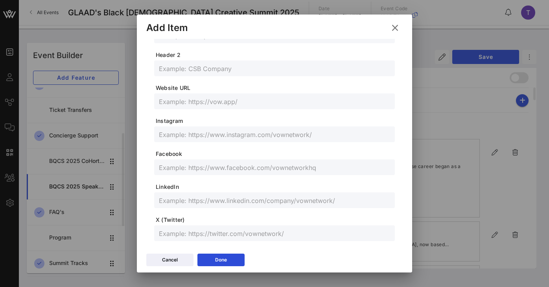
scroll to position [232, 0]
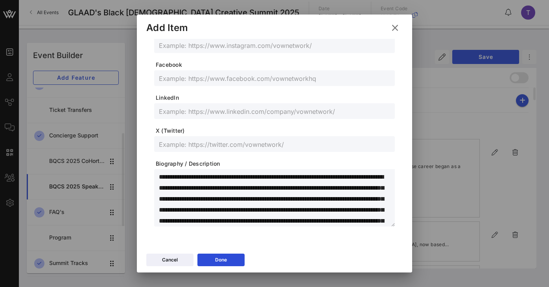
drag, startPoint x: 217, startPoint y: 177, endPoint x: 191, endPoint y: 177, distance: 26.3
click at [191, 177] on textarea "**********" at bounding box center [277, 199] width 236 height 55
drag, startPoint x: 275, startPoint y: 177, endPoint x: 246, endPoint y: 191, distance: 32.4
click at [246, 191] on textarea "**********" at bounding box center [277, 199] width 236 height 55
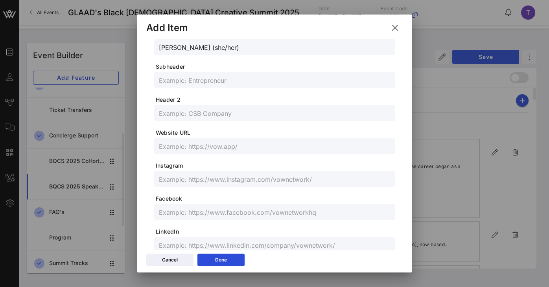
click at [213, 114] on input "text" at bounding box center [274, 113] width 231 height 10
click at [163, 115] on input "showgirl, model, actress, and professionally trained dancer" at bounding box center [274, 113] width 231 height 10
click at [208, 148] on input "text" at bounding box center [274, 146] width 231 height 10
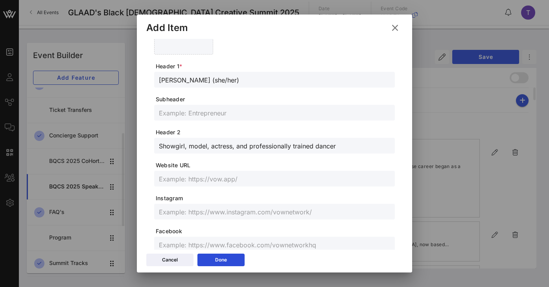
scroll to position [58, 0]
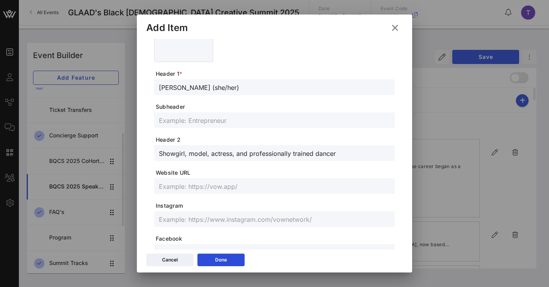
click at [301, 142] on span "Header 2" at bounding box center [275, 140] width 239 height 8
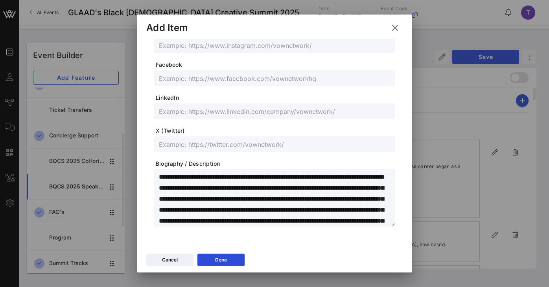
scroll to position [174, 0]
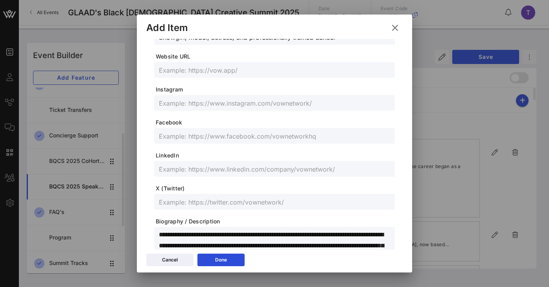
click at [217, 104] on input "text" at bounding box center [274, 103] width 231 height 10
click at [225, 263] on div "Done" at bounding box center [221, 260] width 12 height 8
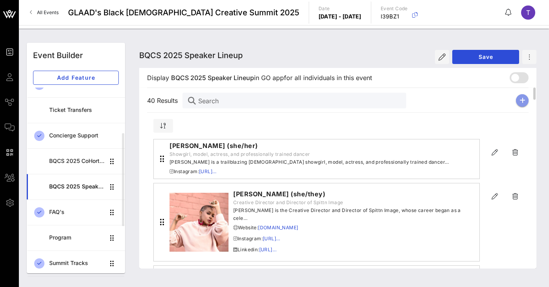
click at [522, 98] on icon "button" at bounding box center [522, 100] width 6 height 6
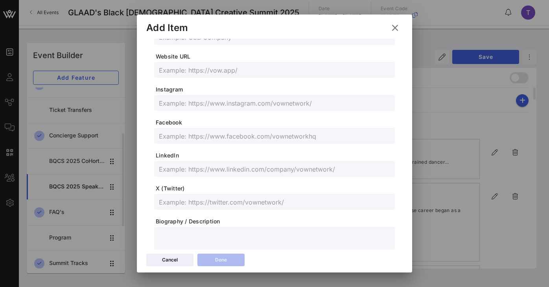
click at [301, 238] on textarea at bounding box center [277, 257] width 236 height 55
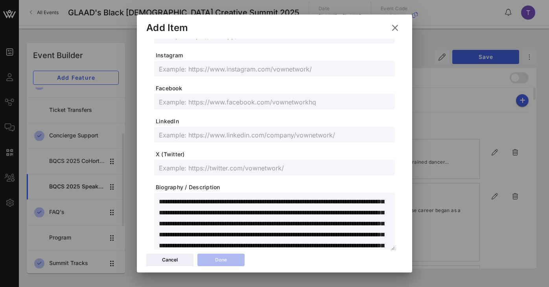
scroll to position [0, 0]
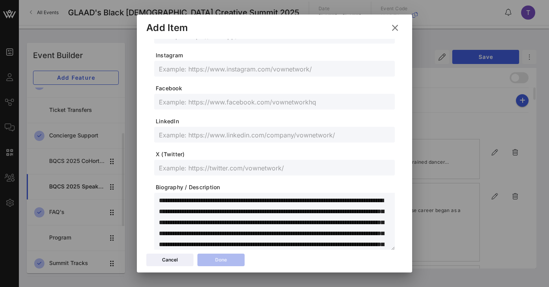
drag, startPoint x: 228, startPoint y: 202, endPoint x: 140, endPoint y: 201, distance: 87.7
click at [140, 201] on div "Profile Picture Header 1 * Subheader Header 2 Website URL Instagram Facebook Li…" at bounding box center [274, 145] width 275 height 212
click at [227, 200] on textarea "**********" at bounding box center [277, 222] width 236 height 55
drag, startPoint x: 227, startPoint y: 200, endPoint x: 202, endPoint y: 200, distance: 24.8
click at [202, 200] on textarea "**********" at bounding box center [277, 222] width 236 height 55
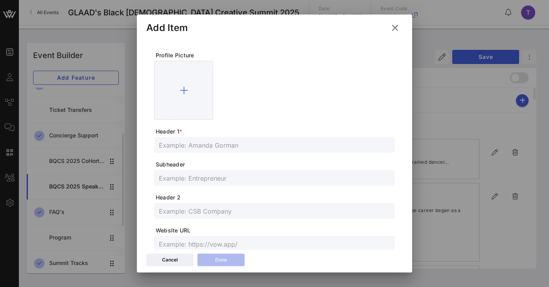
click at [216, 143] on input "text" at bounding box center [274, 145] width 231 height 10
drag, startPoint x: 235, startPoint y: 149, endPoint x: 229, endPoint y: 149, distance: 6.3
click at [229, 149] on input "[PERSON_NAME] (he/him)" at bounding box center [274, 145] width 231 height 10
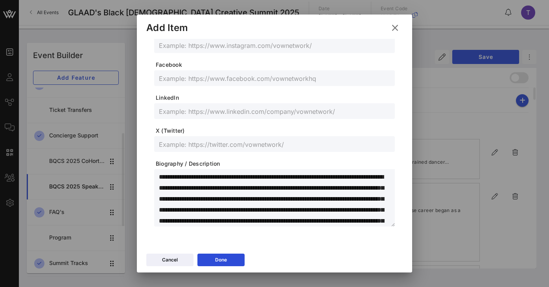
drag, startPoint x: 246, startPoint y: 178, endPoint x: 384, endPoint y: 178, distance: 138.0
click at [384, 178] on textarea "**********" at bounding box center [277, 199] width 236 height 55
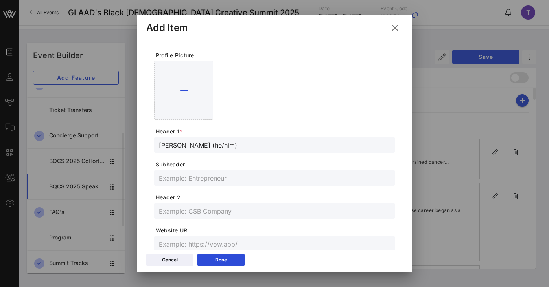
click at [202, 211] on input "text" at bounding box center [274, 211] width 231 height 10
click at [163, 213] on input "choreographer, creative director, and educator" at bounding box center [274, 211] width 231 height 10
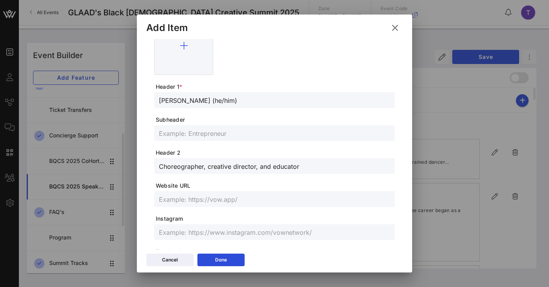
scroll to position [108, 0]
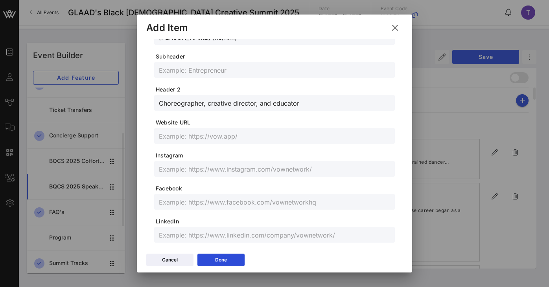
click at [197, 173] on input "text" at bounding box center [274, 169] width 231 height 10
click at [231, 132] on input "text" at bounding box center [274, 136] width 231 height 10
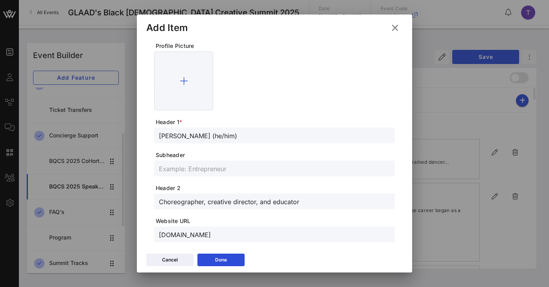
scroll to position [0, 0]
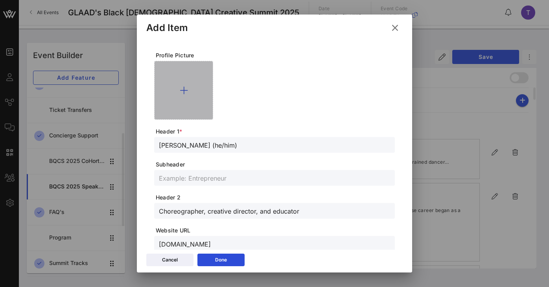
click at [182, 75] on div at bounding box center [183, 90] width 59 height 59
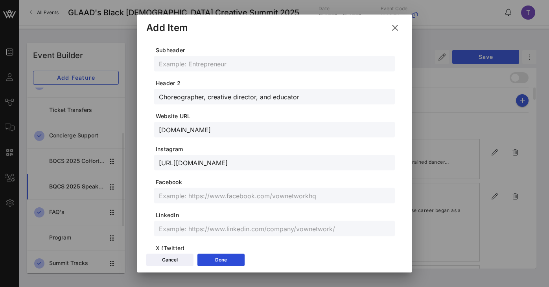
scroll to position [129, 0]
click at [228, 259] on button "Done" at bounding box center [220, 260] width 47 height 13
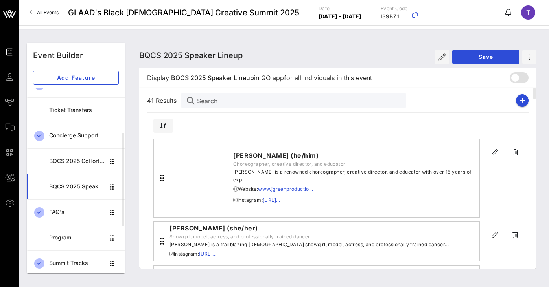
scroll to position [115, 0]
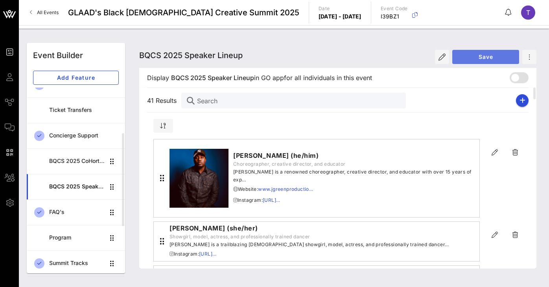
click at [495, 59] on span "Save" at bounding box center [485, 56] width 54 height 7
click at [473, 55] on span "Save" at bounding box center [485, 56] width 54 height 7
